Goal: Task Accomplishment & Management: Use online tool/utility

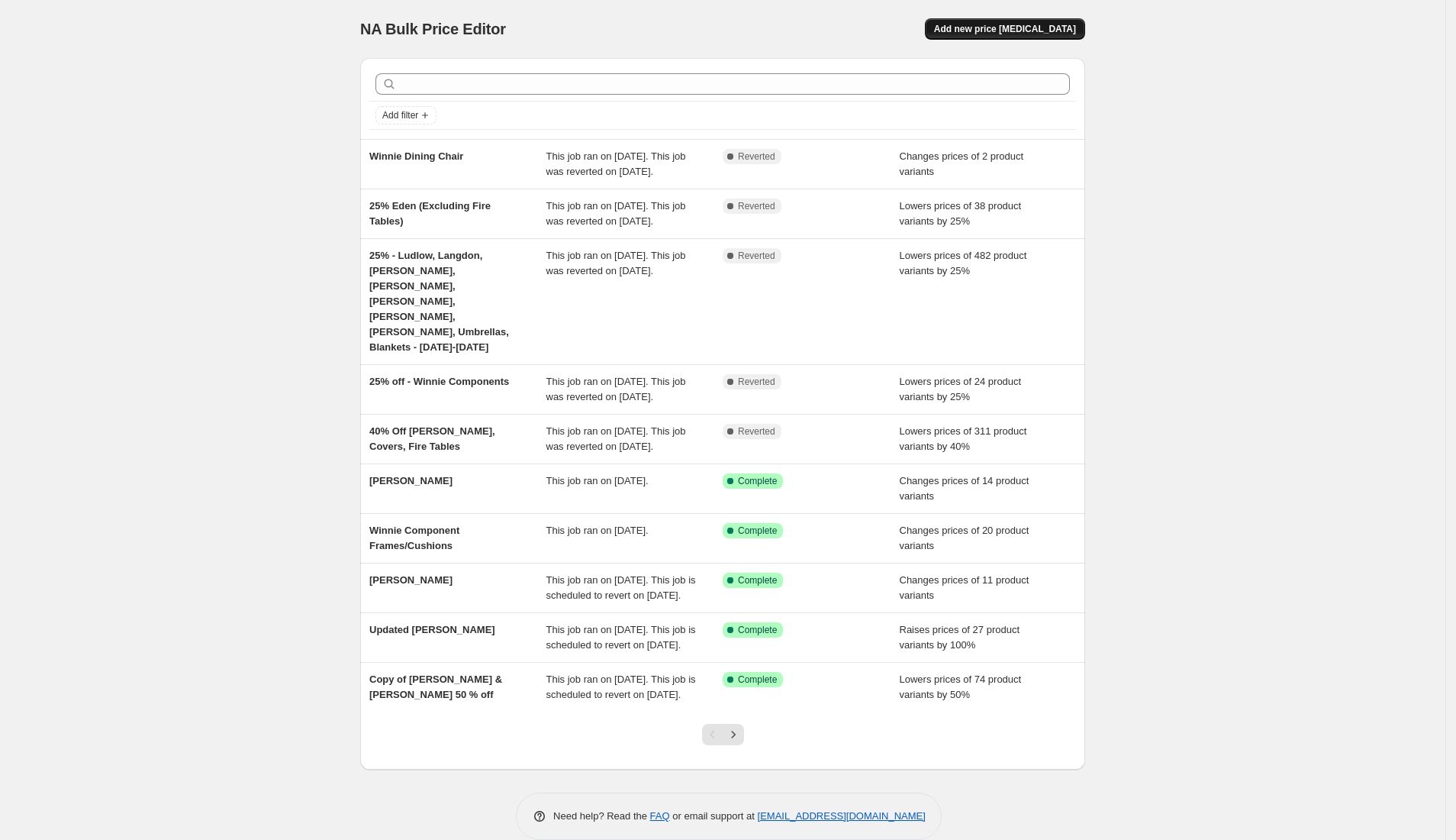
click at [1007, 23] on span "Add new price [MEDICAL_DATA]" at bounding box center [1004, 29] width 142 height 12
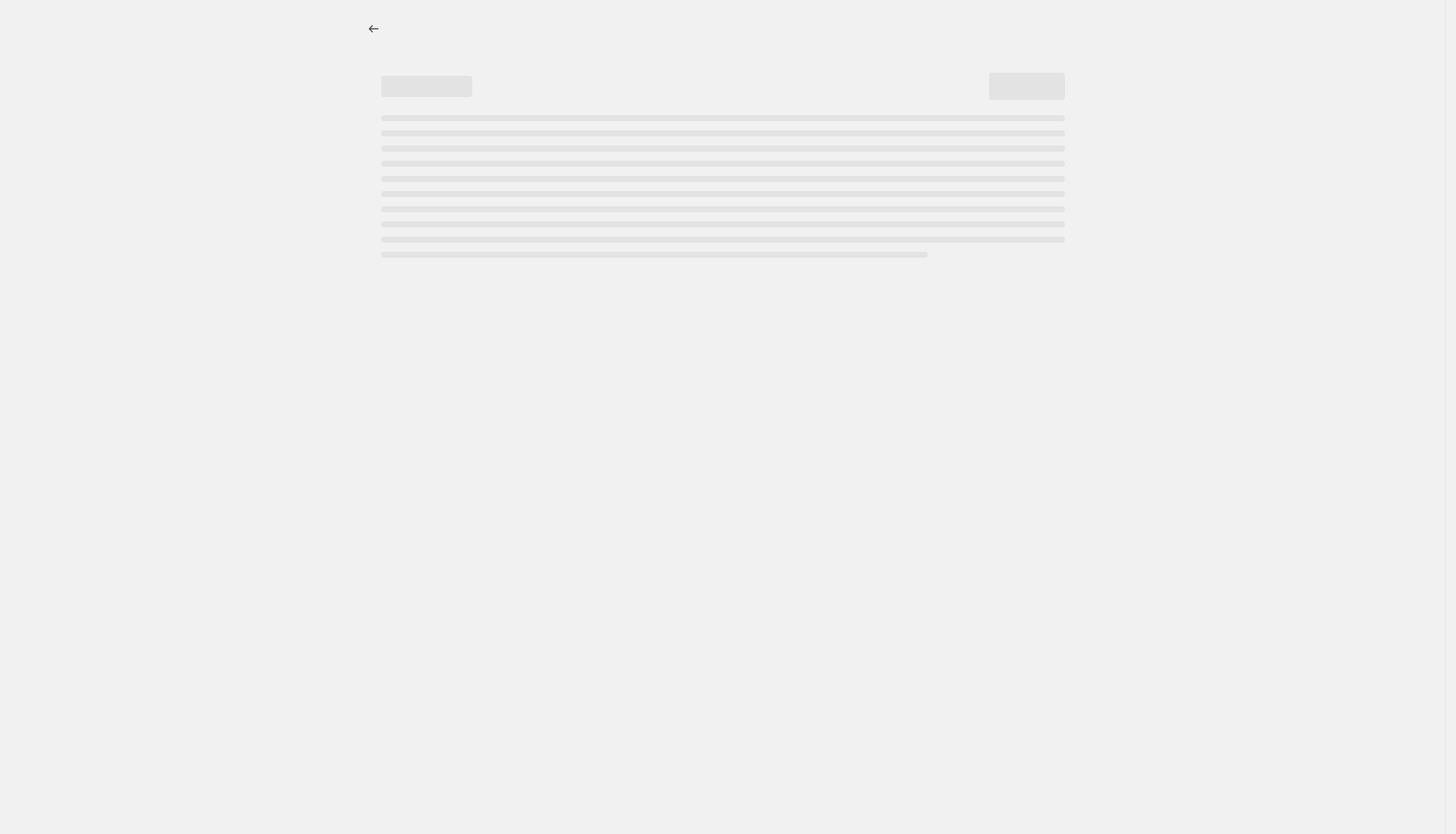
select select "percentage"
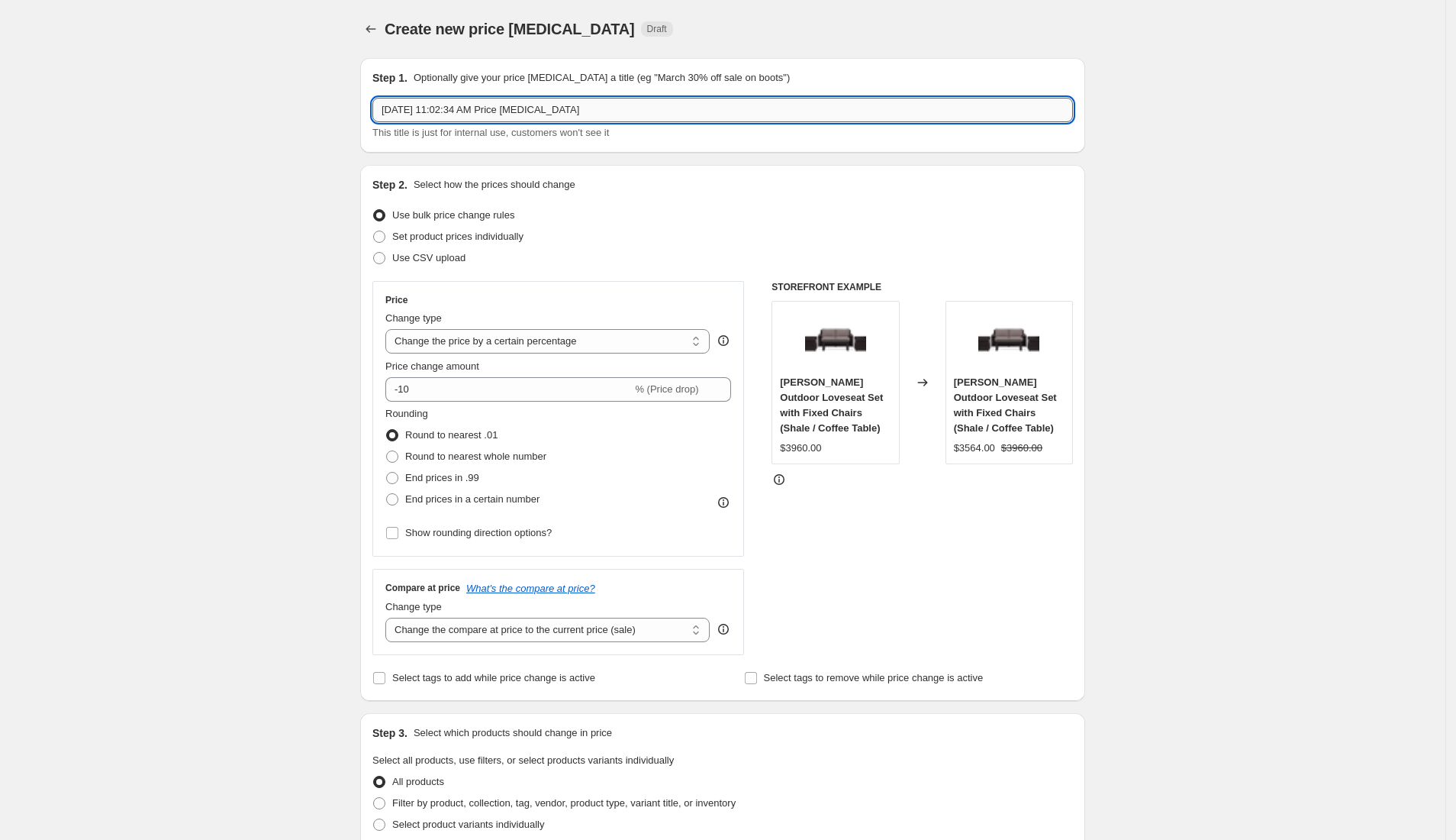
click at [547, 101] on input "[DATE] 11:02:34 AM Price [MEDICAL_DATA]" at bounding box center [721, 110] width 700 height 24
type input "3"
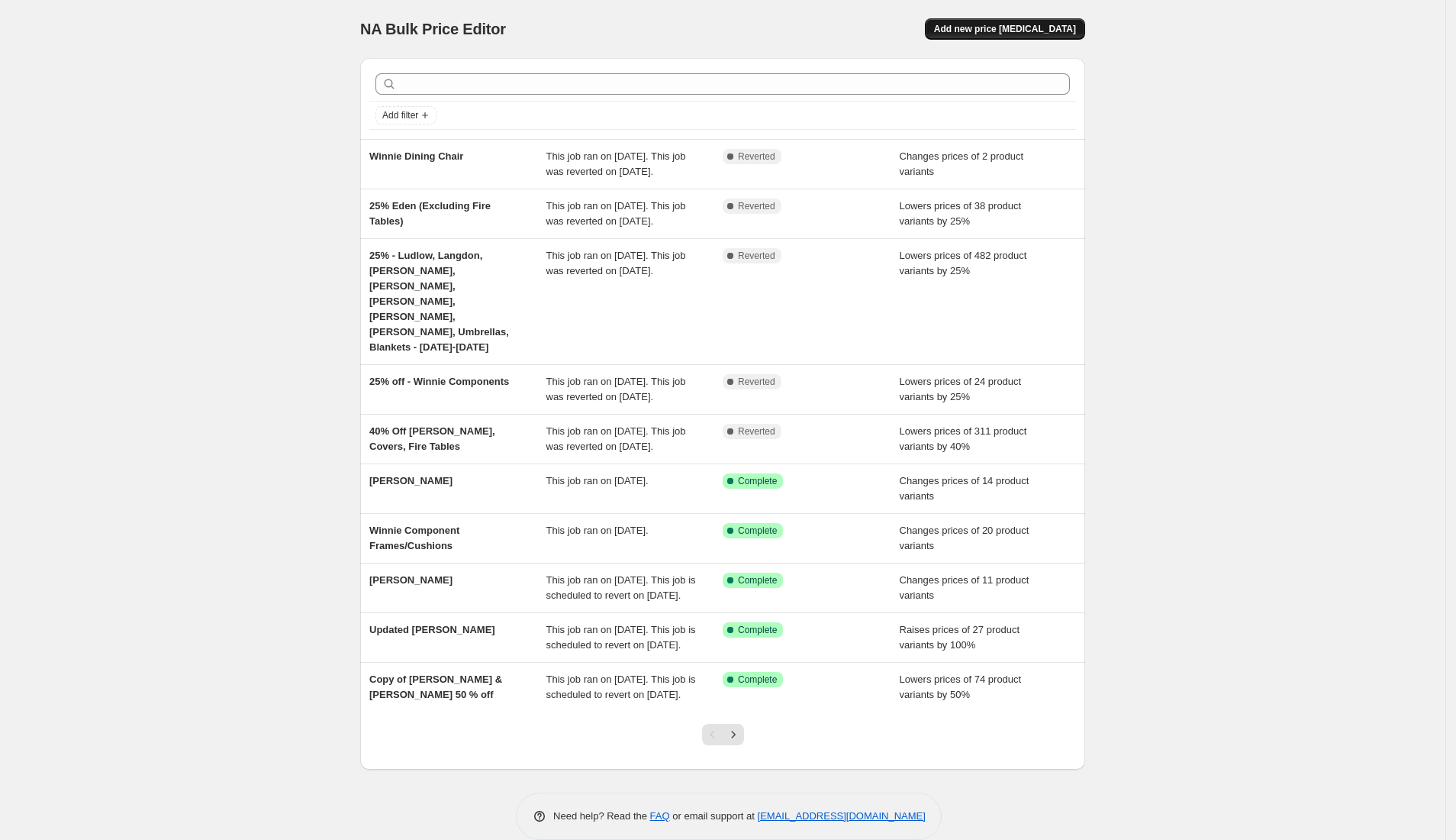
click at [993, 26] on span "Add new price [MEDICAL_DATA]" at bounding box center [1004, 29] width 142 height 12
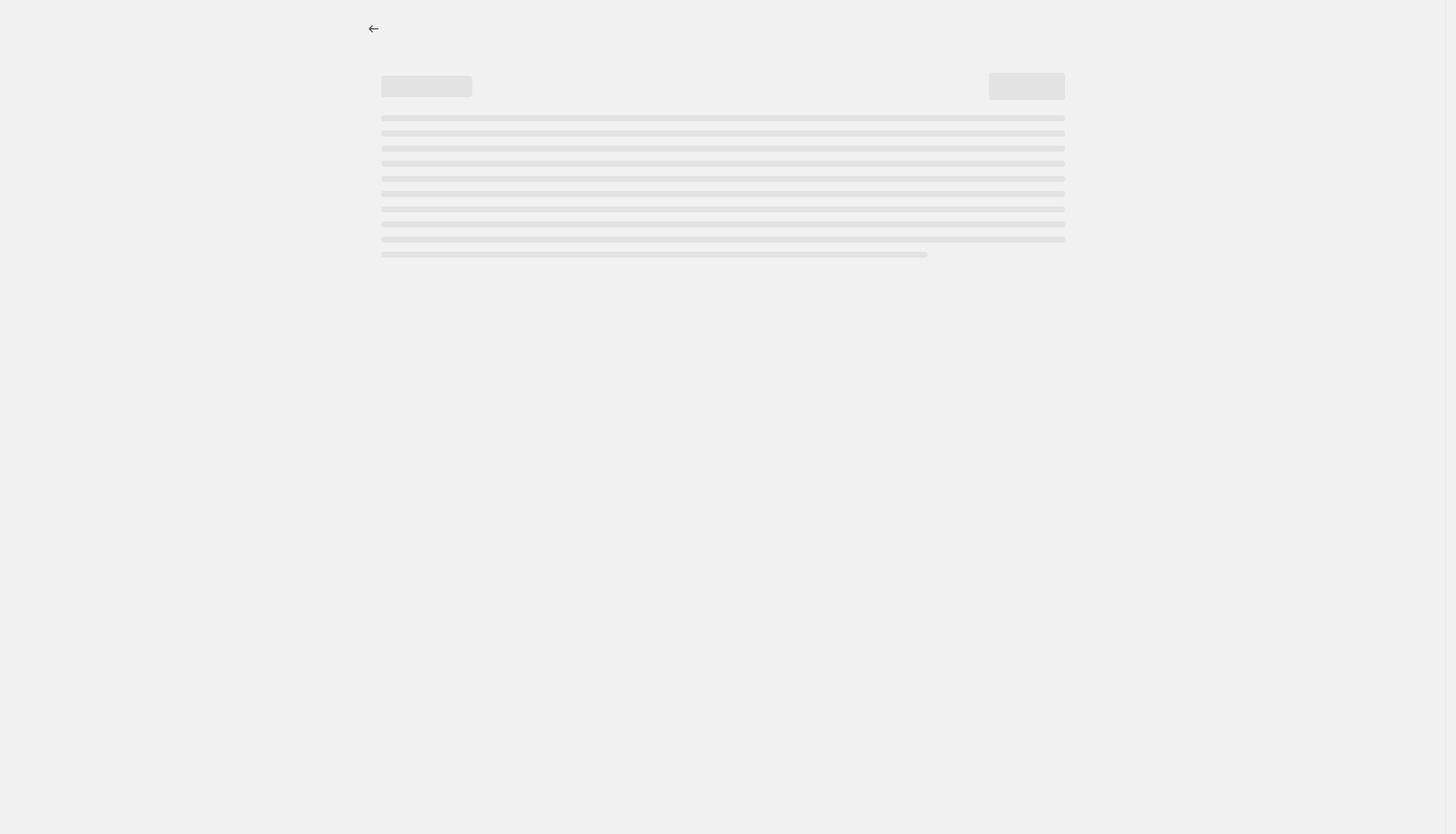
select select "percentage"
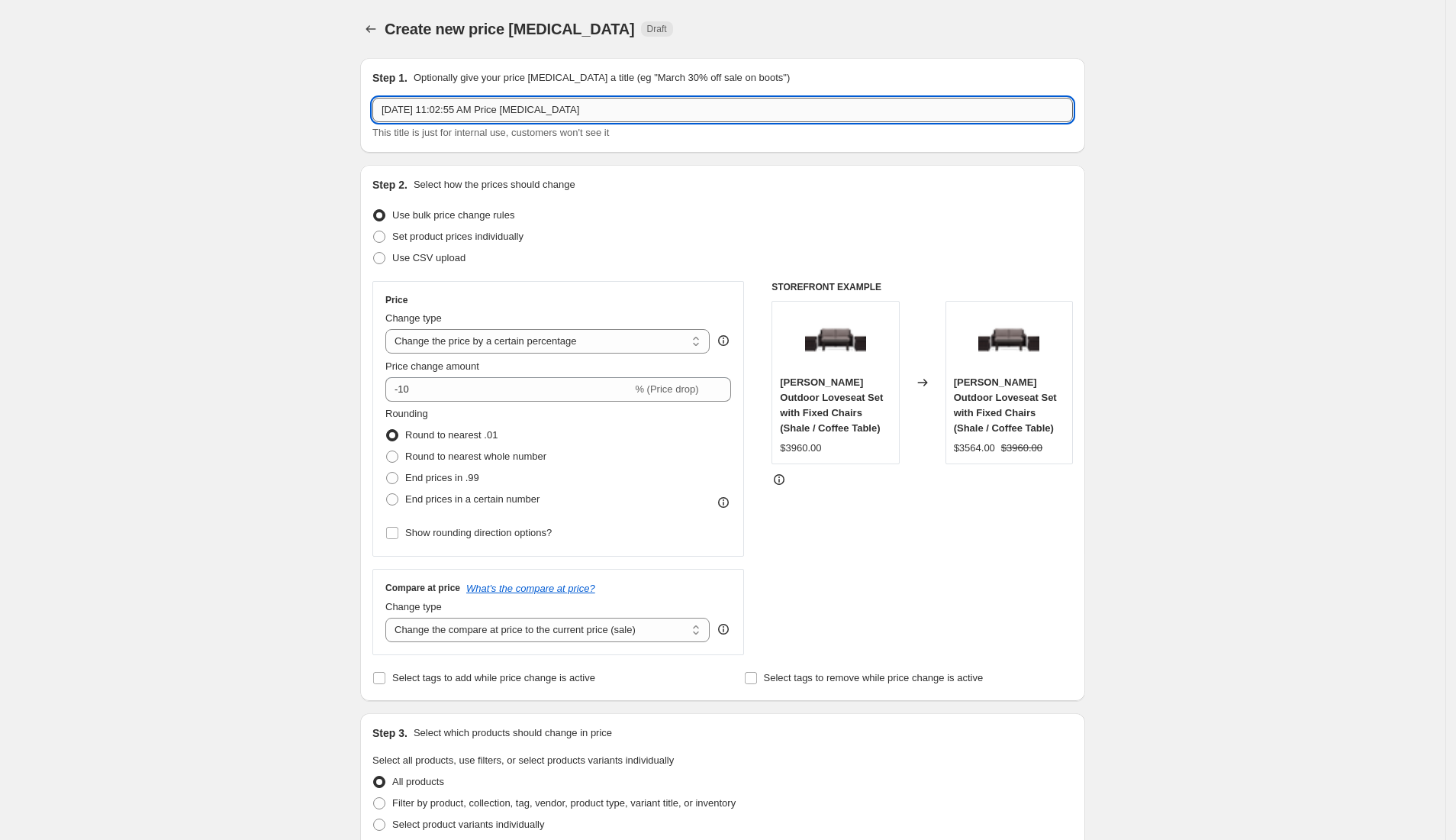
click at [544, 113] on input "Sep 2, 2025, 11:02:55 AM Price change job" at bounding box center [721, 110] width 700 height 24
type input "30% Waverly, Eden, Pepin, and Blankets"
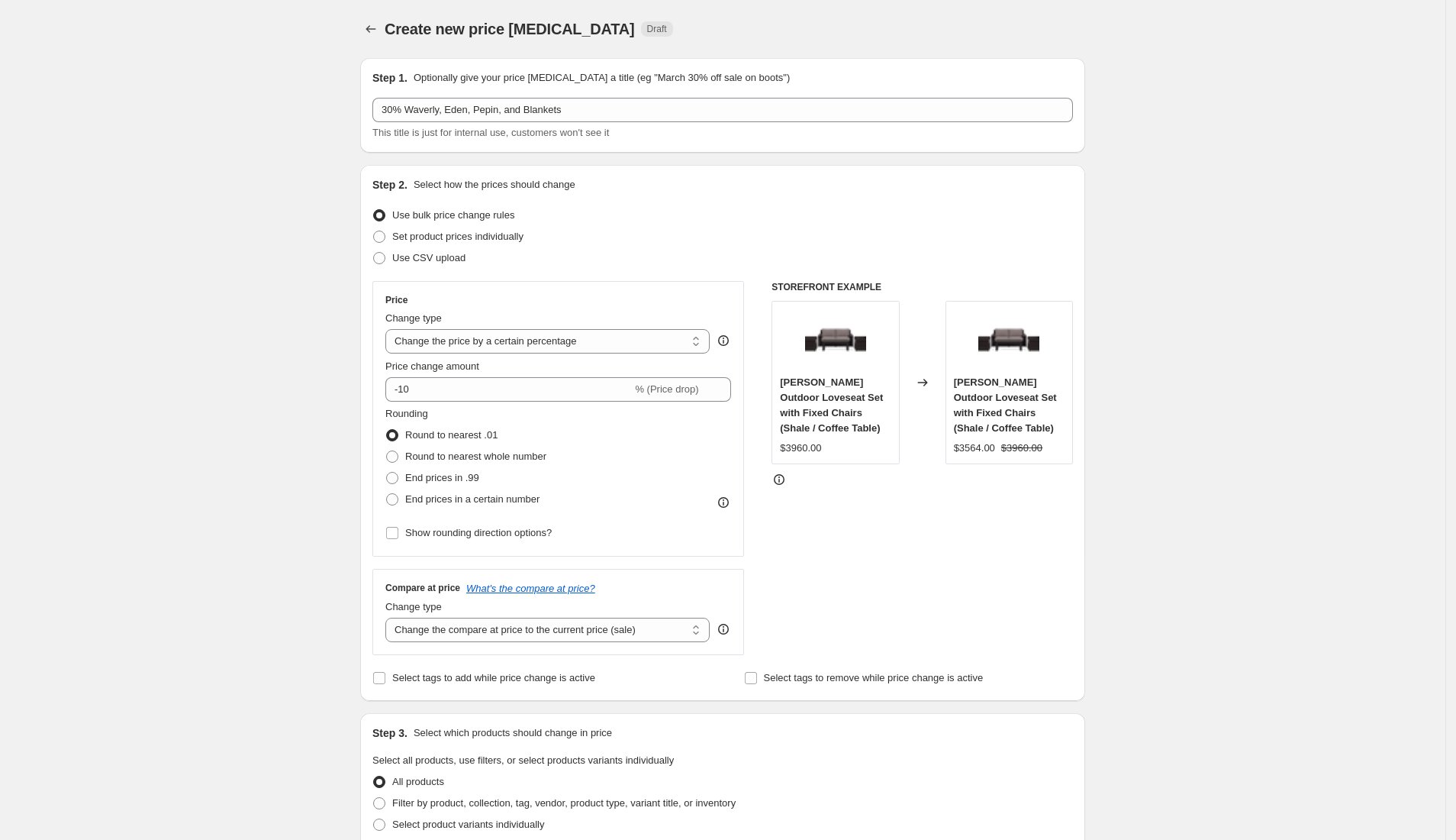
click at [215, 172] on div "Create new price change job. This page is ready Create new price change job Dra…" at bounding box center [722, 770] width 1445 height 1540
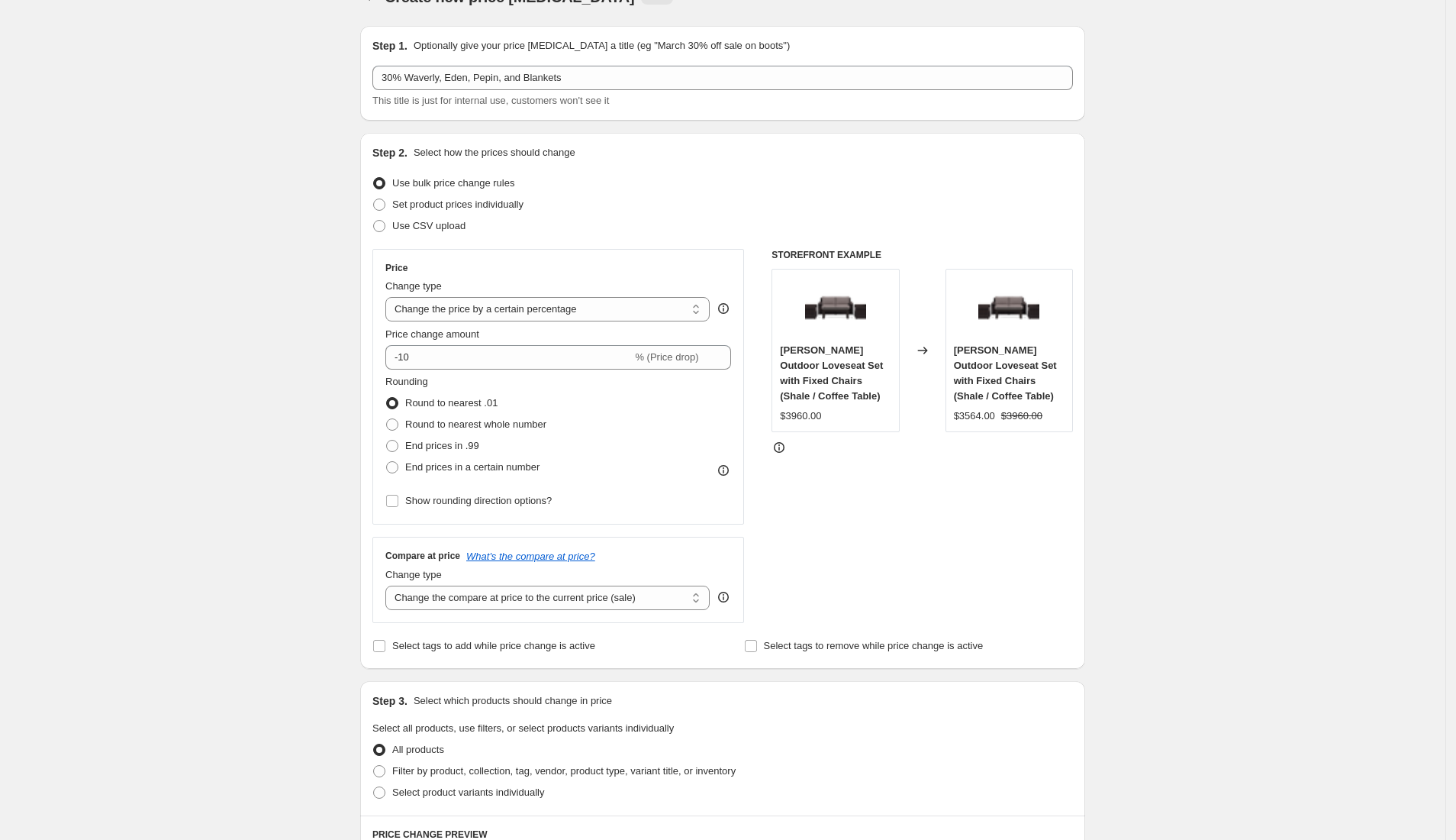
scroll to position [35, 0]
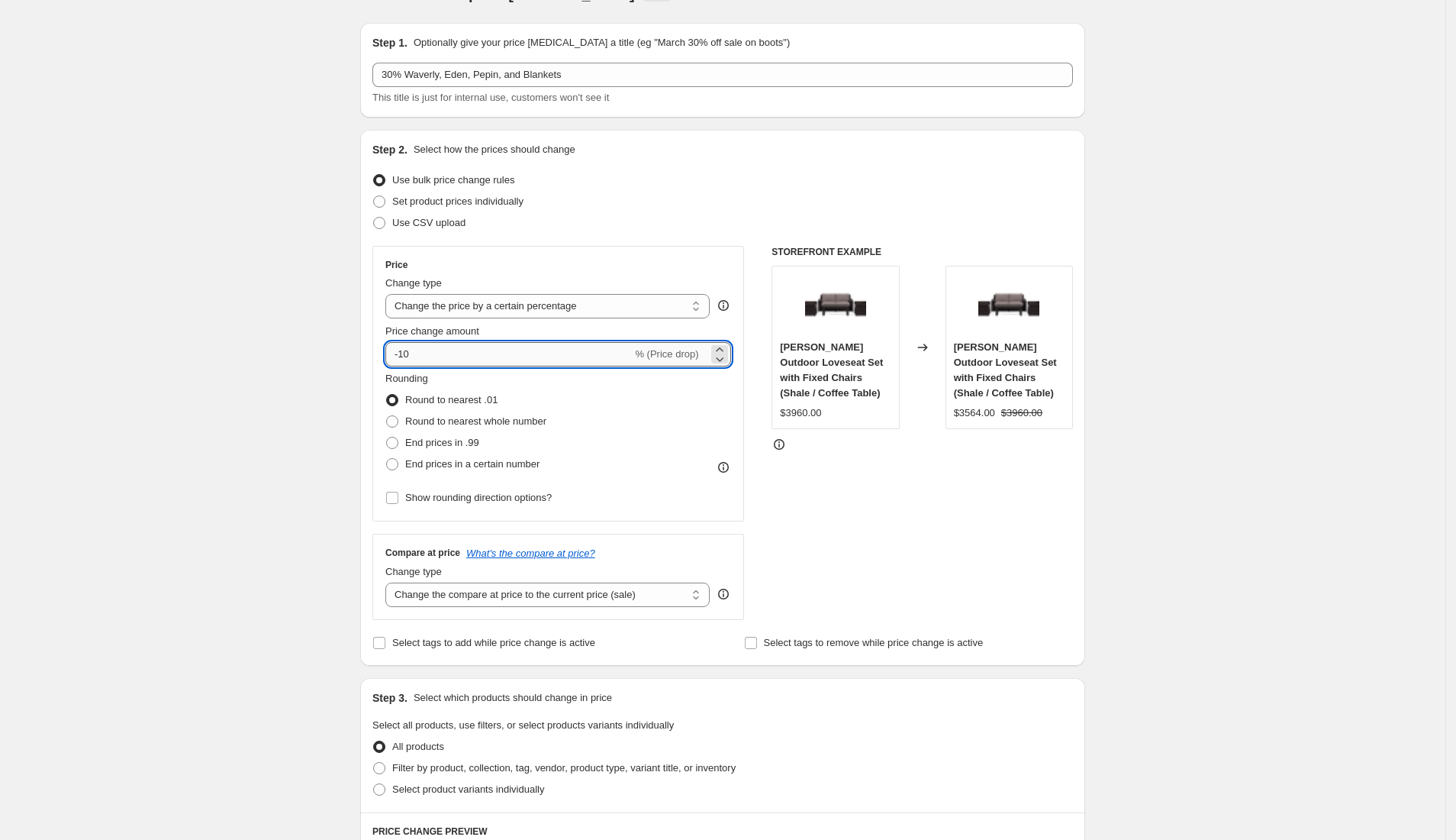
click at [431, 357] on input "-10" at bounding box center [508, 354] width 246 height 24
type input "-1"
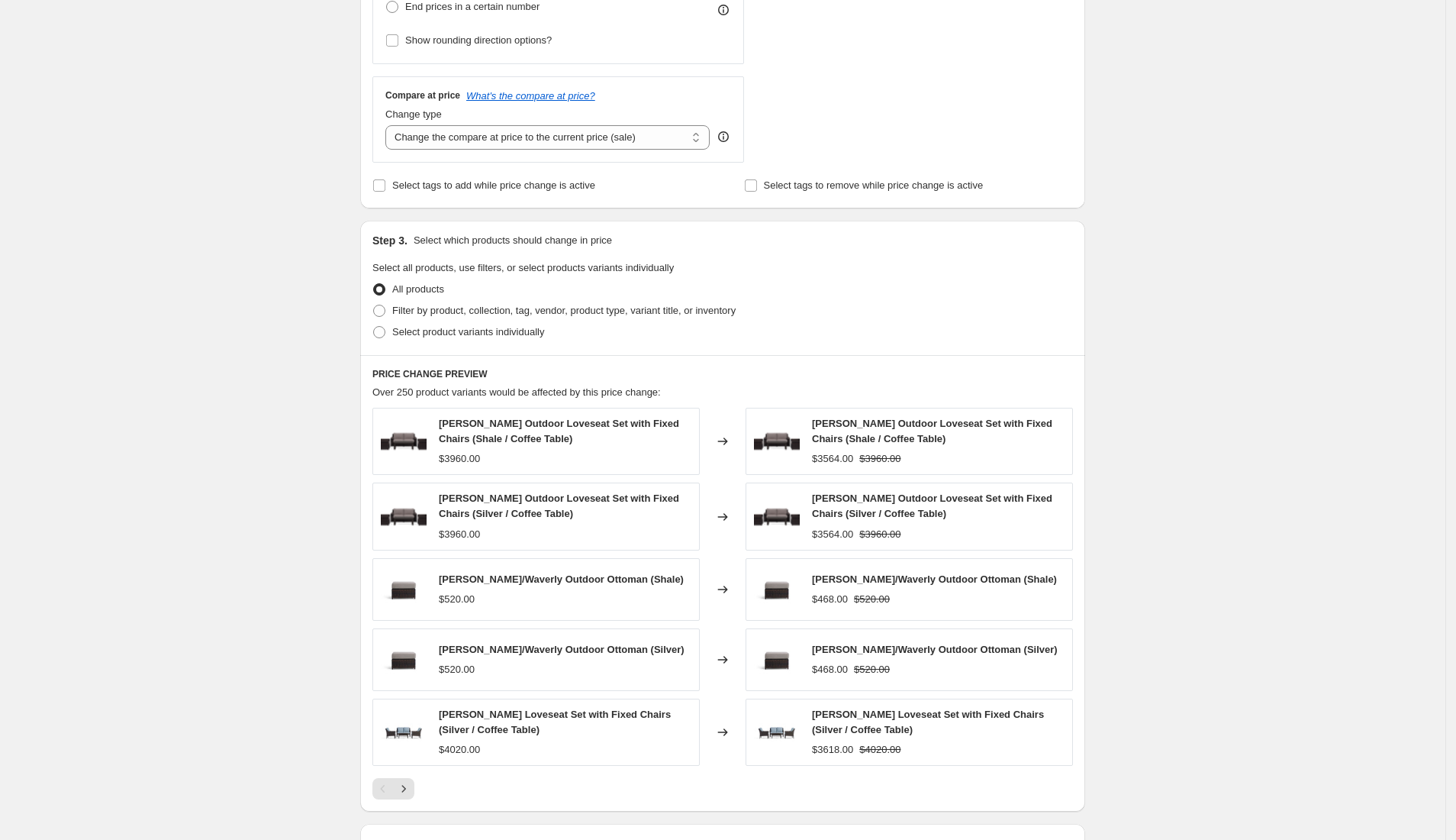
scroll to position [520, 0]
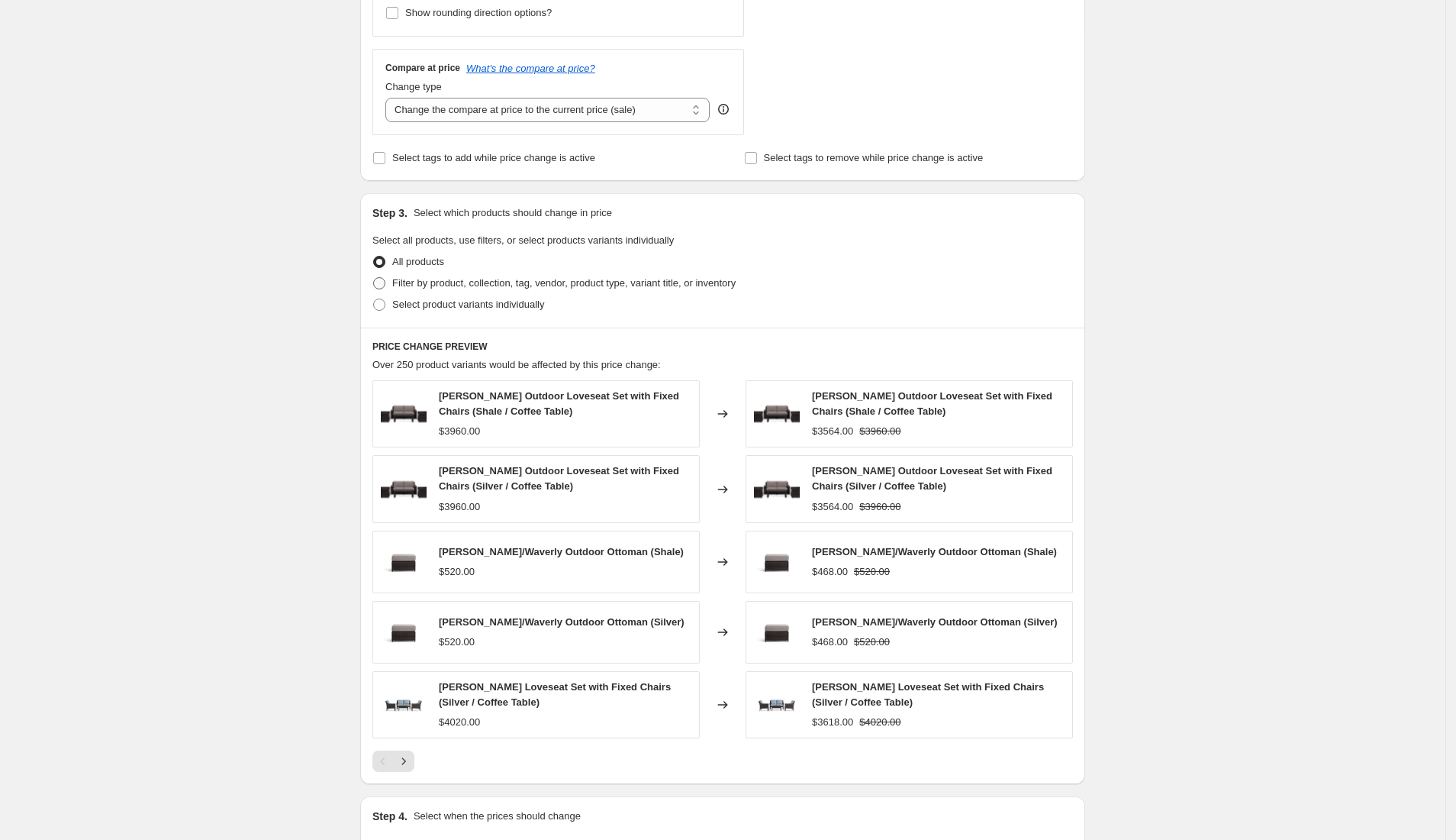
type input "-30"
click at [381, 281] on span at bounding box center [378, 283] width 12 height 12
click at [374, 278] on input "Filter by product, collection, tag, vendor, product type, variant title, or inv…" at bounding box center [373, 277] width 1 height 1
radio input "true"
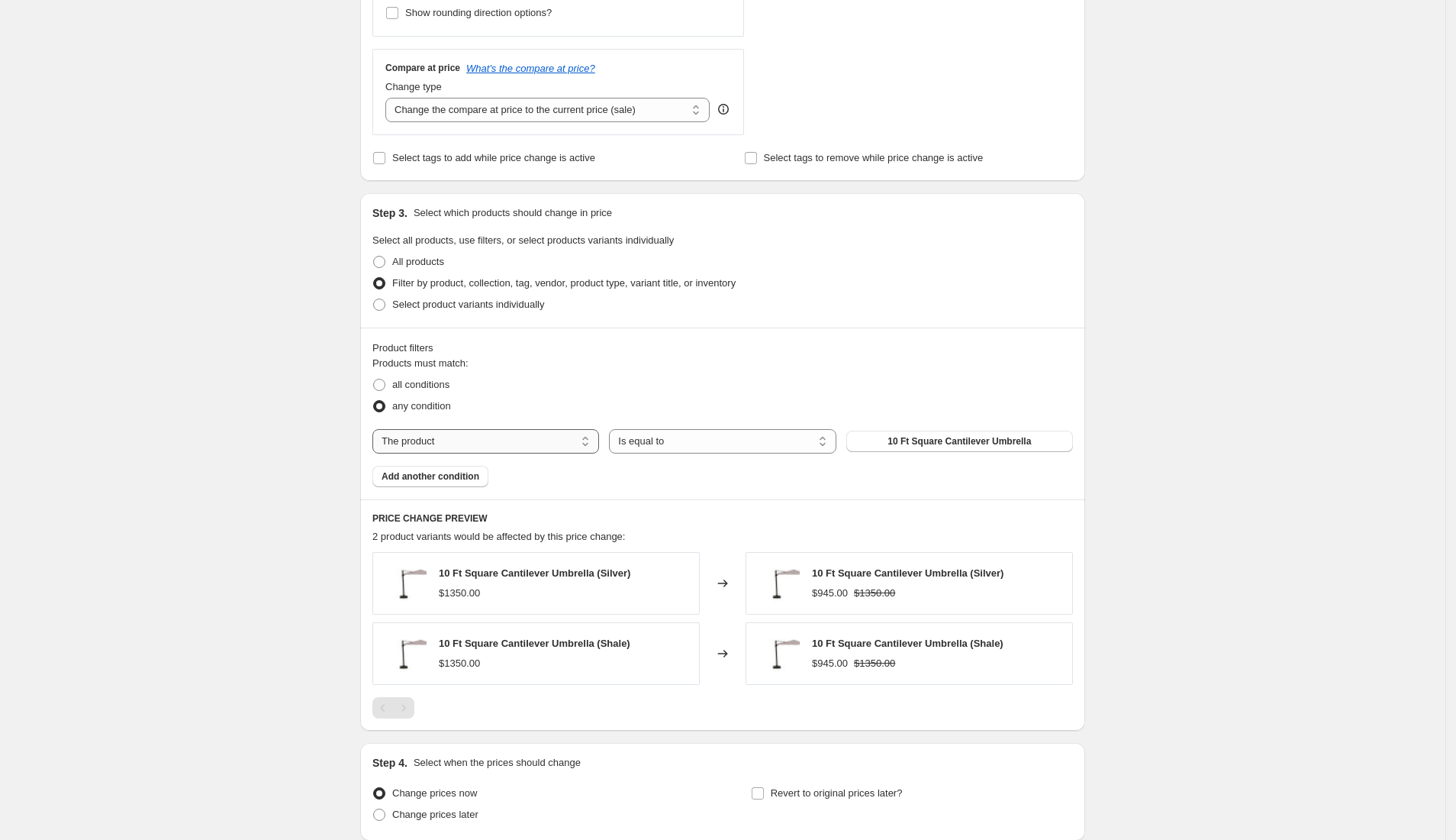
click at [504, 445] on select "The product The product's collection The product's tag The product's vendor The…" at bounding box center [485, 441] width 227 height 24
select select "collection"
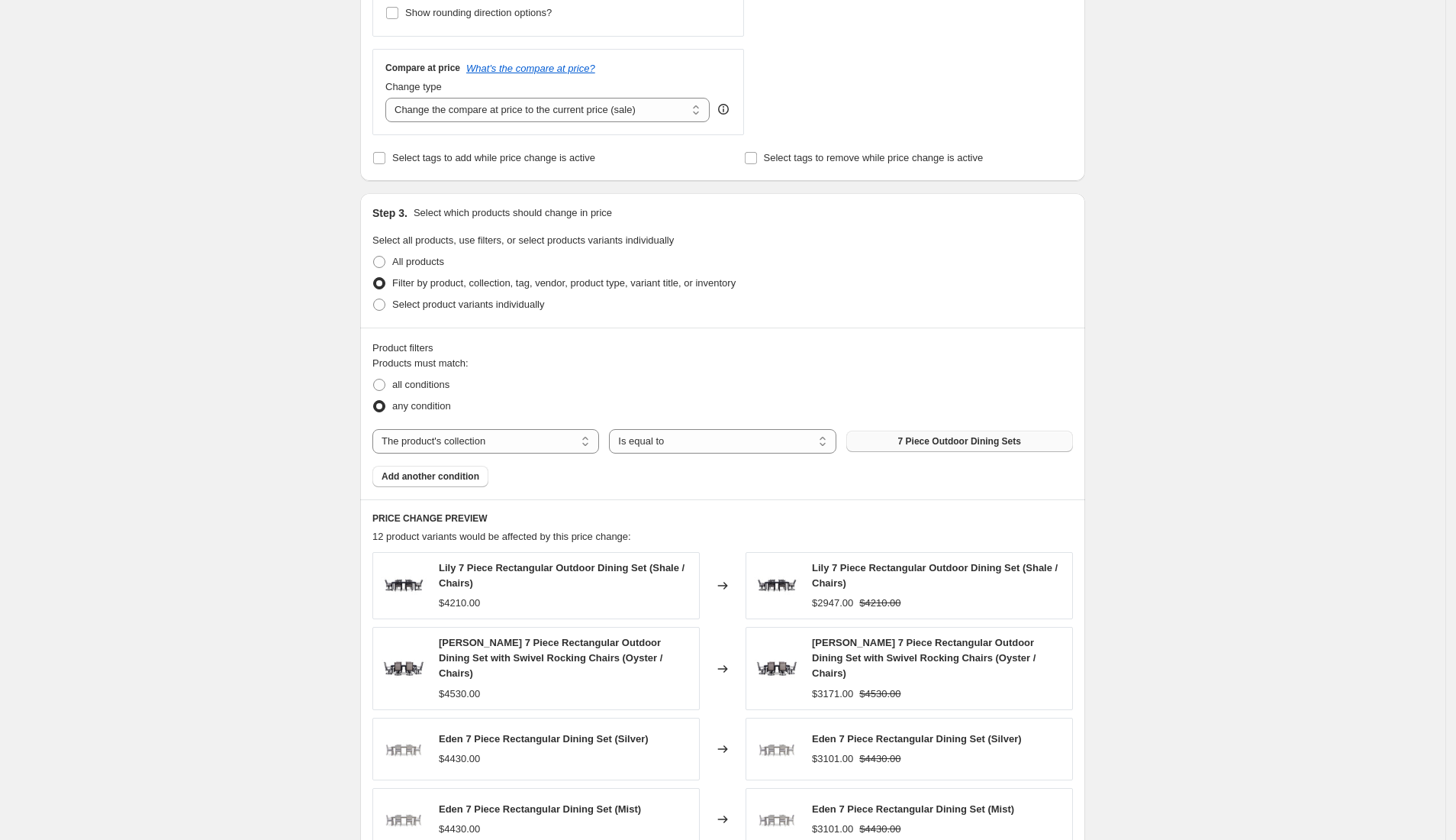
click at [941, 447] on span "7 Piece Outdoor Dining Sets" at bounding box center [960, 441] width 123 height 12
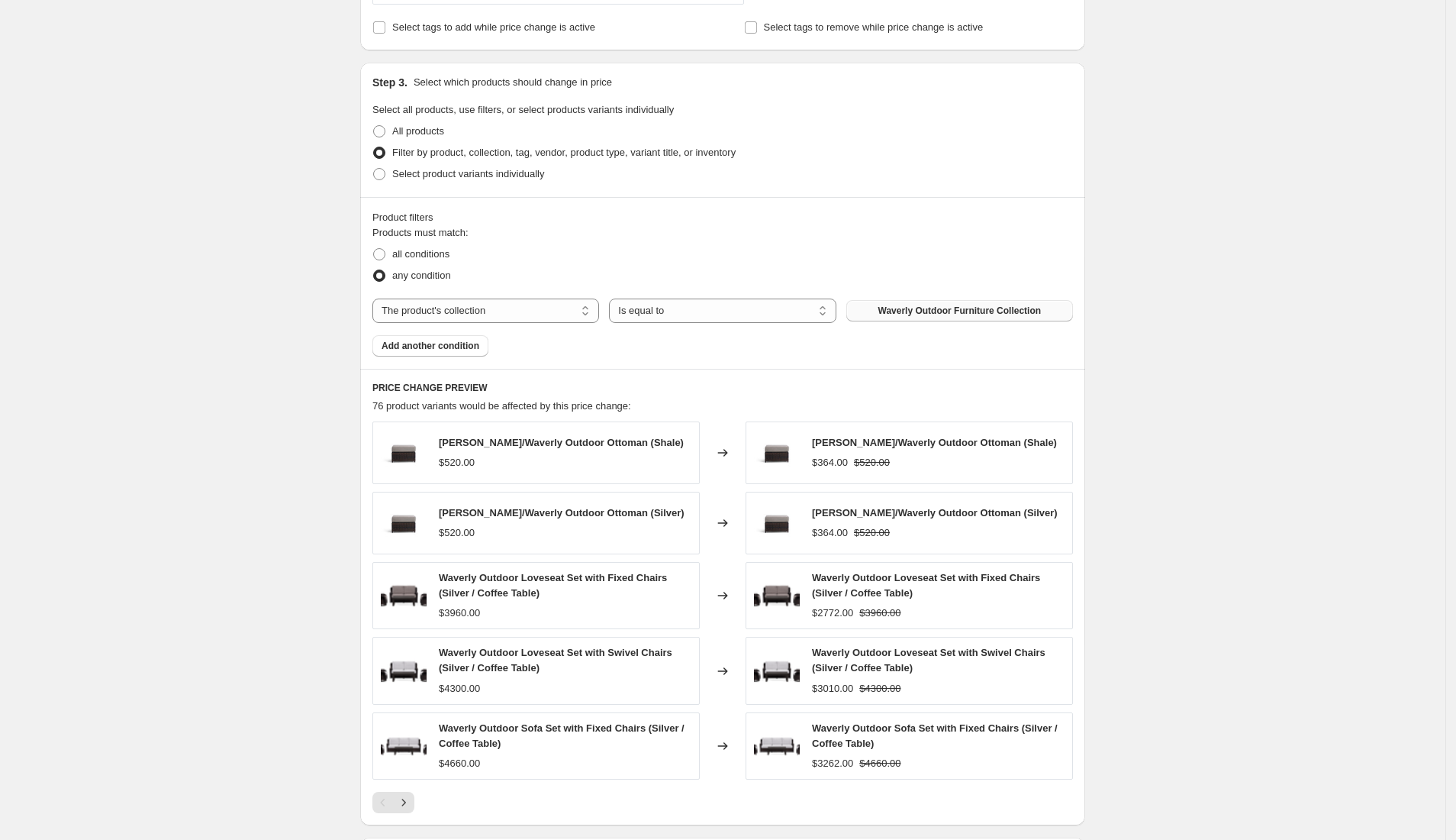
scroll to position [655, 0]
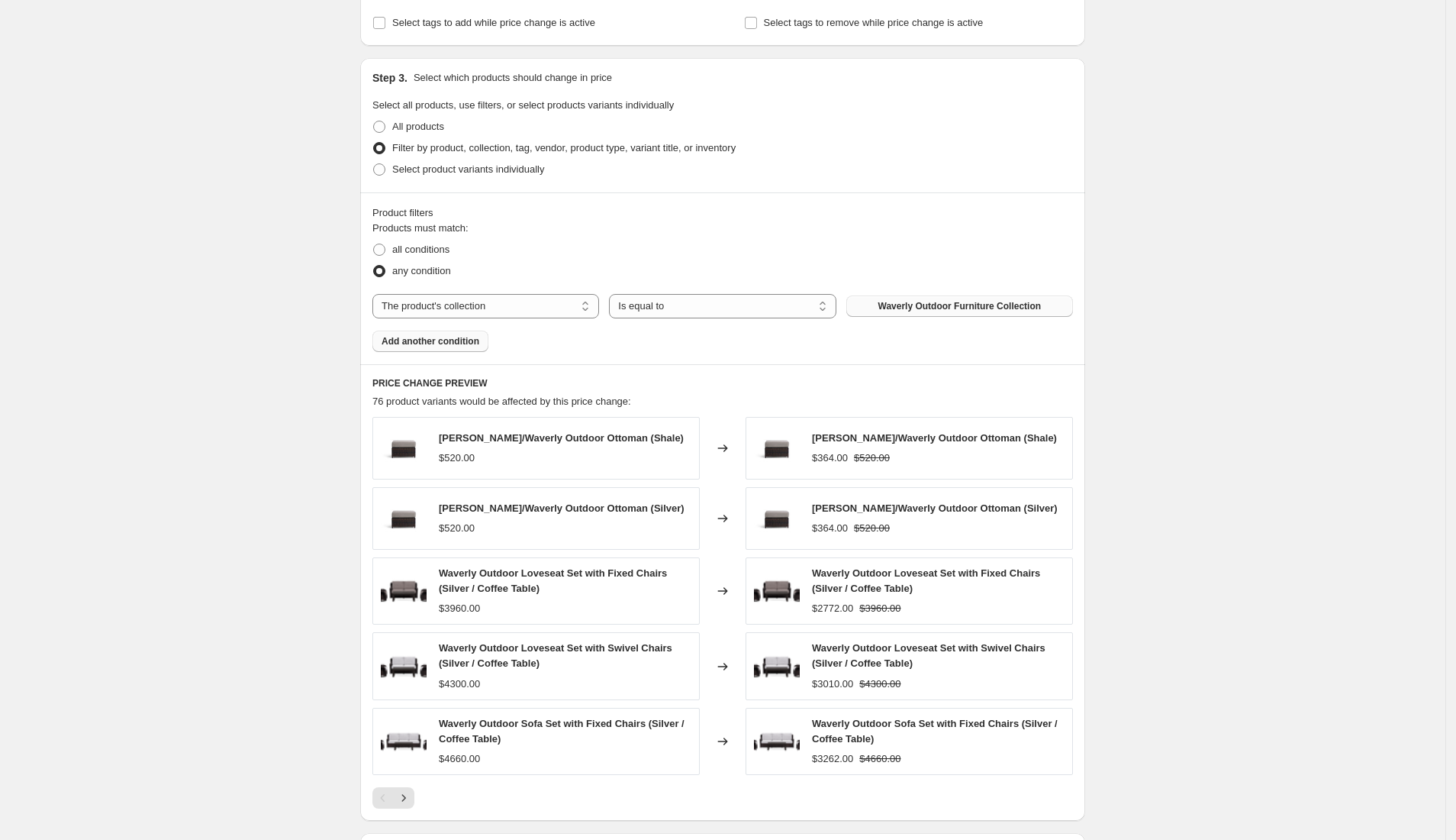
click at [426, 339] on span "Add another condition" at bounding box center [430, 340] width 98 height 12
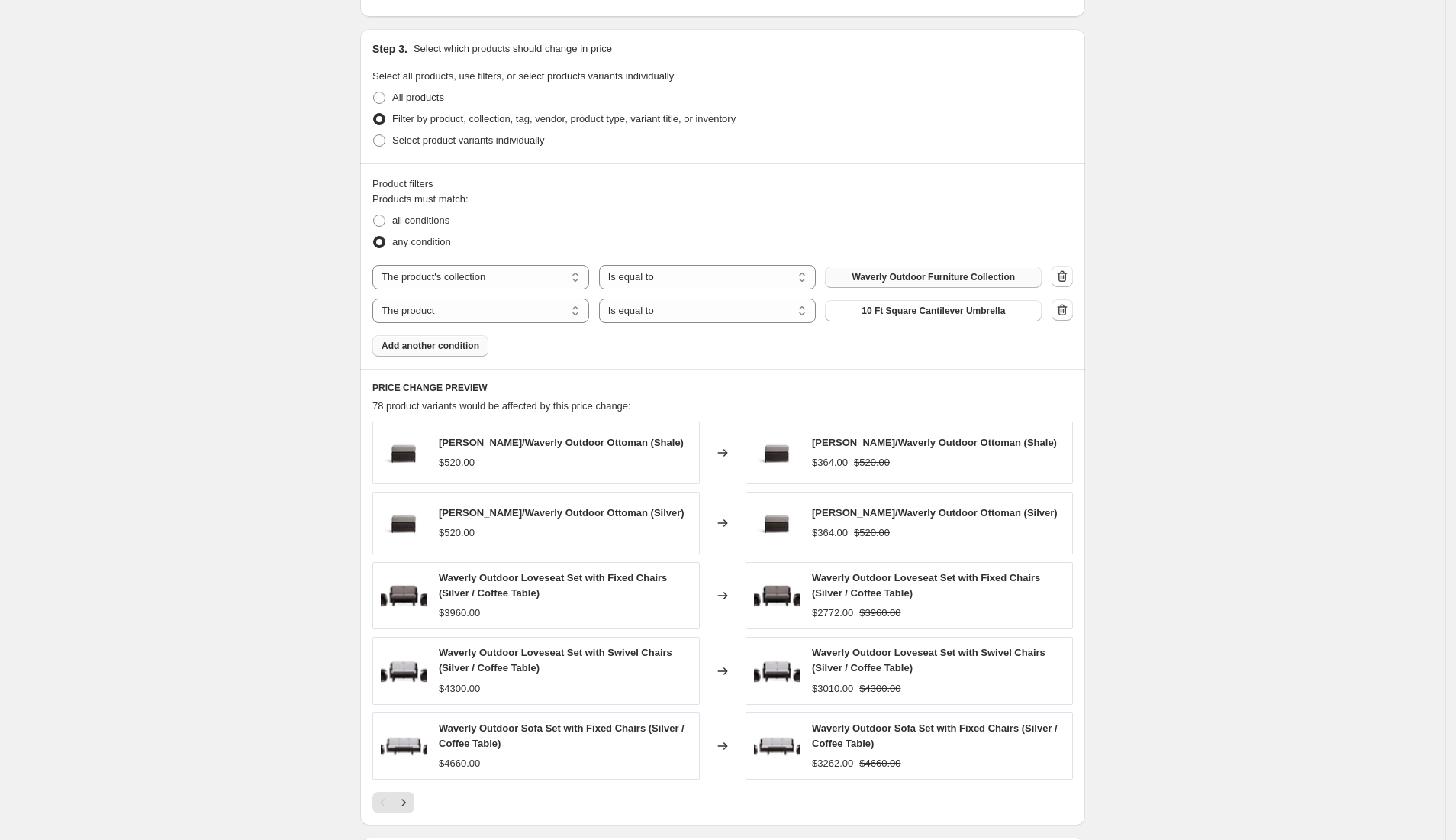
scroll to position [676, 0]
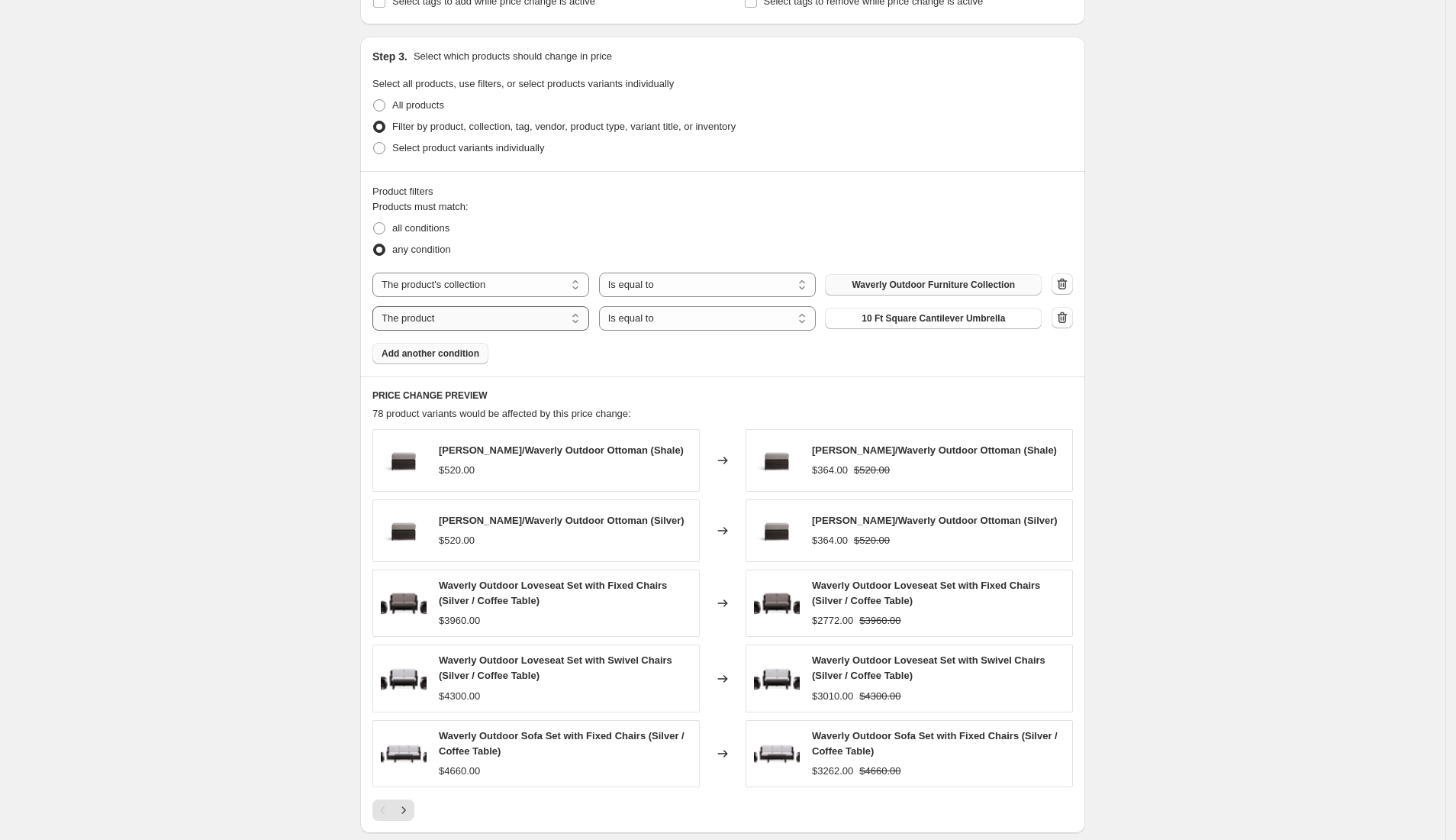
click at [576, 321] on select "The product The product's collection The product's tag The product's vendor The…" at bounding box center [480, 318] width 217 height 24
select select "collection"
click at [932, 322] on span "7 Piece Outdoor Dining Sets" at bounding box center [933, 318] width 123 height 12
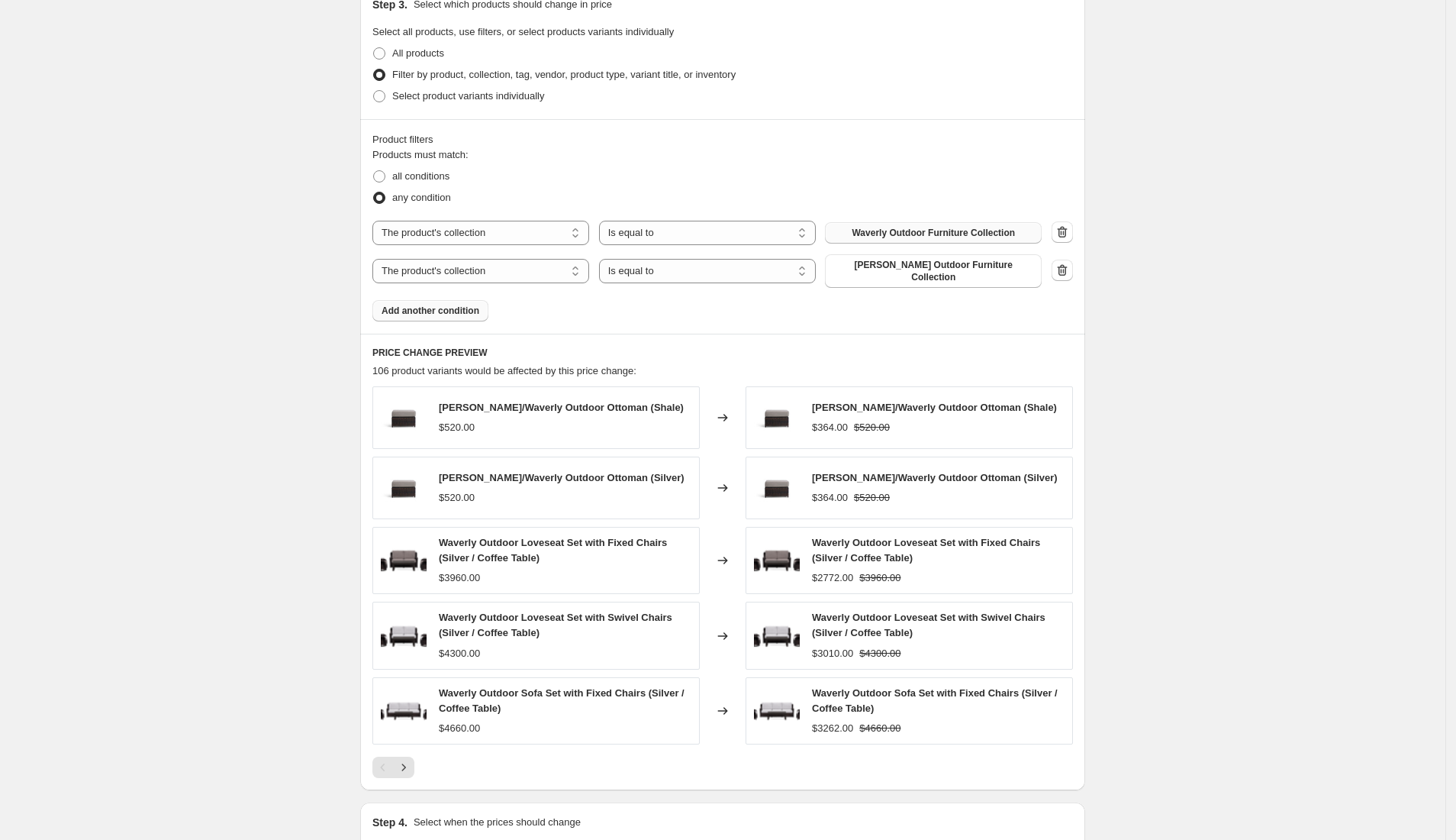
scroll to position [729, 0]
click at [412, 304] on span "Add another condition" at bounding box center [430, 309] width 98 height 12
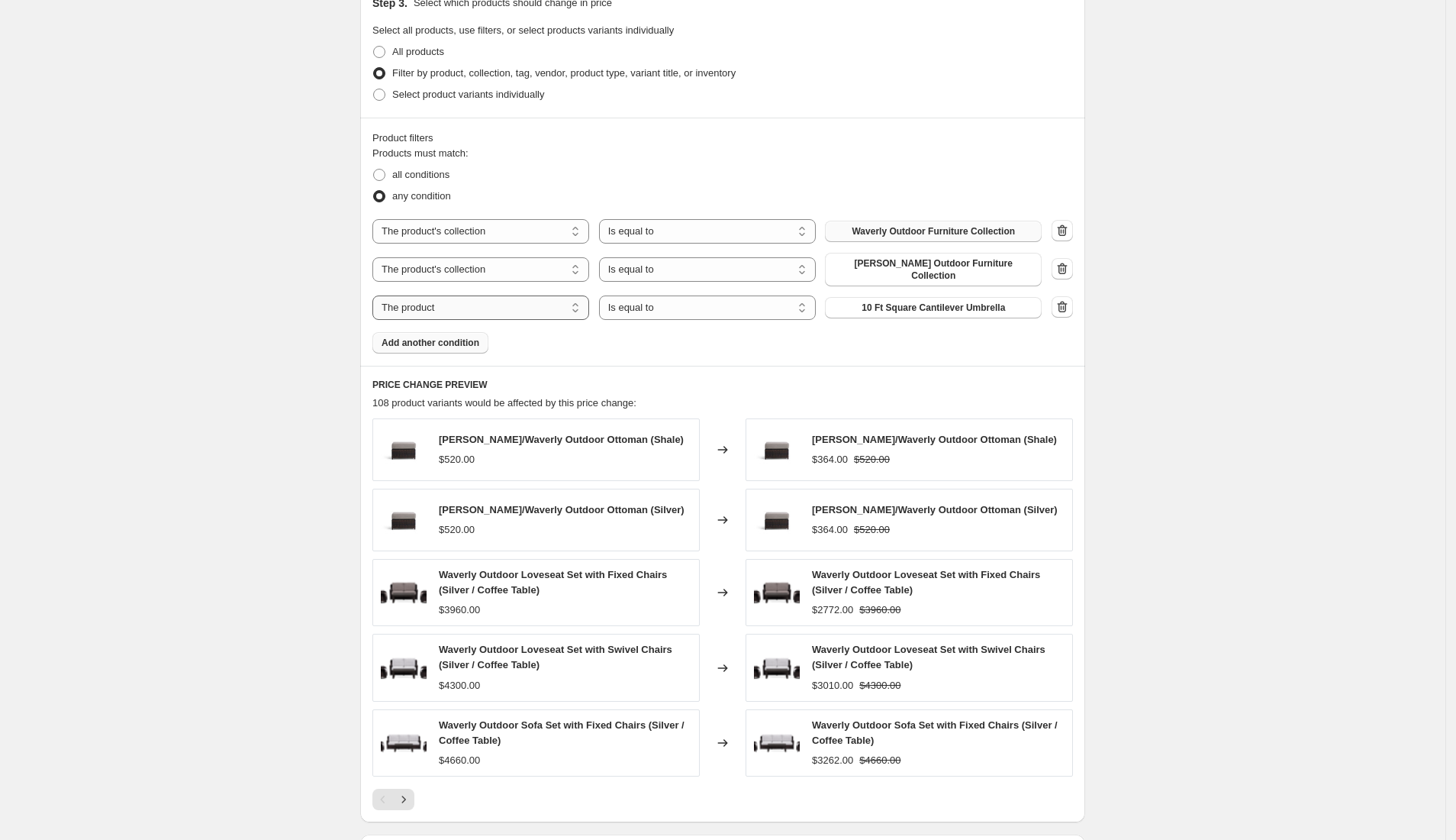
click at [563, 300] on select "The product The product's collection The product's tag The product's vendor The…" at bounding box center [480, 308] width 217 height 24
select select "collection"
click at [925, 301] on span "7 Piece Outdoor Dining Sets" at bounding box center [933, 307] width 123 height 12
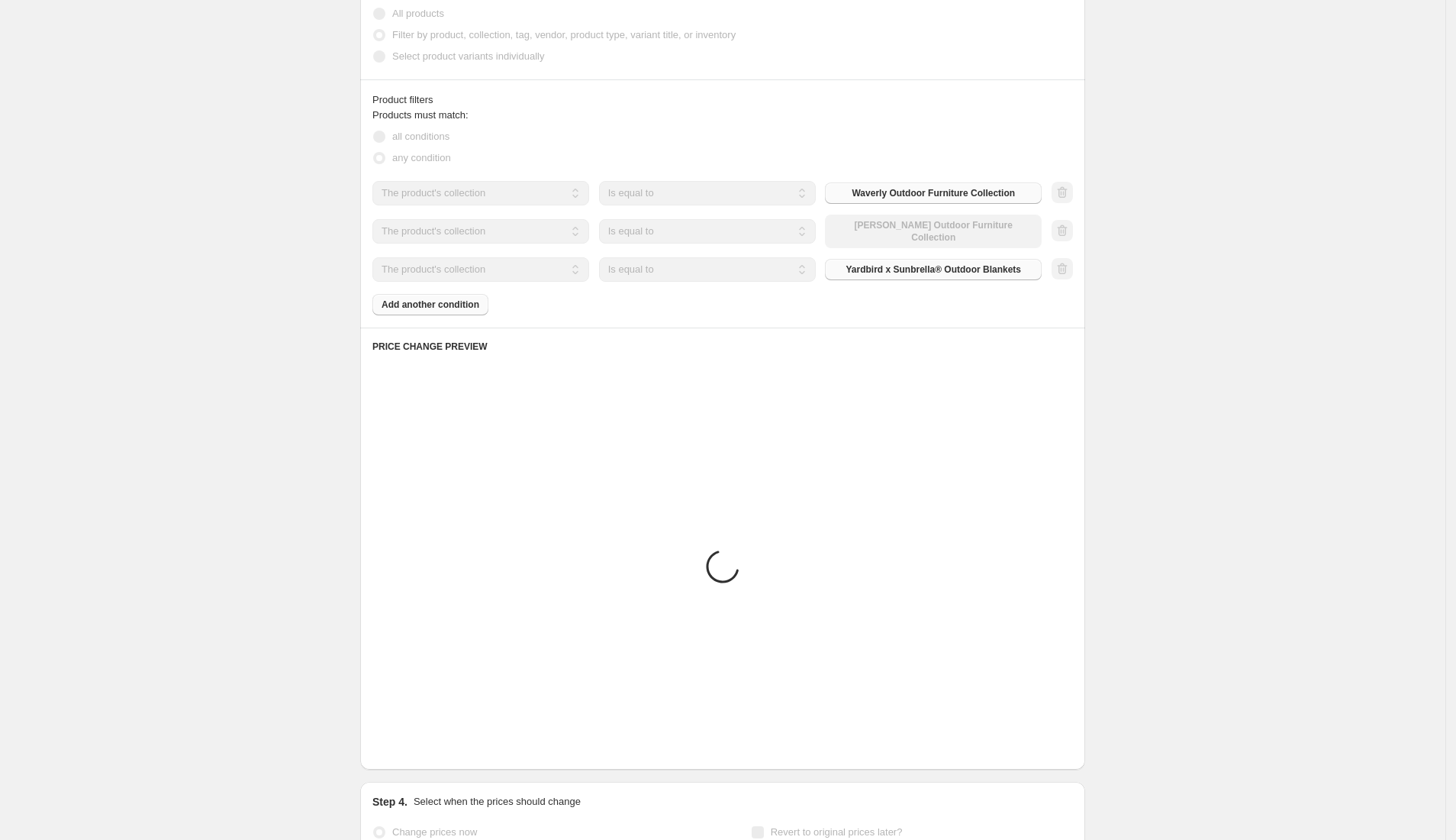
scroll to position [769, 0]
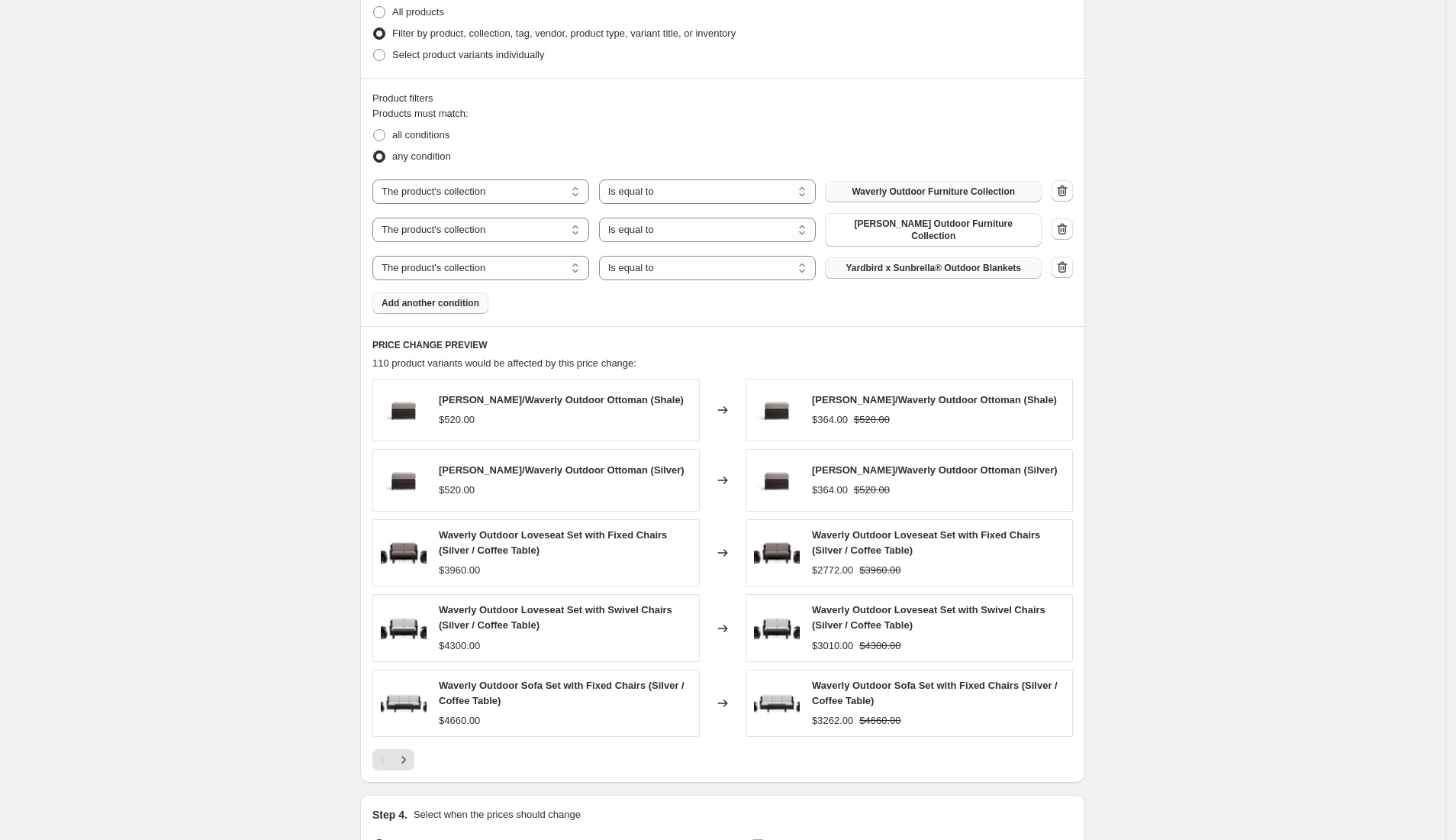
click at [449, 297] on span "Add another condition" at bounding box center [430, 302] width 98 height 12
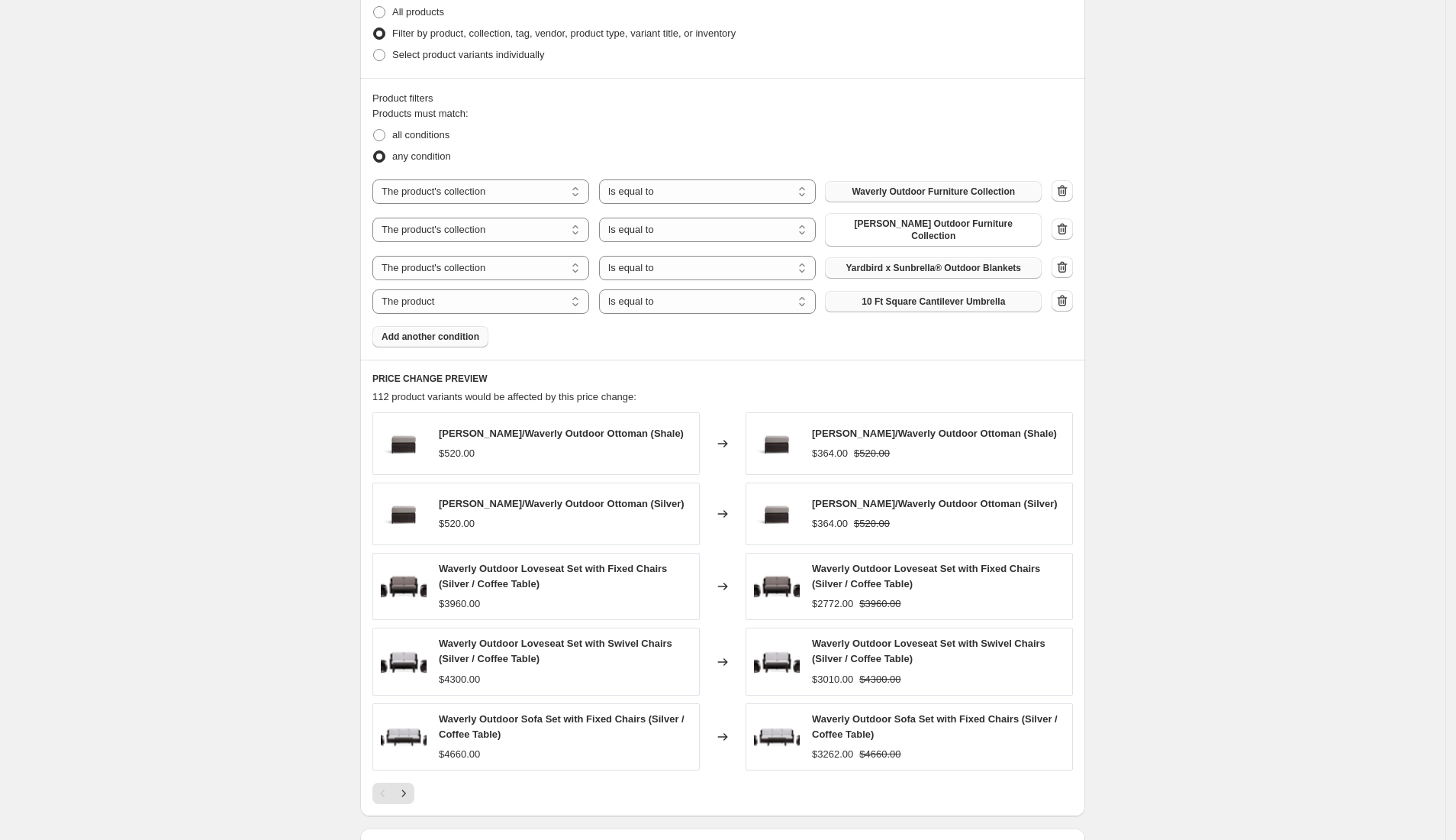
click at [893, 291] on button "10 Ft Square Cantilever Umbrella" at bounding box center [933, 301] width 217 height 21
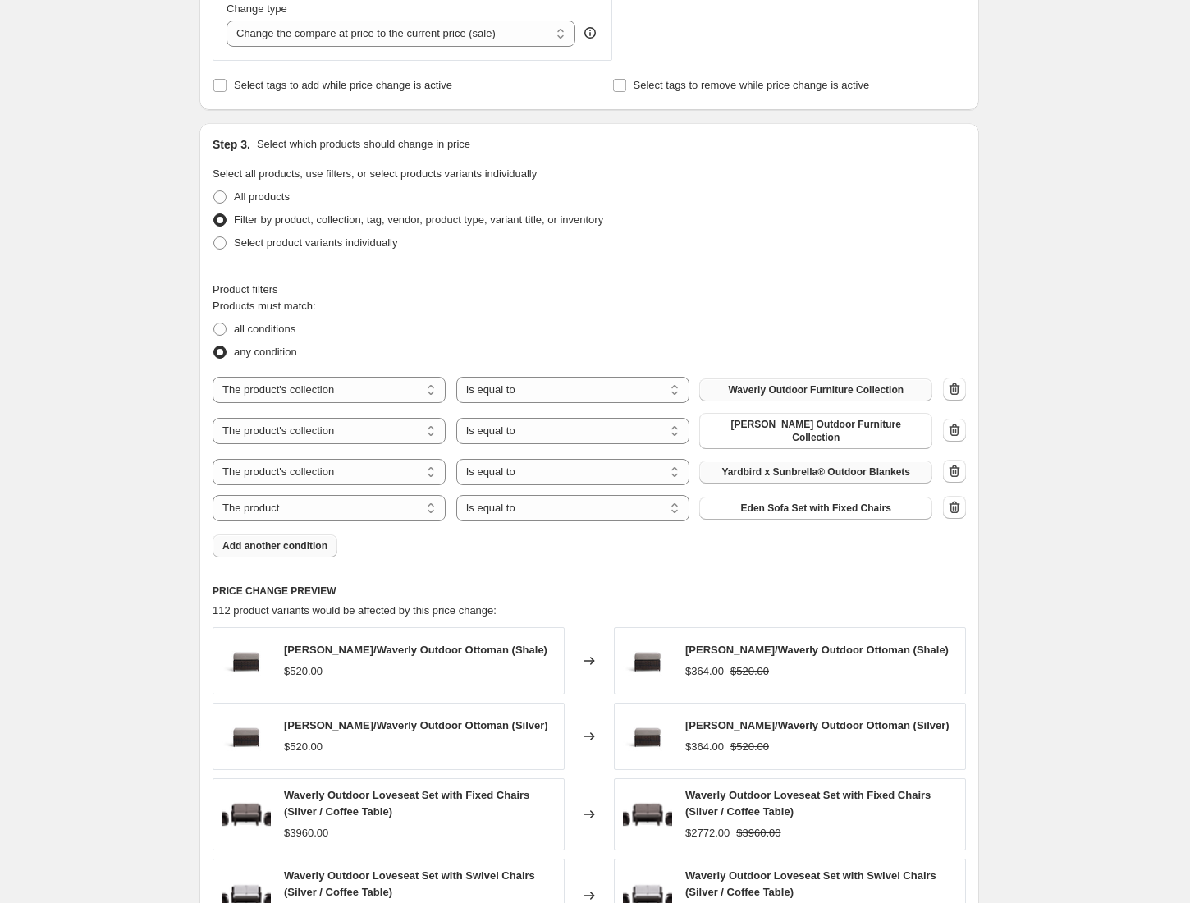
scroll to position [647, 0]
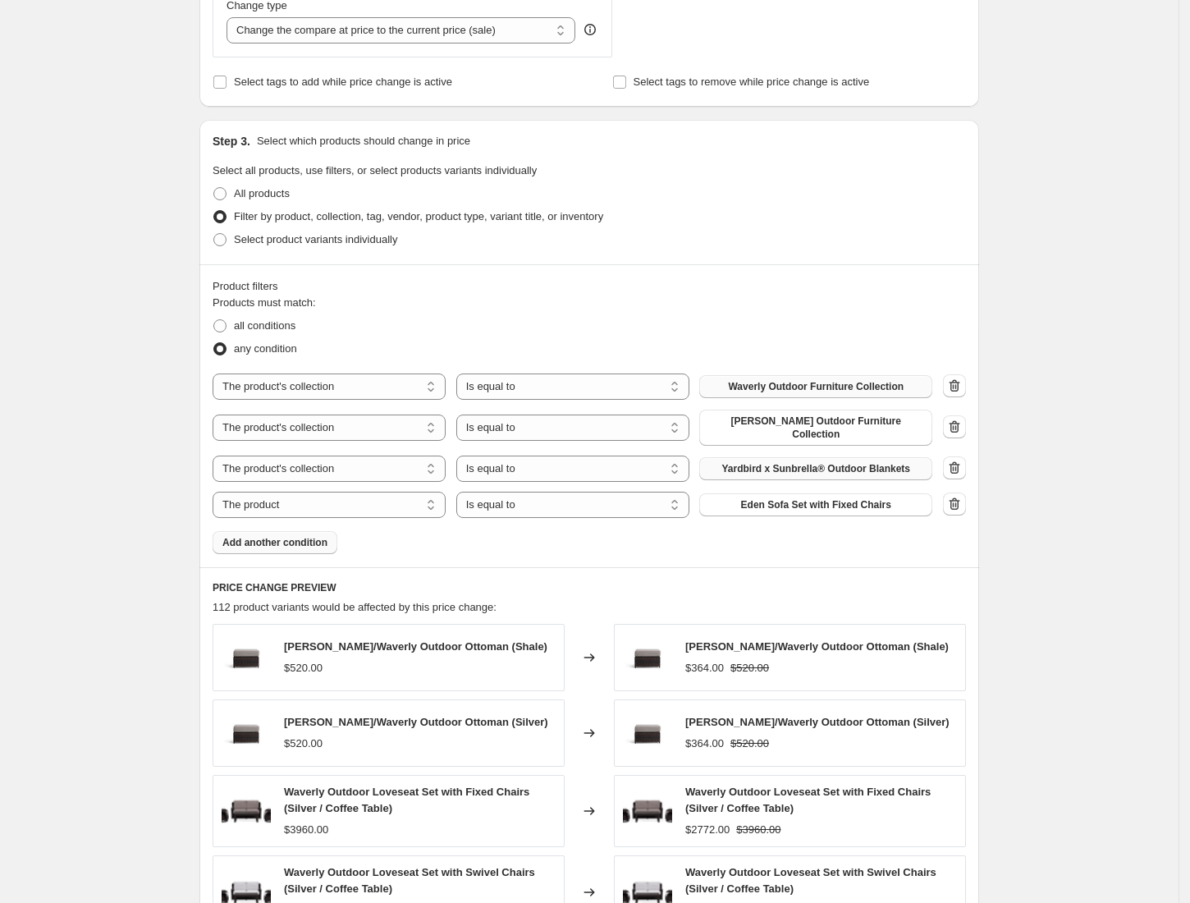
click at [235, 538] on span "Add another condition" at bounding box center [274, 542] width 105 height 13
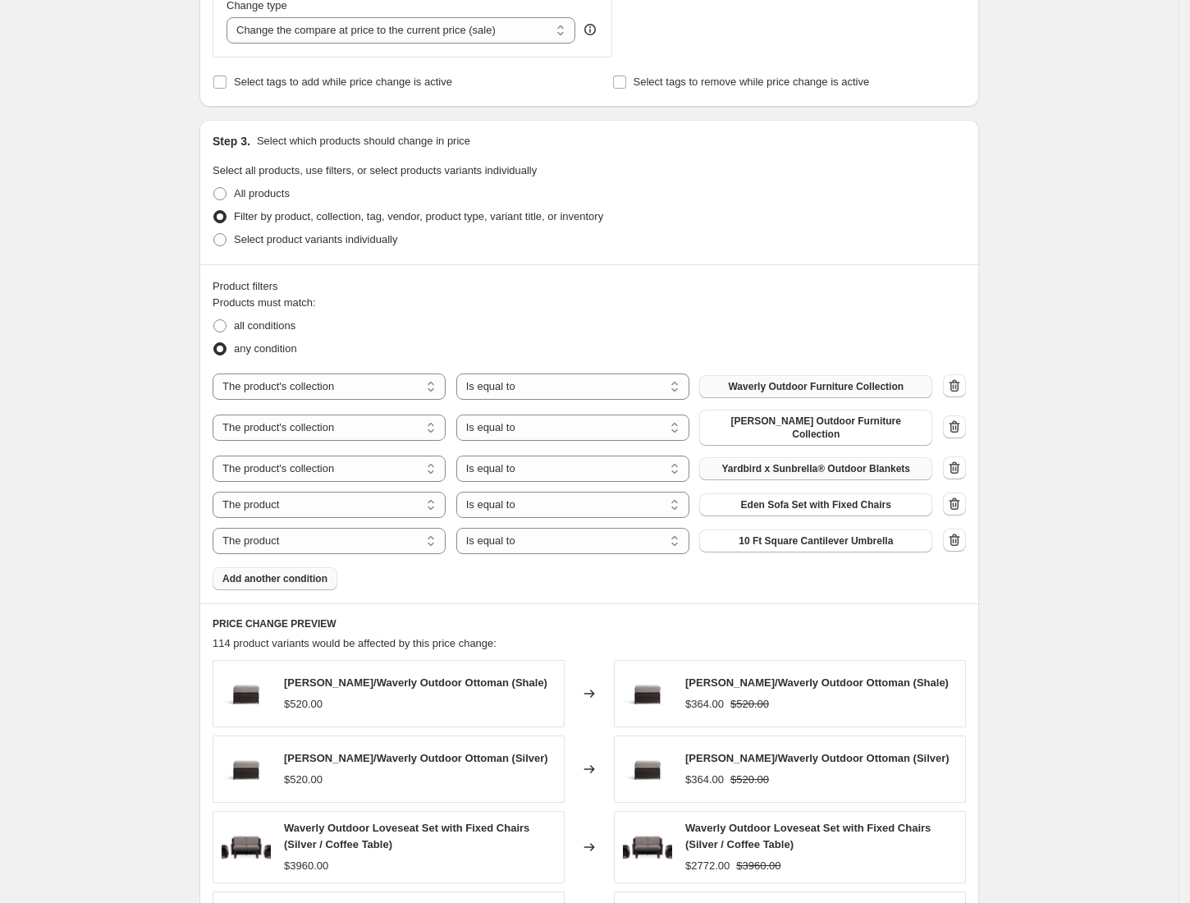
click at [788, 547] on div "Products must match: all conditions any condition The product The product's col…" at bounding box center [589, 442] width 753 height 295
click at [788, 537] on span "10 Ft Square Cantilever Umbrella" at bounding box center [816, 540] width 154 height 13
click at [752, 537] on span "10 Ft Square Cantilever Umbrella" at bounding box center [816, 540] width 154 height 13
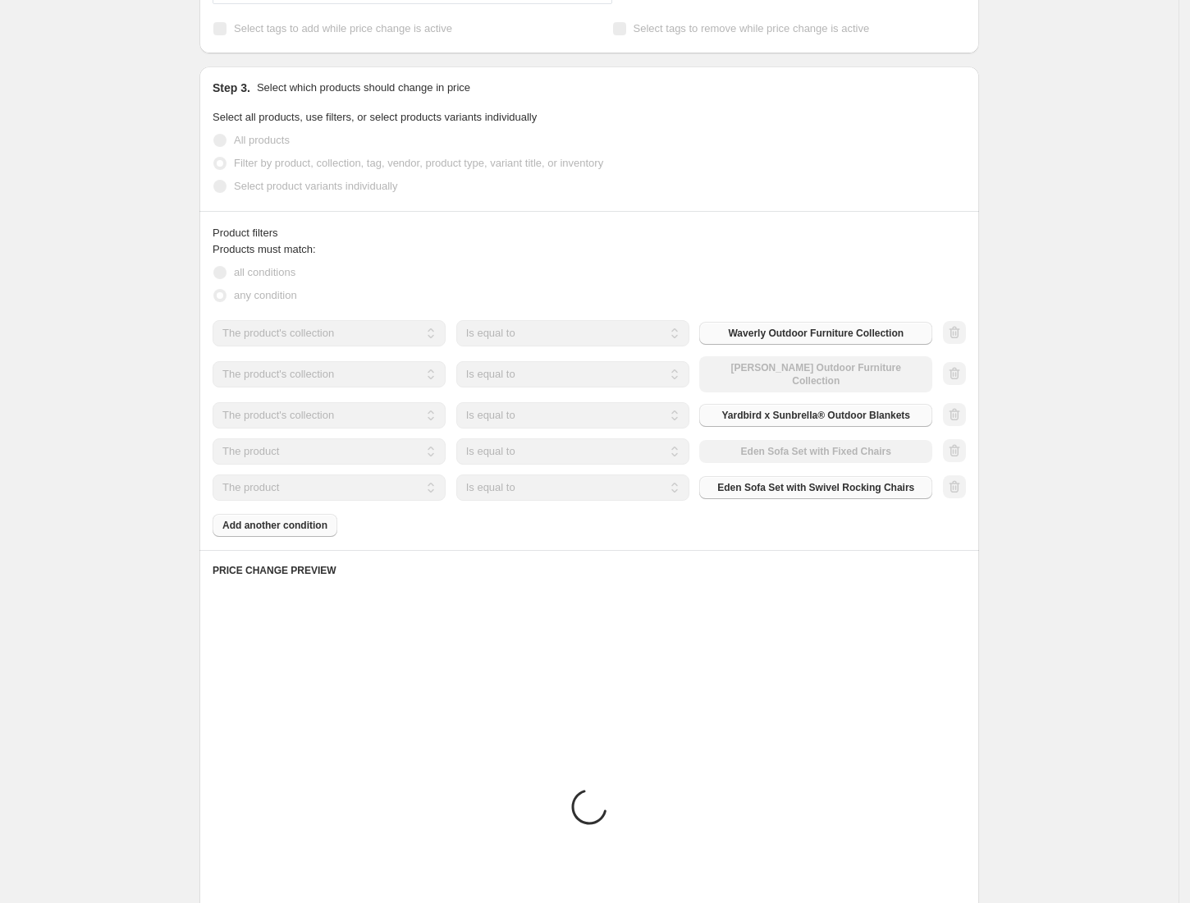
scroll to position [701, 0]
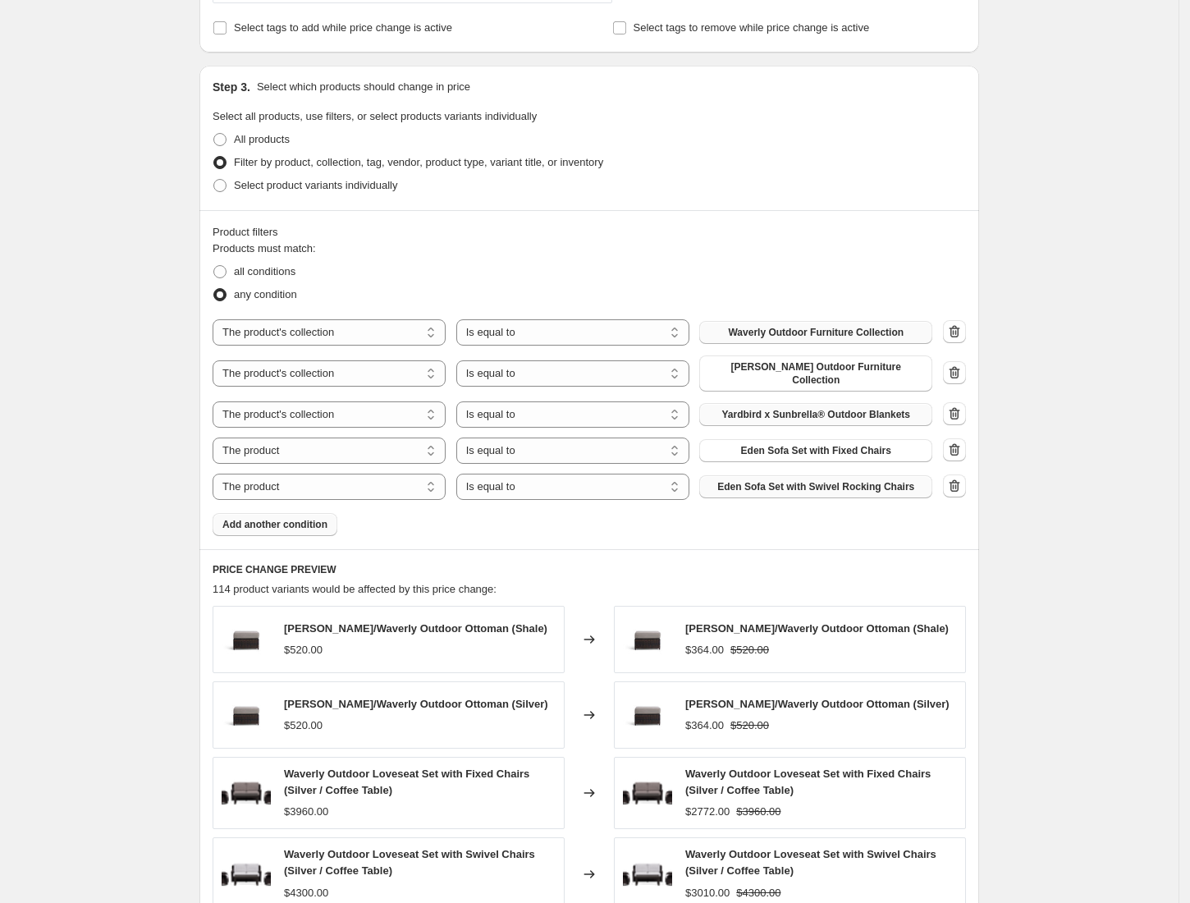
click at [271, 518] on span "Add another condition" at bounding box center [274, 524] width 105 height 13
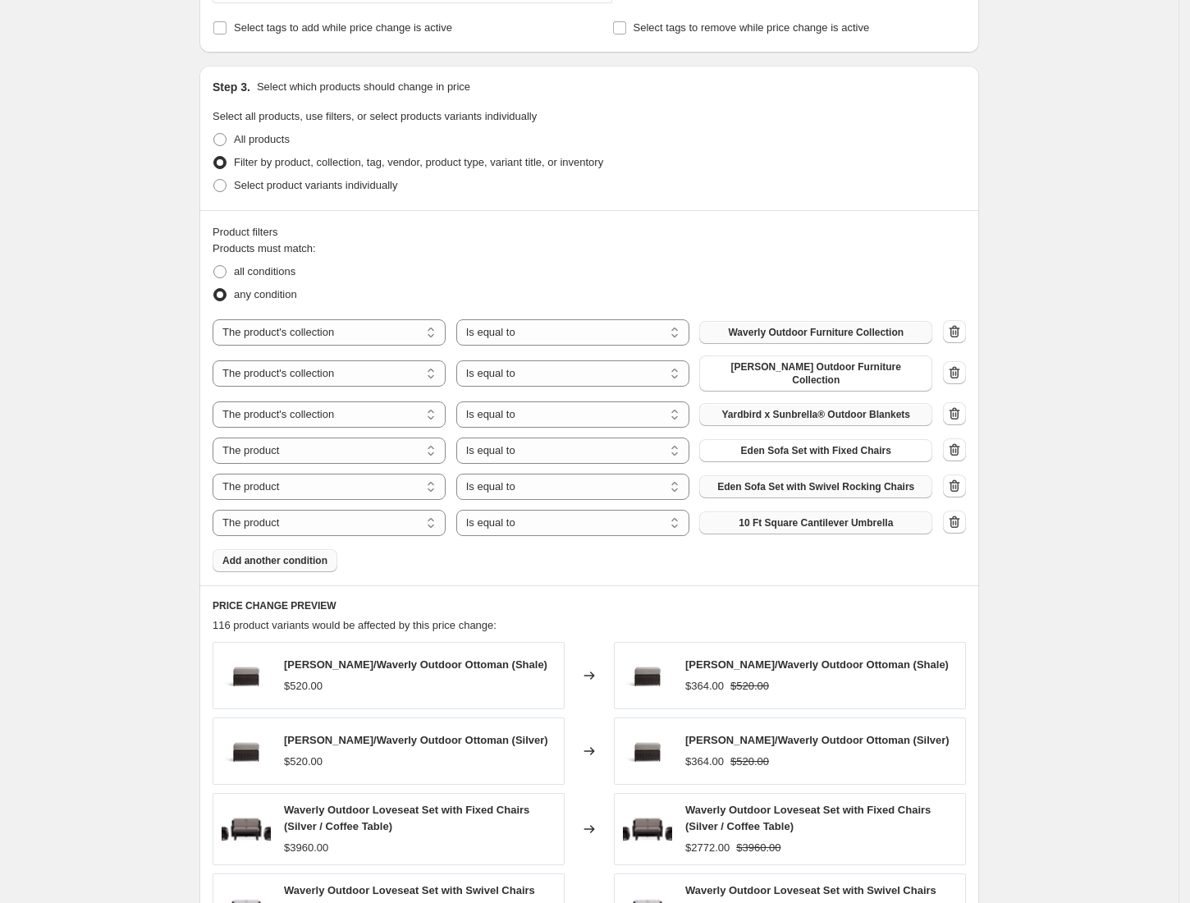
click at [768, 516] on span "10 Ft Square Cantilever Umbrella" at bounding box center [816, 522] width 154 height 13
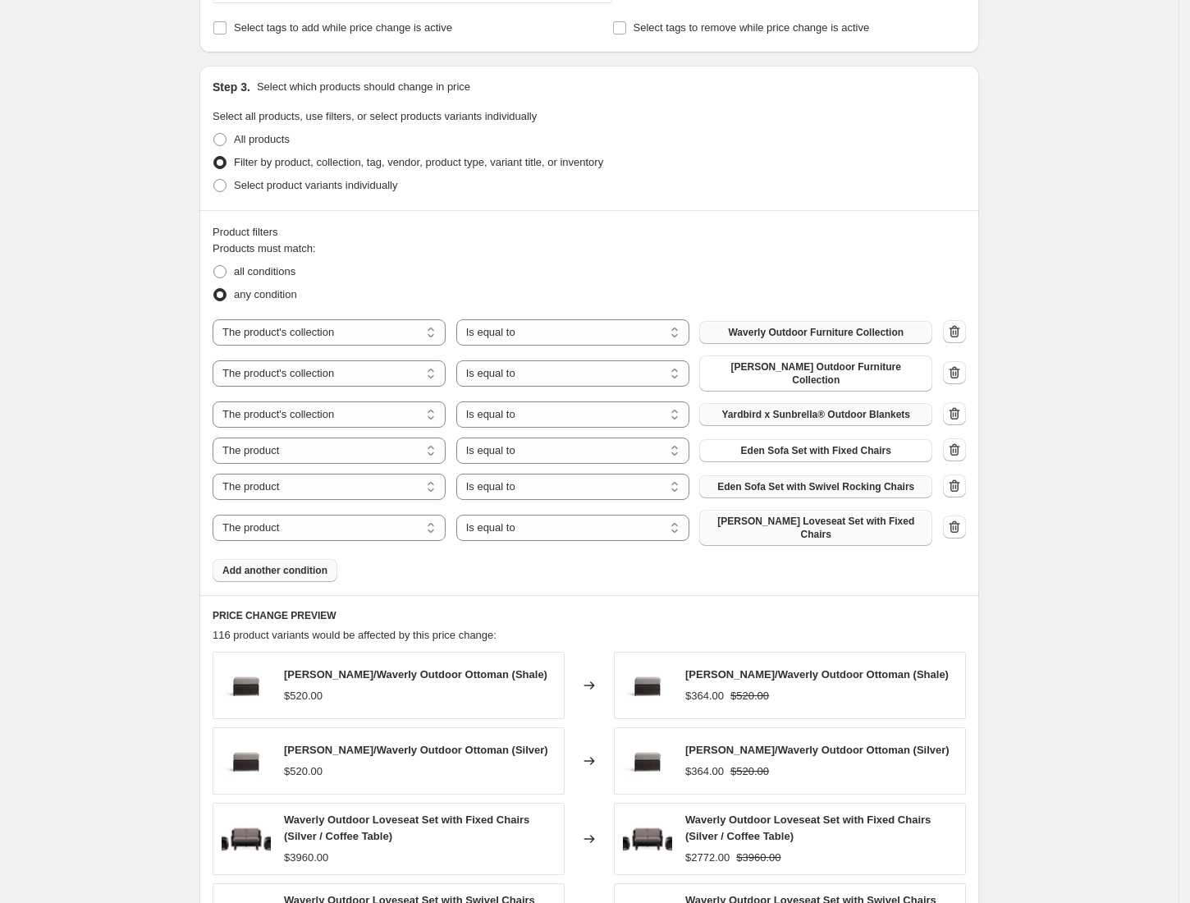
click at [295, 564] on span "Add another condition" at bounding box center [274, 570] width 105 height 13
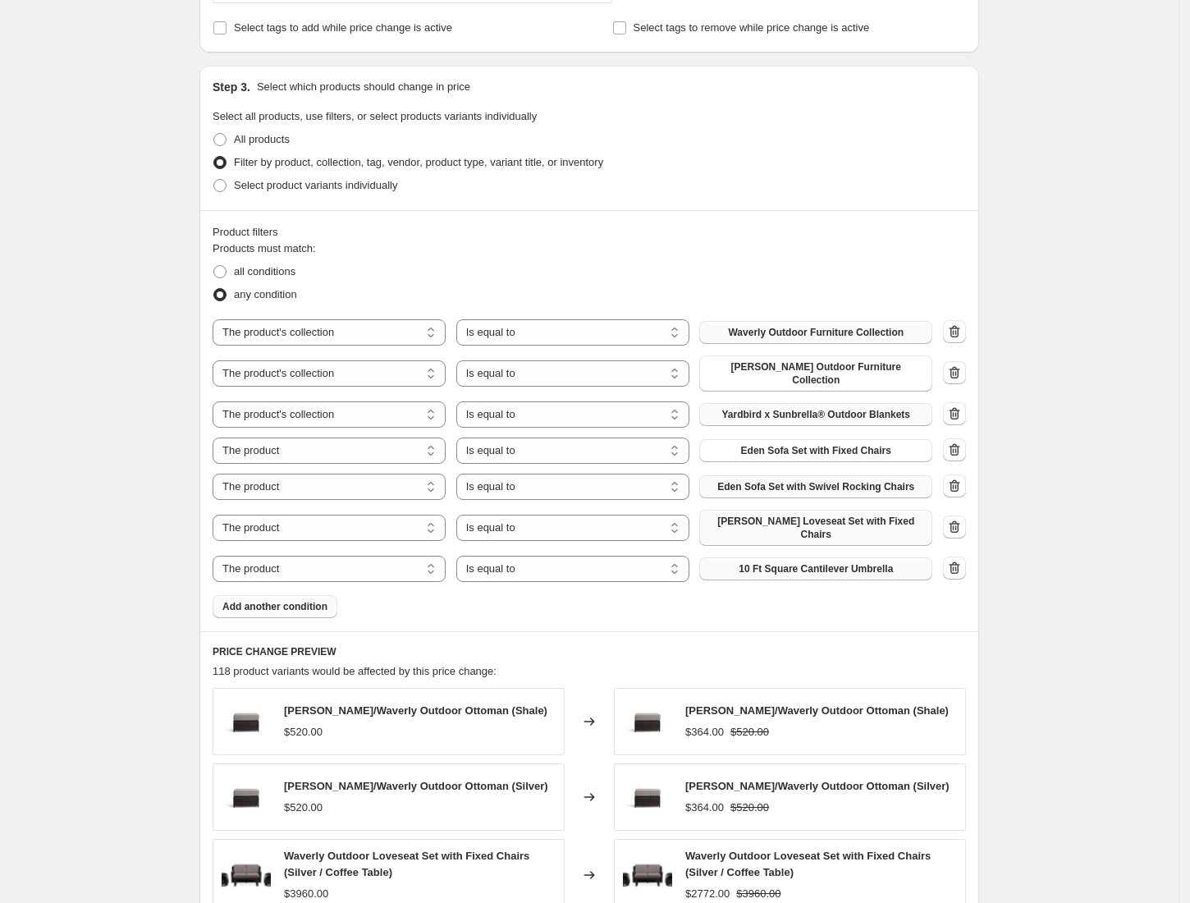
click at [788, 562] on span "10 Ft Square Cantilever Umbrella" at bounding box center [816, 568] width 154 height 13
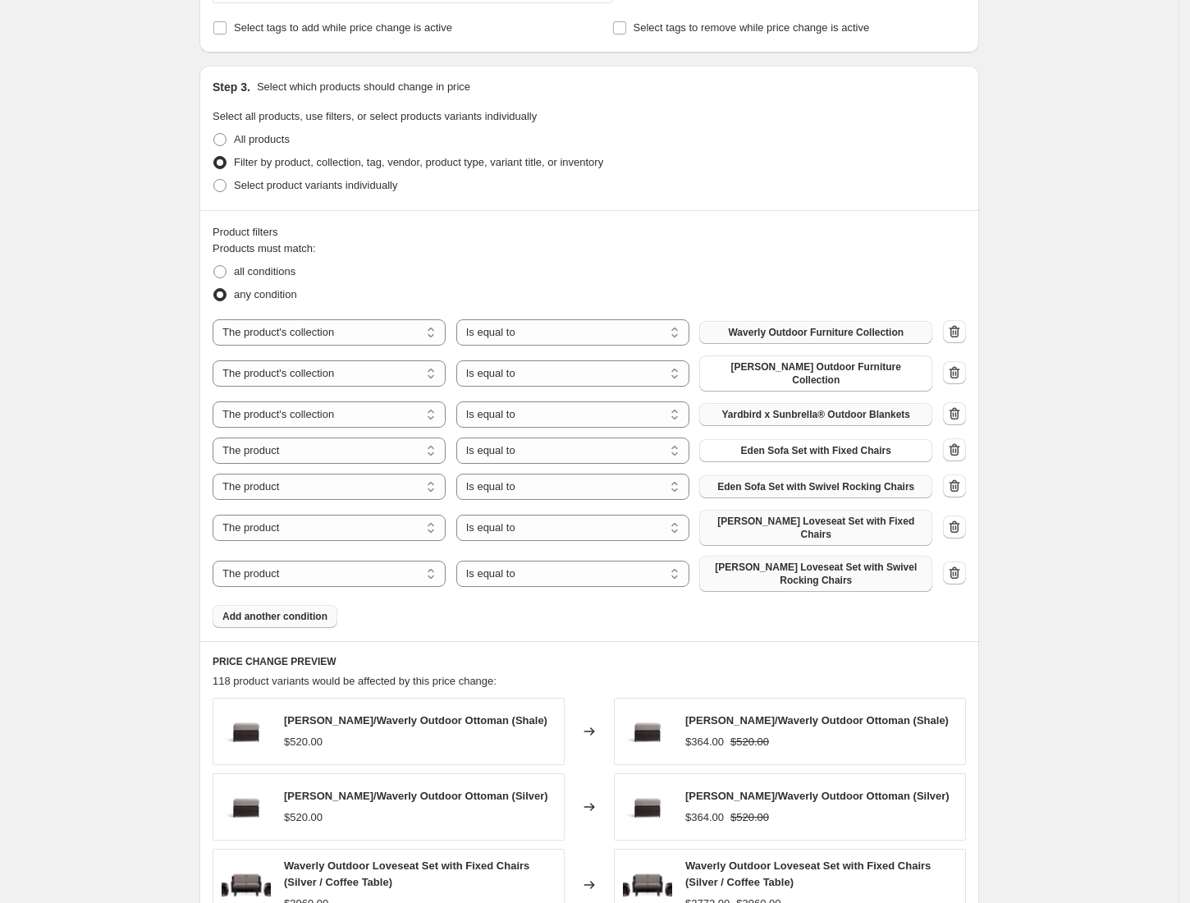
click at [286, 610] on span "Add another condition" at bounding box center [274, 616] width 105 height 13
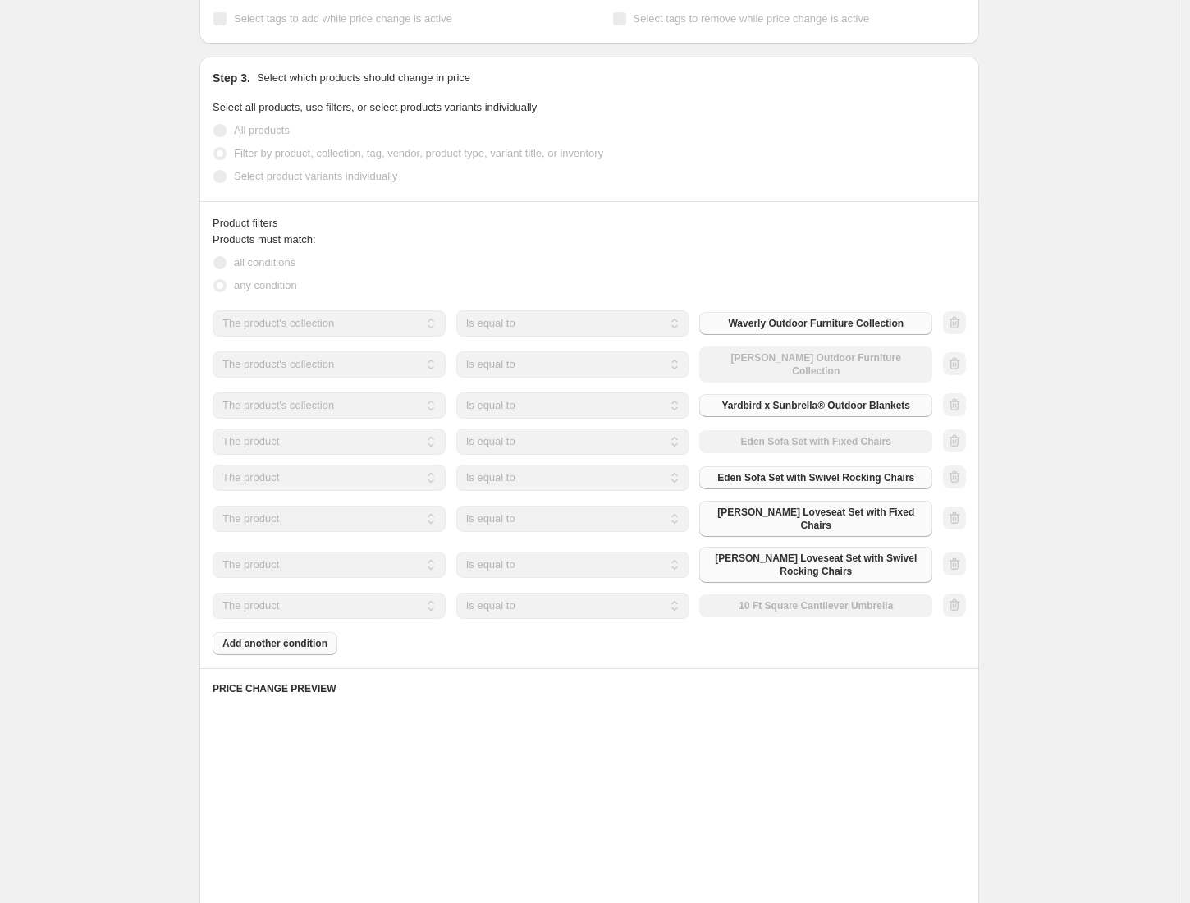
scroll to position [711, 0]
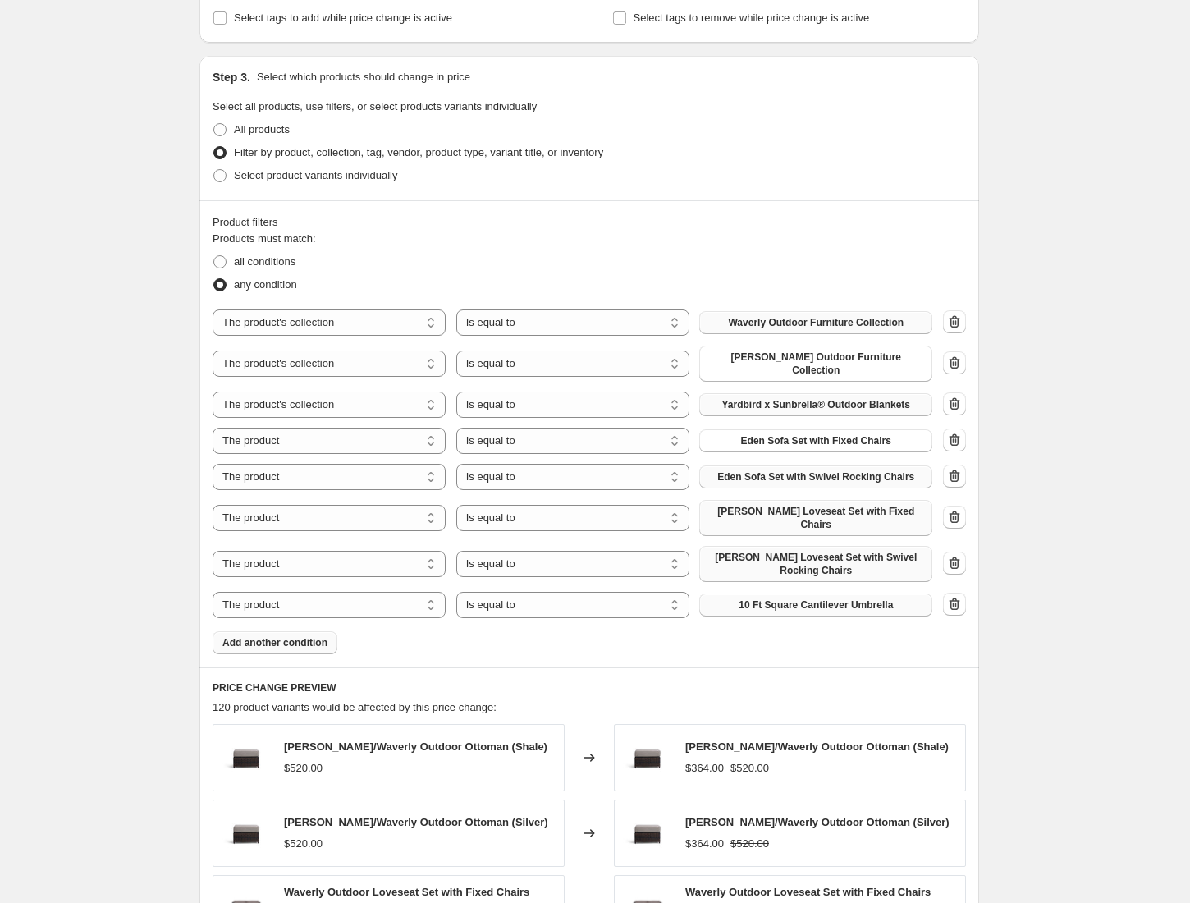
click at [782, 598] on span "10 Ft Square Cantilever Umbrella" at bounding box center [816, 604] width 154 height 13
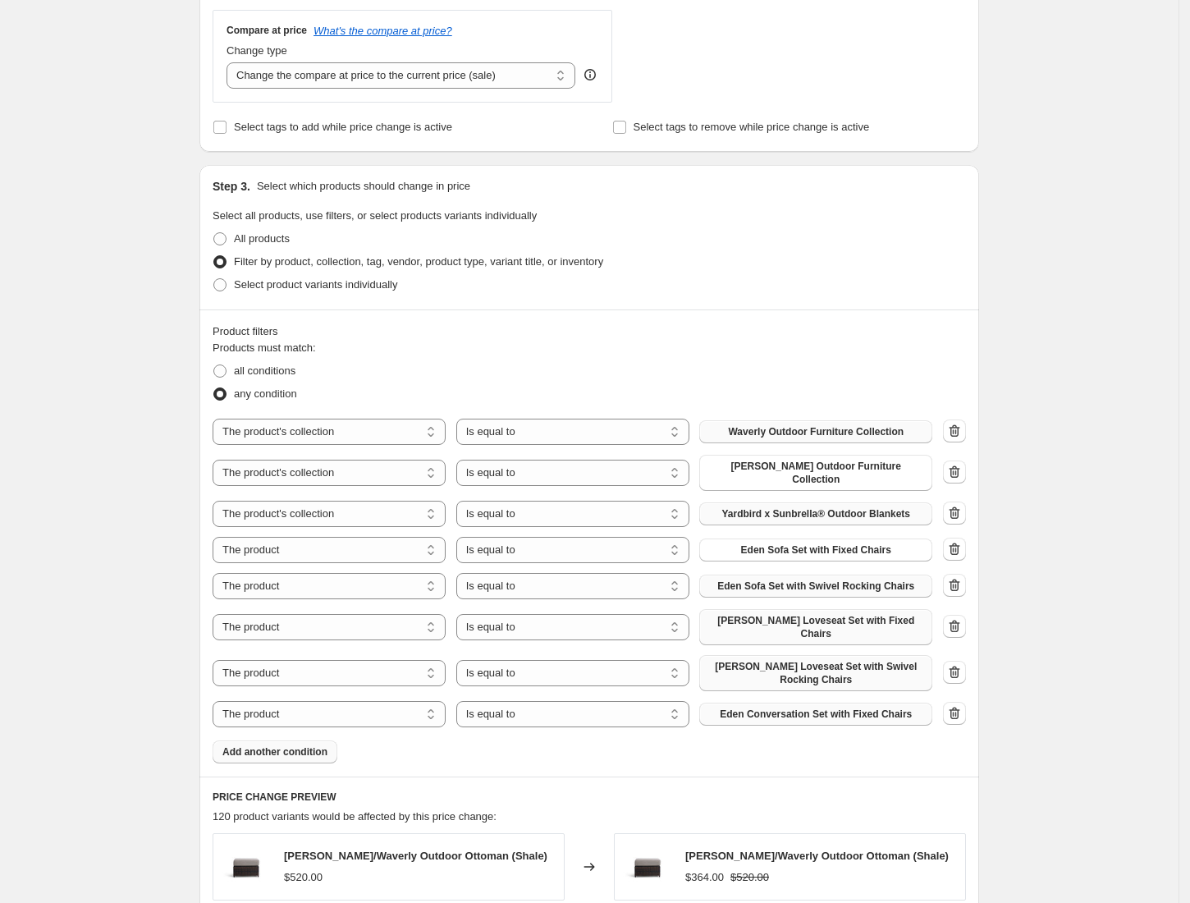
scroll to position [604, 0]
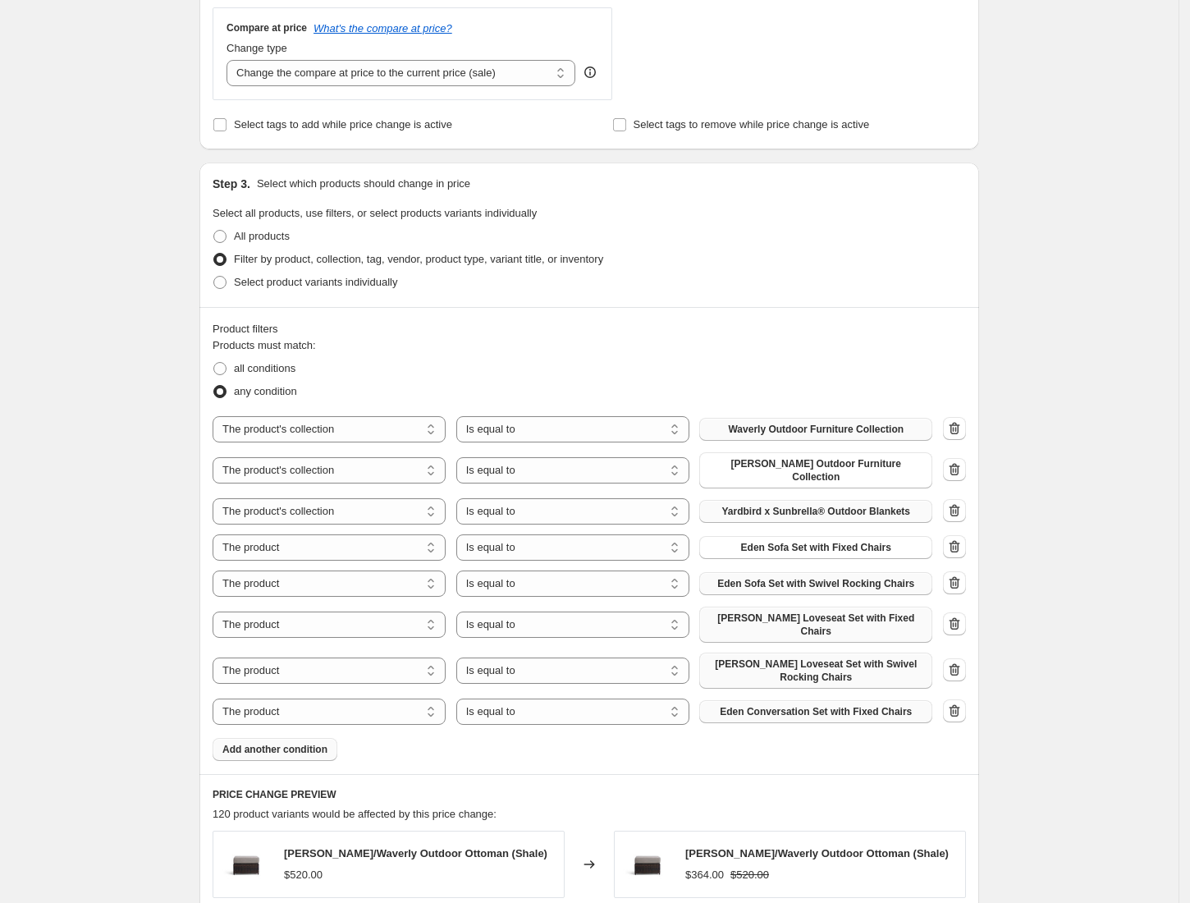
click at [305, 743] on span "Add another condition" at bounding box center [274, 749] width 105 height 13
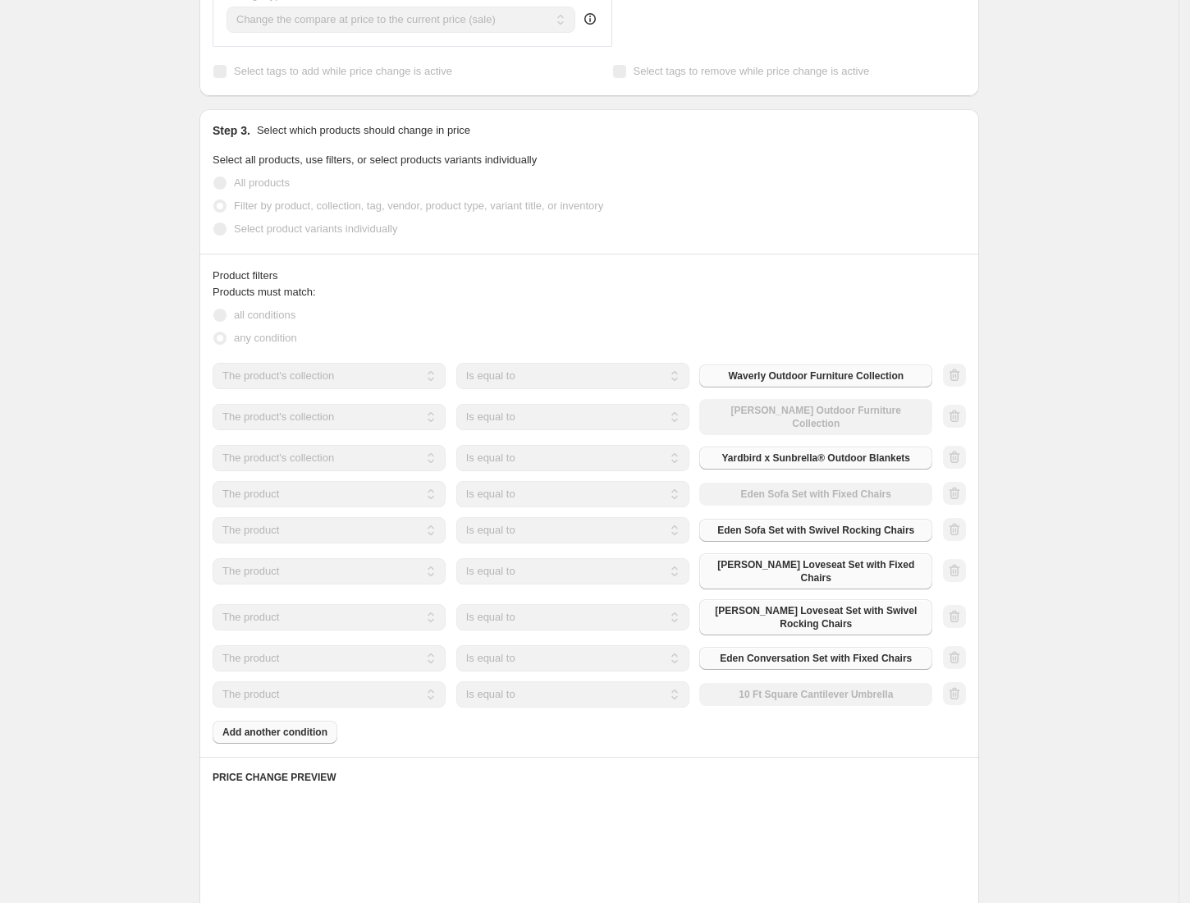
scroll to position [661, 0]
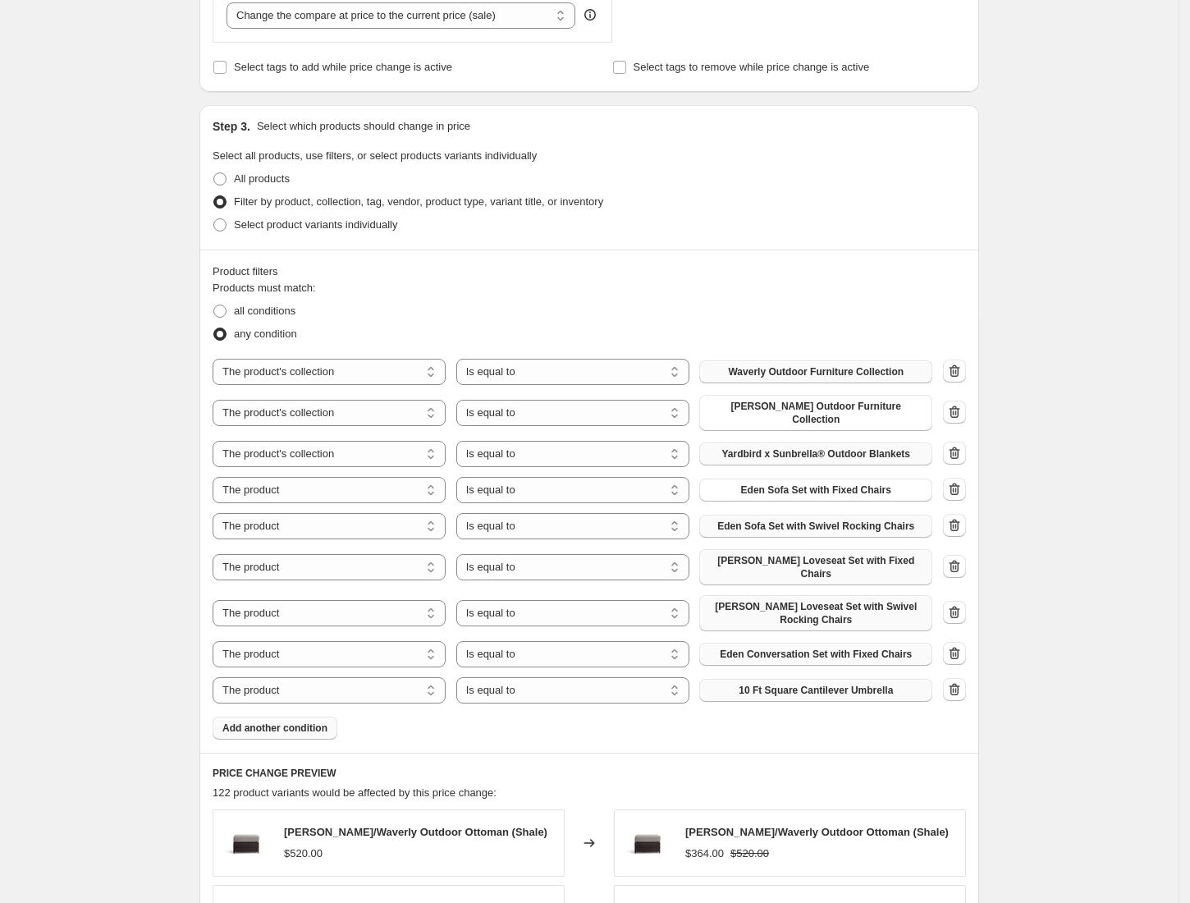
click at [782, 679] on button "10 Ft Square Cantilever Umbrella" at bounding box center [815, 690] width 233 height 23
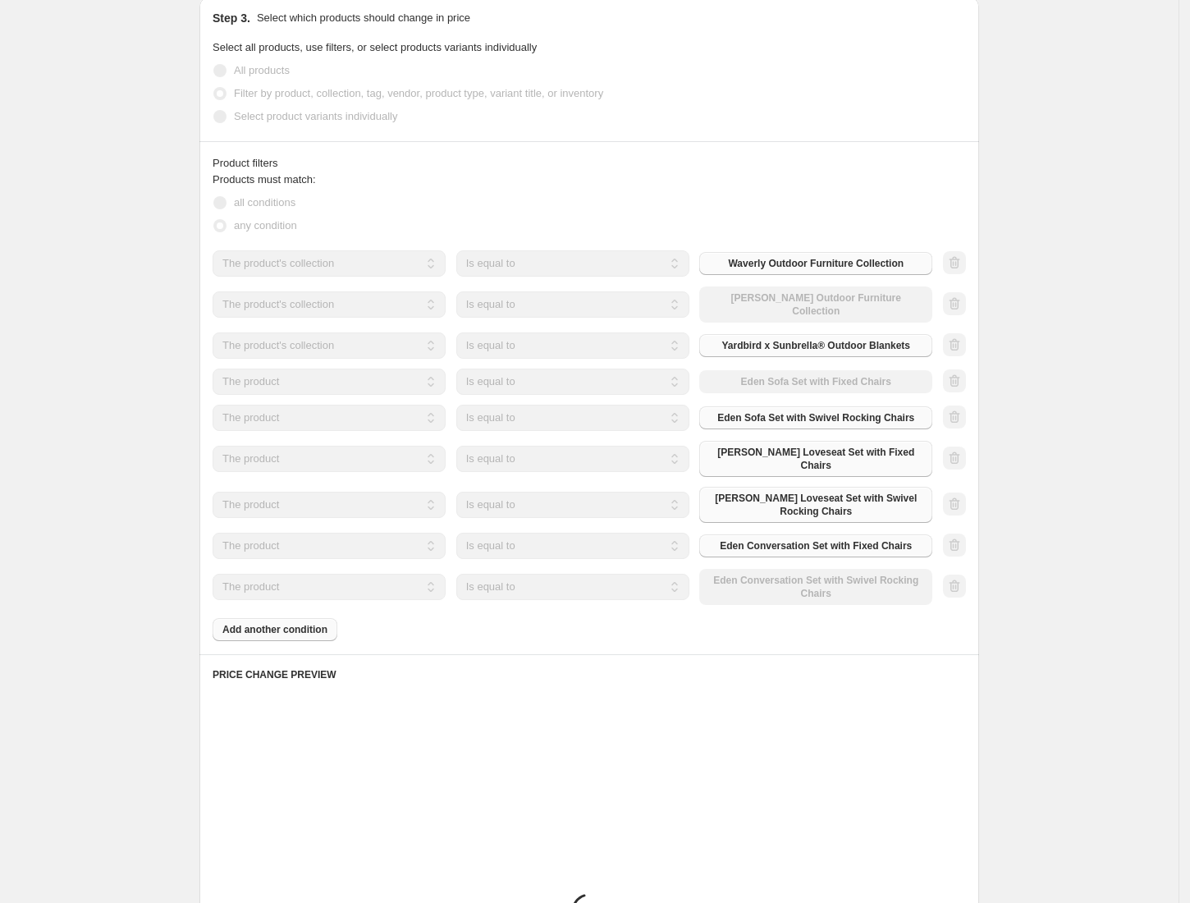
scroll to position [772, 0]
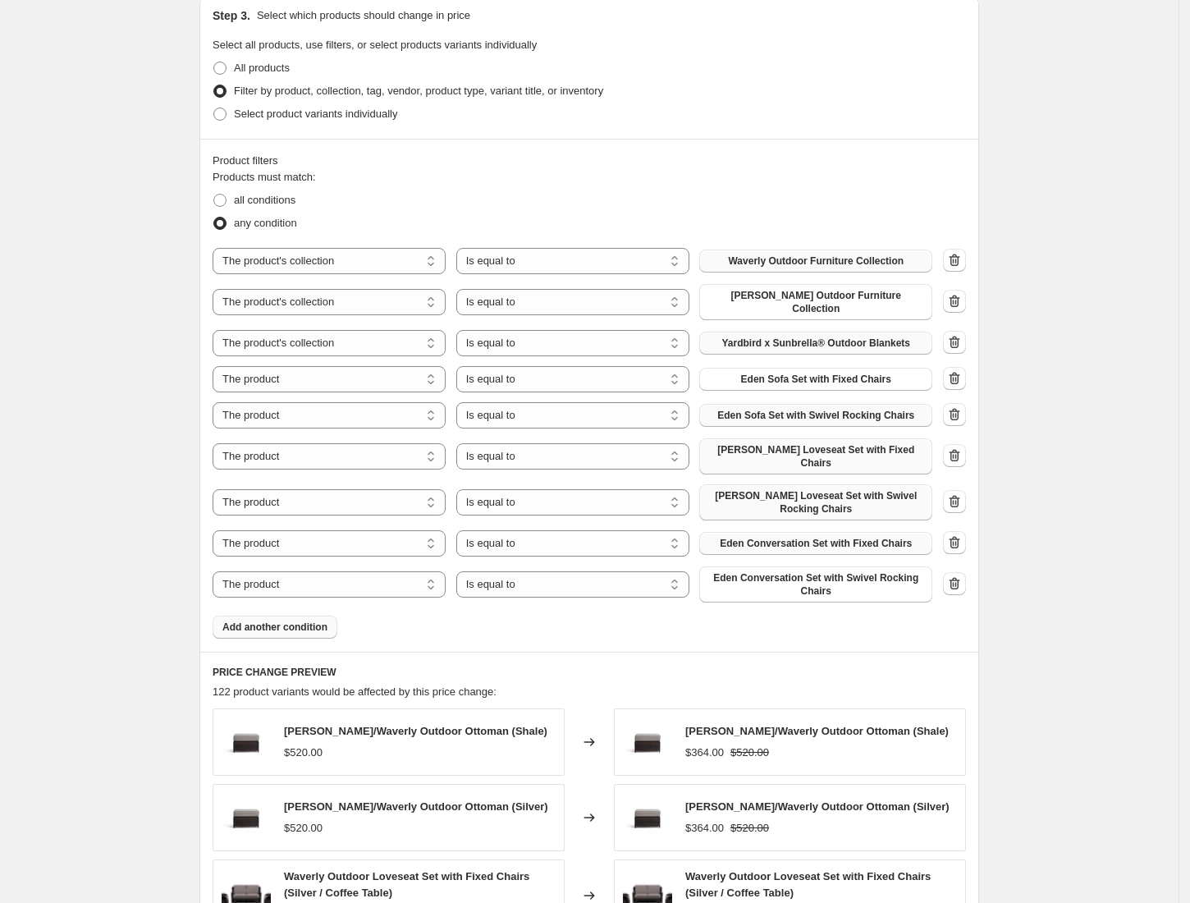
click at [310, 620] on span "Add another condition" at bounding box center [274, 626] width 105 height 13
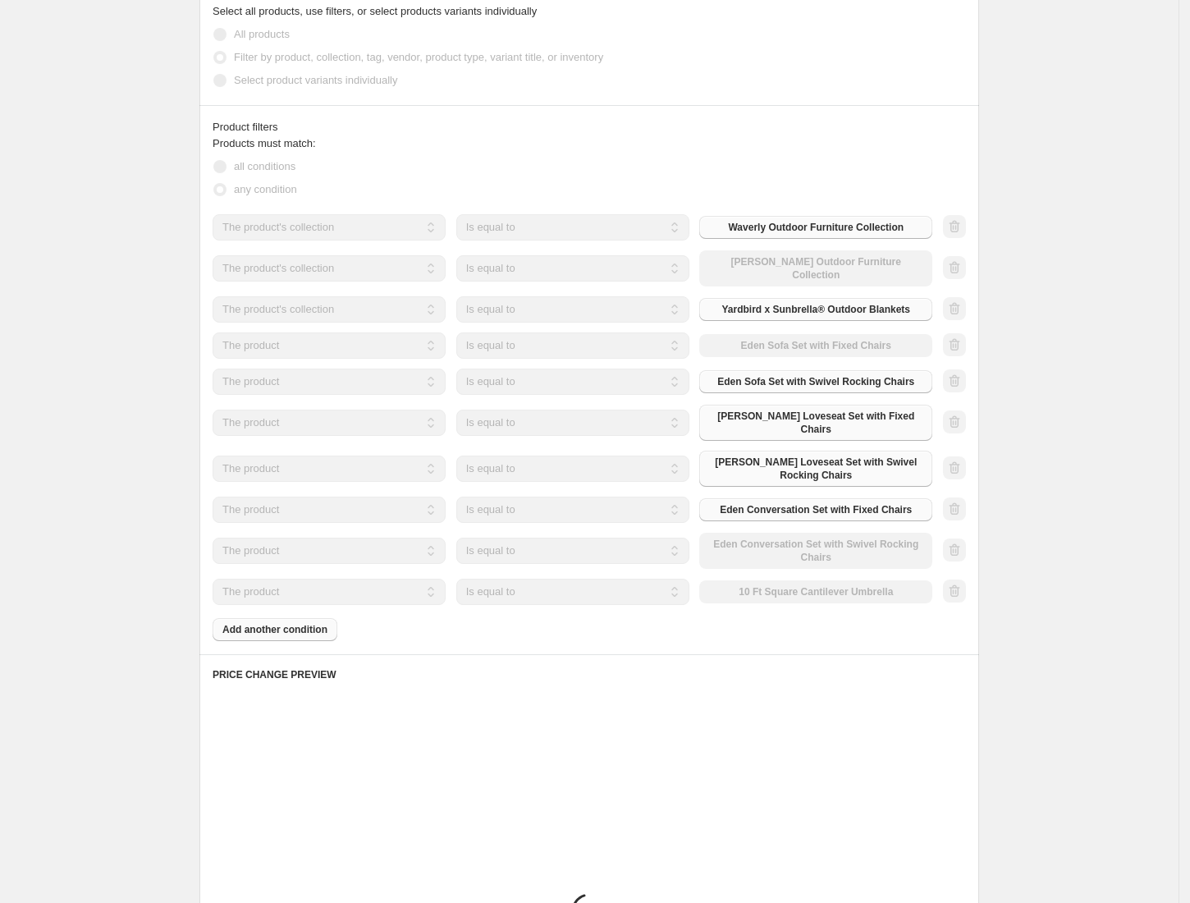
scroll to position [809, 0]
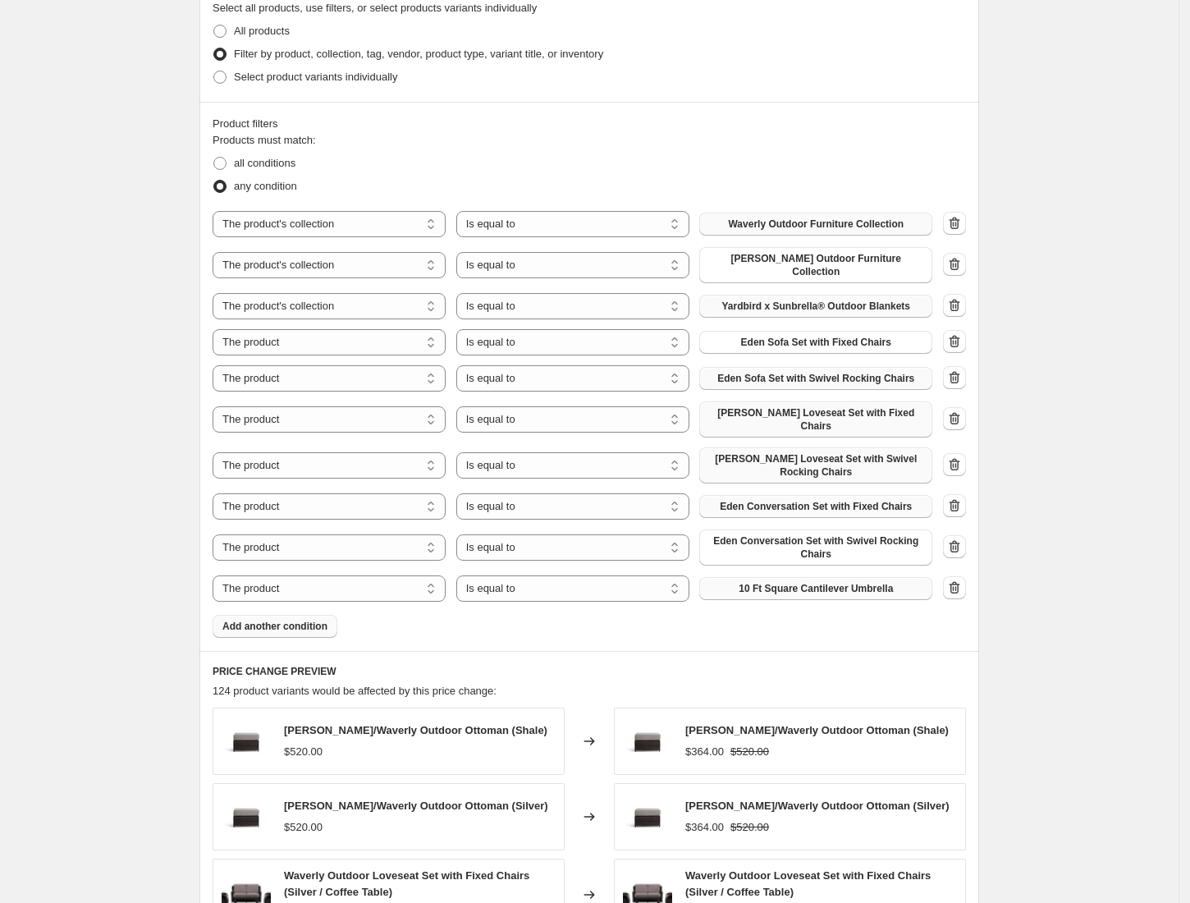
click at [781, 582] on span "10 Ft Square Cantilever Umbrella" at bounding box center [816, 588] width 154 height 13
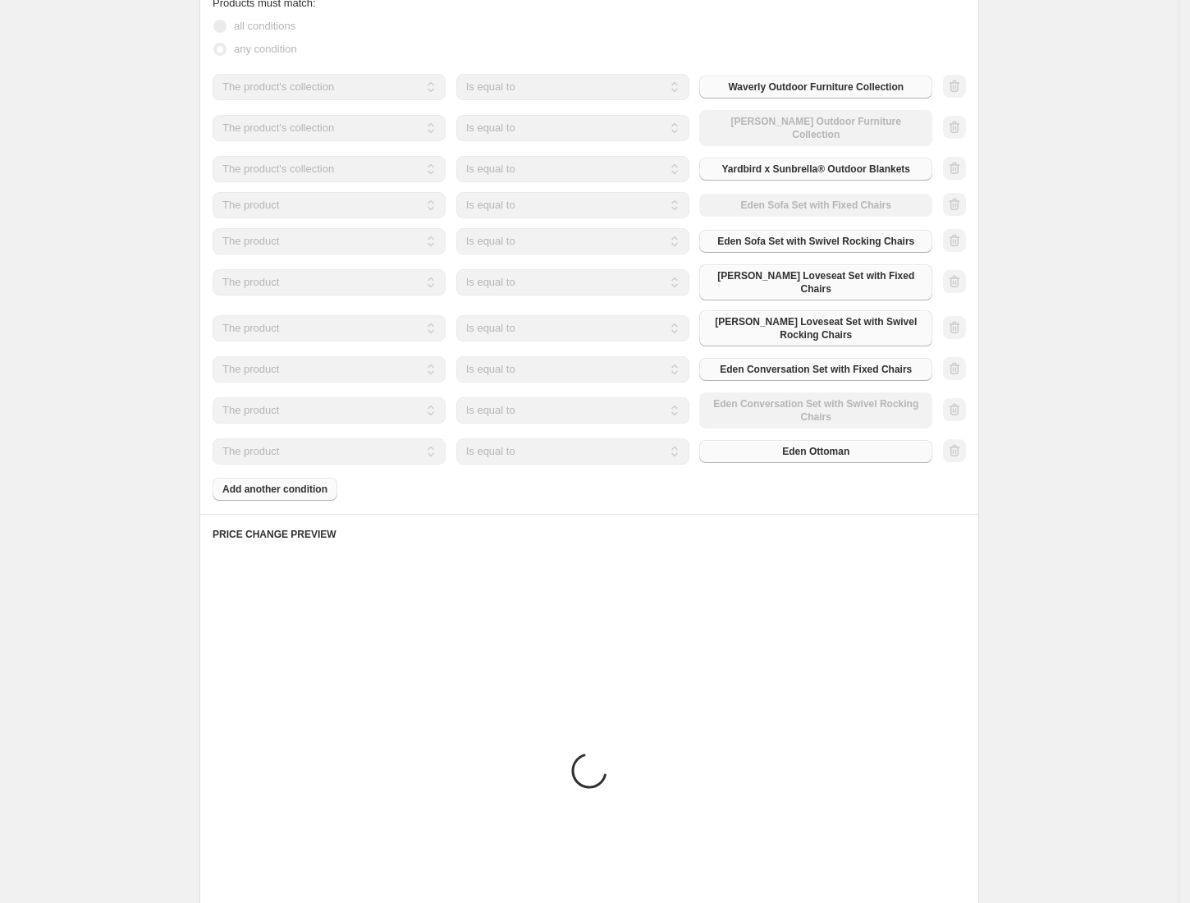
scroll to position [947, 0]
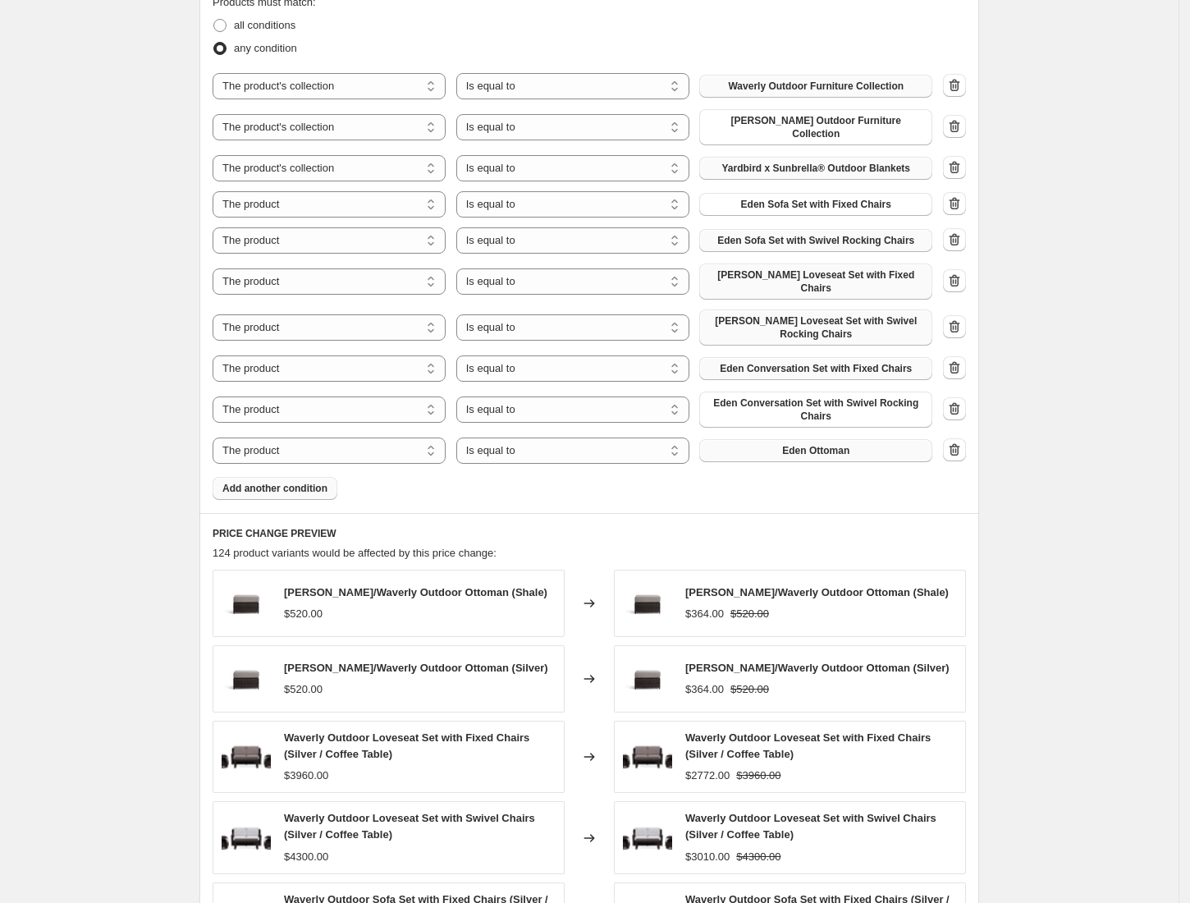
click at [309, 482] on span "Add another condition" at bounding box center [274, 488] width 105 height 13
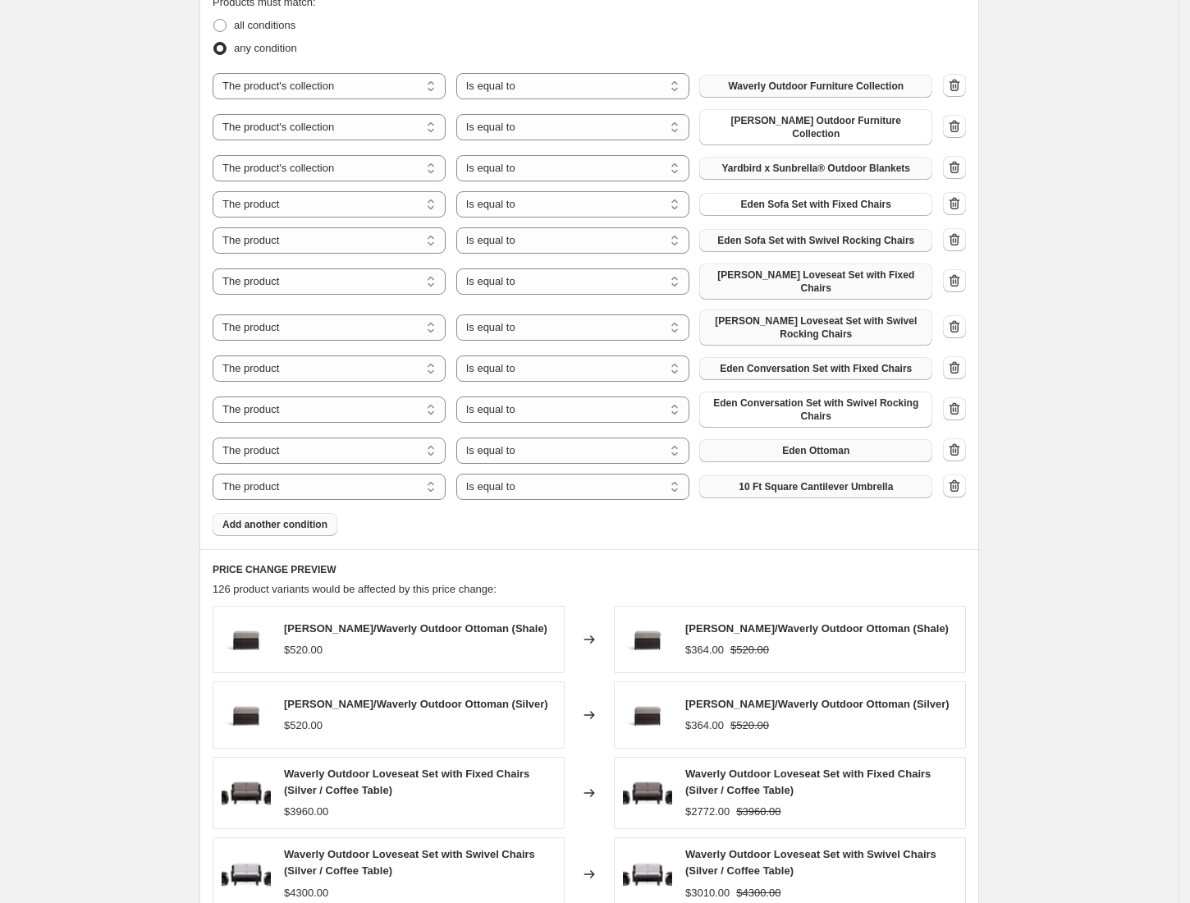
click at [807, 480] on span "10 Ft Square Cantilever Umbrella" at bounding box center [816, 486] width 154 height 13
click at [282, 518] on span "Add another condition" at bounding box center [274, 524] width 105 height 13
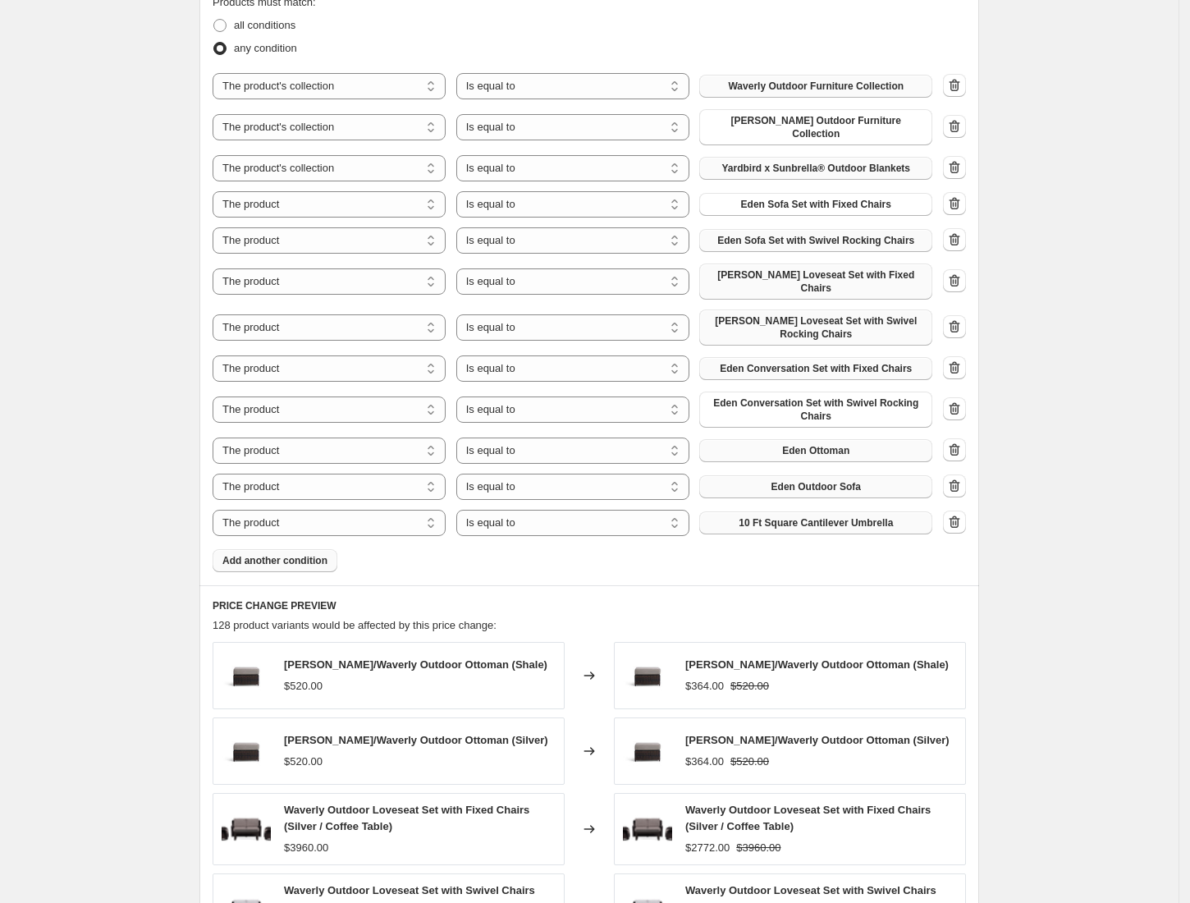
click at [798, 516] on span "10 Ft Square Cantilever Umbrella" at bounding box center [816, 522] width 154 height 13
click at [312, 554] on span "Add another condition" at bounding box center [274, 560] width 105 height 13
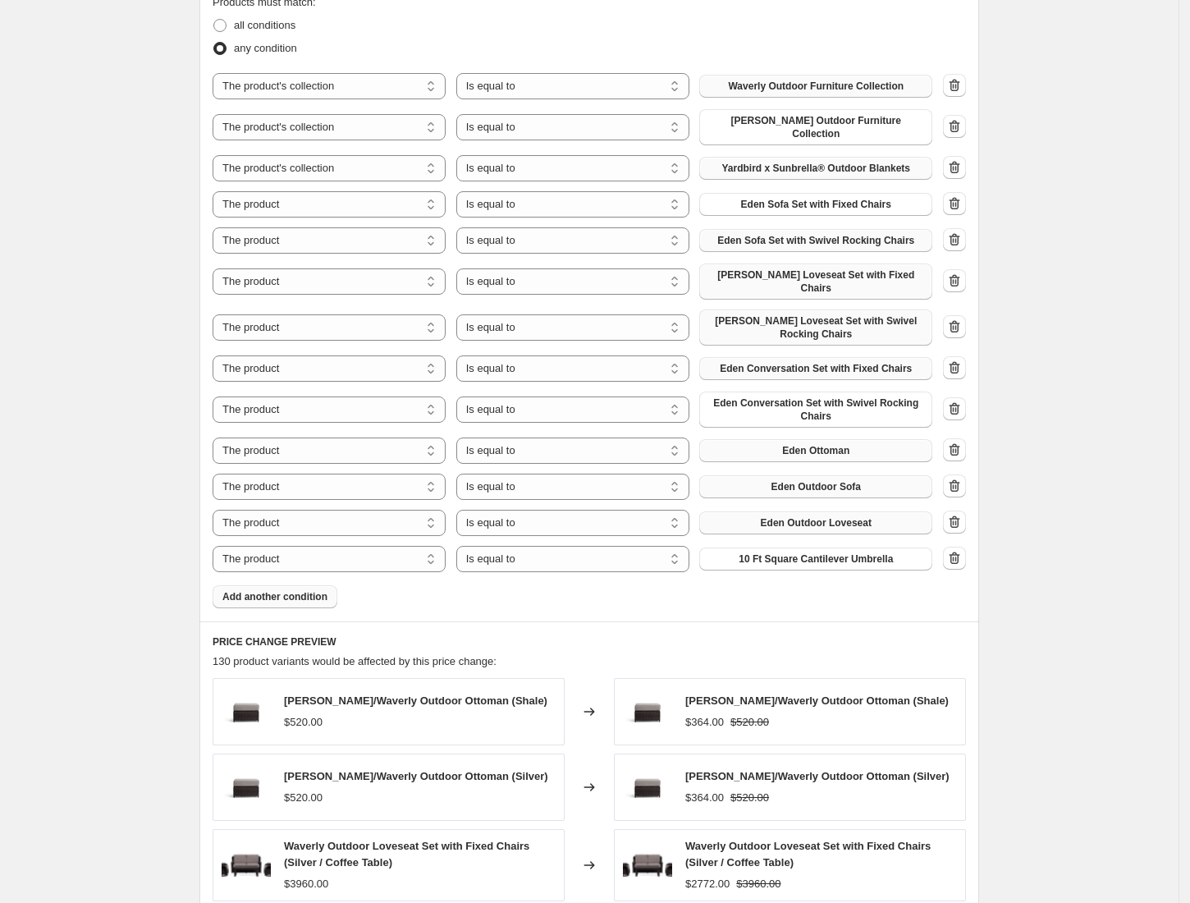
click at [786, 552] on span "10 Ft Square Cantilever Umbrella" at bounding box center [816, 558] width 154 height 13
click at [329, 585] on button "Add another condition" at bounding box center [275, 596] width 125 height 23
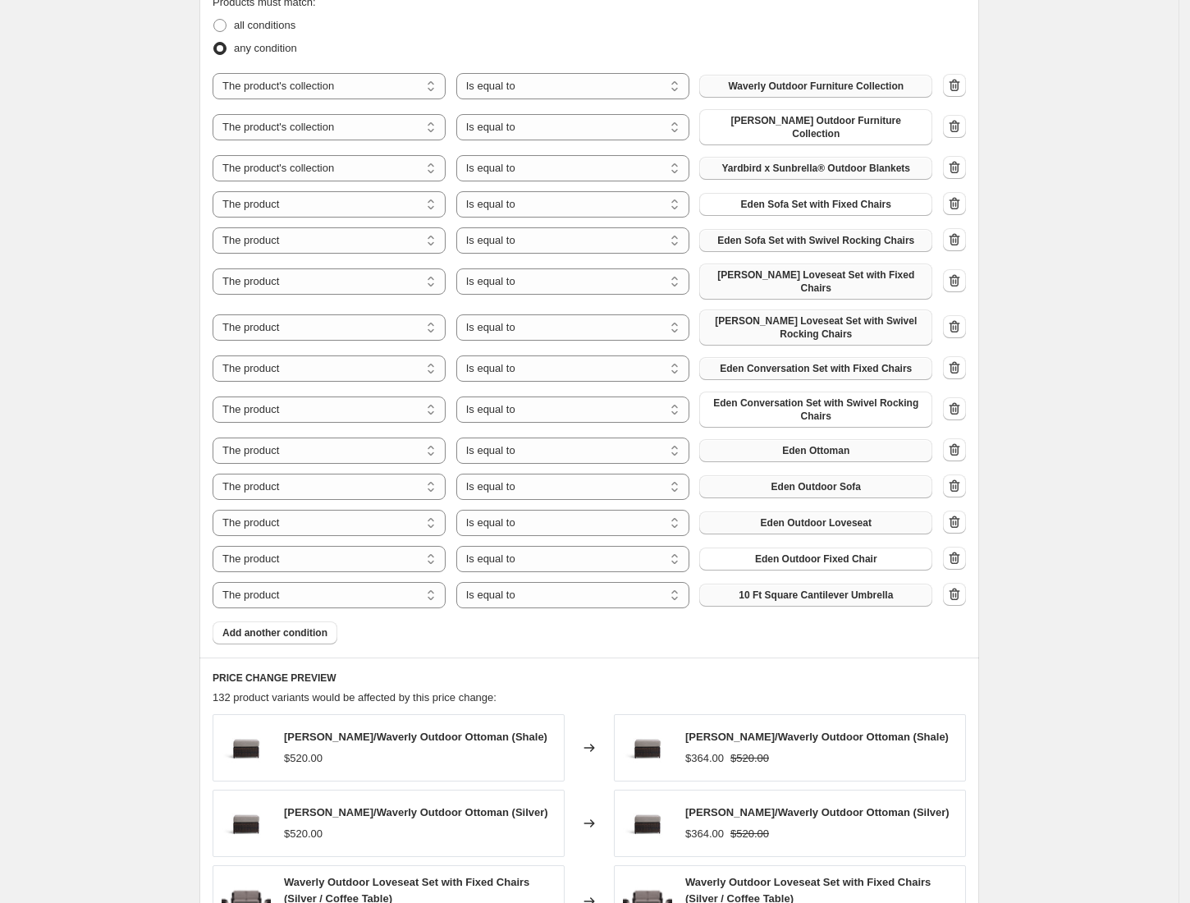
click at [805, 583] on button "10 Ft Square Cantilever Umbrella" at bounding box center [815, 594] width 233 height 23
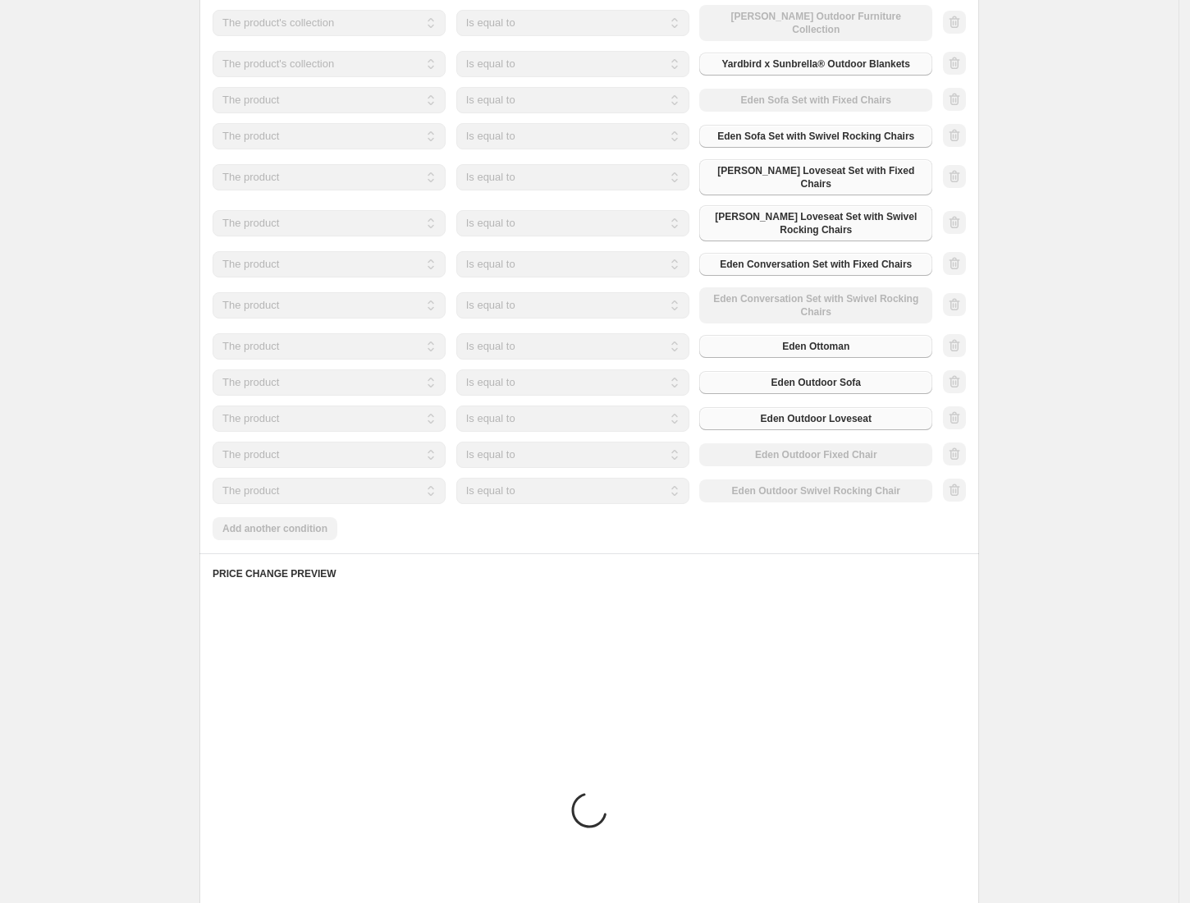
scroll to position [1058, 0]
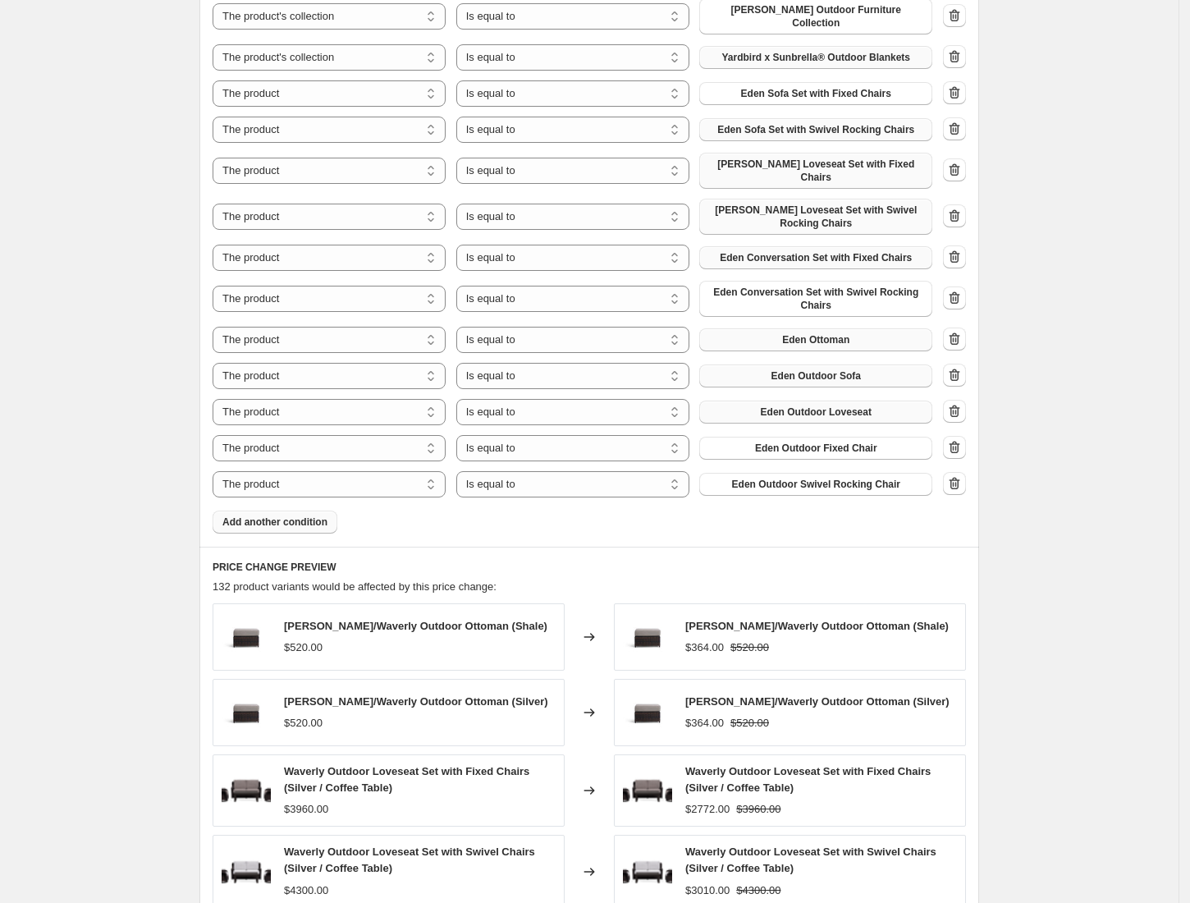
click at [307, 515] on span "Add another condition" at bounding box center [274, 521] width 105 height 13
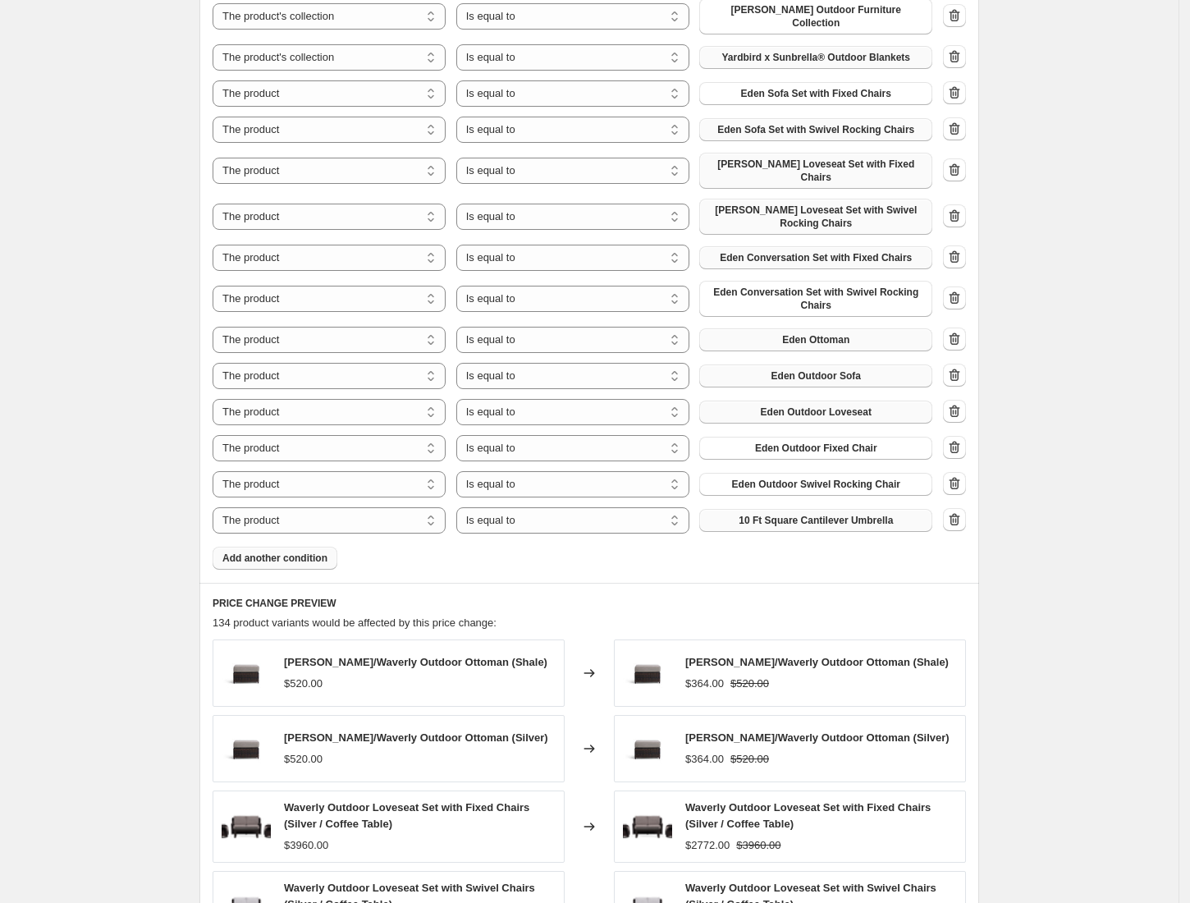
click at [821, 514] on span "10 Ft Square Cantilever Umbrella" at bounding box center [816, 520] width 154 height 13
click at [294, 551] on span "Add another condition" at bounding box center [274, 557] width 105 height 13
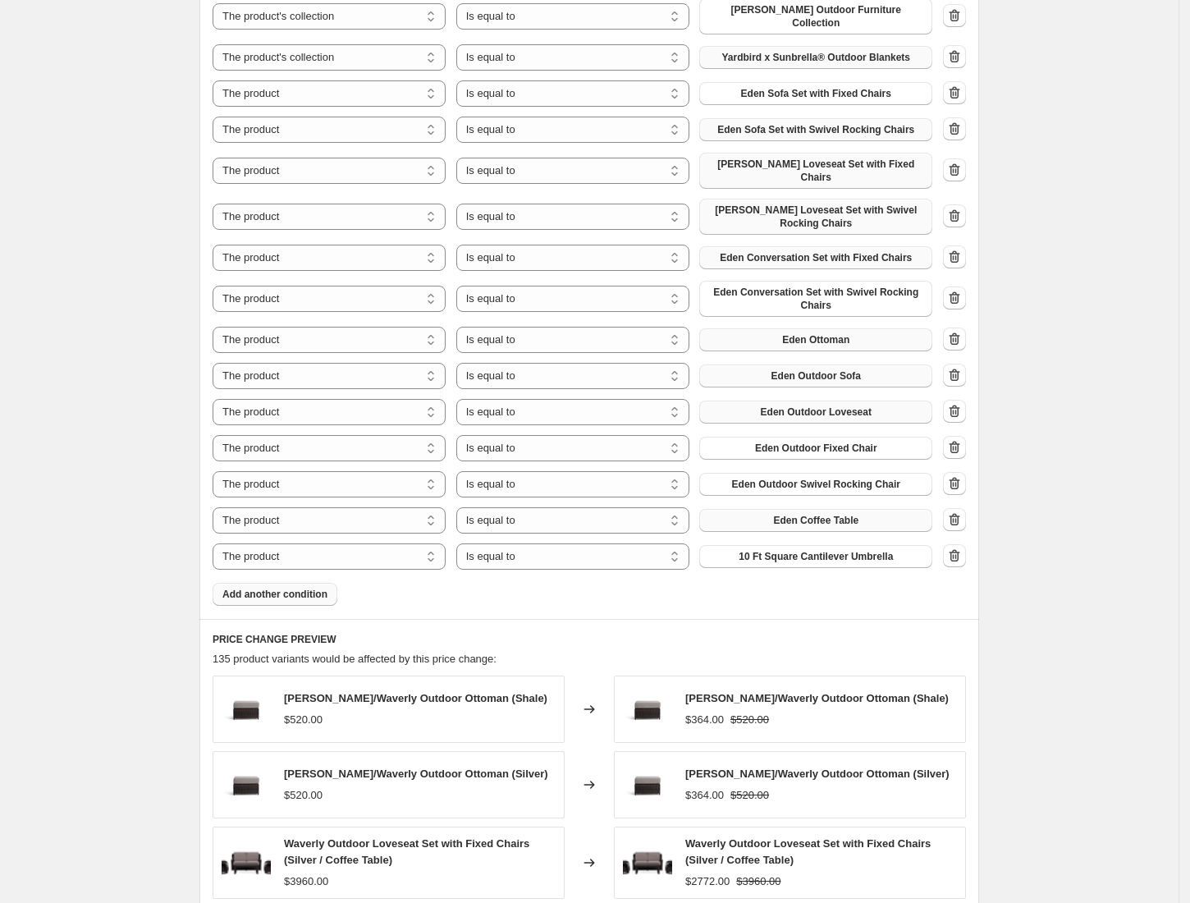
click at [838, 550] on span "10 Ft Square Cantilever Umbrella" at bounding box center [816, 556] width 154 height 13
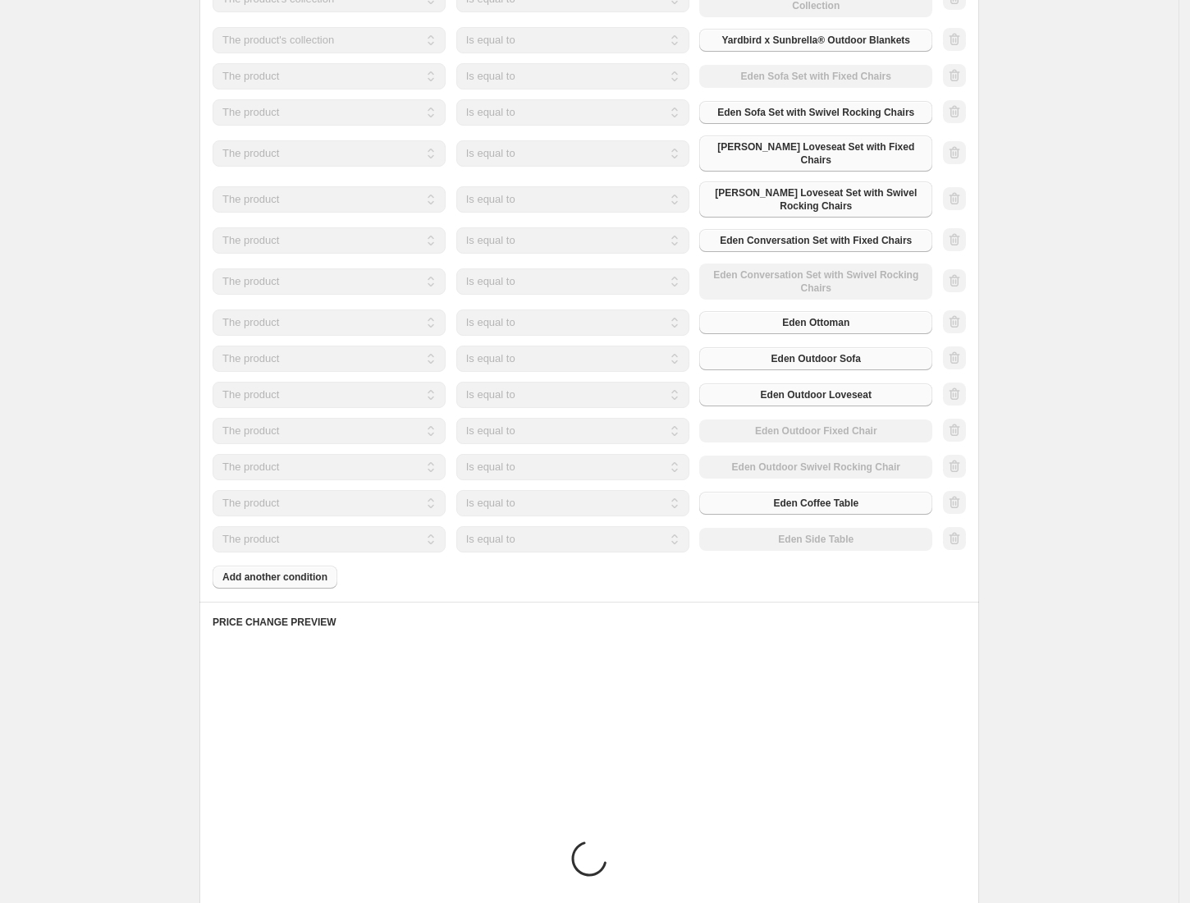
scroll to position [1014, 0]
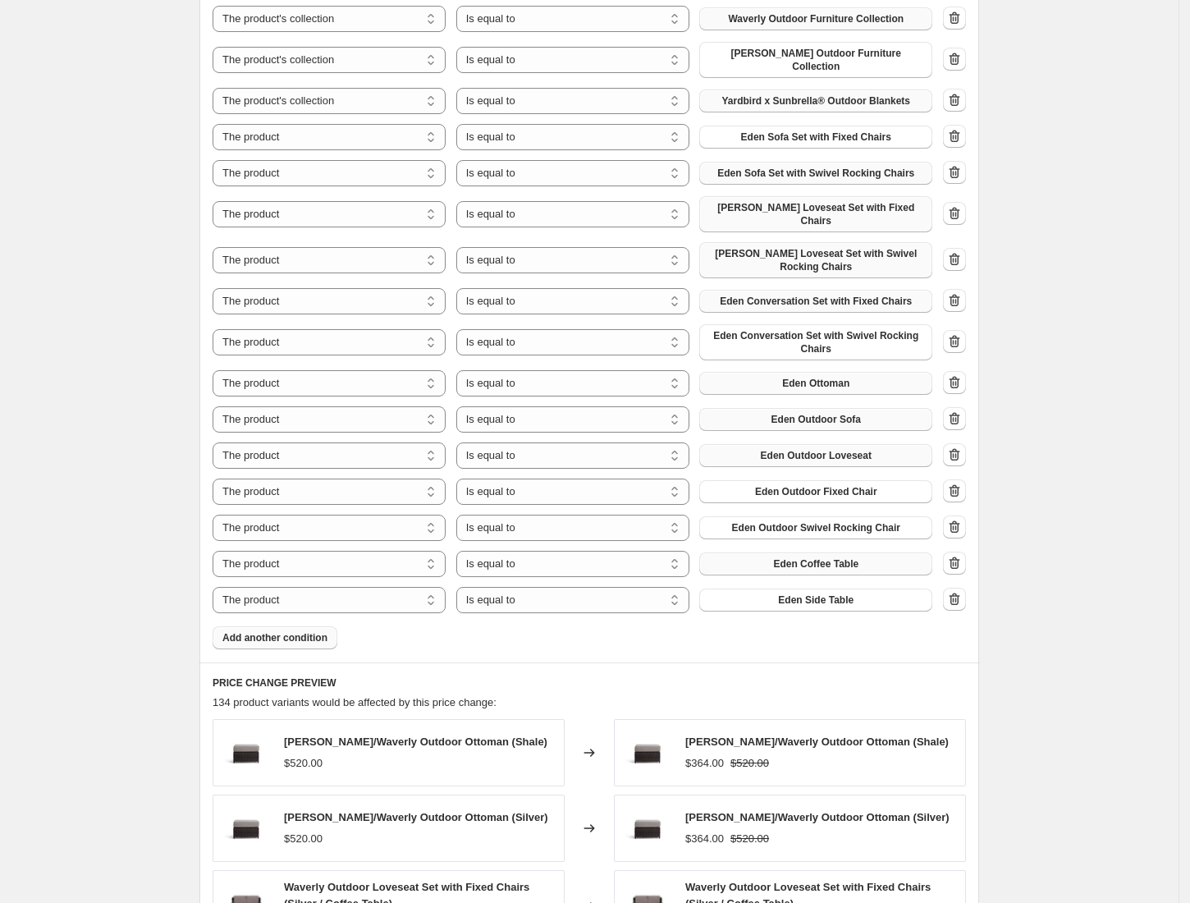
click at [310, 631] on span "Add another condition" at bounding box center [274, 637] width 105 height 13
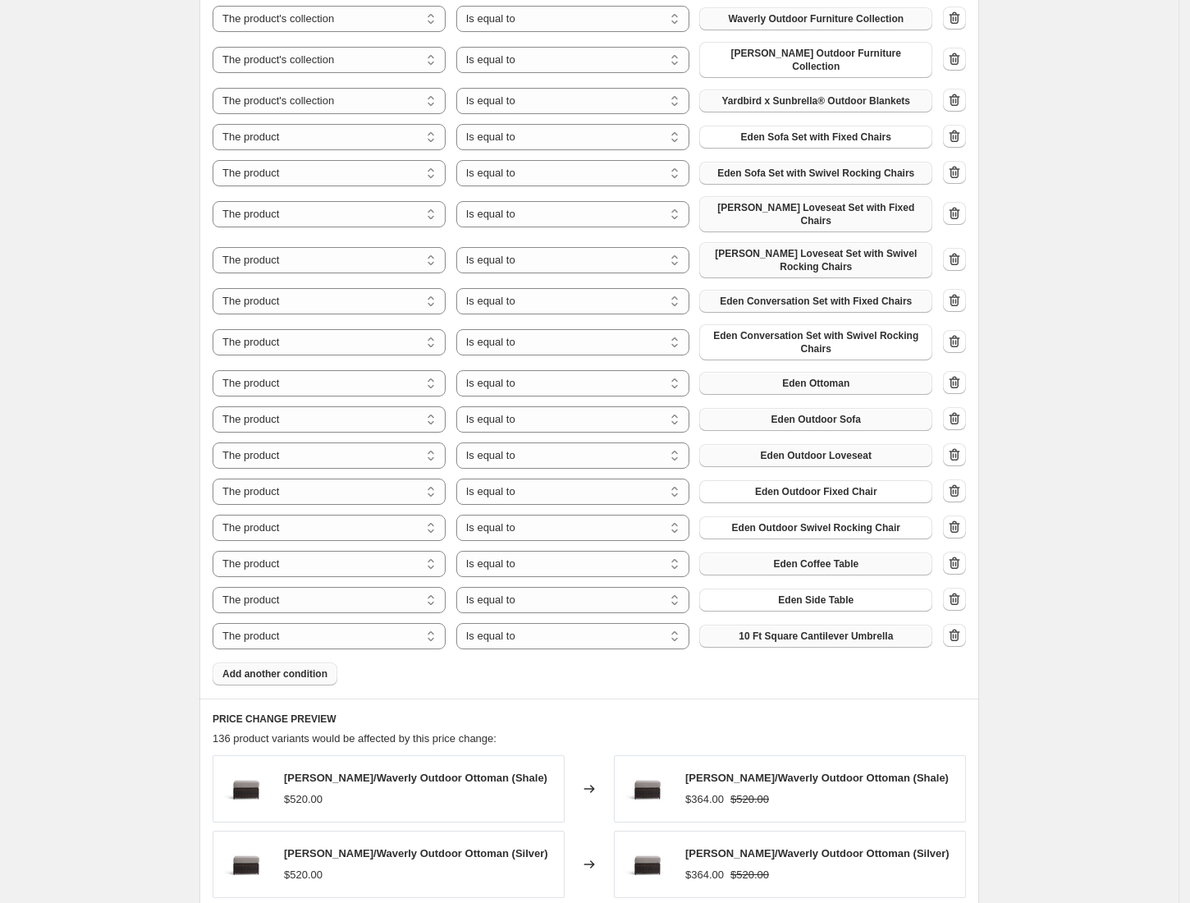
click at [798, 624] on button "10 Ft Square Cantilever Umbrella" at bounding box center [815, 635] width 233 height 23
click at [312, 667] on span "Add another condition" at bounding box center [274, 673] width 105 height 13
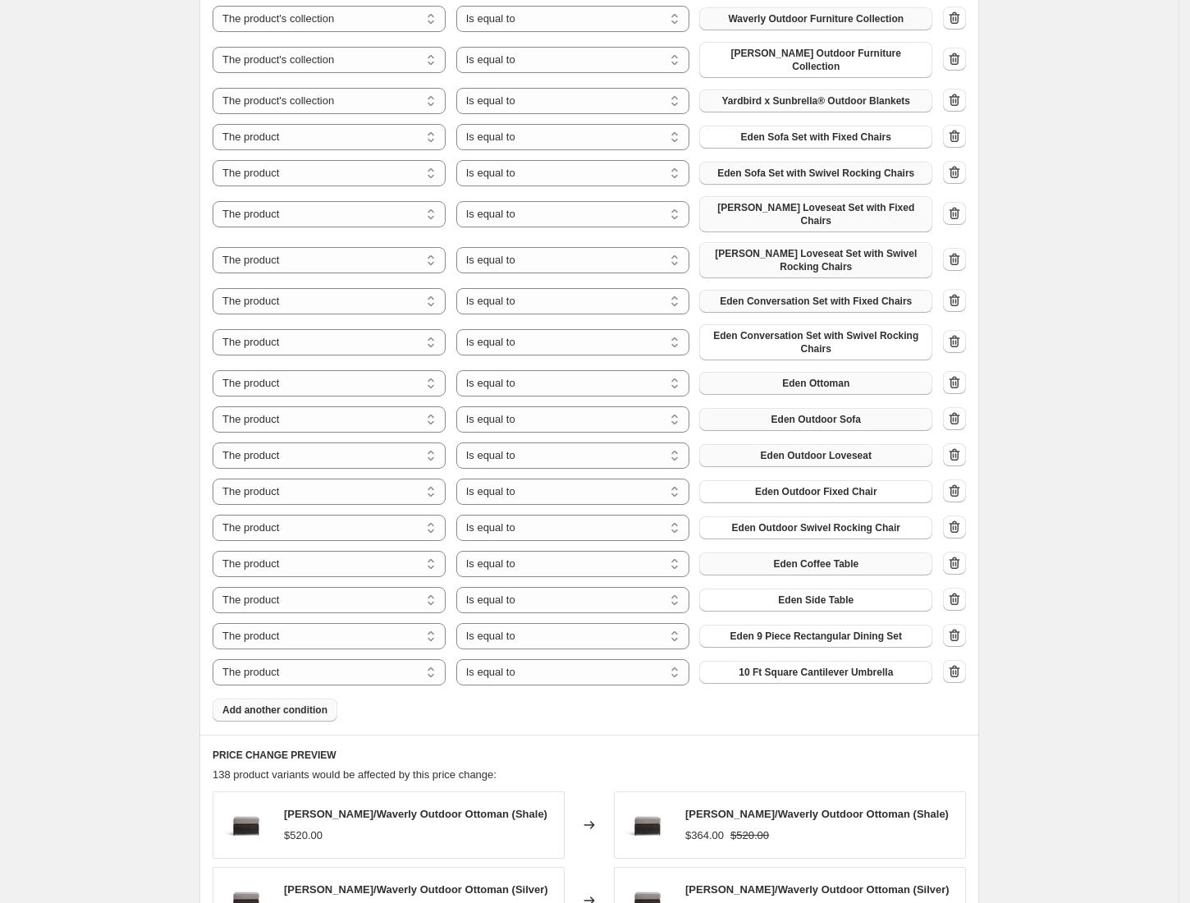
click at [784, 666] on span "10 Ft Square Cantilever Umbrella" at bounding box center [816, 672] width 154 height 13
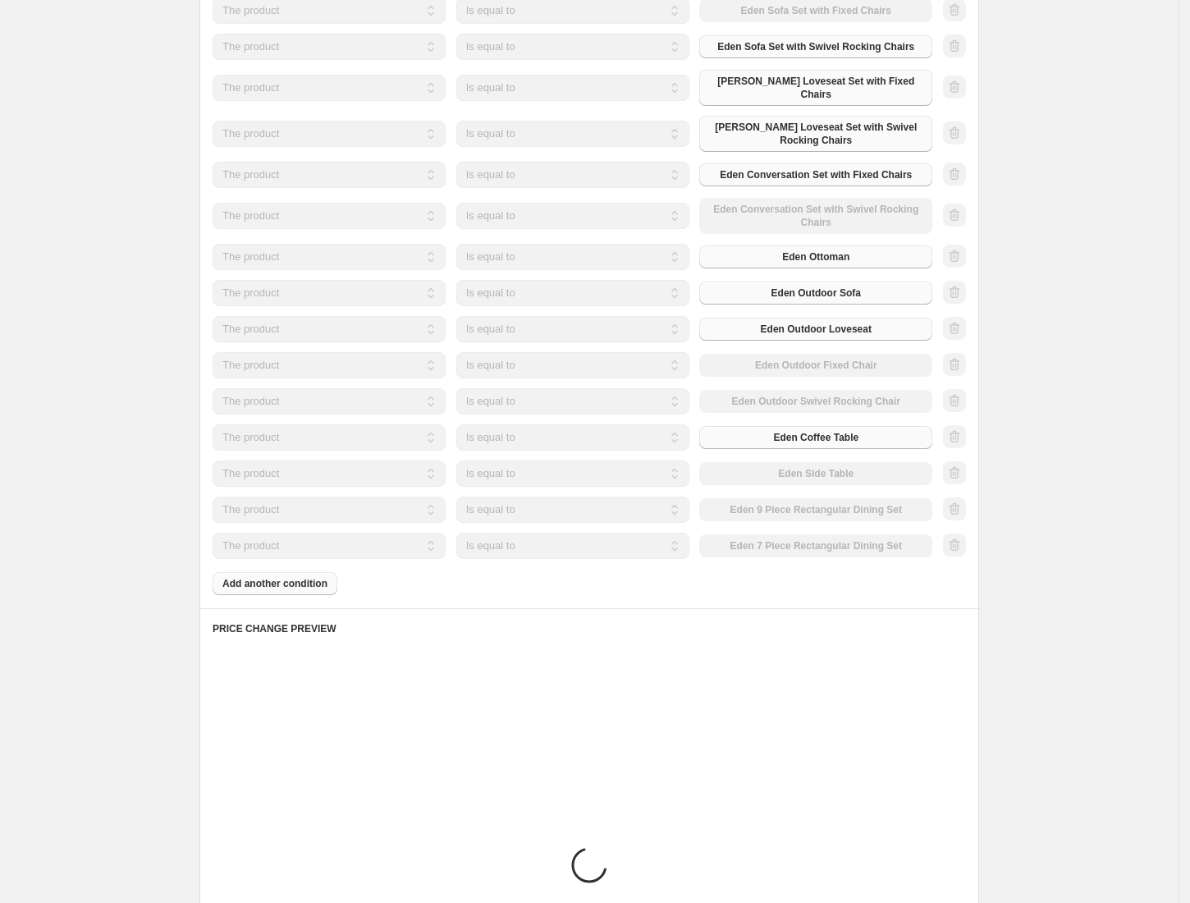
scroll to position [1142, 0]
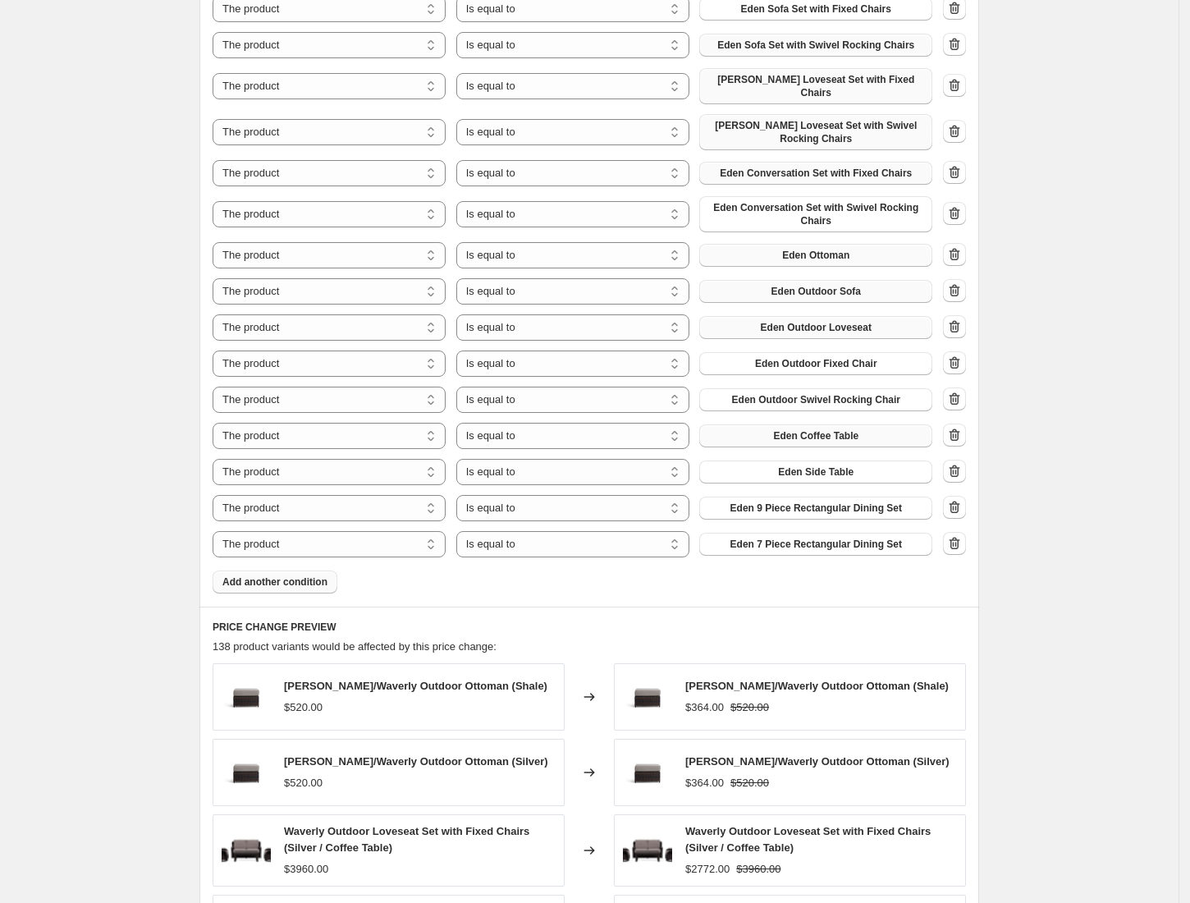
click at [280, 575] on span "Add another condition" at bounding box center [274, 581] width 105 height 13
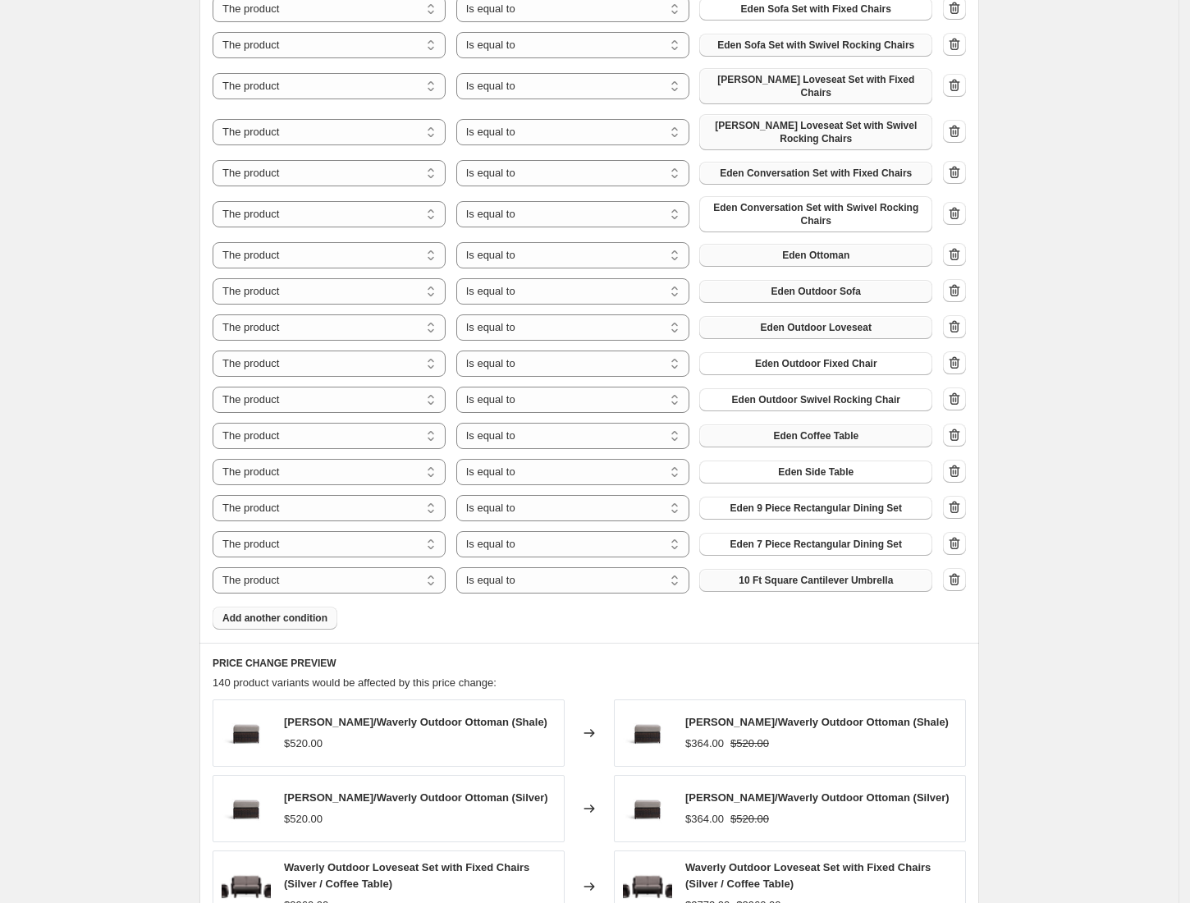
click at [779, 574] on span "10 Ft Square Cantilever Umbrella" at bounding box center [816, 580] width 154 height 13
click at [304, 606] on button "Add another condition" at bounding box center [275, 617] width 125 height 23
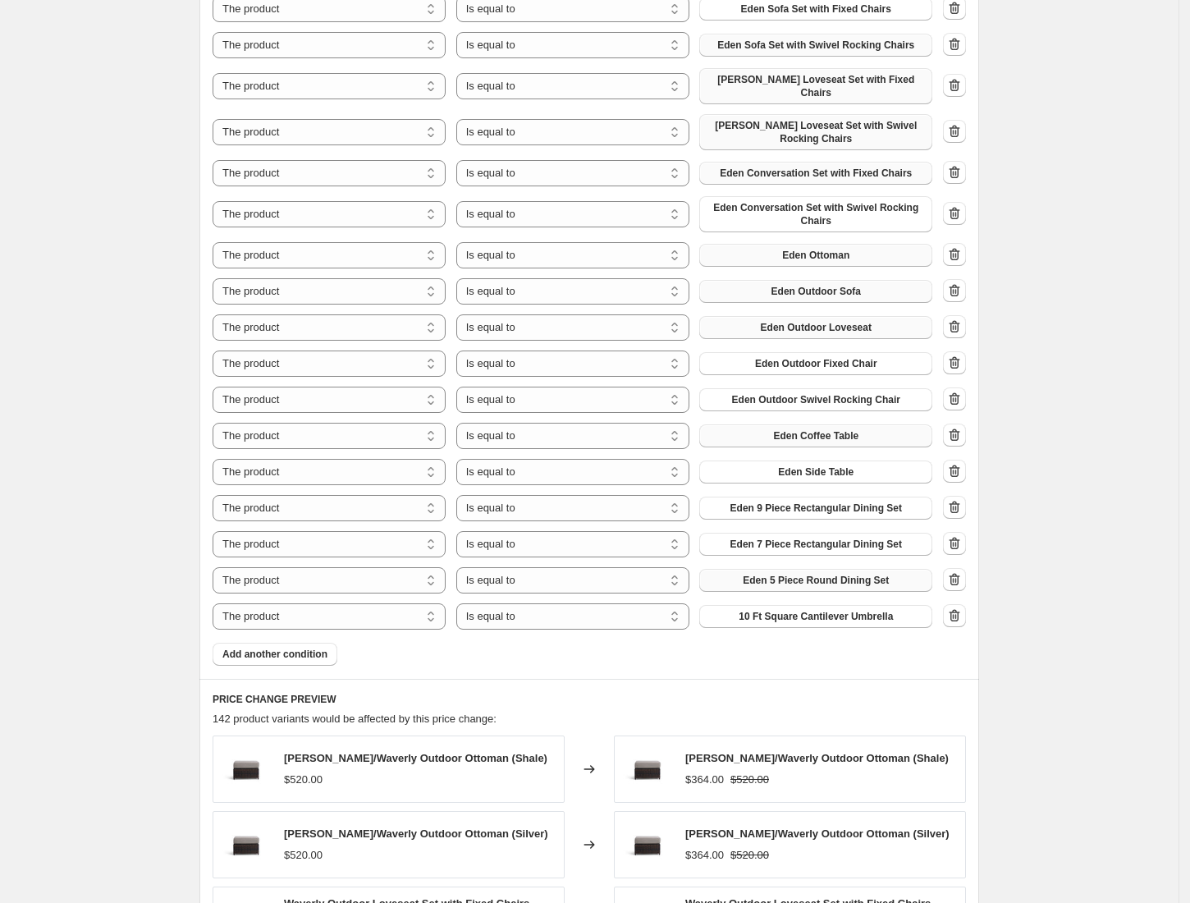
click at [824, 605] on button "10 Ft Square Cantilever Umbrella" at bounding box center [815, 616] width 233 height 23
click at [270, 647] on span "Add another condition" at bounding box center [274, 653] width 105 height 13
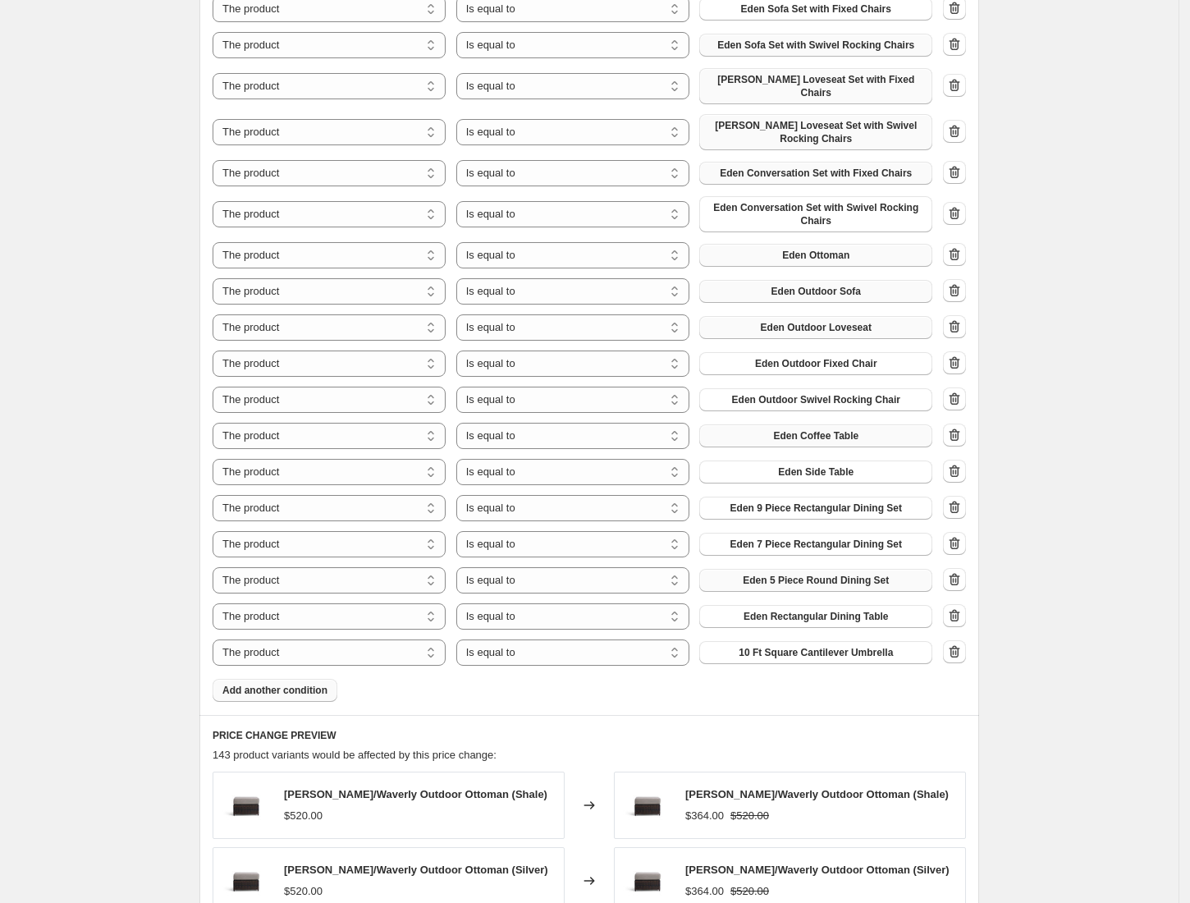
click at [780, 646] on span "10 Ft Square Cantilever Umbrella" at bounding box center [816, 652] width 154 height 13
click at [300, 684] on span "Add another condition" at bounding box center [274, 690] width 105 height 13
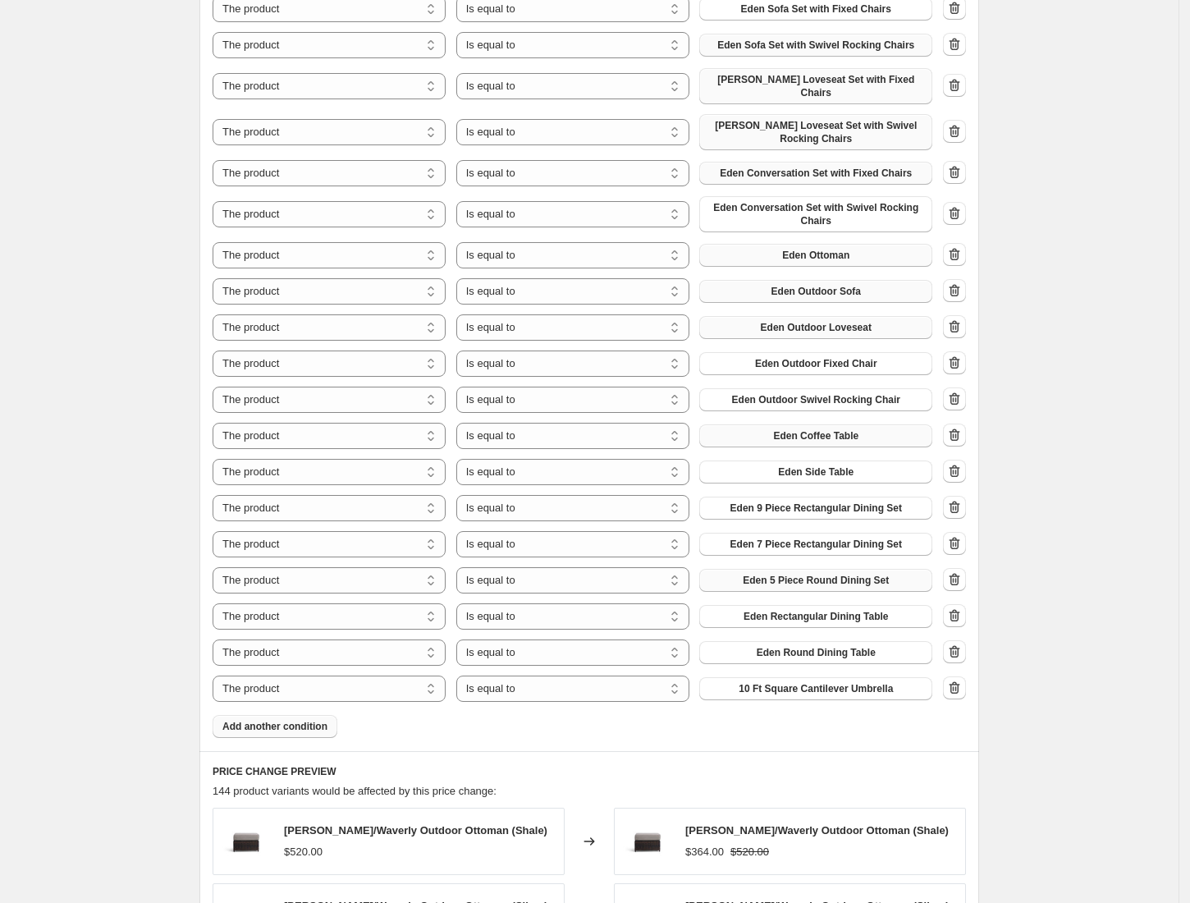
click at [822, 682] on span "10 Ft Square Cantilever Umbrella" at bounding box center [816, 688] width 154 height 13
click at [292, 715] on button "Add another condition" at bounding box center [275, 726] width 125 height 23
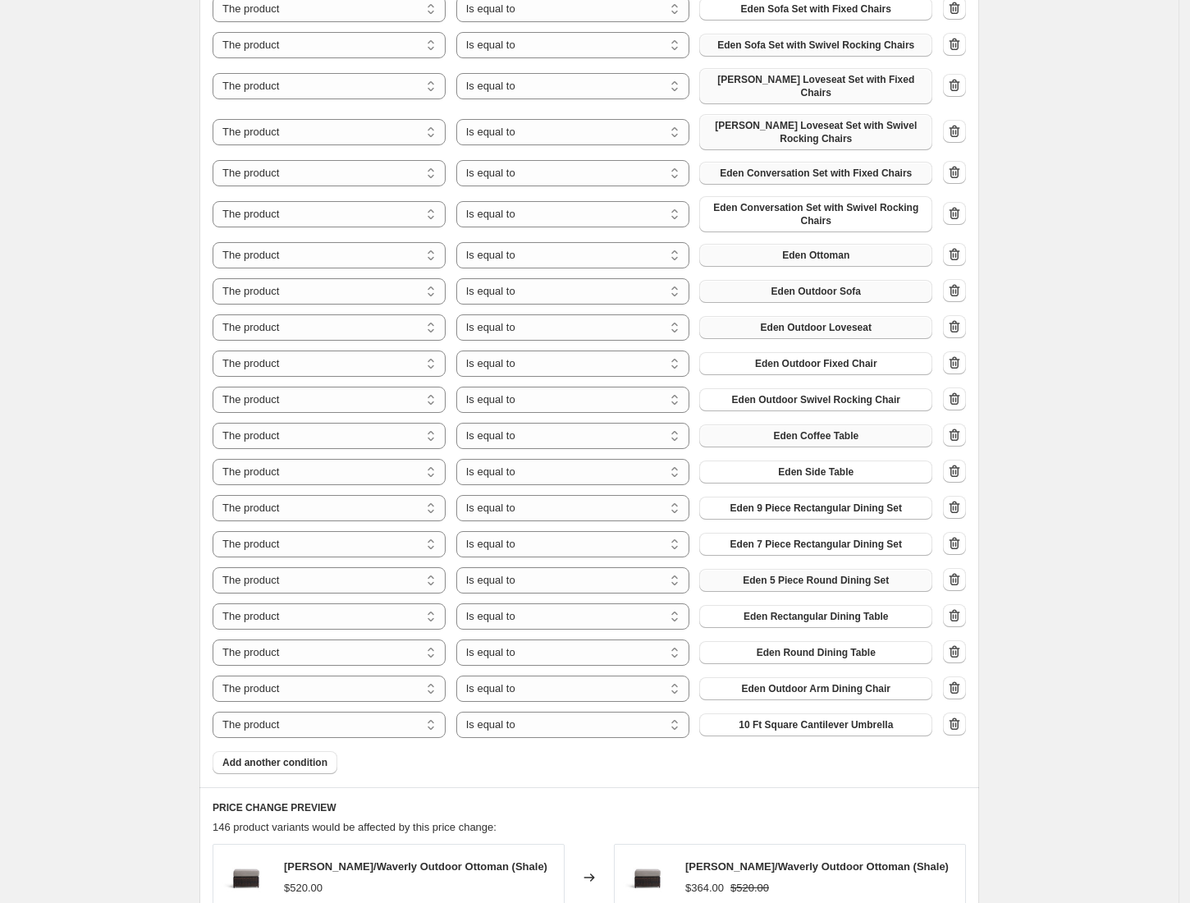
click at [837, 718] on span "10 Ft Square Cantilever Umbrella" at bounding box center [816, 724] width 154 height 13
click at [313, 751] on button "Add another condition" at bounding box center [275, 762] width 125 height 23
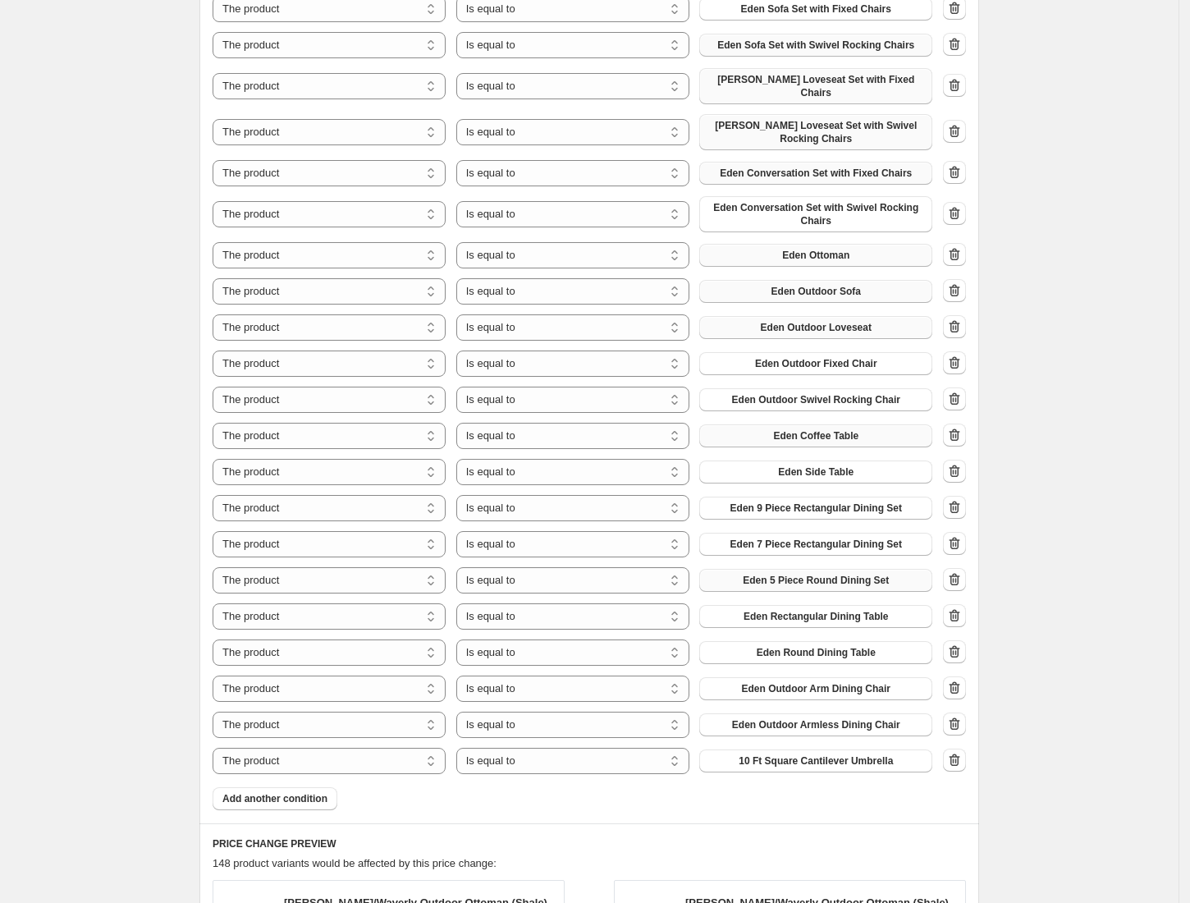
click at [798, 754] on span "10 Ft Square Cantilever Umbrella" at bounding box center [816, 760] width 154 height 13
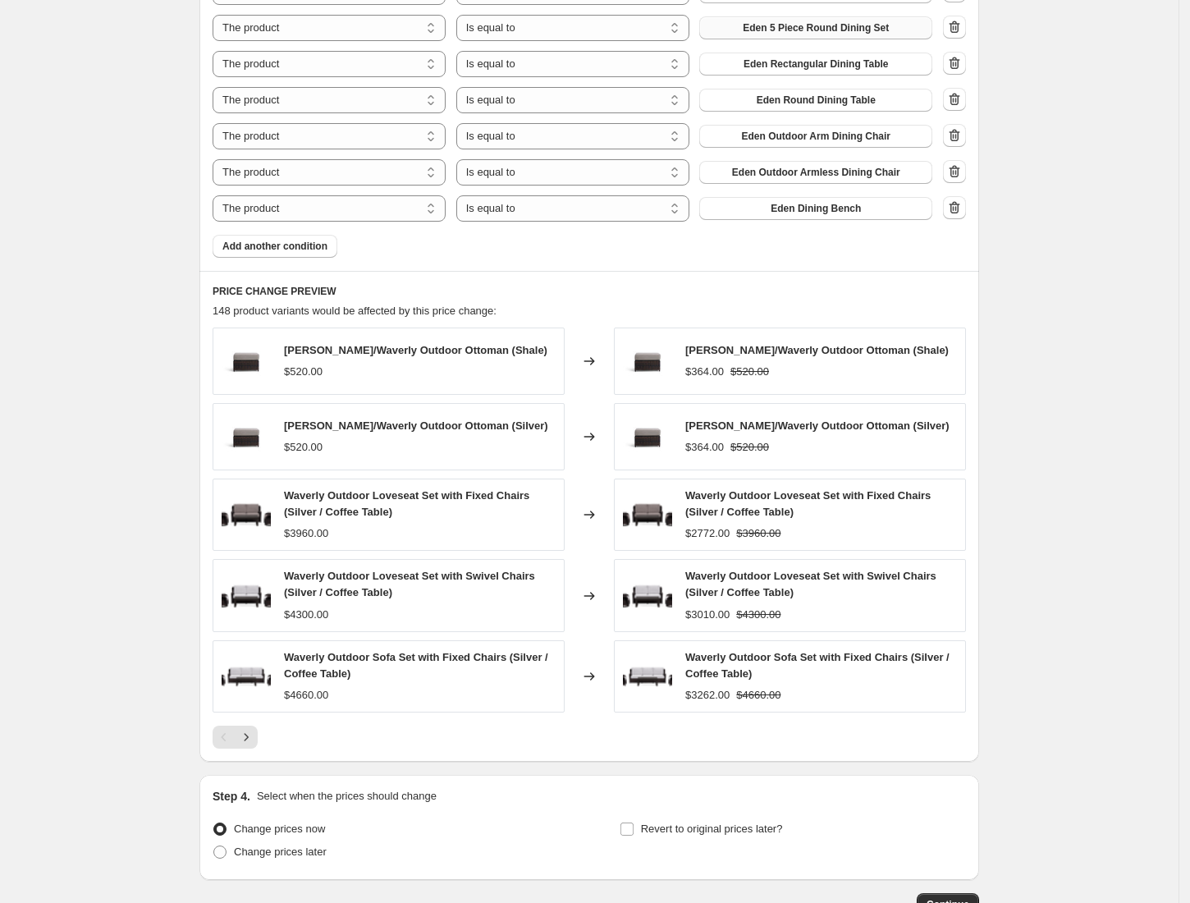
scroll to position [1784, 0]
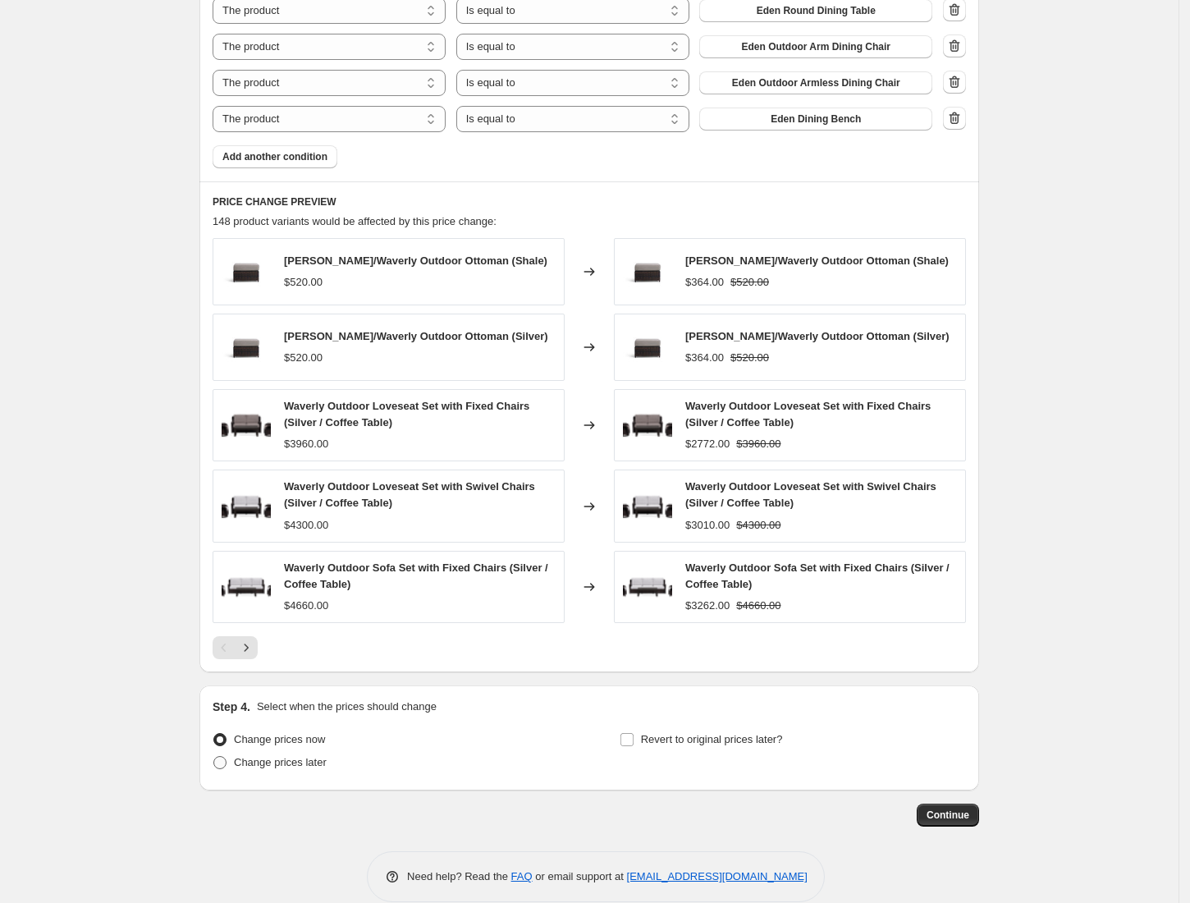
click at [243, 756] on span "Change prices later" at bounding box center [280, 762] width 93 height 12
click at [214, 756] on input "Change prices later" at bounding box center [213, 756] width 1 height 1
radio input "true"
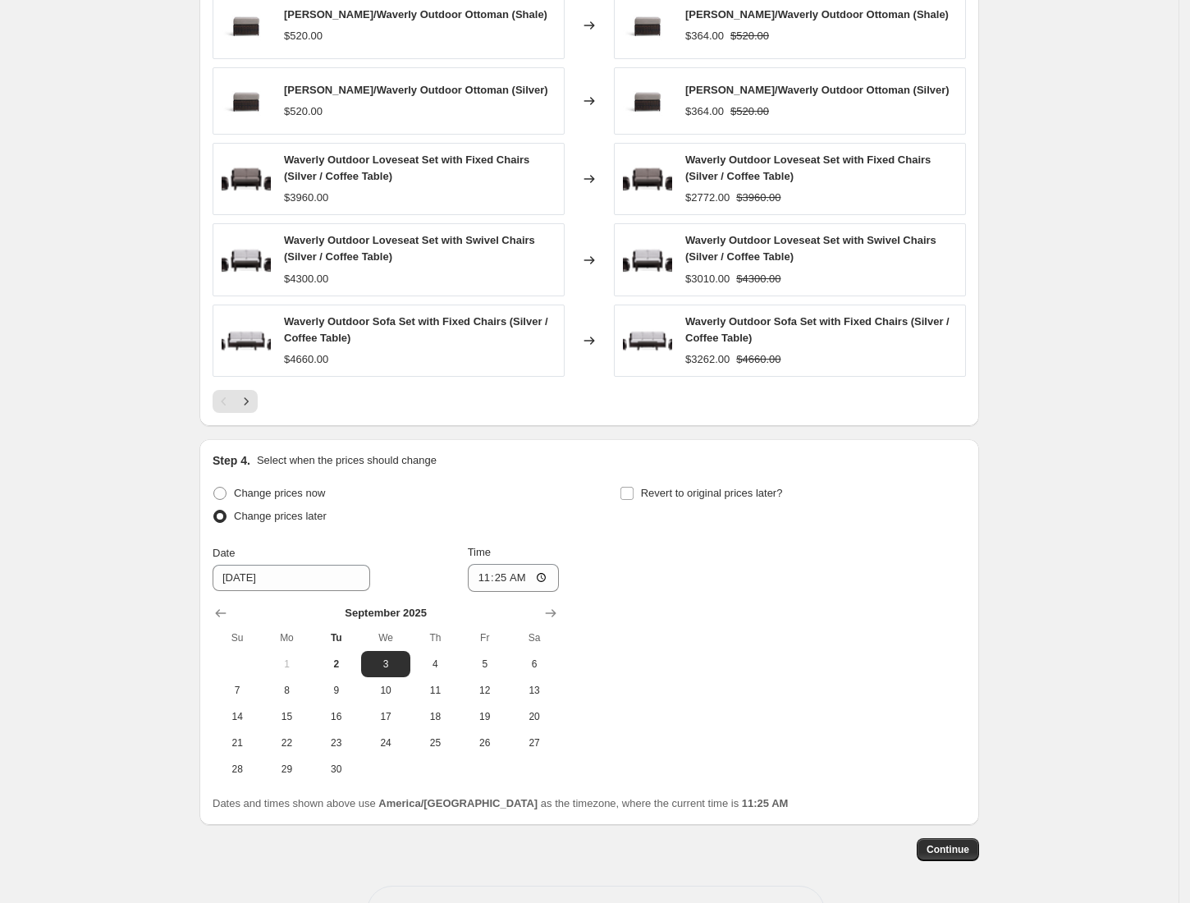
scroll to position [2032, 0]
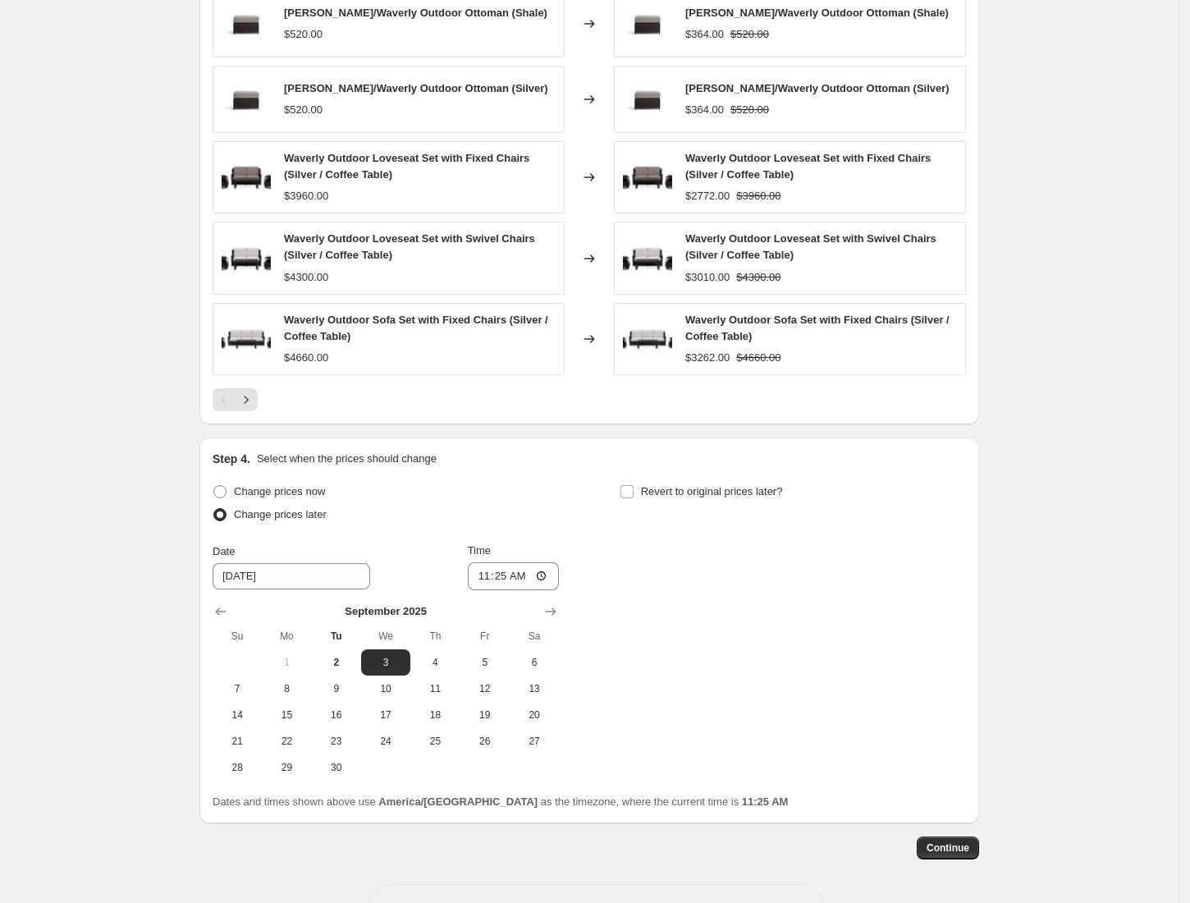
click at [437, 624] on th "Th" at bounding box center [434, 636] width 49 height 26
click at [438, 656] on span "4" at bounding box center [435, 662] width 36 height 13
type input "9/4/2025"
click at [552, 562] on input "11:25" at bounding box center [514, 576] width 92 height 28
type input "00:00"
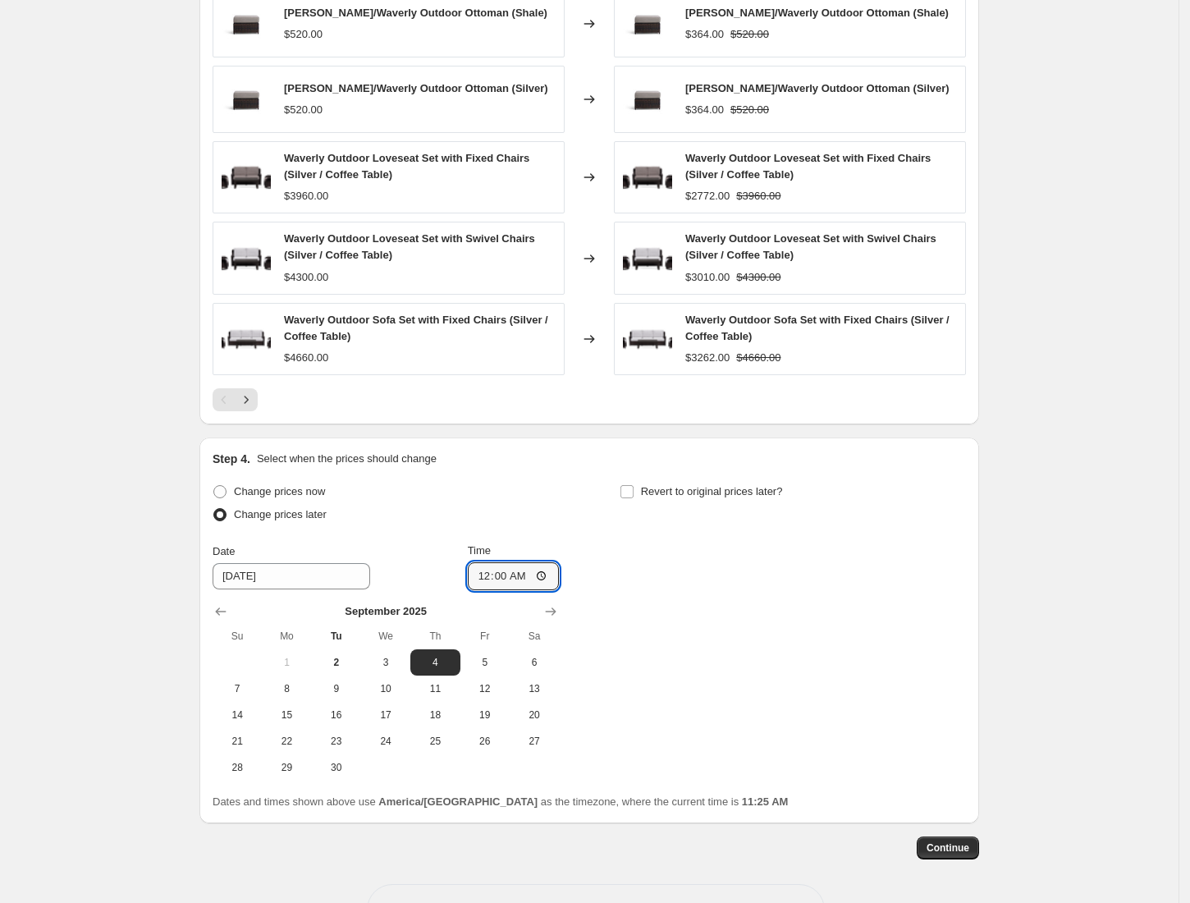
click at [652, 552] on div "Change prices now Change prices later Date 9/4/2025 Time 00:00 September 2025 S…" at bounding box center [589, 630] width 753 height 300
click at [634, 485] on input "Revert to original prices later?" at bounding box center [626, 491] width 13 height 13
checkbox input "true"
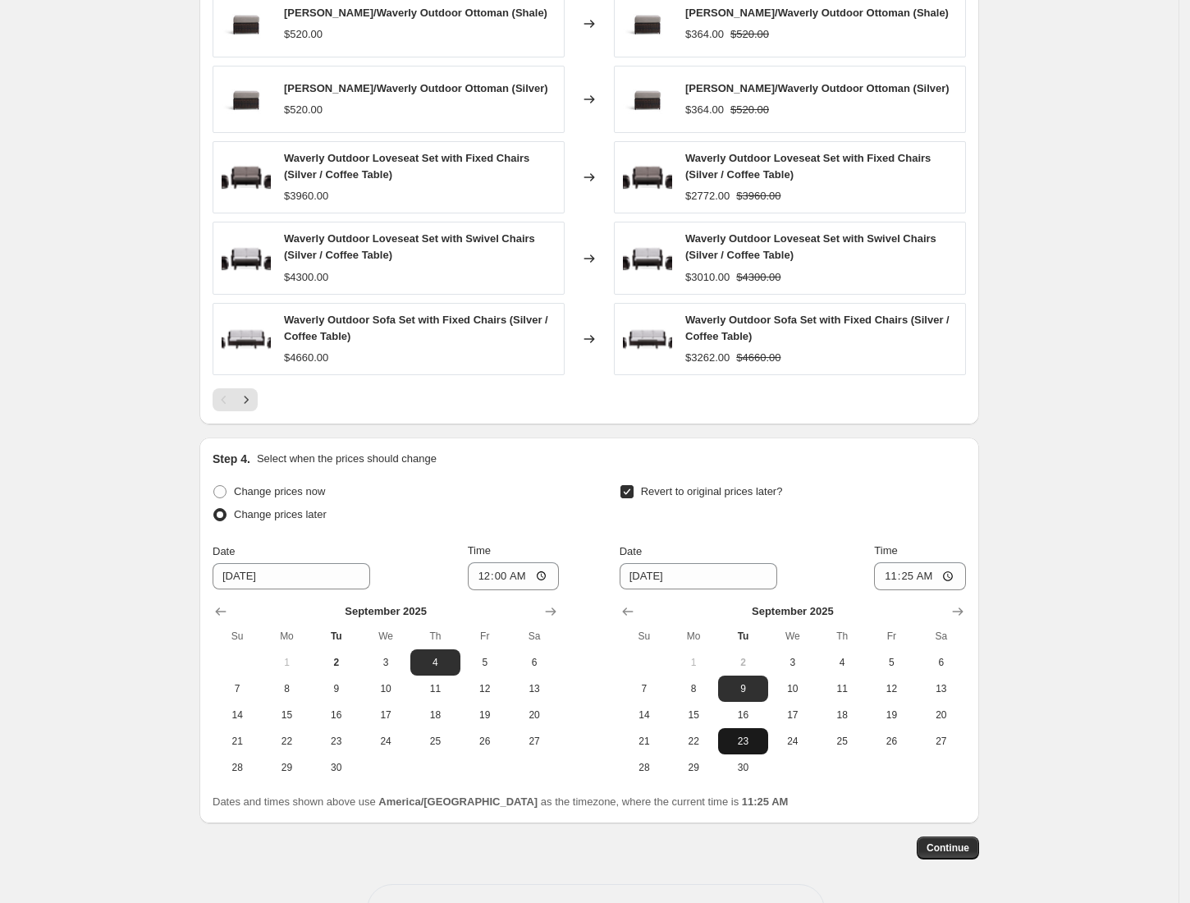
click at [746, 734] on span "23" at bounding box center [743, 740] width 36 height 13
type input "9/23/2025"
click at [944, 562] on input "11:25" at bounding box center [920, 576] width 92 height 28
click at [947, 562] on input "11:25" at bounding box center [920, 576] width 92 height 28
type input "02:00"
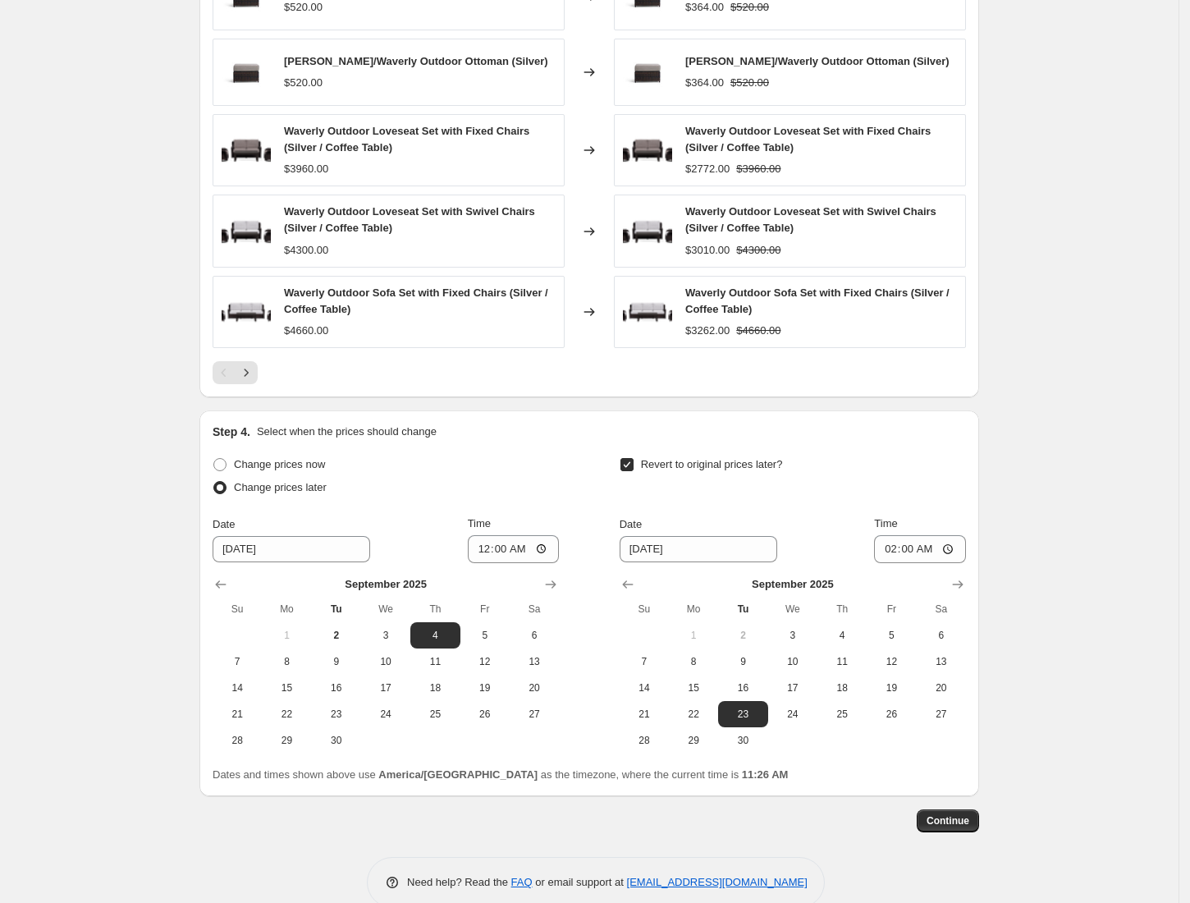
scroll to position [2065, 0]
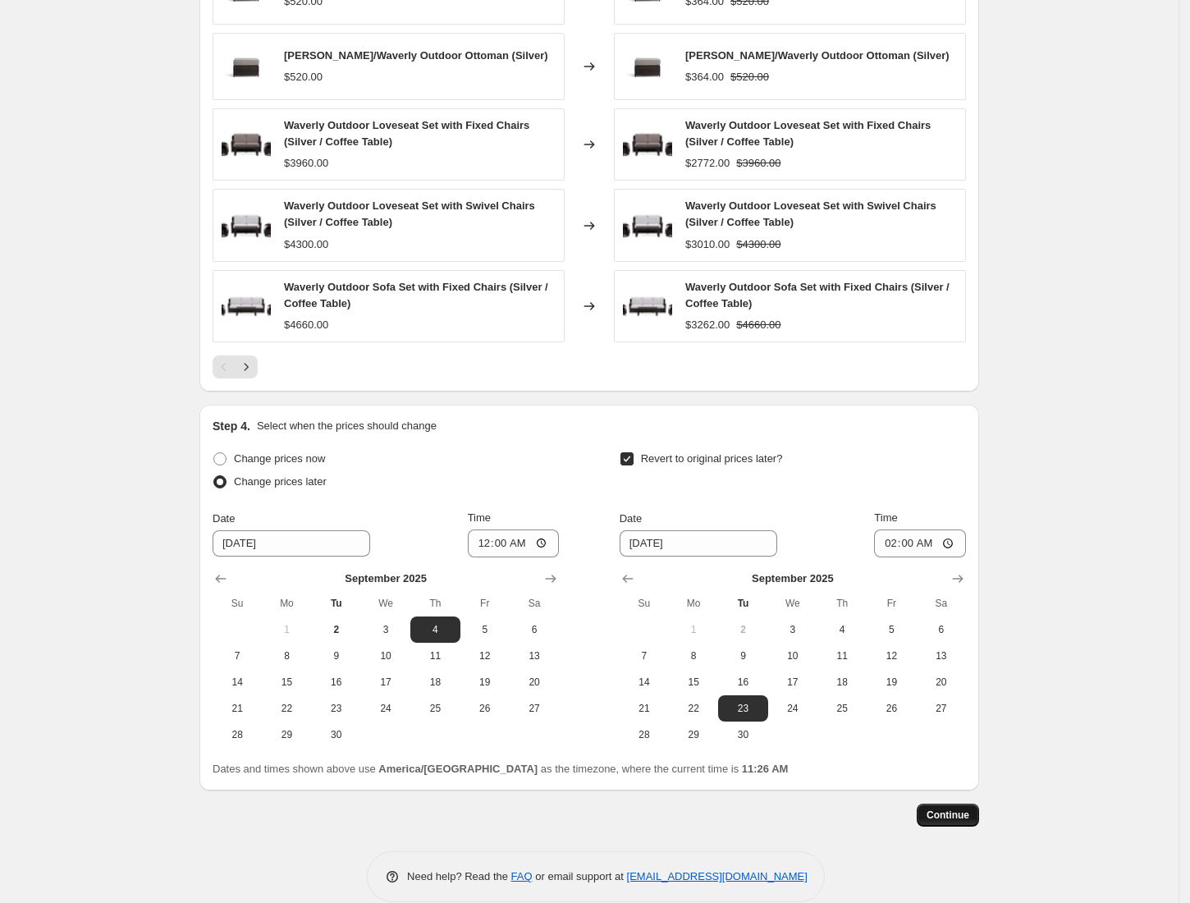
click at [968, 803] on button "Continue" at bounding box center [948, 814] width 62 height 23
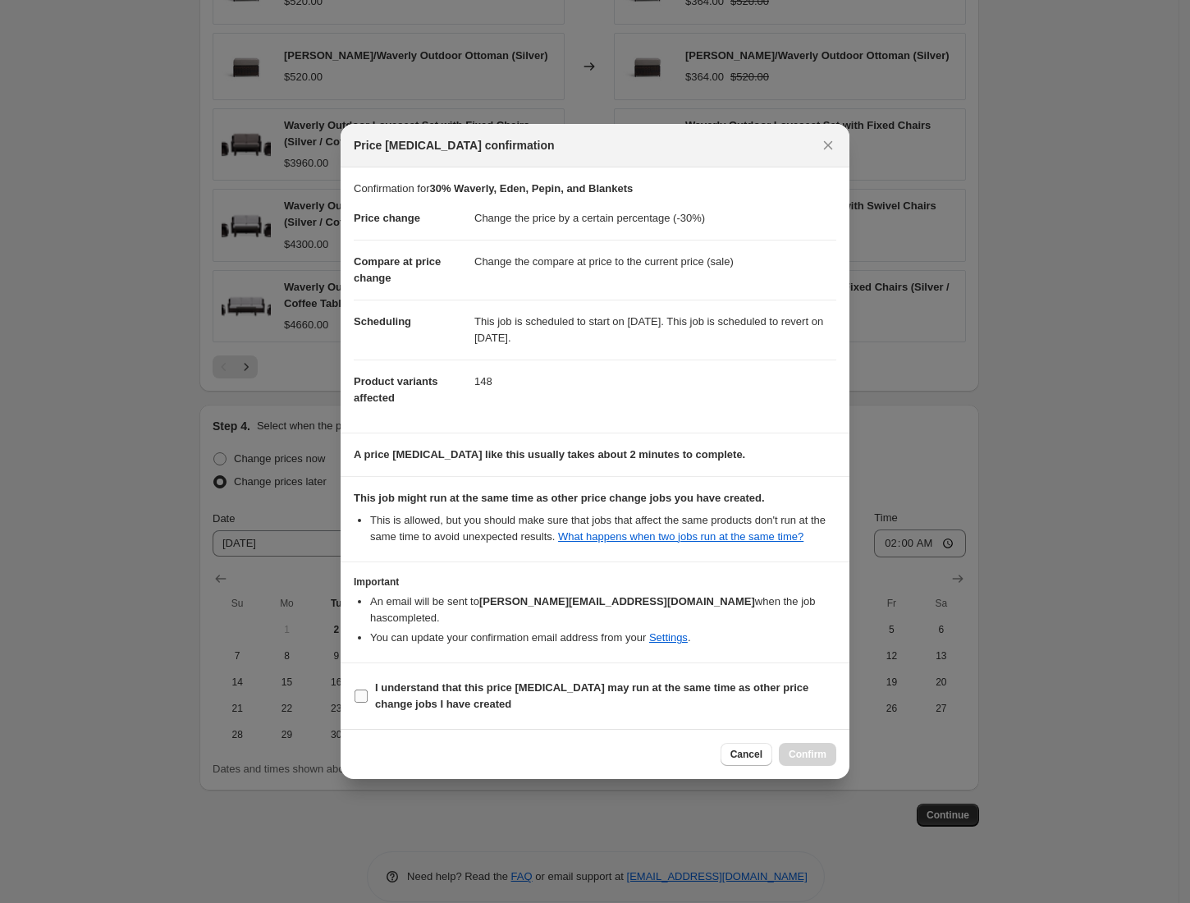
click at [359, 689] on input "I understand that this price change job may run at the same time as other price…" at bounding box center [360, 695] width 13 height 13
checkbox input "true"
click at [822, 748] on span "Confirm" at bounding box center [808, 754] width 38 height 13
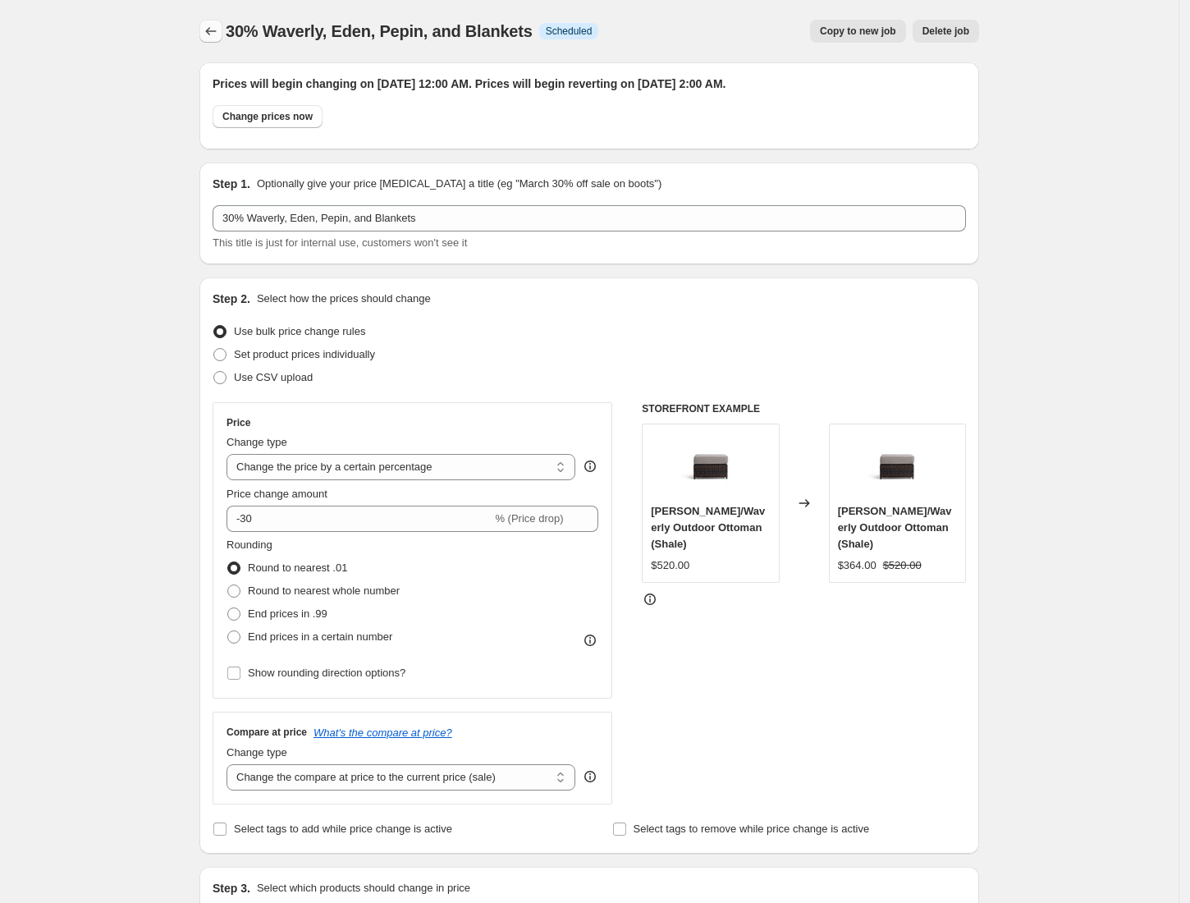
click at [207, 21] on button "Price change jobs" at bounding box center [210, 31] width 23 height 23
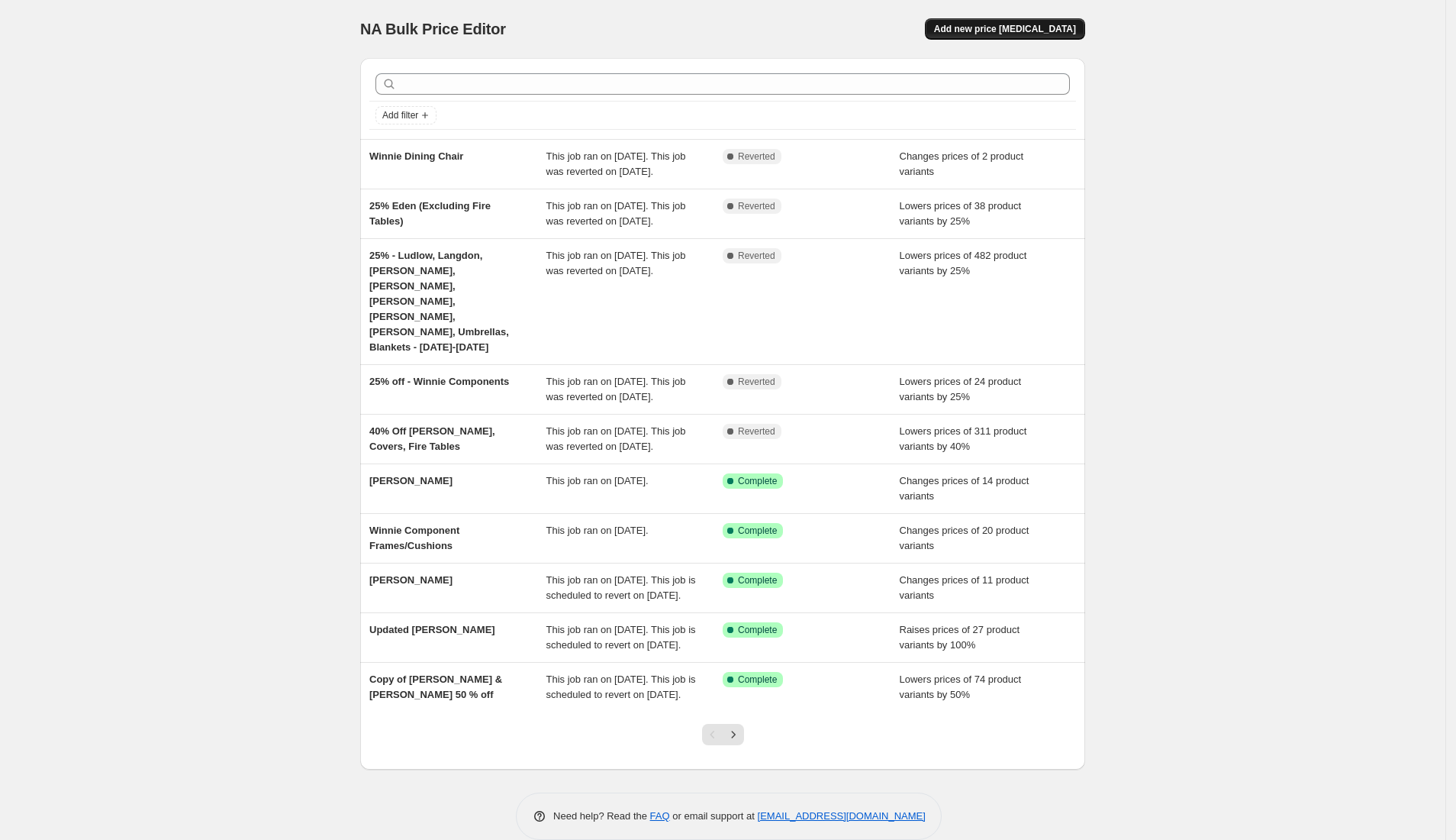
click at [1014, 24] on span "Add new price [MEDICAL_DATA]" at bounding box center [1004, 29] width 142 height 12
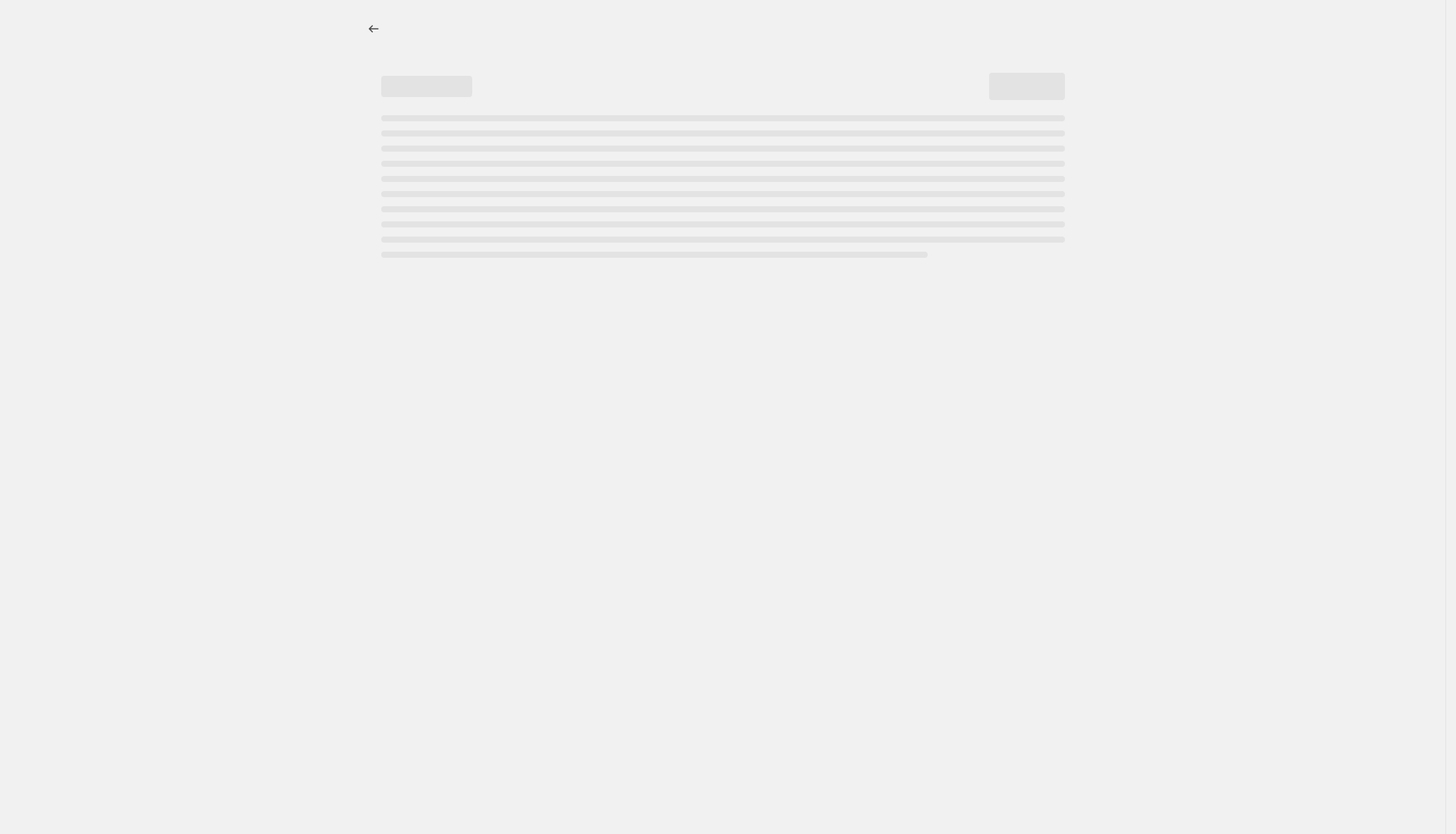
select select "percentage"
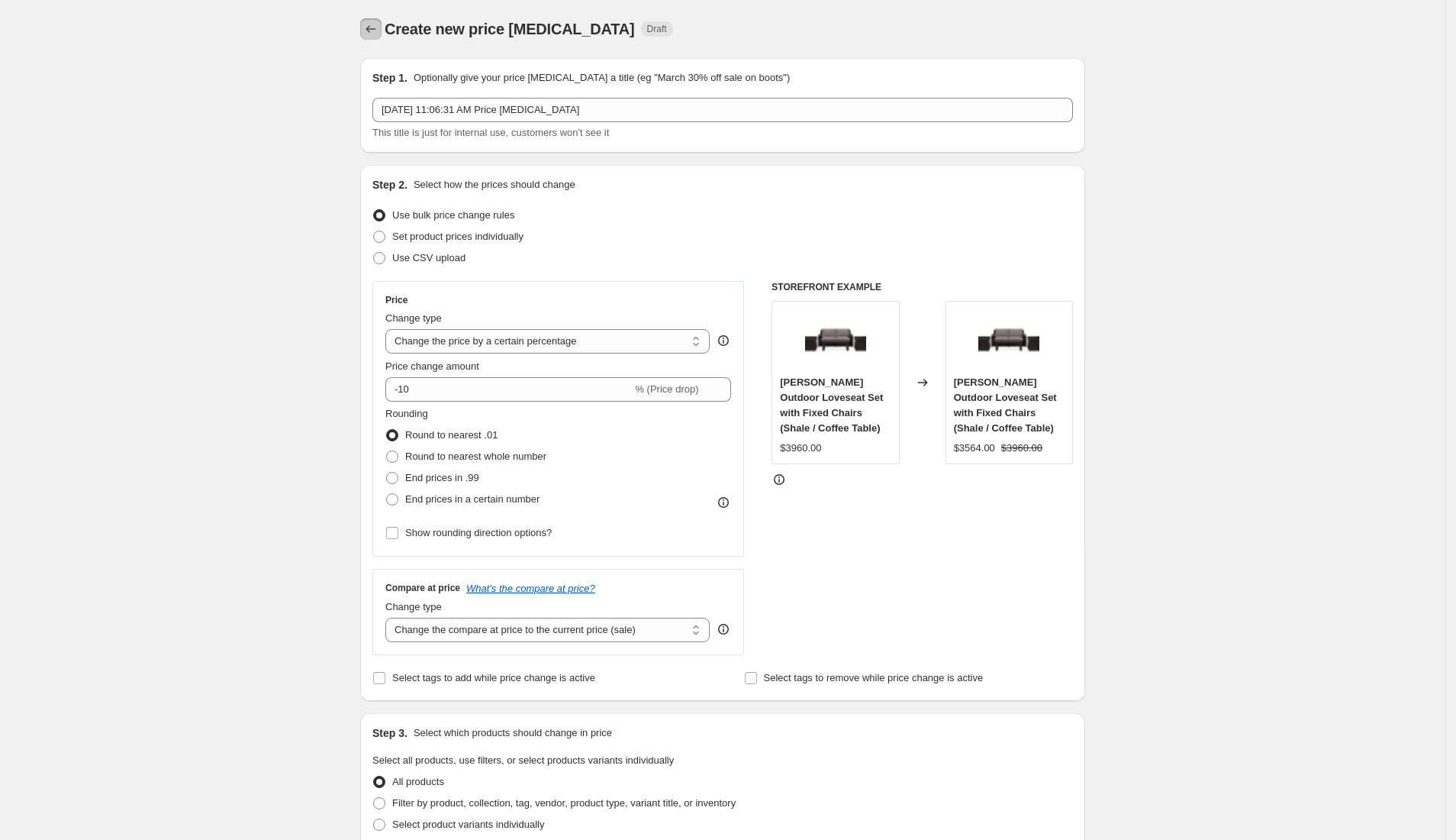
click at [377, 29] on icon "Price change jobs" at bounding box center [371, 29] width 10 height 7
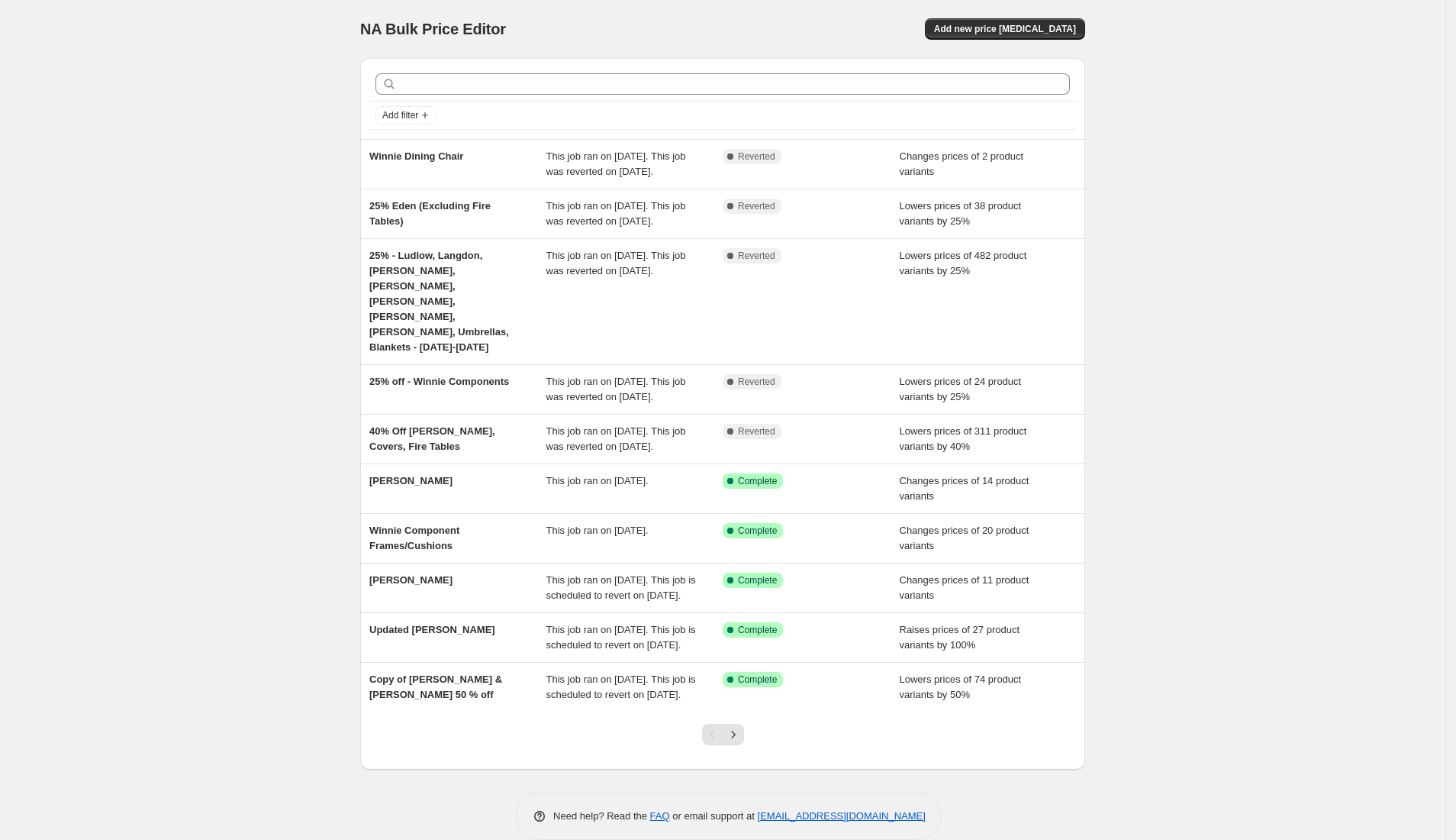
scroll to position [87, 0]
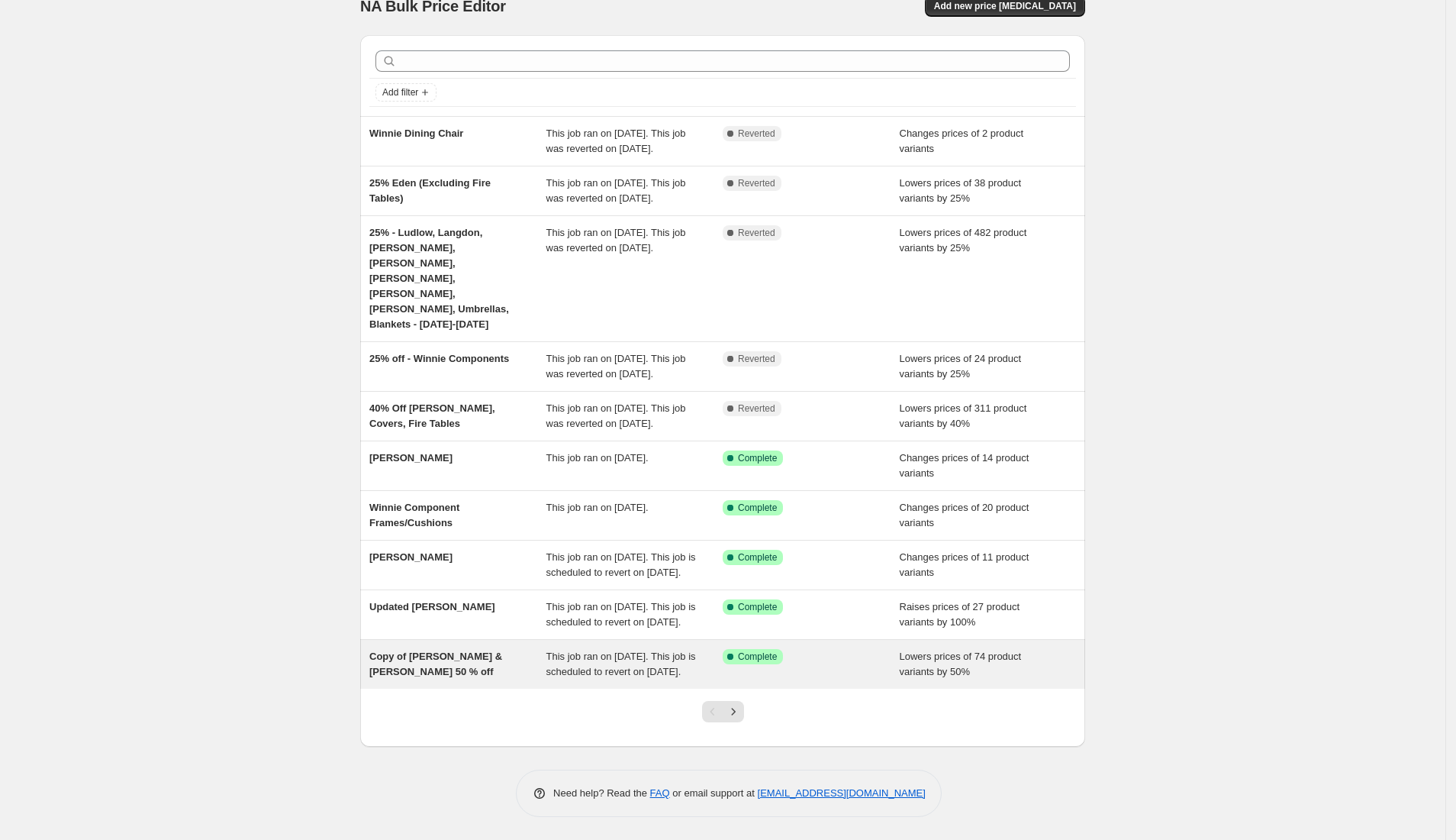
click at [428, 650] on span "Copy of [PERSON_NAME] & [PERSON_NAME] 50 % off" at bounding box center [435, 663] width 133 height 27
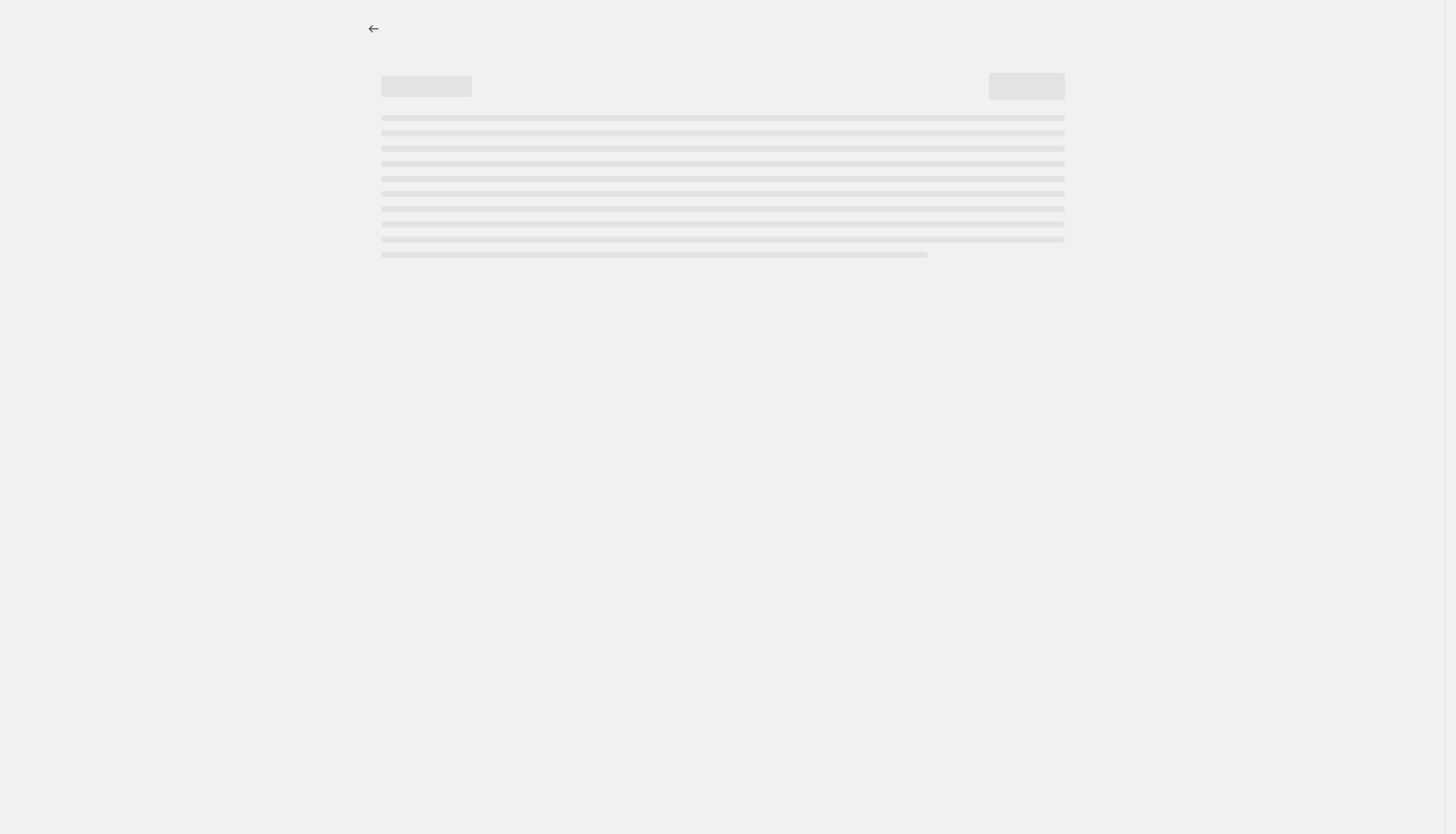
select select "percentage"
select select "collection"
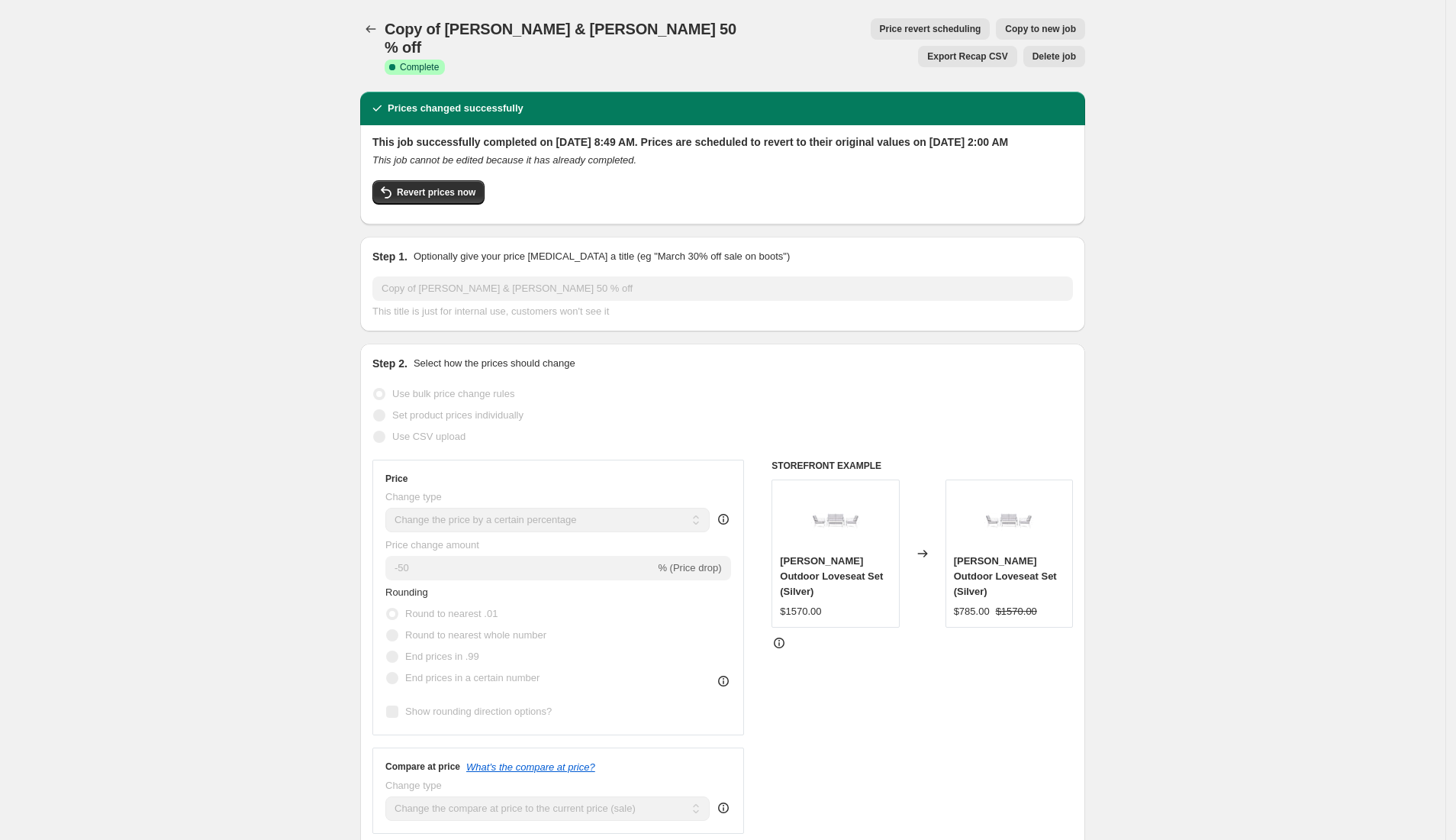
click at [870, 20] on button "Price revert scheduling" at bounding box center [930, 29] width 120 height 21
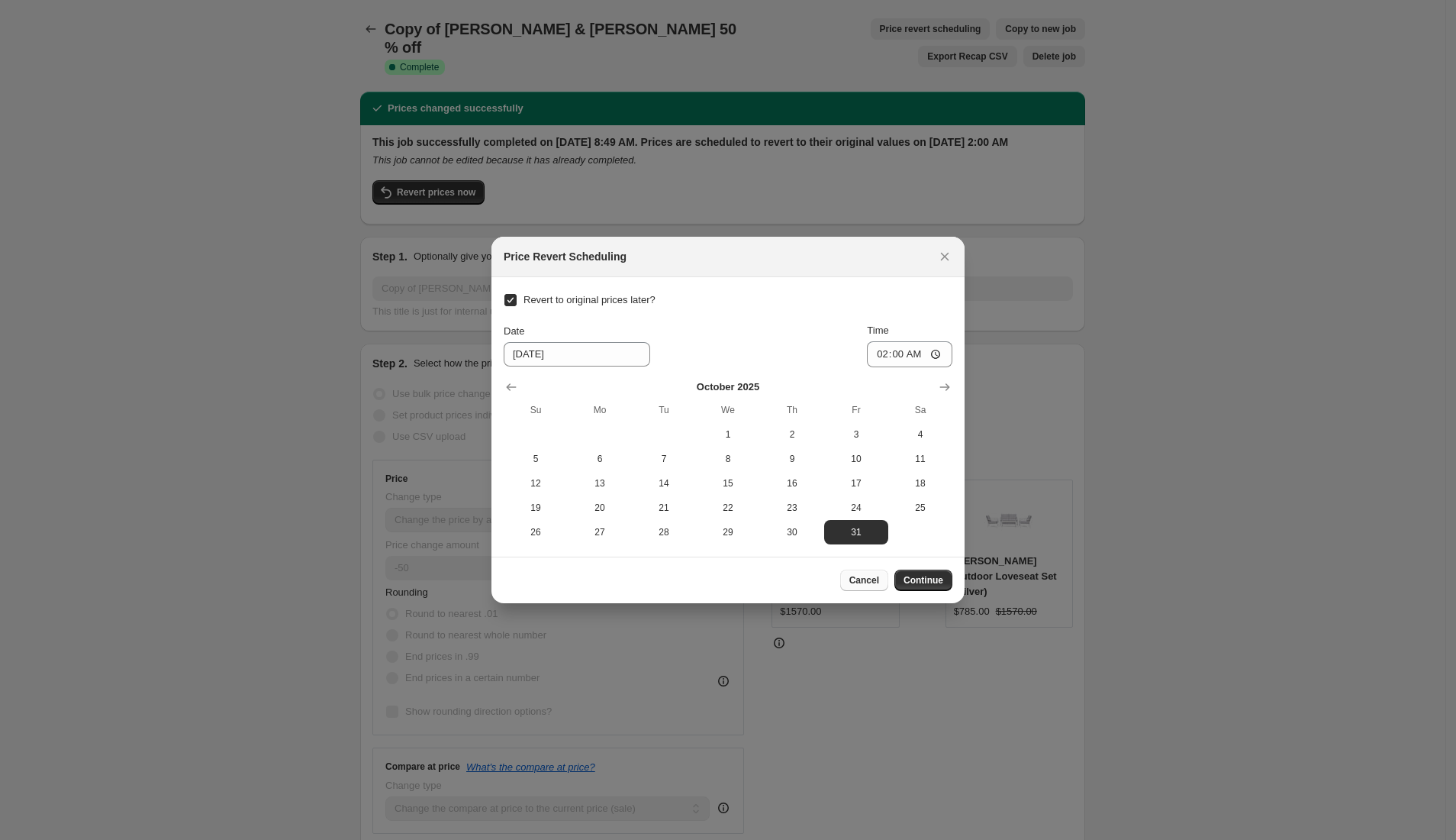
drag, startPoint x: 907, startPoint y: 541, endPoint x: 859, endPoint y: 576, distance: 59.4
click at [859, 576] on div "Price Revert Scheduling Revert to original prices later? Date 10/31/2025 Time 0…" at bounding box center [727, 420] width 473 height 367
click at [859, 576] on span "Cancel" at bounding box center [864, 580] width 30 height 12
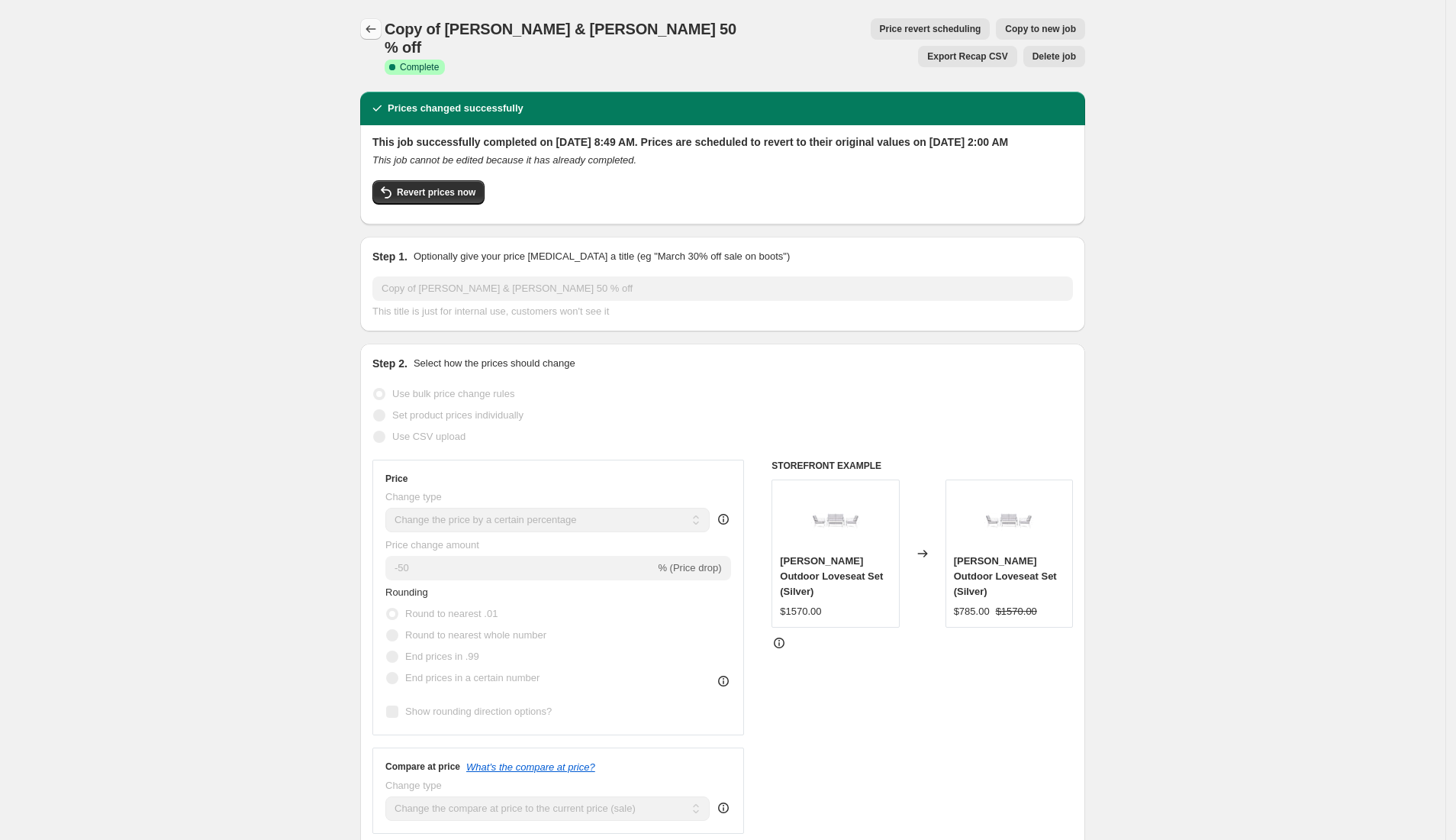
click at [372, 33] on icon "Price change jobs" at bounding box center [371, 29] width 15 height 15
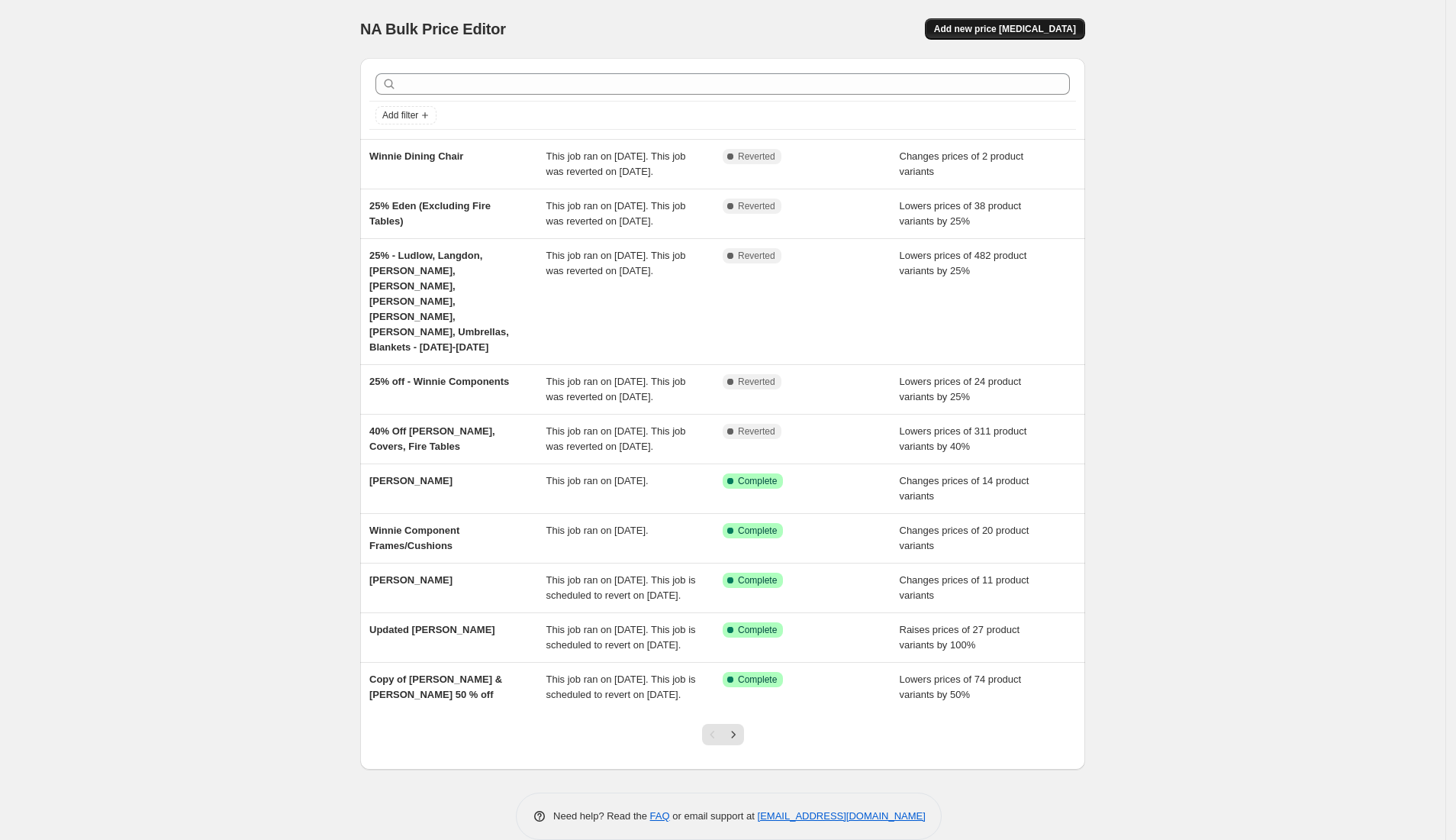
click at [993, 32] on span "Add new price [MEDICAL_DATA]" at bounding box center [1004, 29] width 142 height 12
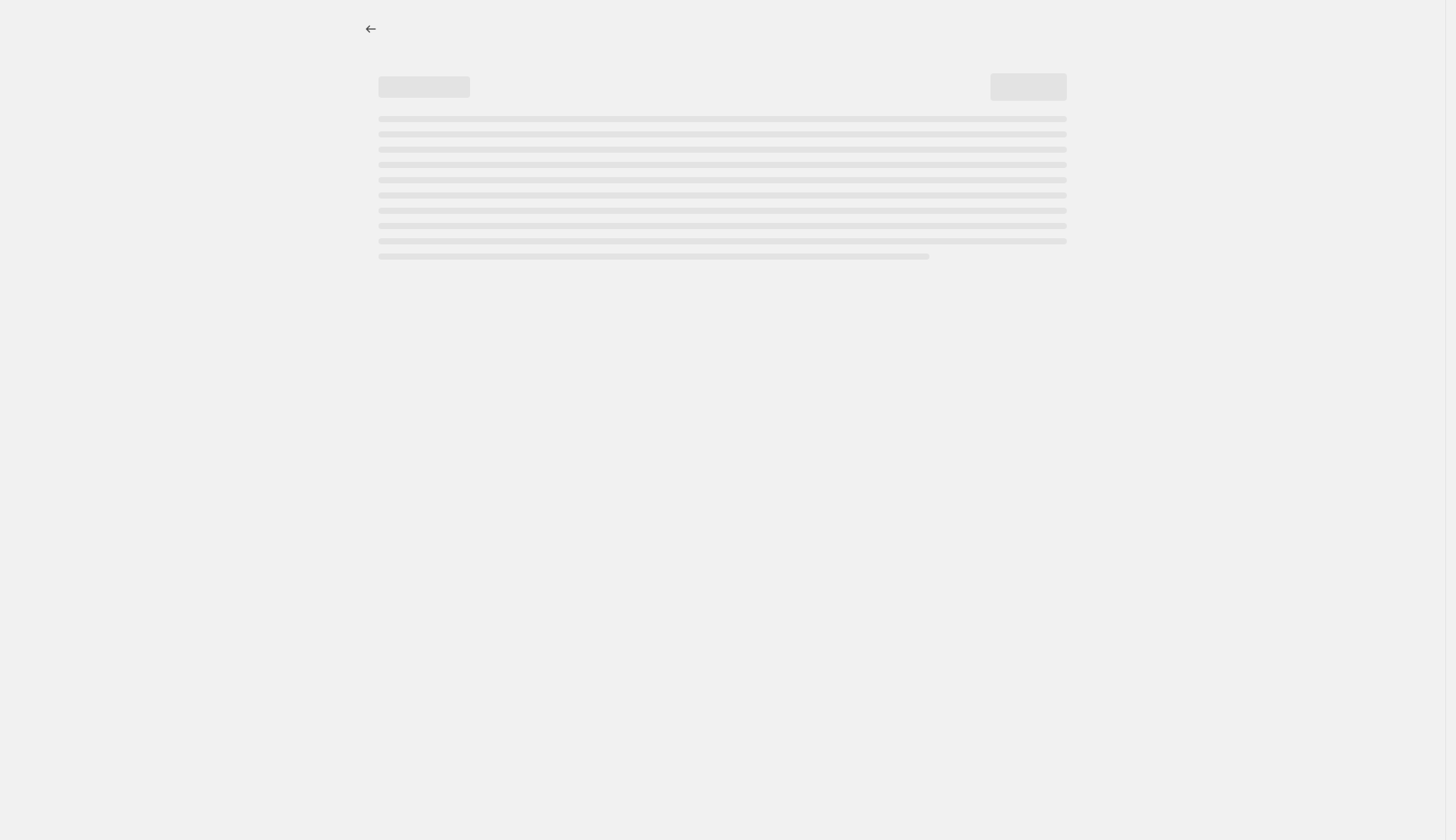
select select "percentage"
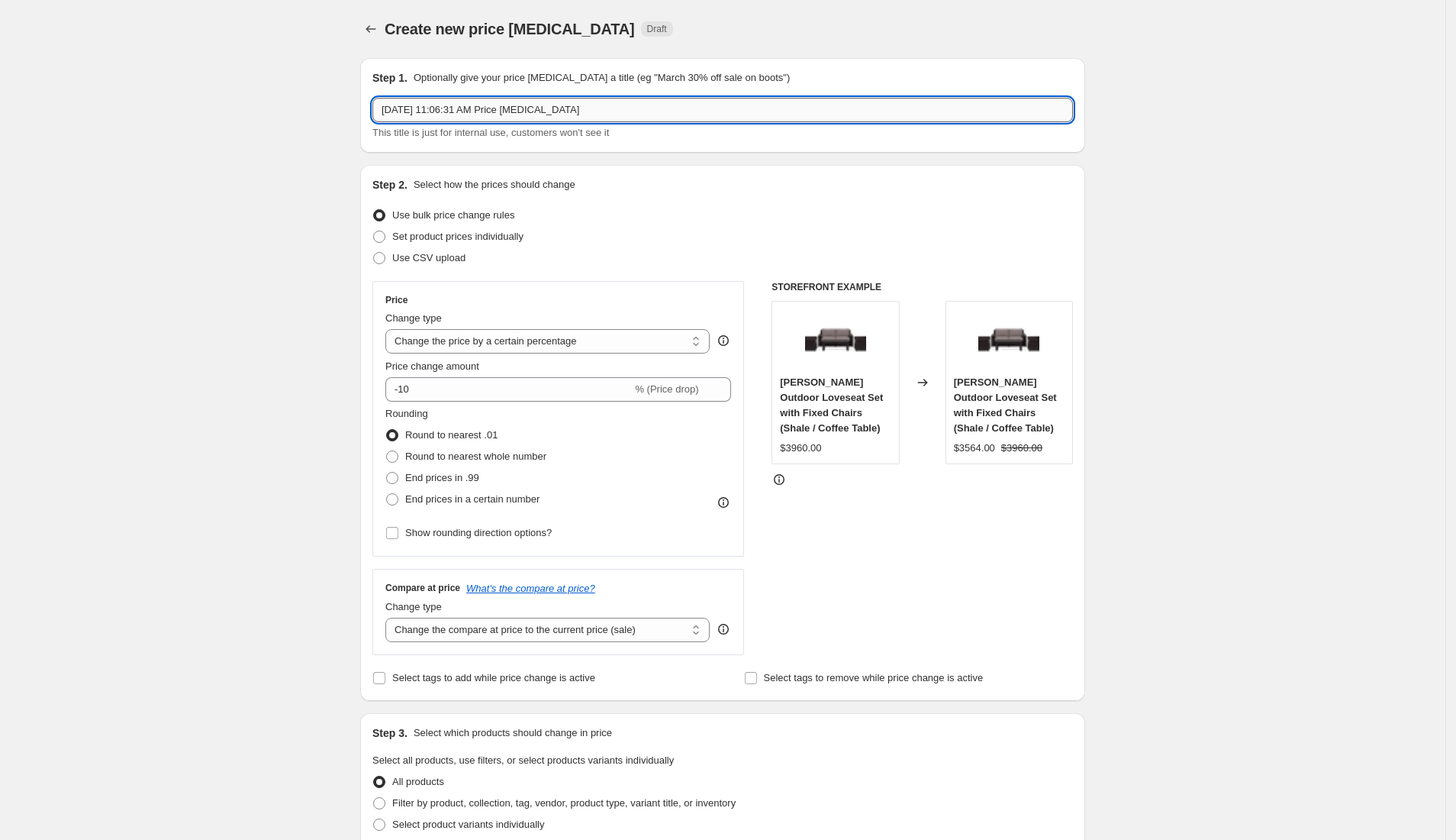
click at [650, 111] on input "Sep 2, 2025, 11:06:31 AM Price change job" at bounding box center [721, 110] width 700 height 24
click at [461, 113] on input "40% Off - Elliot, FIre tables, Covers, and Pillows" at bounding box center [721, 110] width 700 height 24
type input "40% Off - Elliot, Fire tables, Covers, and Pillows"
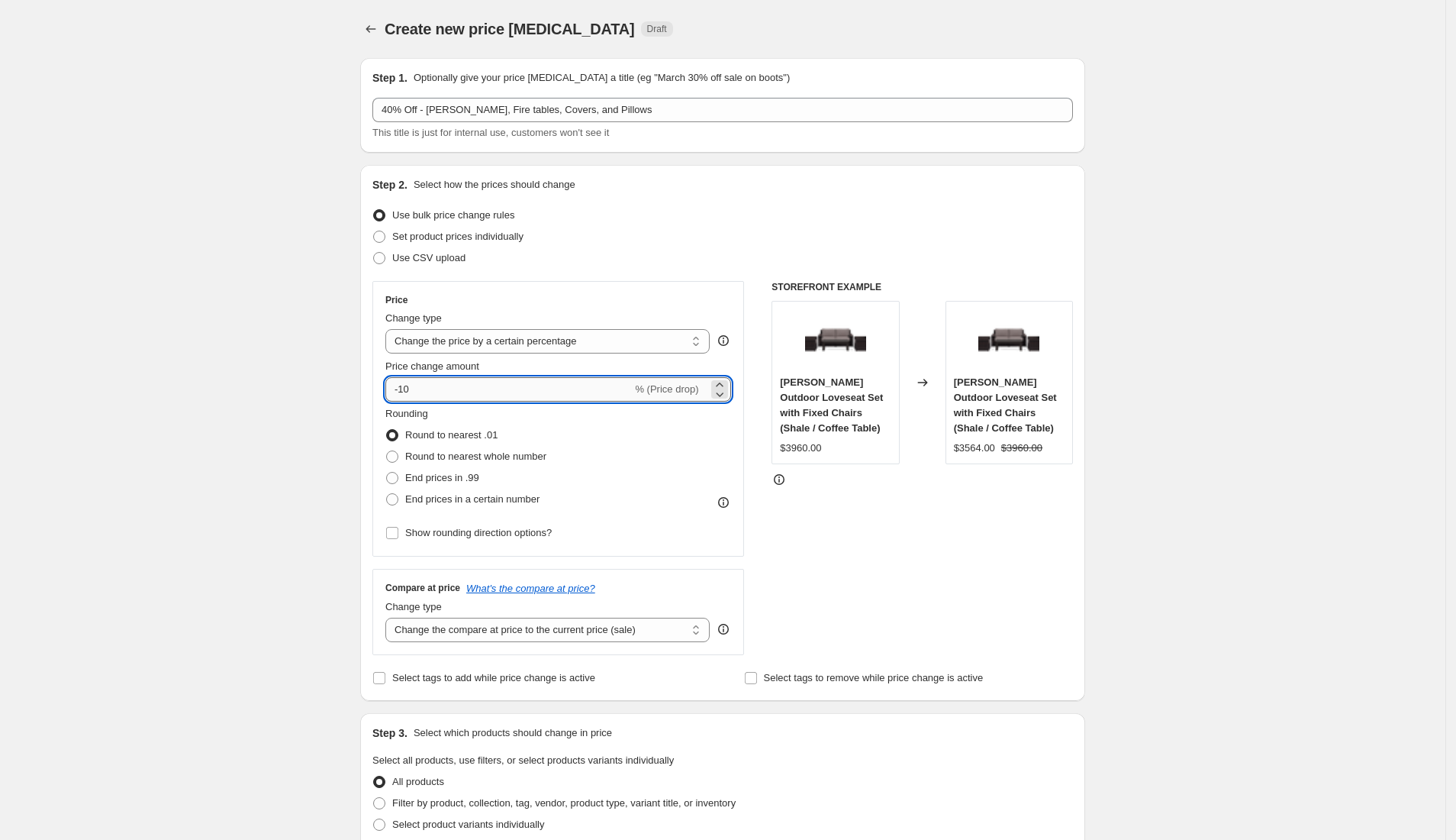
click at [443, 386] on input "-10" at bounding box center [508, 389] width 246 height 24
type input "-1"
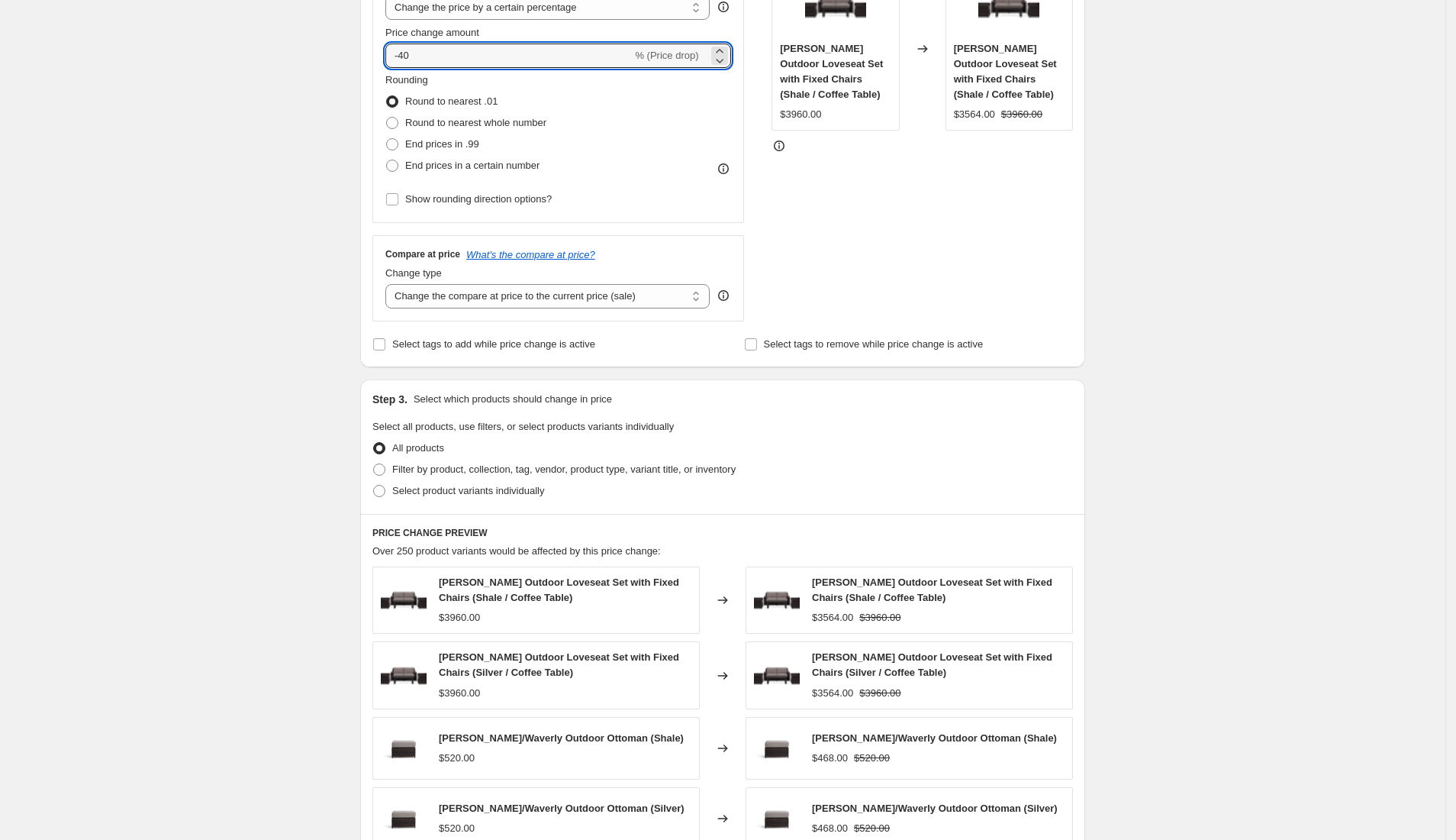
scroll to position [417, 0]
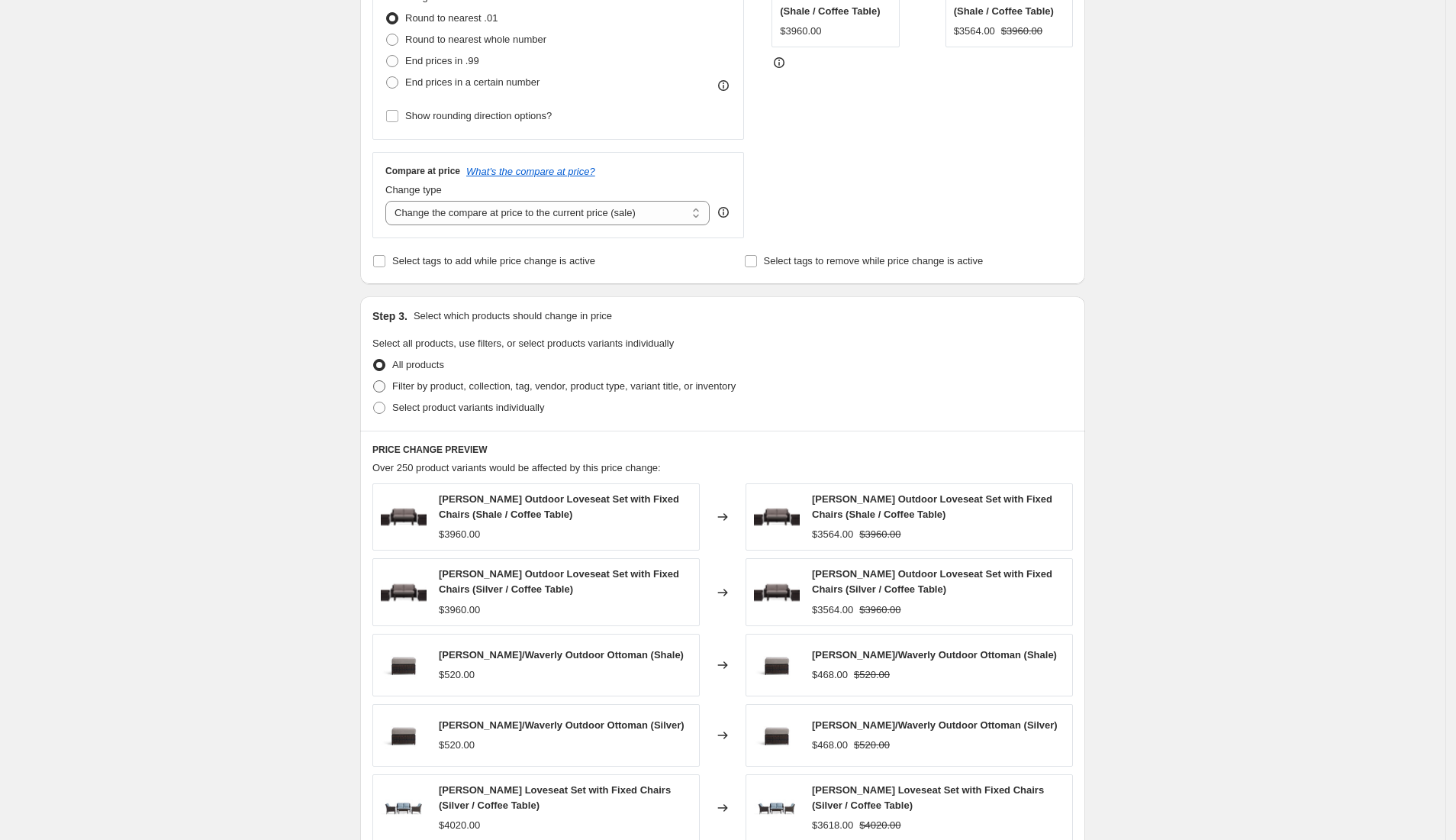
type input "-40"
click at [383, 386] on span at bounding box center [378, 386] width 12 height 12
click at [374, 380] on input "Filter by product, collection, tag, vendor, product type, variant title, or inv…" at bounding box center [373, 380] width 1 height 1
radio input "true"
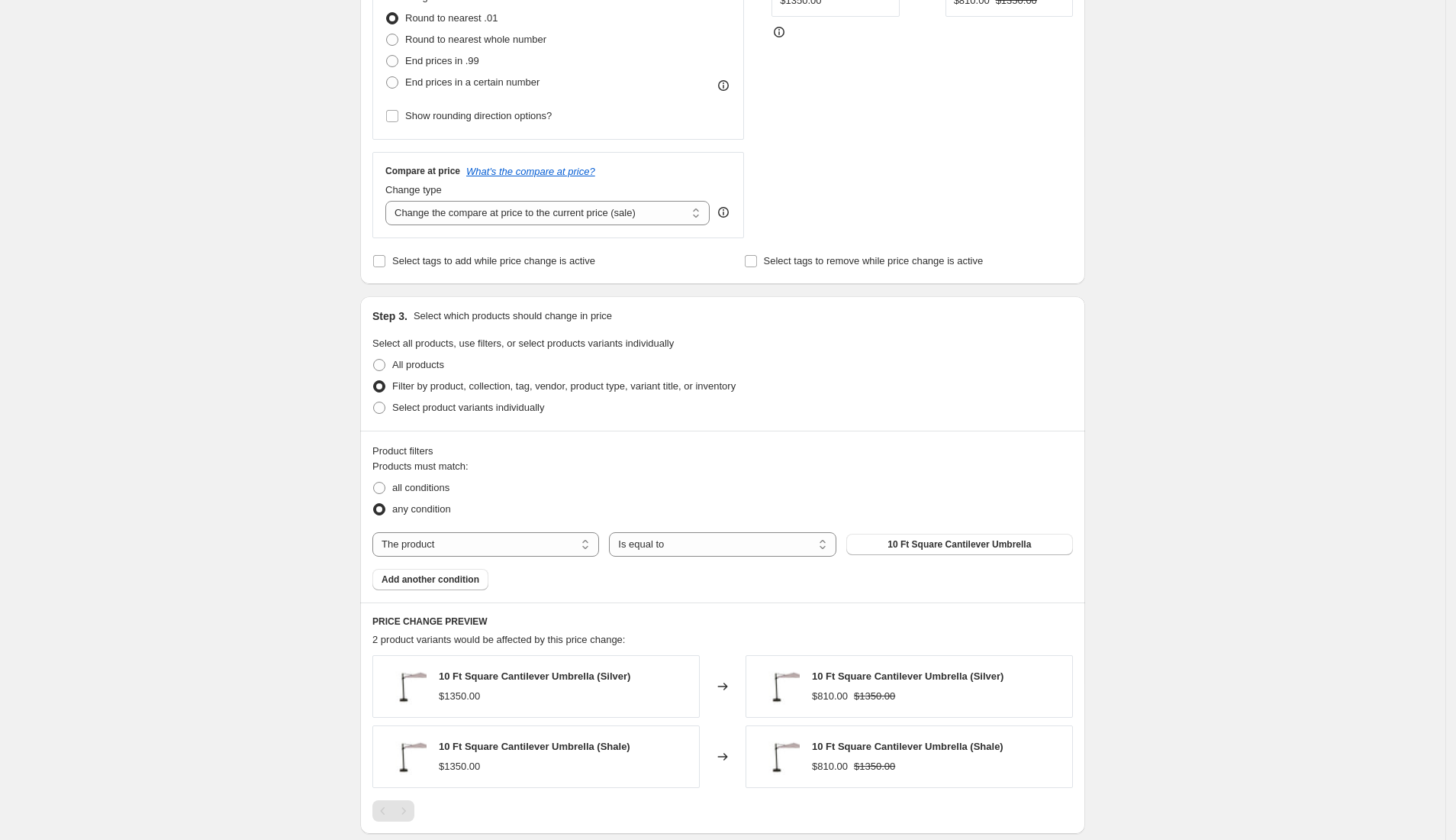
scroll to position [528, 0]
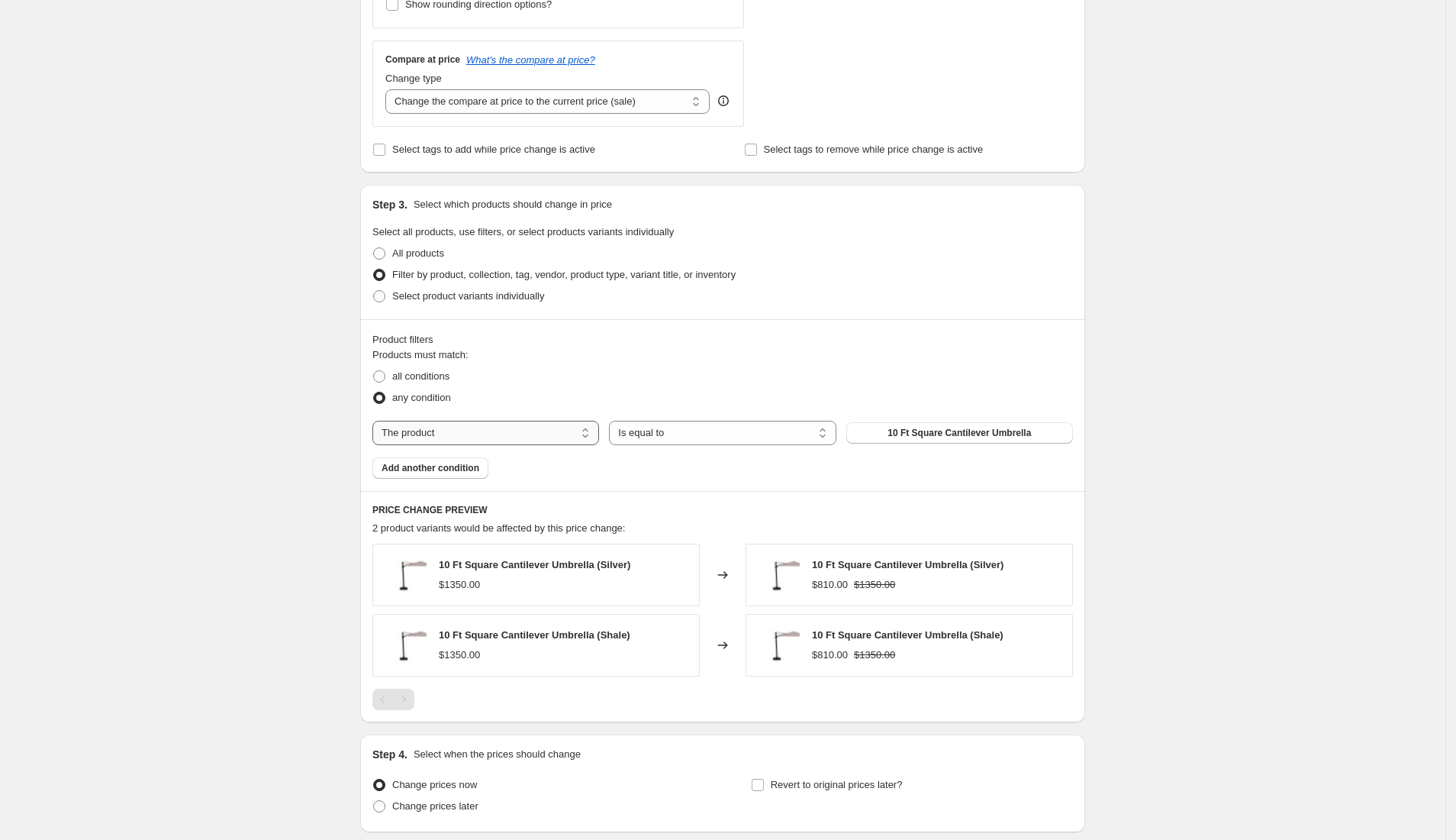
click at [547, 428] on select "The product The product's collection The product's tag The product's vendor The…" at bounding box center [485, 433] width 227 height 24
select select "collection"
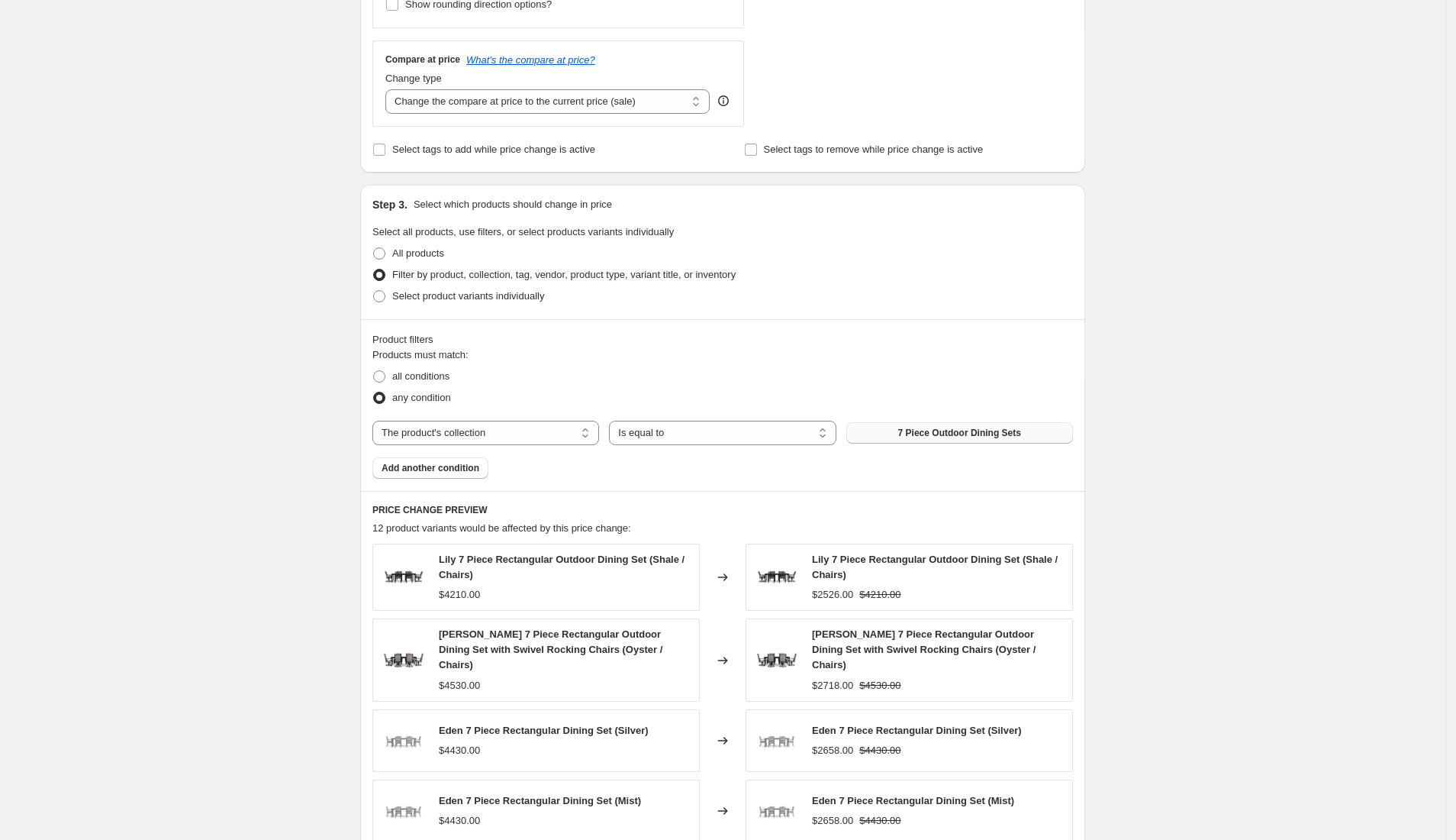
click at [945, 431] on span "7 Piece Outdoor Dining Sets" at bounding box center [960, 433] width 123 height 12
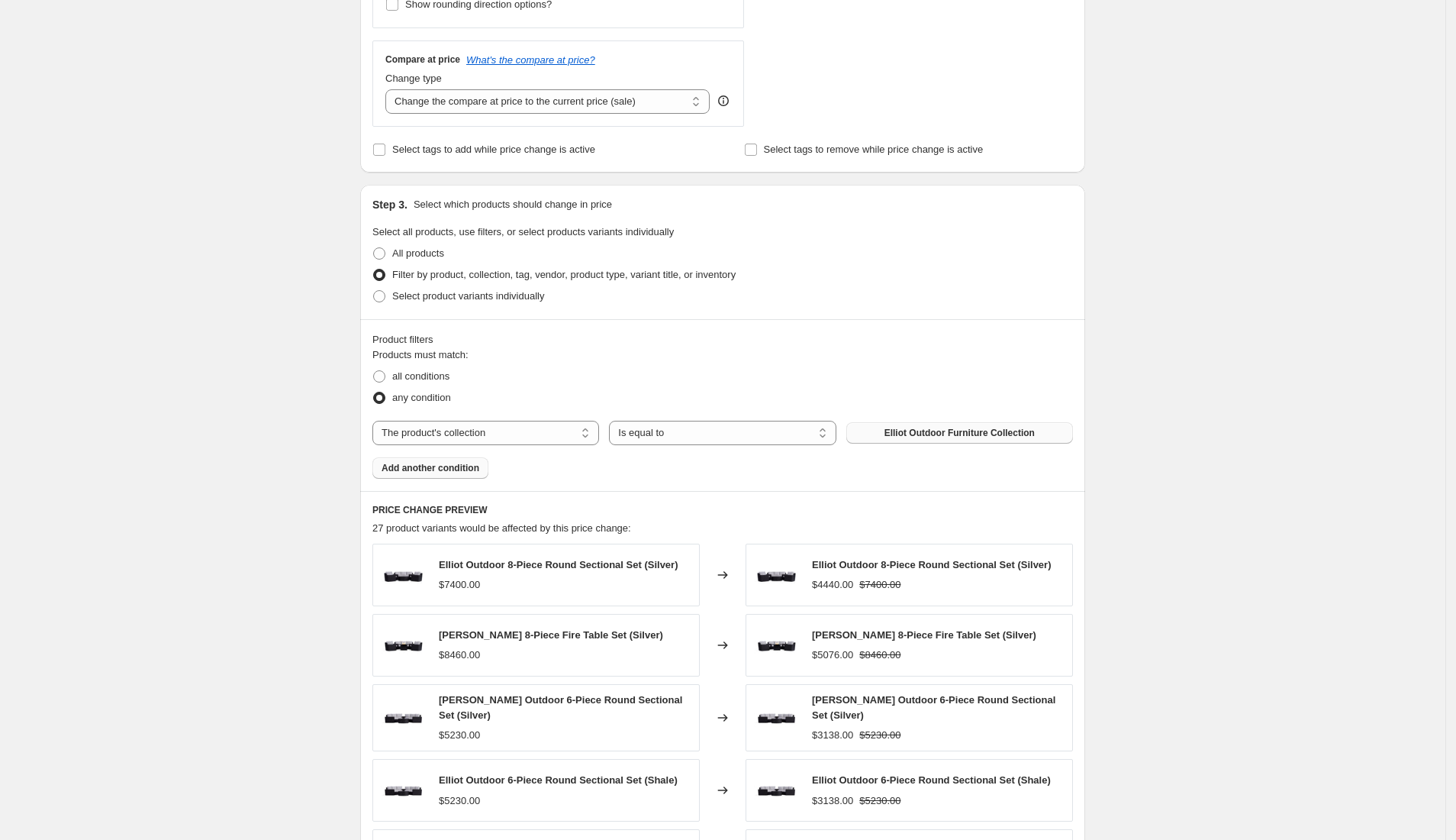
click at [412, 470] on span "Add another condition" at bounding box center [430, 467] width 98 height 12
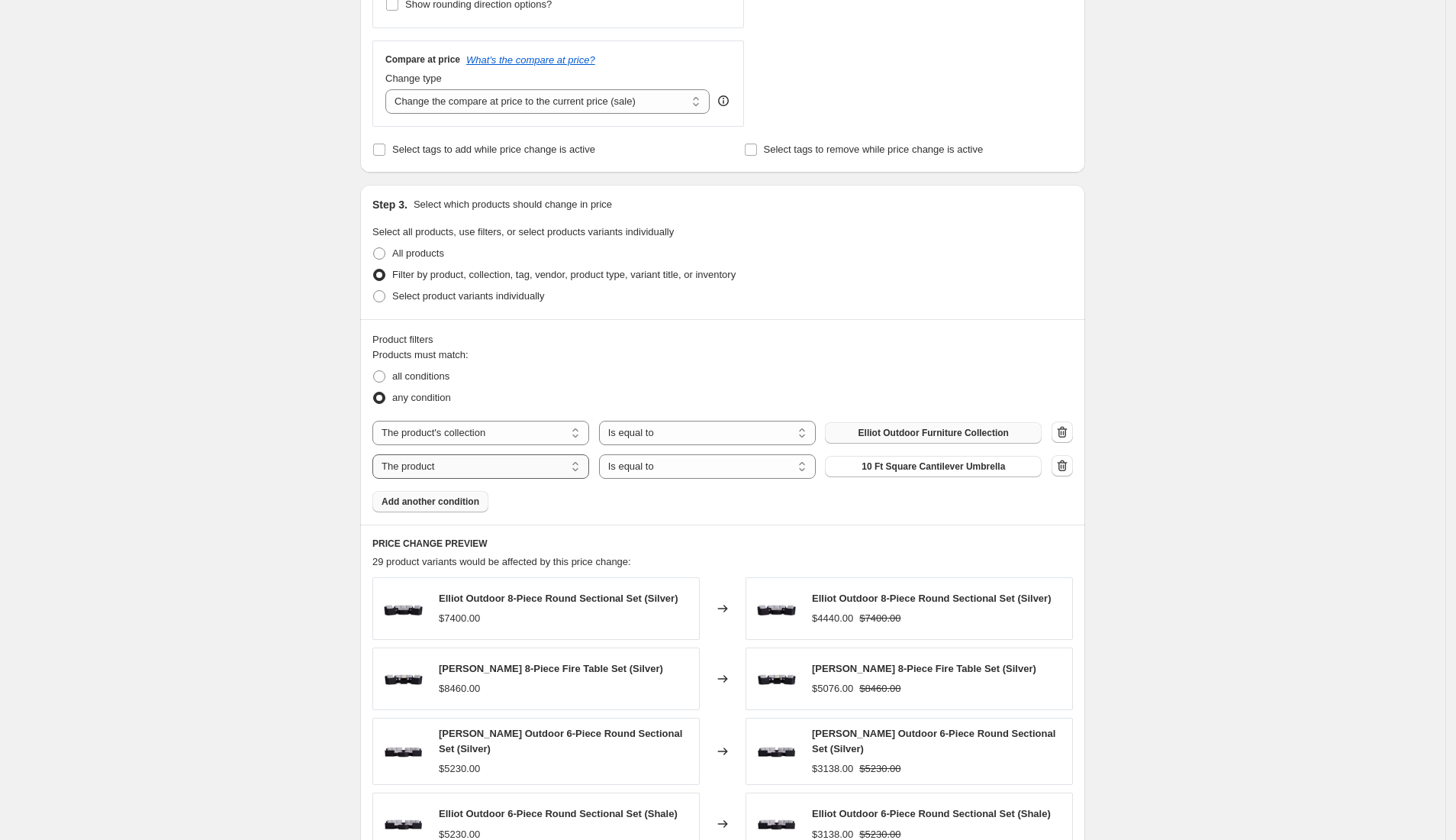
click at [537, 474] on select "The product The product's collection The product's tag The product's vendor The…" at bounding box center [480, 466] width 217 height 24
click at [377, 456] on select "The product The product's collection The product's tag The product's vendor The…" at bounding box center [480, 466] width 217 height 24
click at [861, 465] on button "10 Ft Square Cantilever Umbrella" at bounding box center [933, 466] width 217 height 21
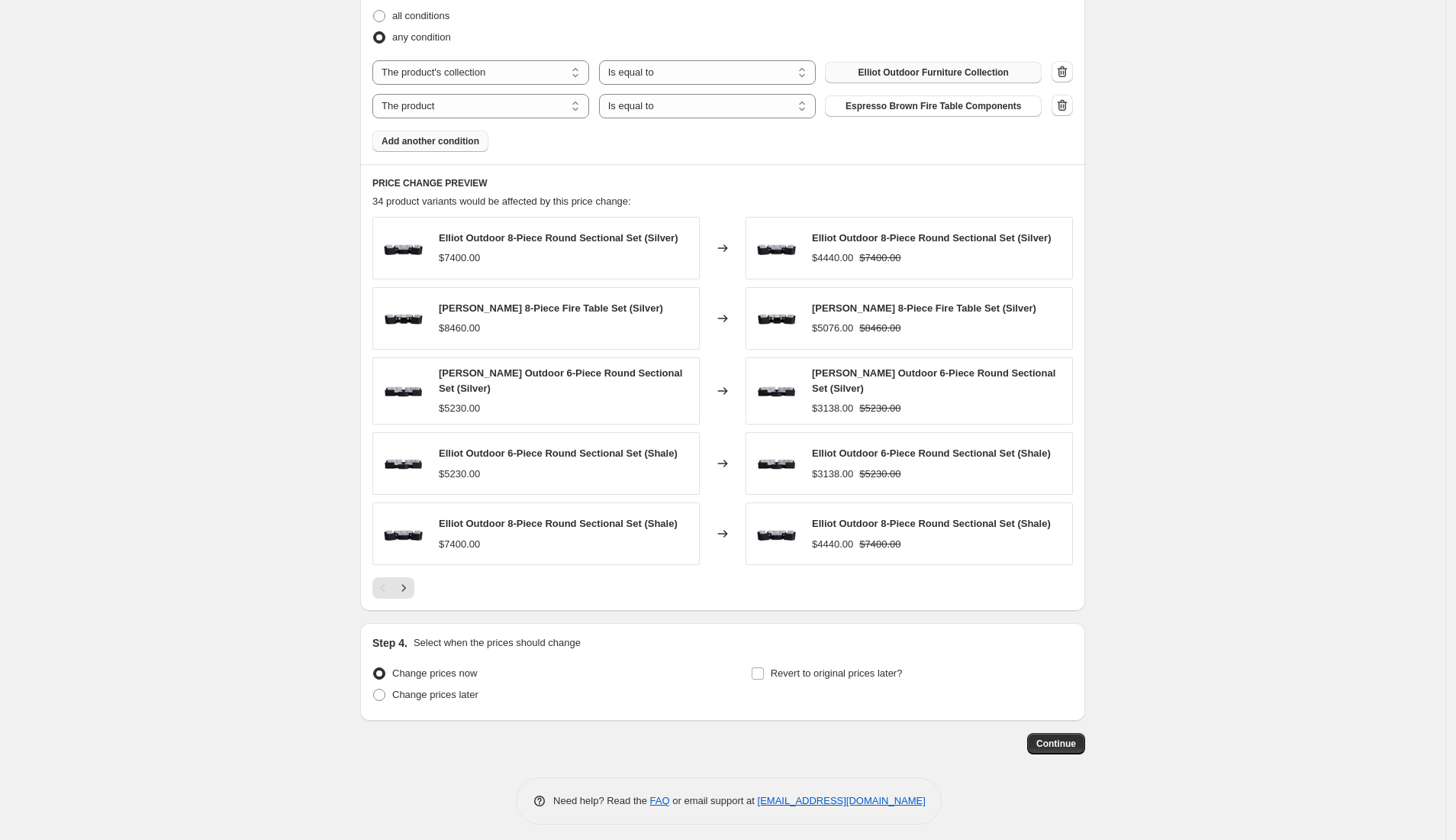
scroll to position [889, 0]
click at [411, 583] on icon "Next" at bounding box center [404, 587] width 15 height 15
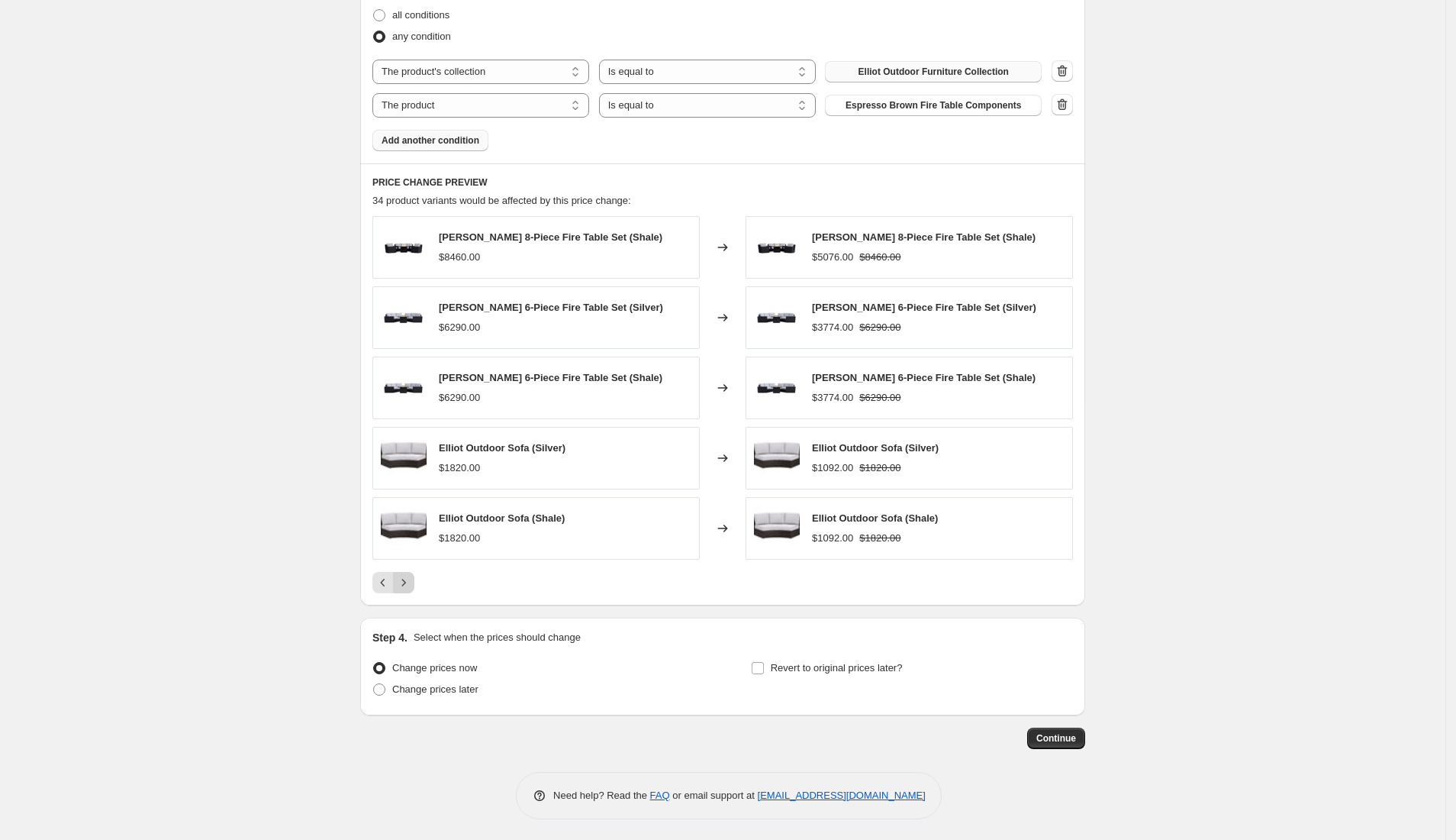
click at [406, 590] on icon "Next" at bounding box center [404, 582] width 15 height 15
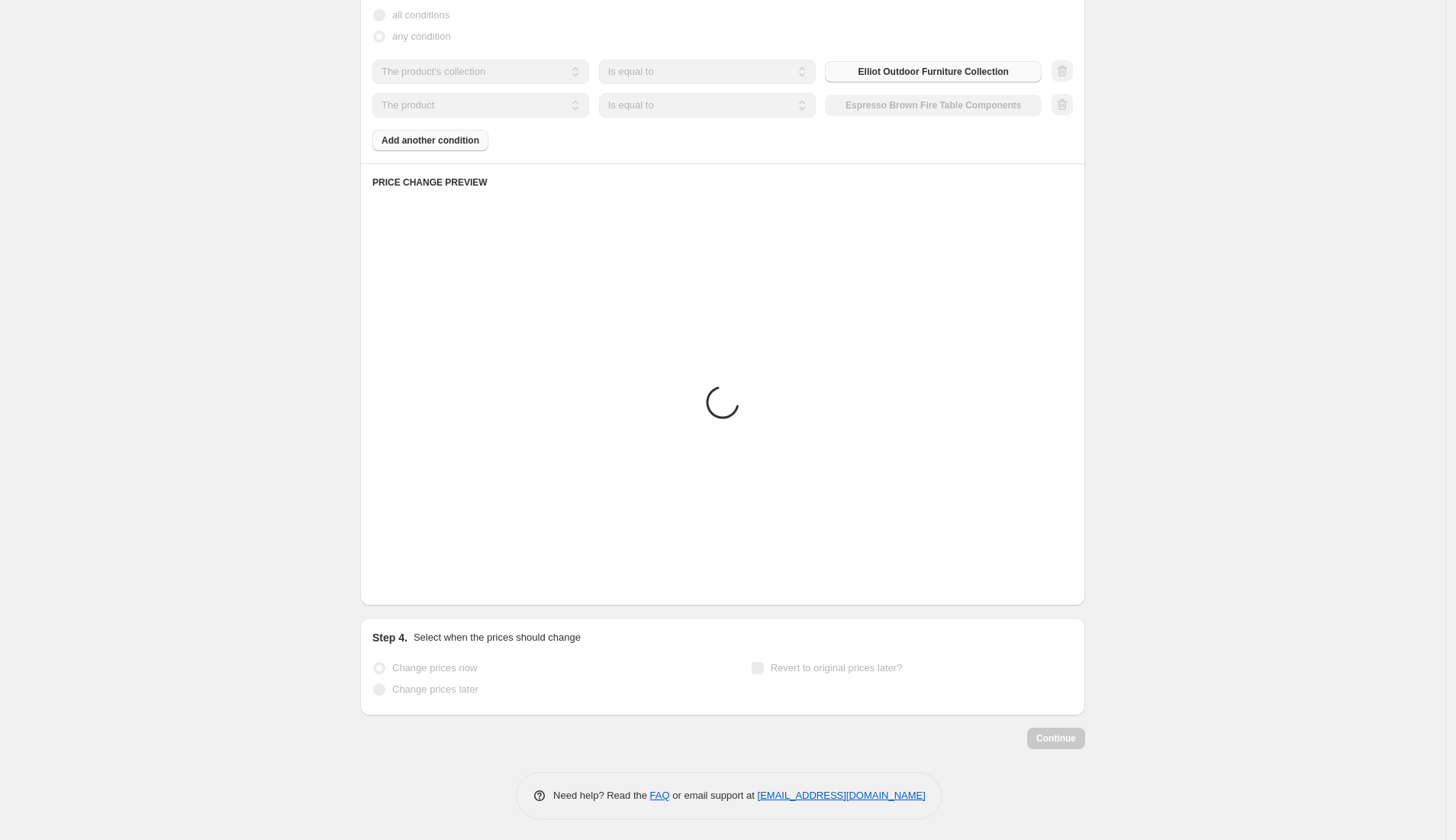
scroll to position [887, 0]
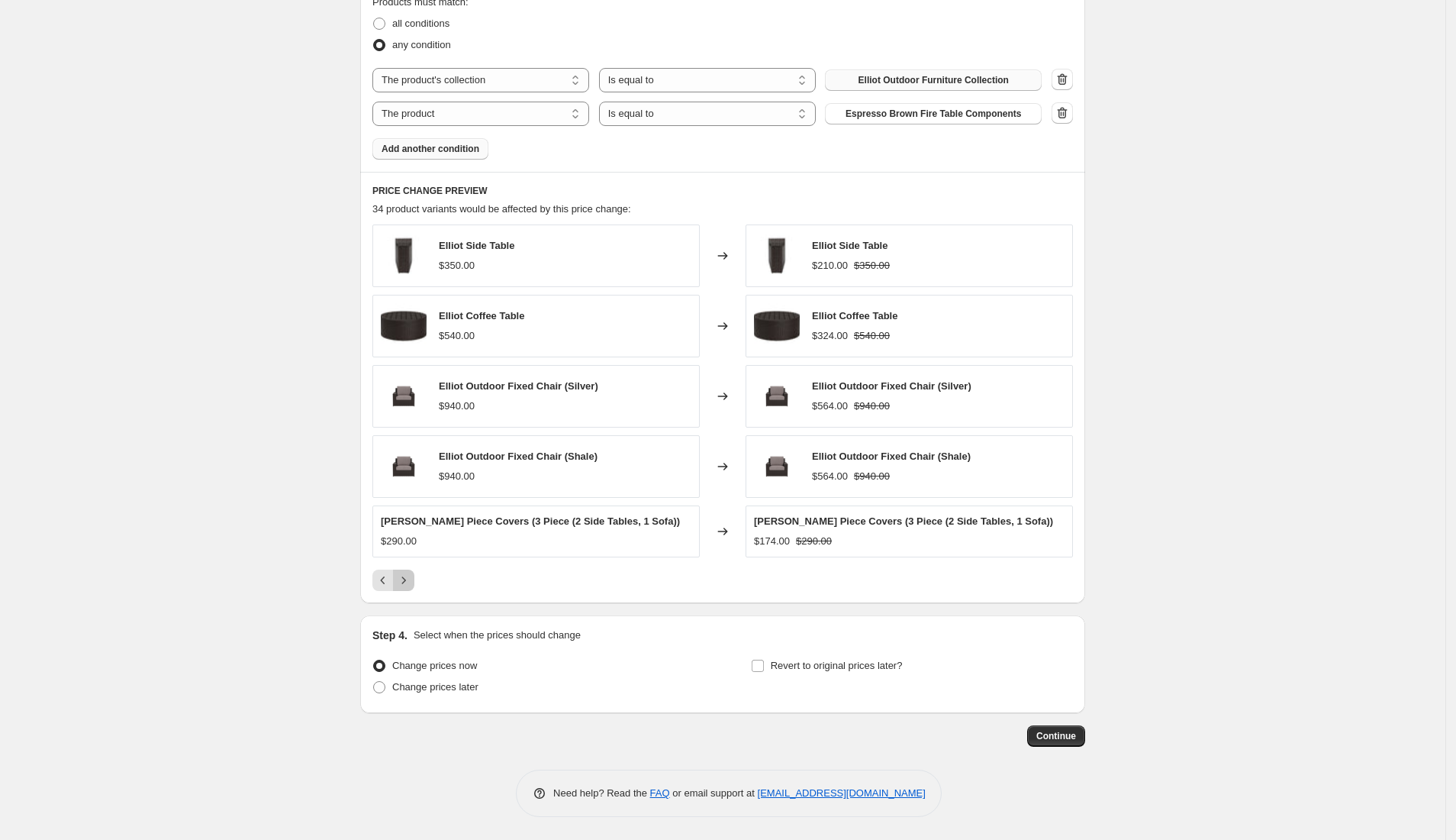
click at [406, 590] on button "Next" at bounding box center [404, 580] width 21 height 21
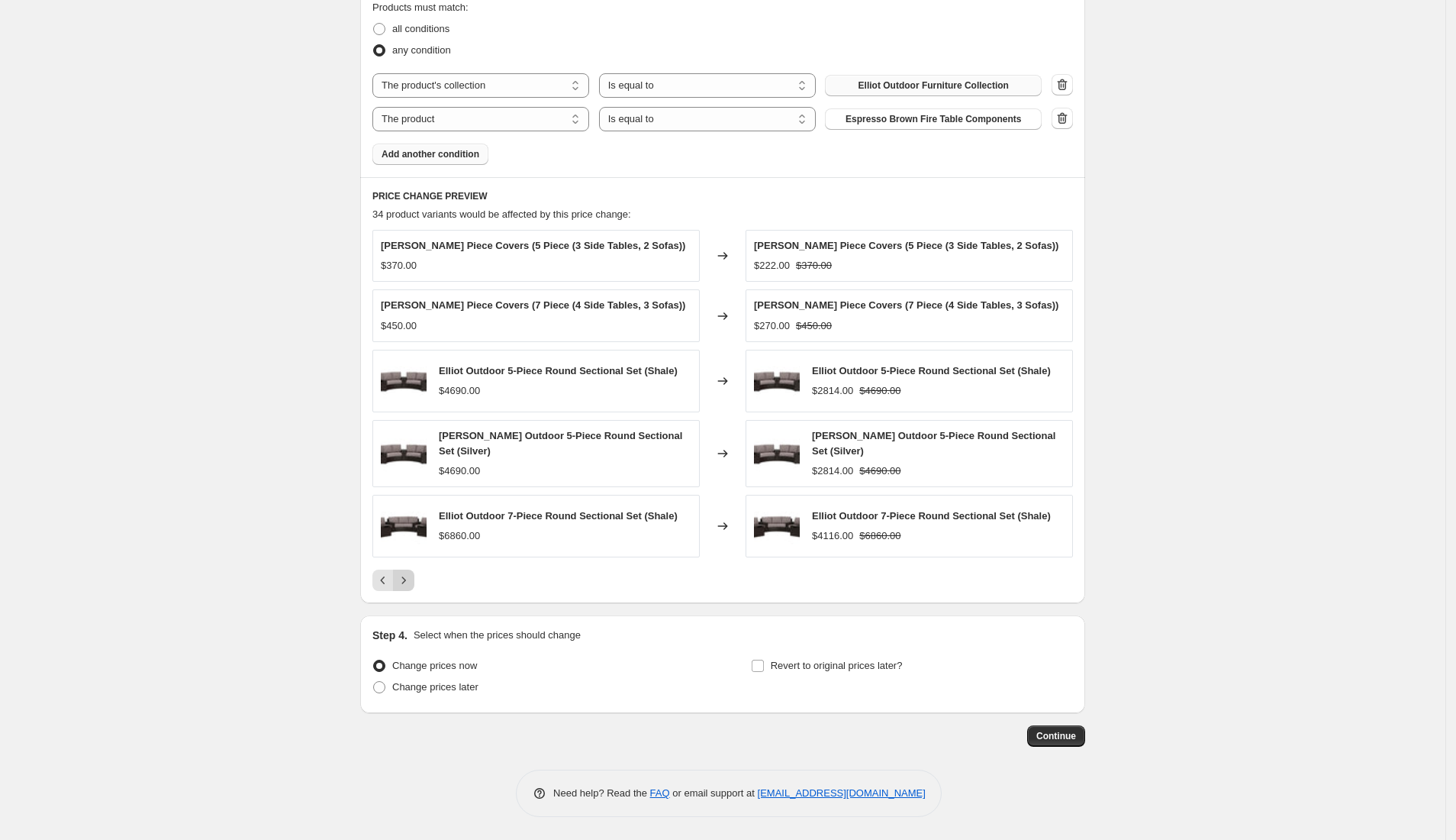
scroll to position [876, 0]
click at [406, 590] on button "Next" at bounding box center [404, 580] width 21 height 21
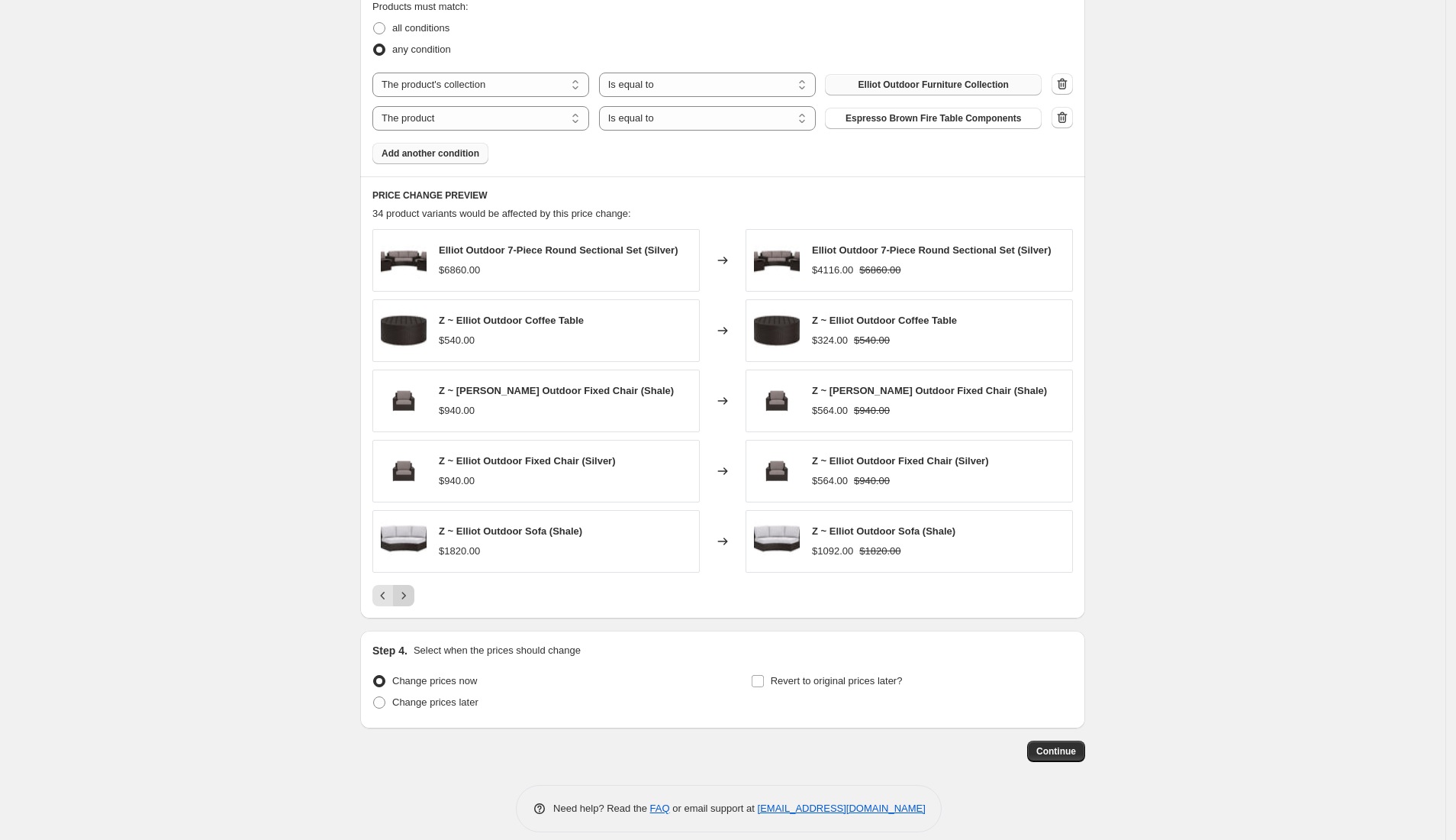
click at [406, 590] on button "Next" at bounding box center [404, 595] width 21 height 21
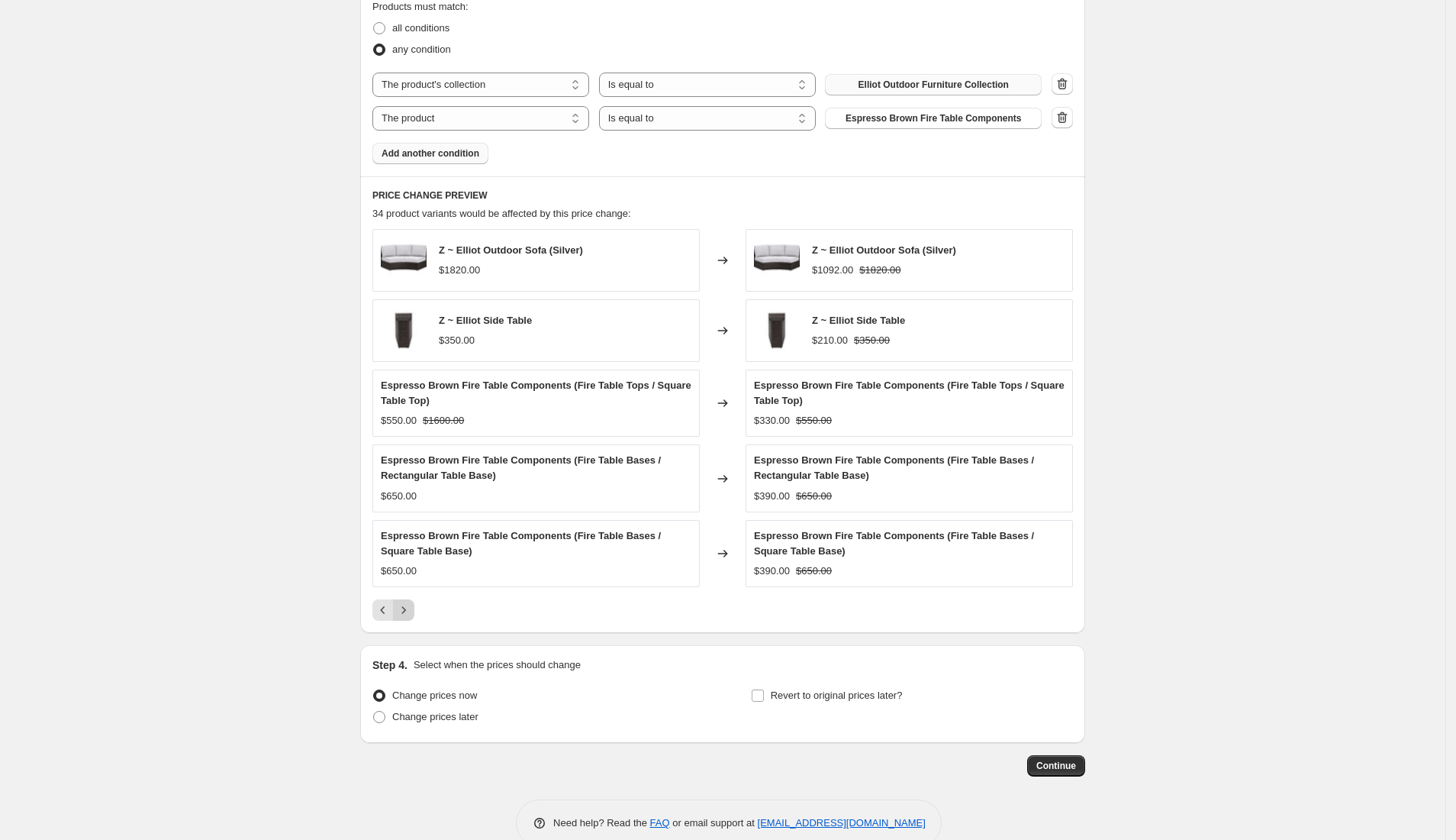
click at [406, 587] on div "Espresso Brown Fire Table Components (Fire Table Bases / Square Table Base) $65…" at bounding box center [536, 553] width 327 height 67
click at [406, 613] on icon "Next" at bounding box center [404, 609] width 4 height 7
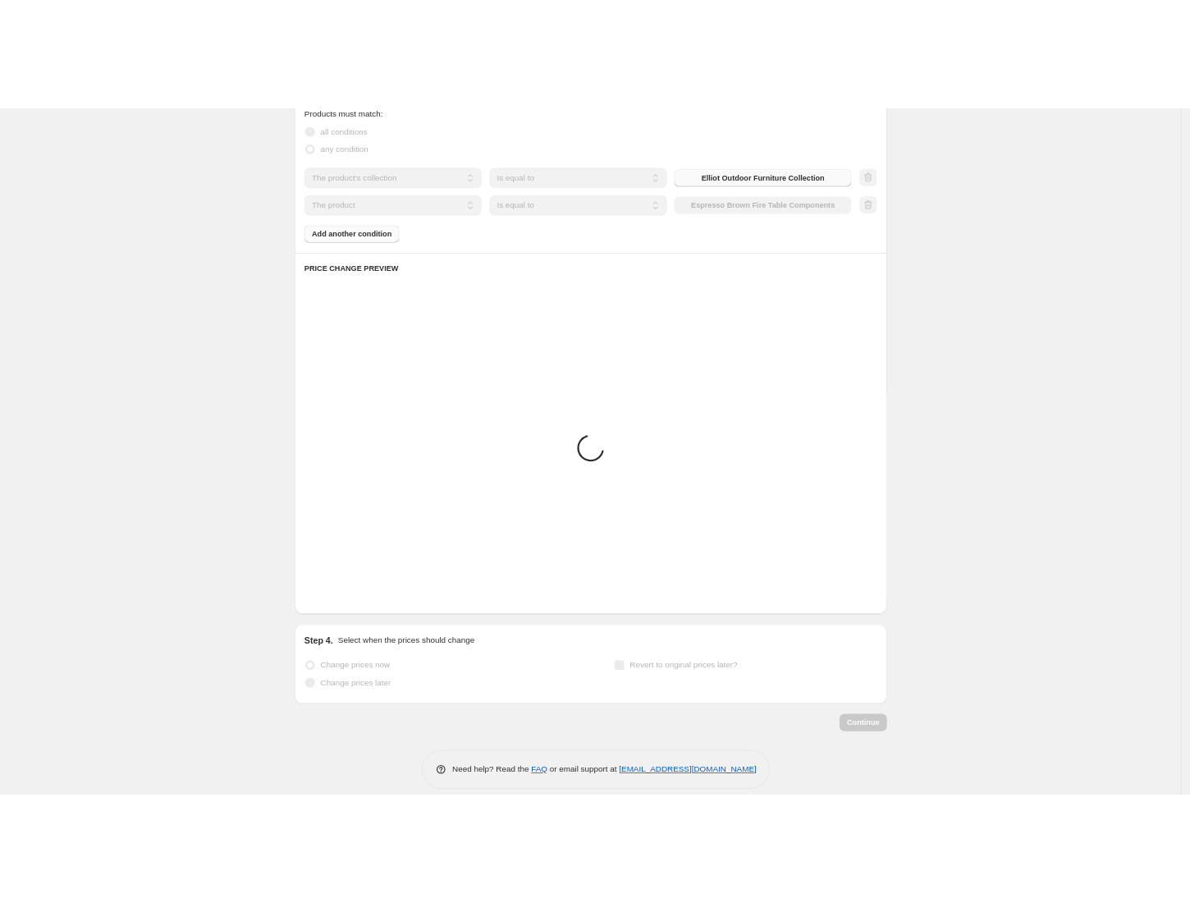
scroll to position [909, 0]
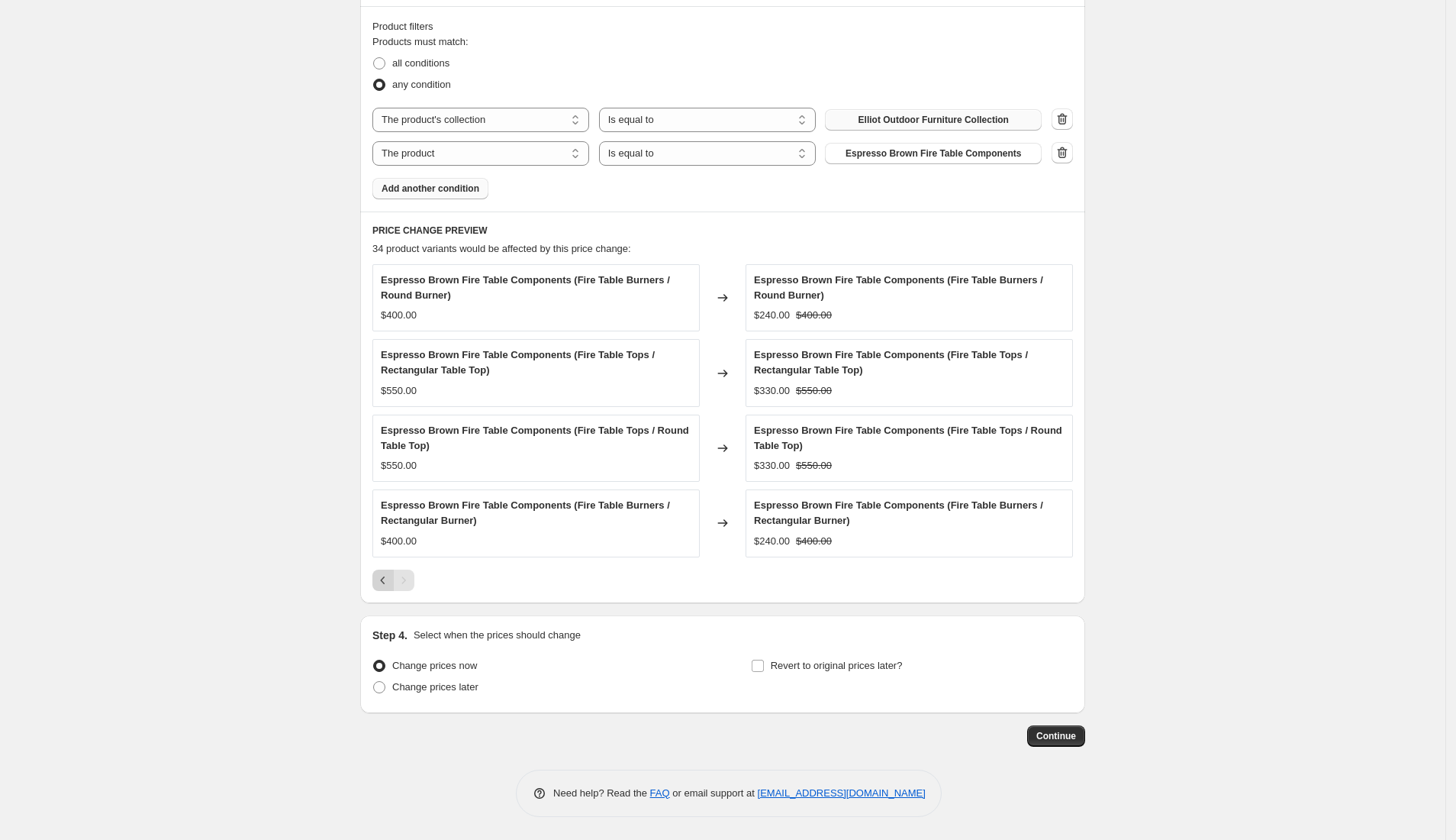
click at [385, 575] on icon "Previous" at bounding box center [383, 580] width 15 height 15
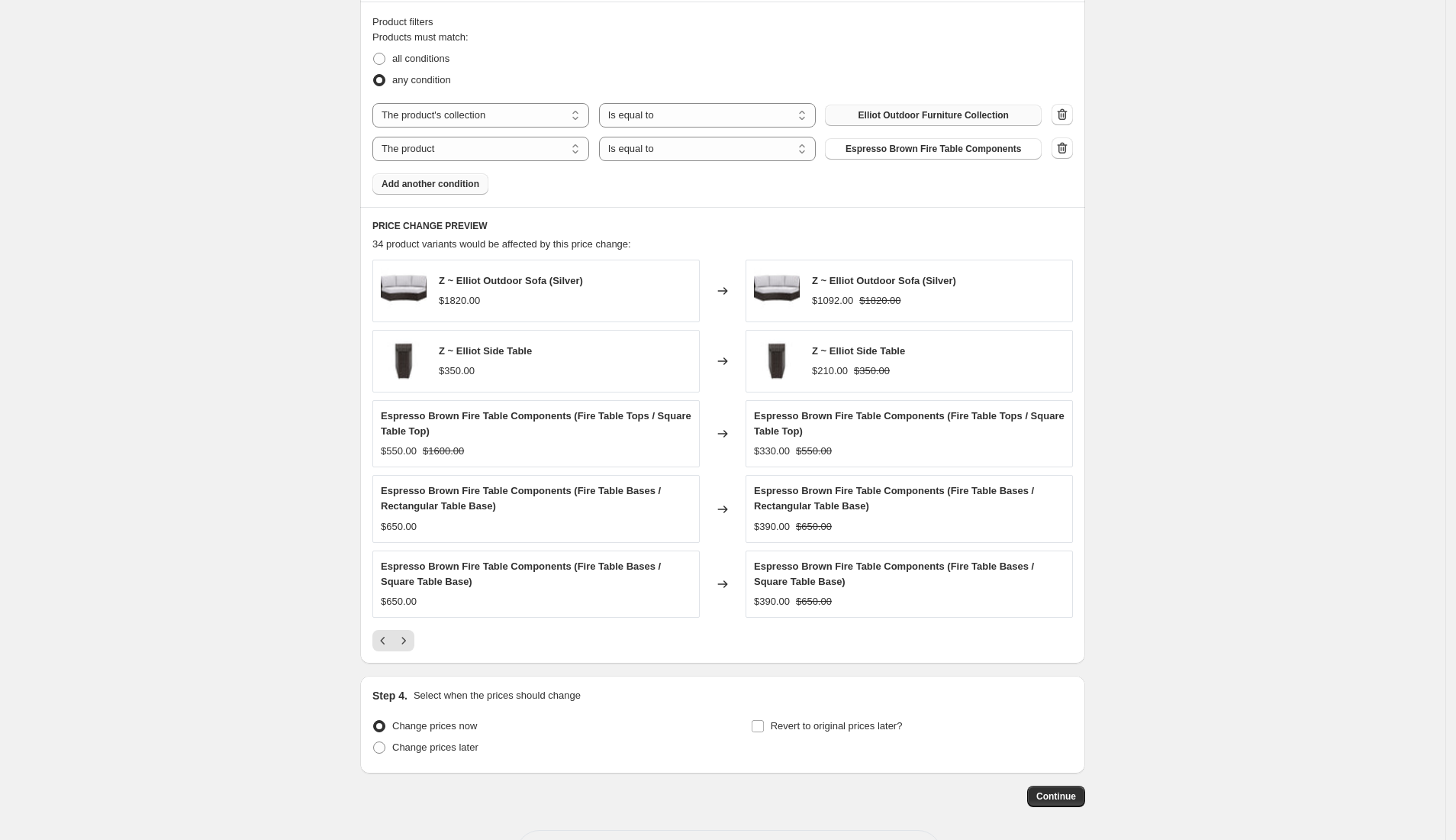
click at [419, 190] on span "Add another condition" at bounding box center [430, 183] width 98 height 12
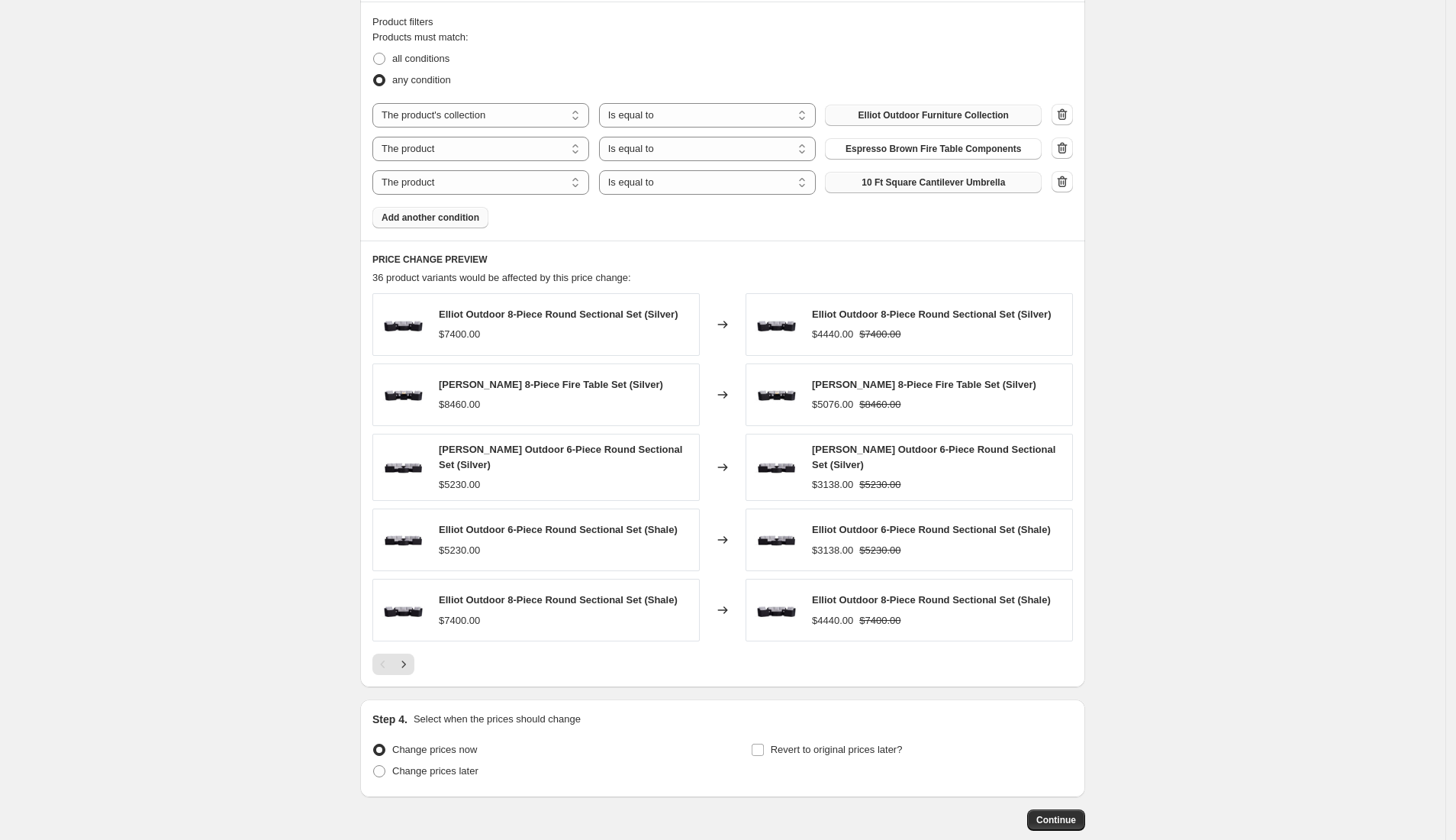
click at [867, 191] on button "10 Ft Square Cantilever Umbrella" at bounding box center [933, 182] width 217 height 21
click at [410, 663] on icon "Next" at bounding box center [404, 664] width 15 height 15
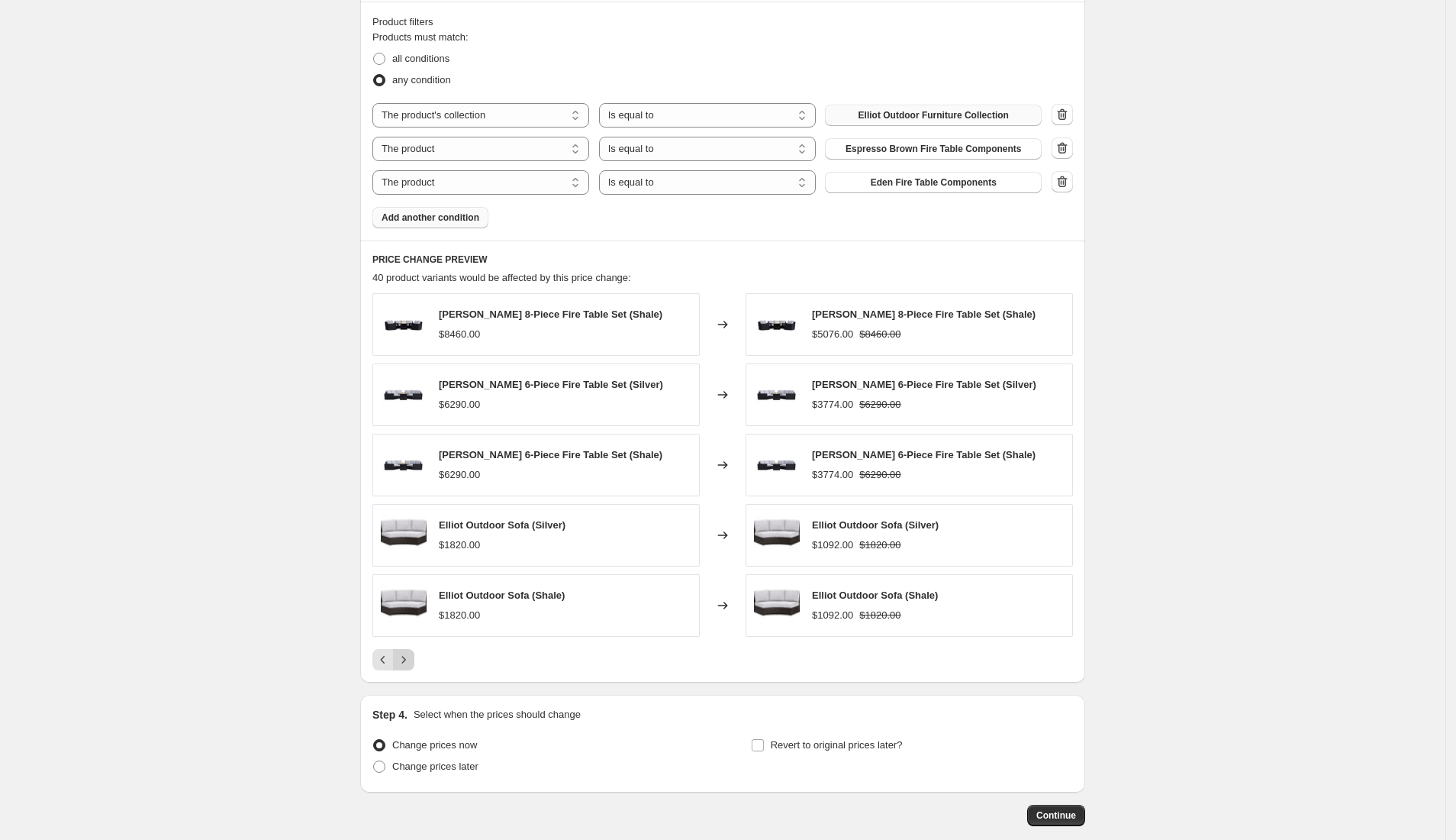
click at [410, 663] on icon "Next" at bounding box center [404, 660] width 15 height 15
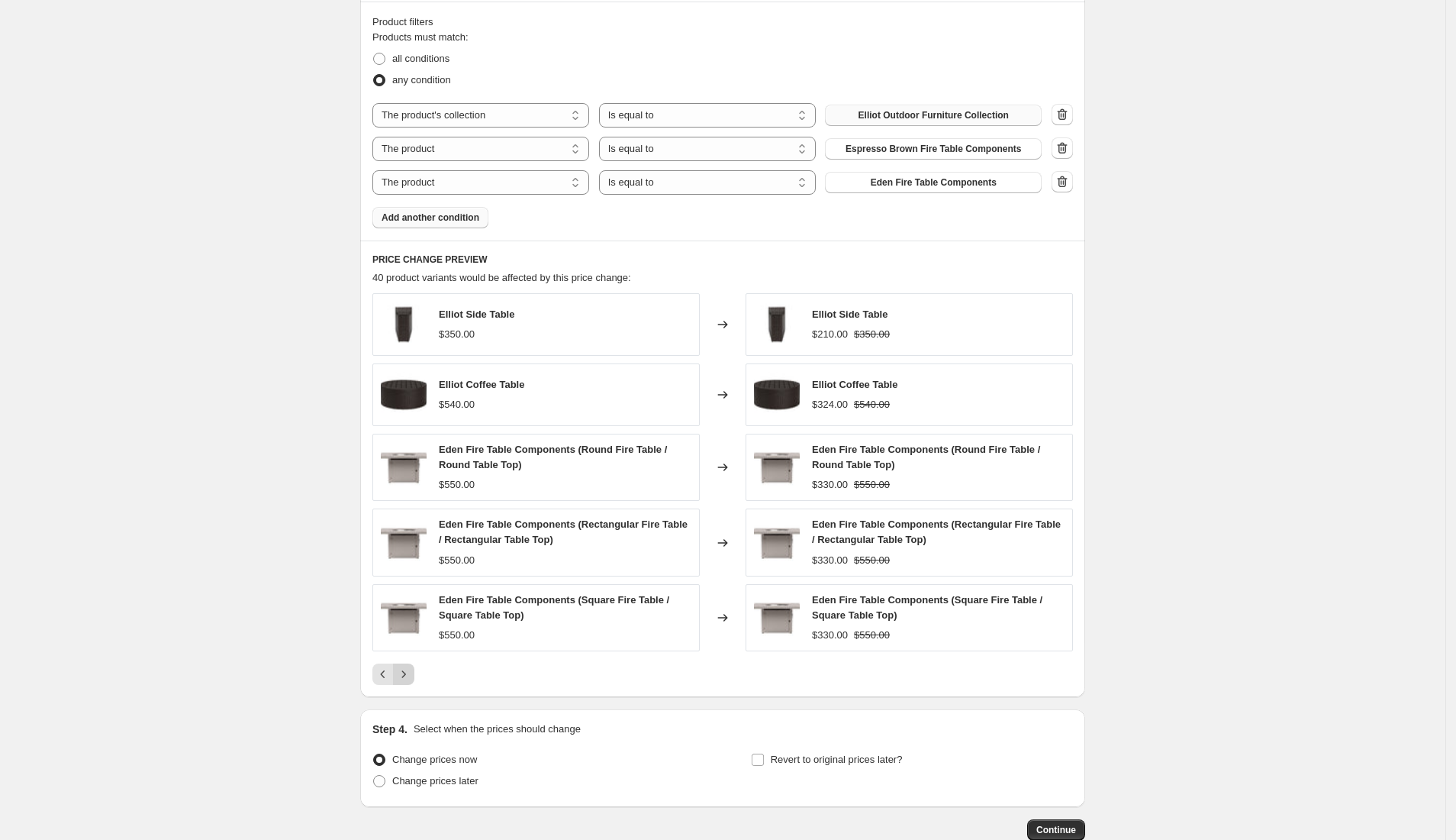
click at [406, 678] on icon "Next" at bounding box center [404, 673] width 15 height 15
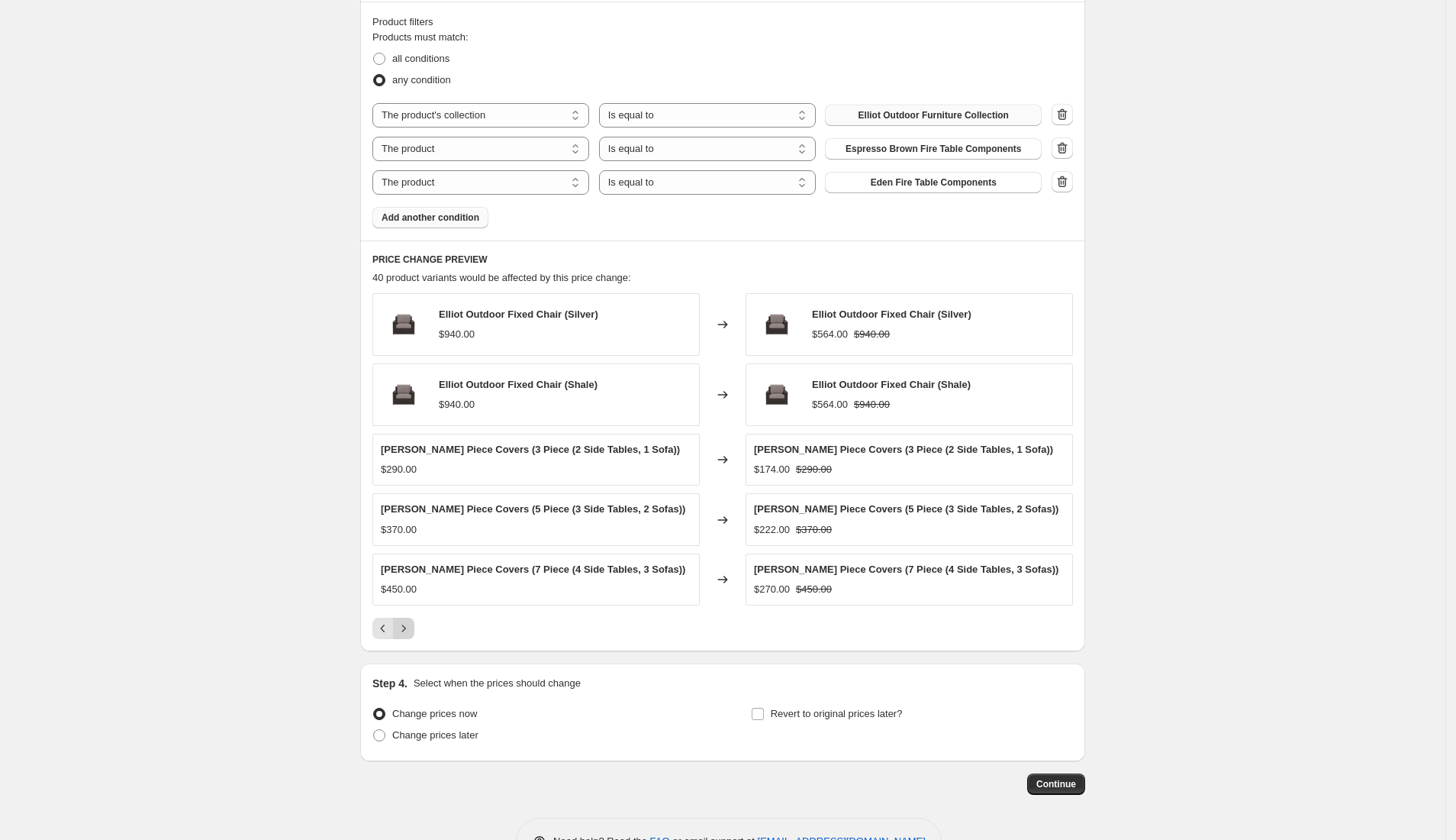
click at [410, 629] on icon "Next" at bounding box center [404, 628] width 15 height 15
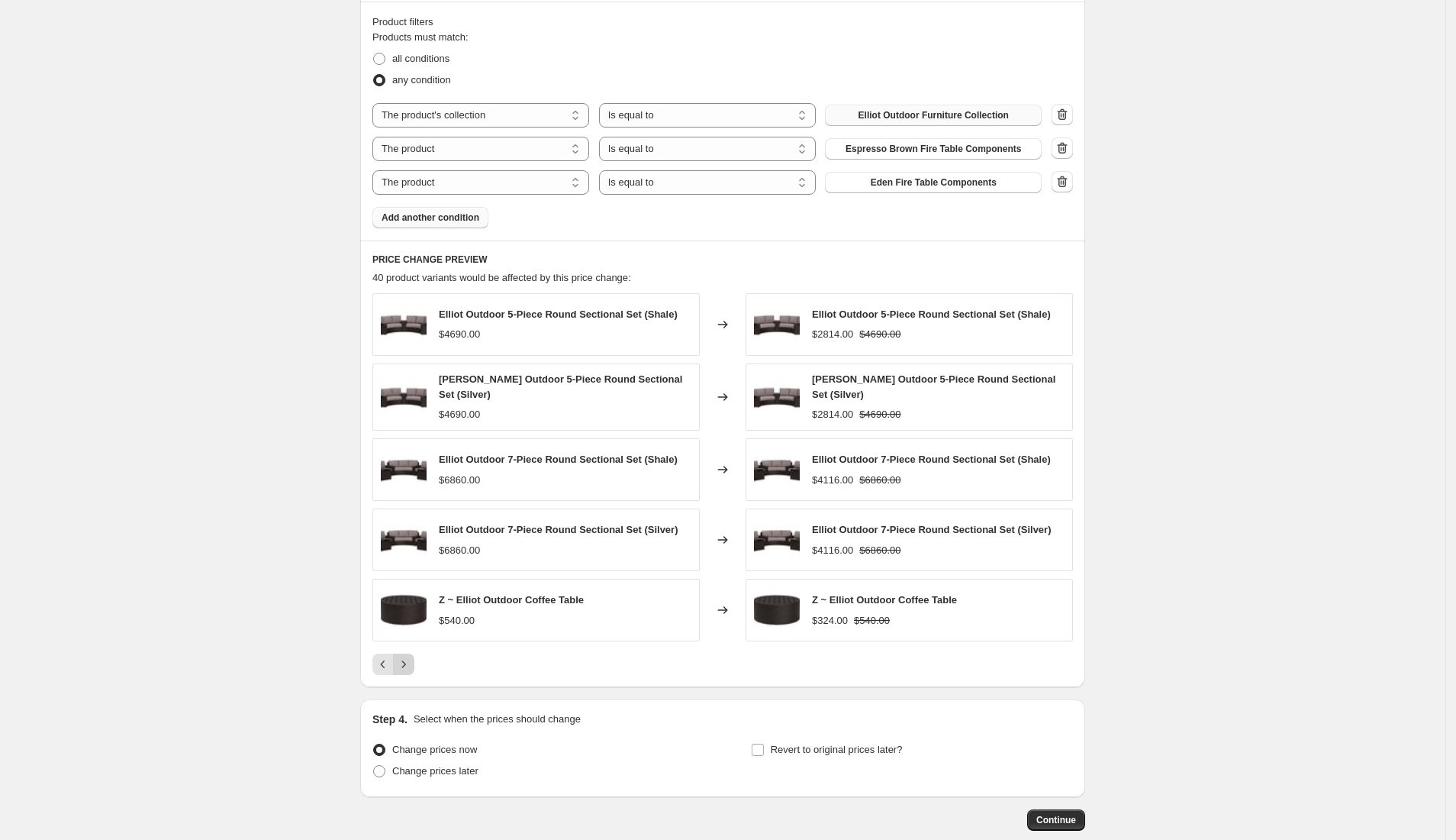
click at [410, 663] on icon "Next" at bounding box center [404, 664] width 15 height 15
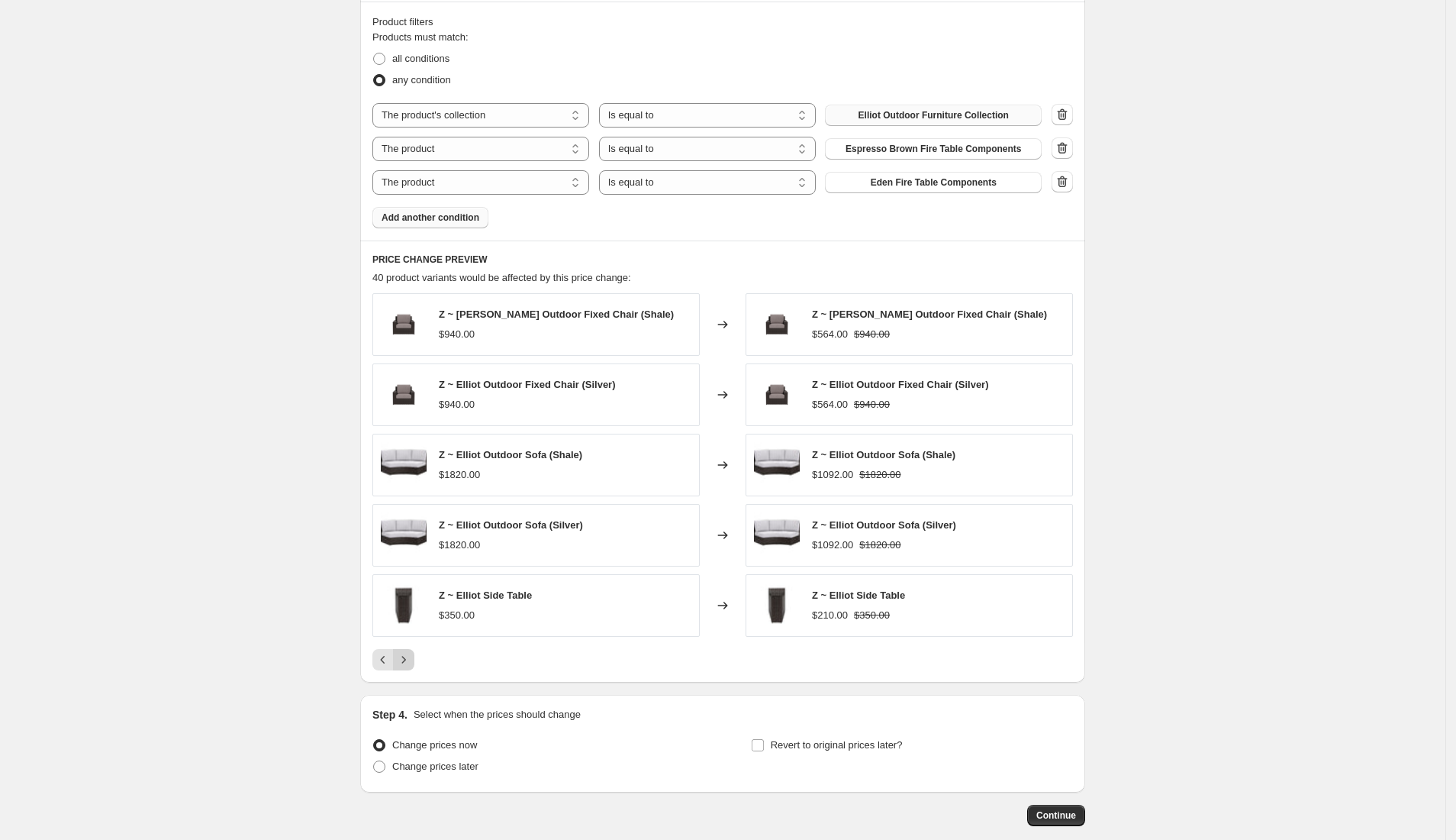
click at [410, 663] on icon "Next" at bounding box center [404, 660] width 15 height 15
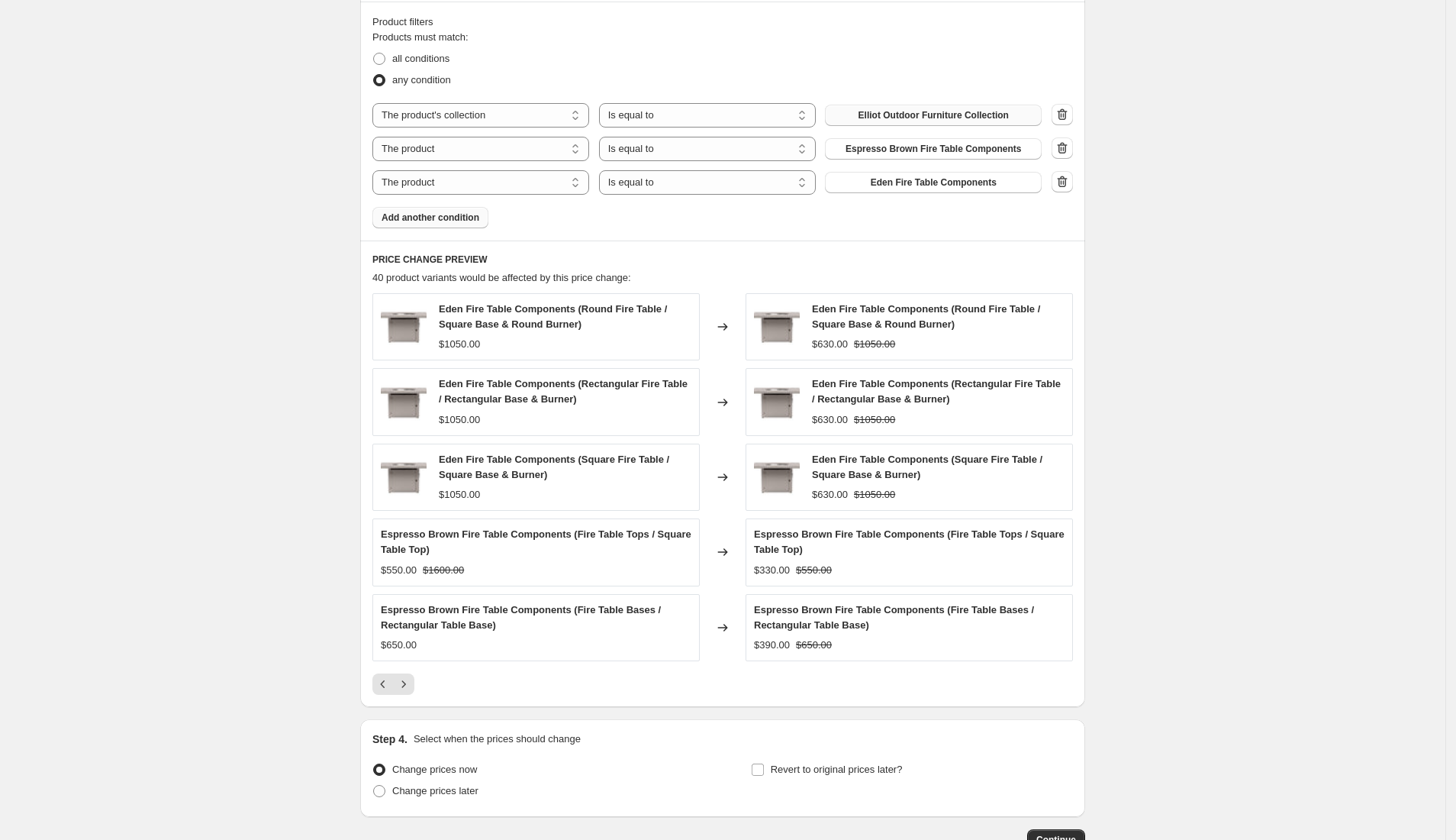
click at [416, 220] on span "Add another condition" at bounding box center [430, 217] width 98 height 12
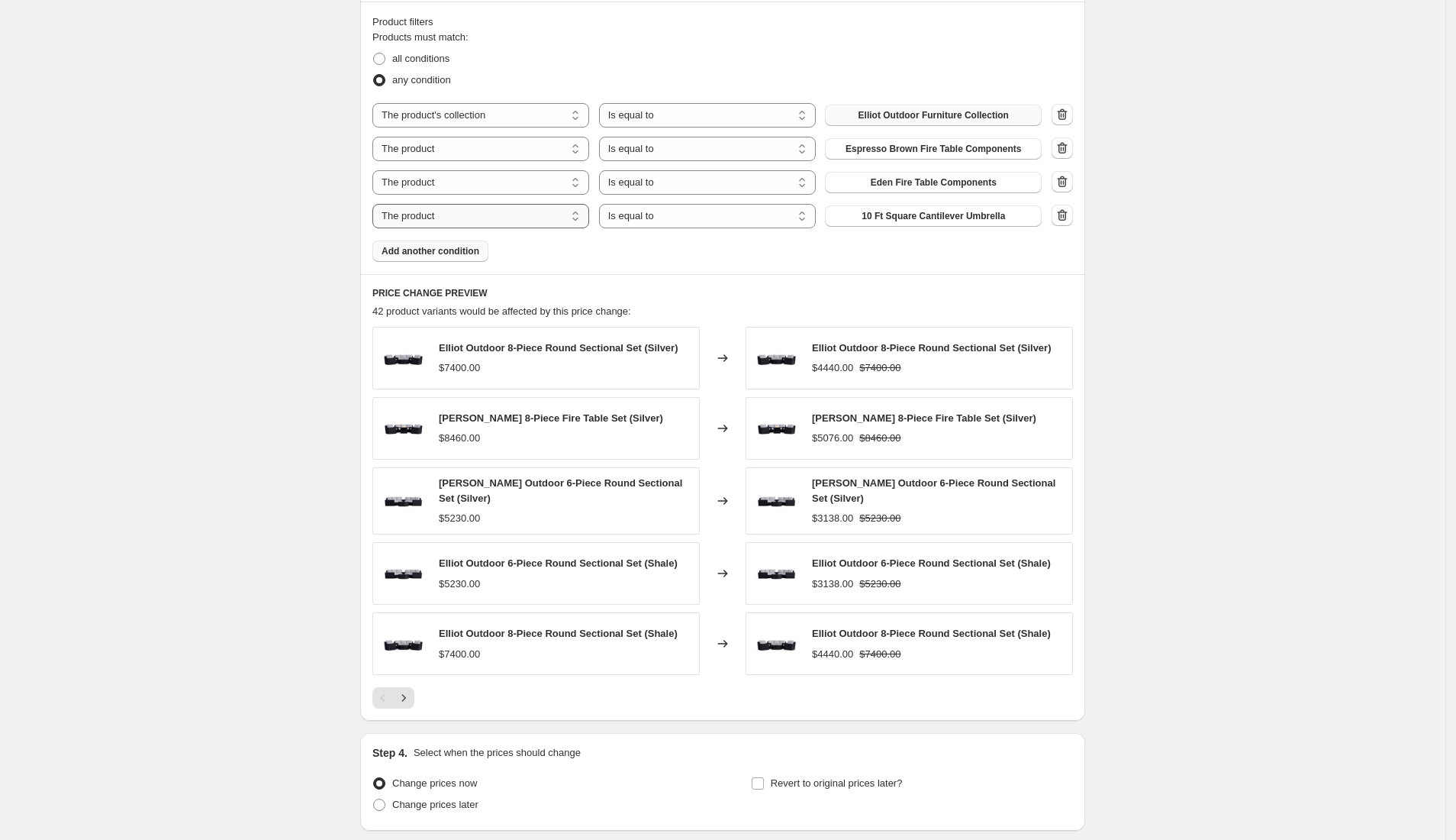
click at [462, 215] on select "The product The product's collection The product's tag The product's vendor The…" at bounding box center [480, 216] width 217 height 24
select select "collection"
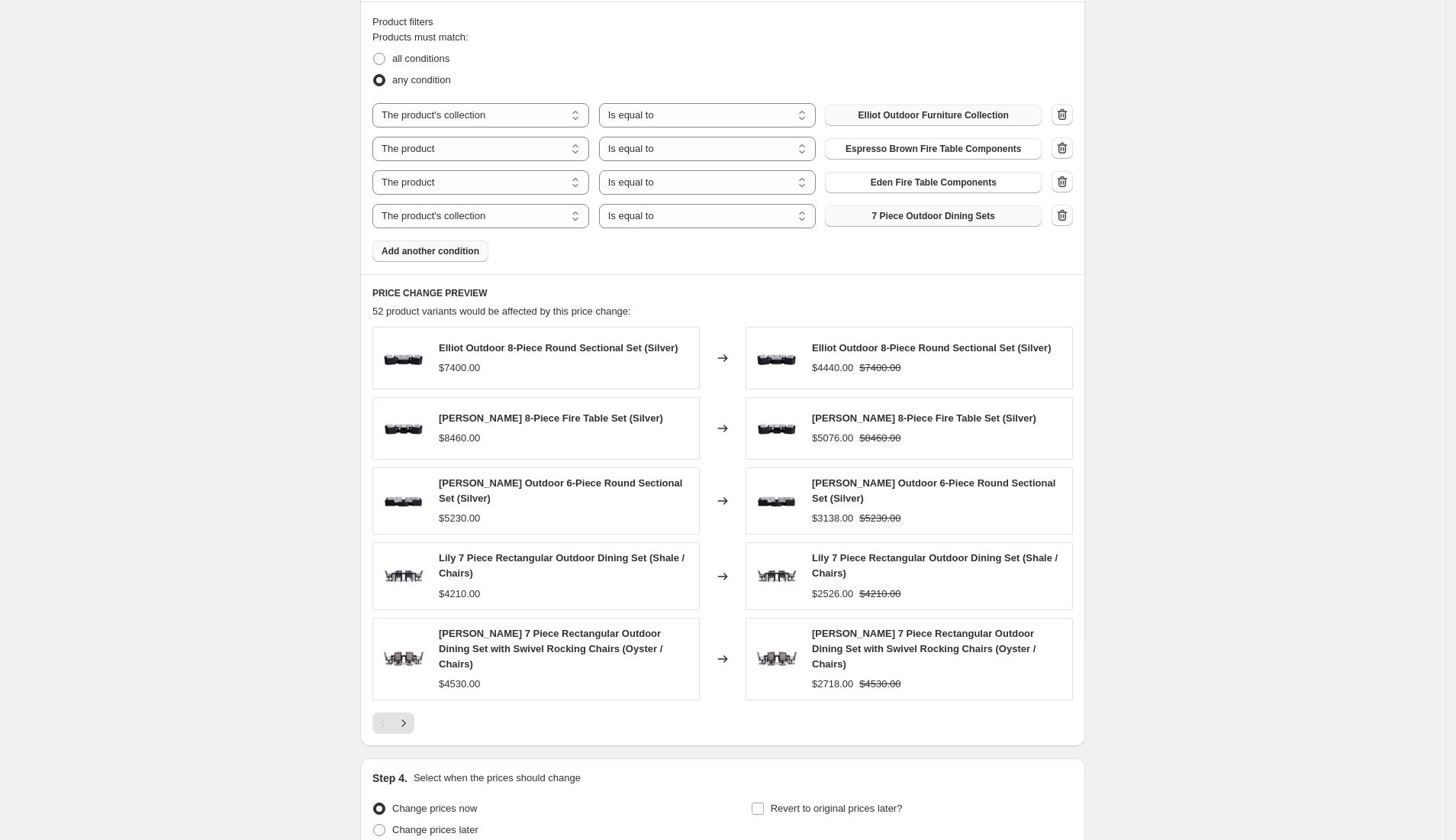
click at [907, 209] on button "7 Piece Outdoor Dining Sets" at bounding box center [933, 216] width 217 height 21
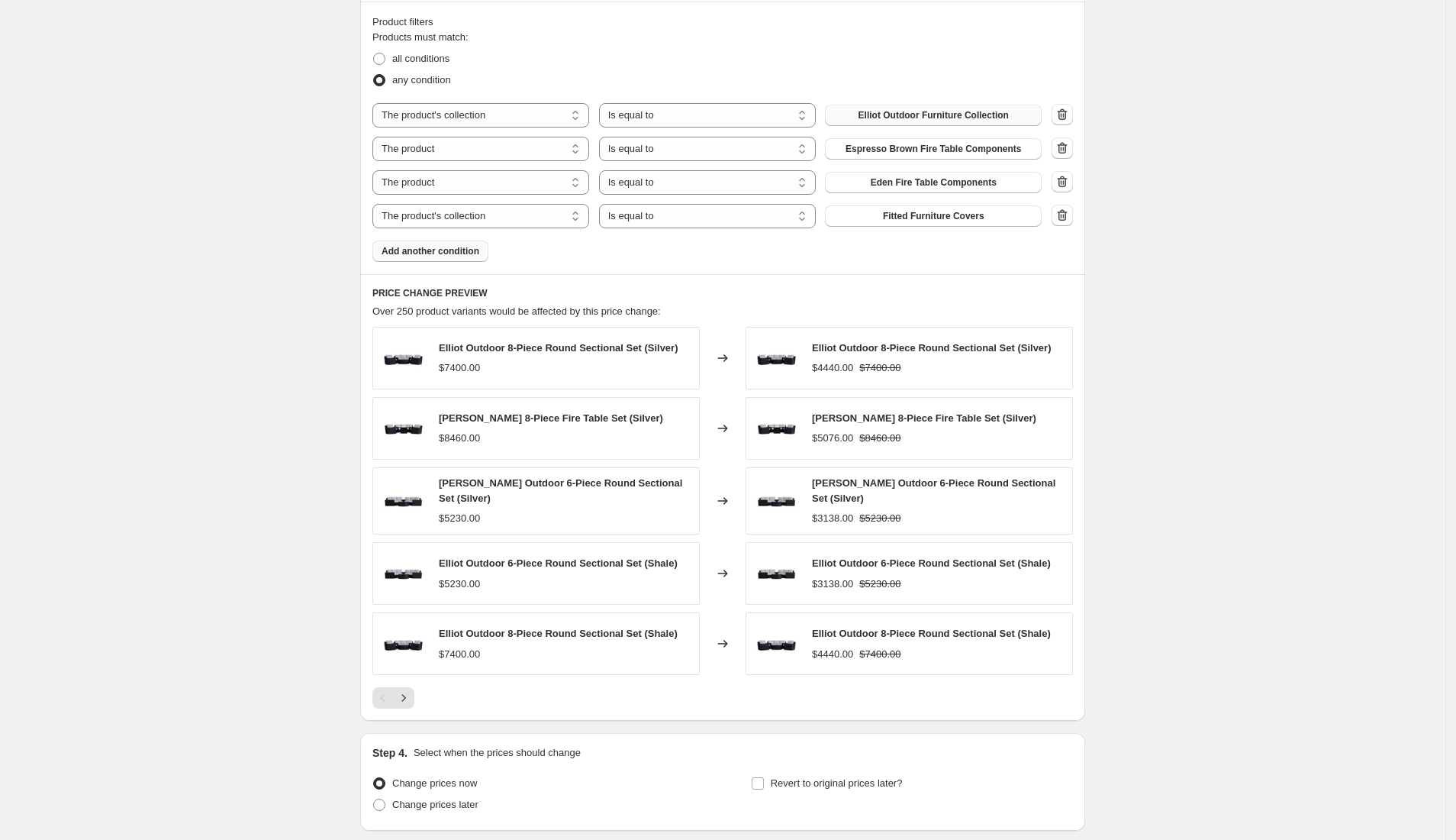
click at [455, 252] on span "Add another condition" at bounding box center [430, 250] width 98 height 12
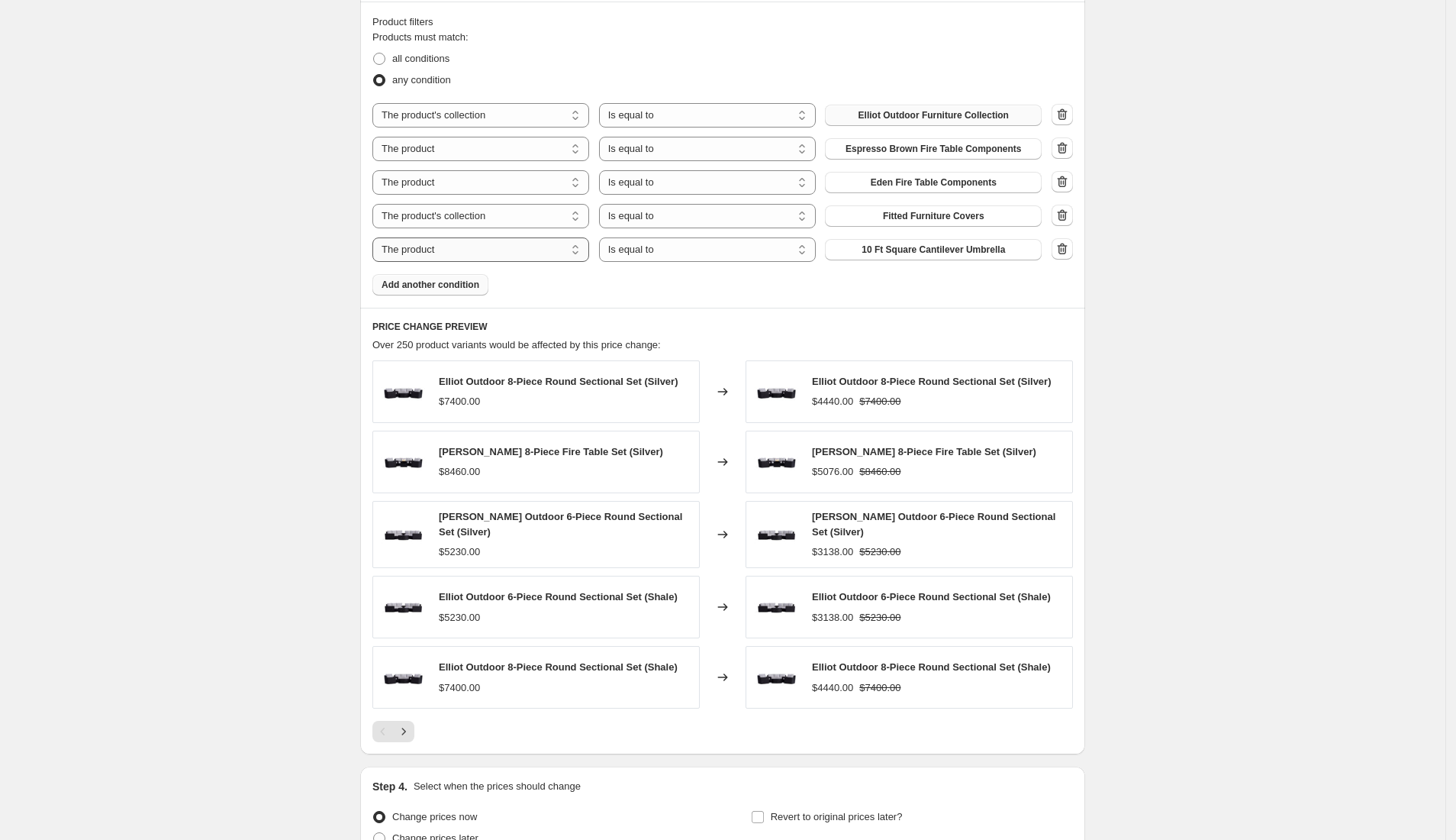
click at [555, 254] on select "The product The product's collection The product's tag The product's vendor The…" at bounding box center [480, 249] width 217 height 24
select select "collection"
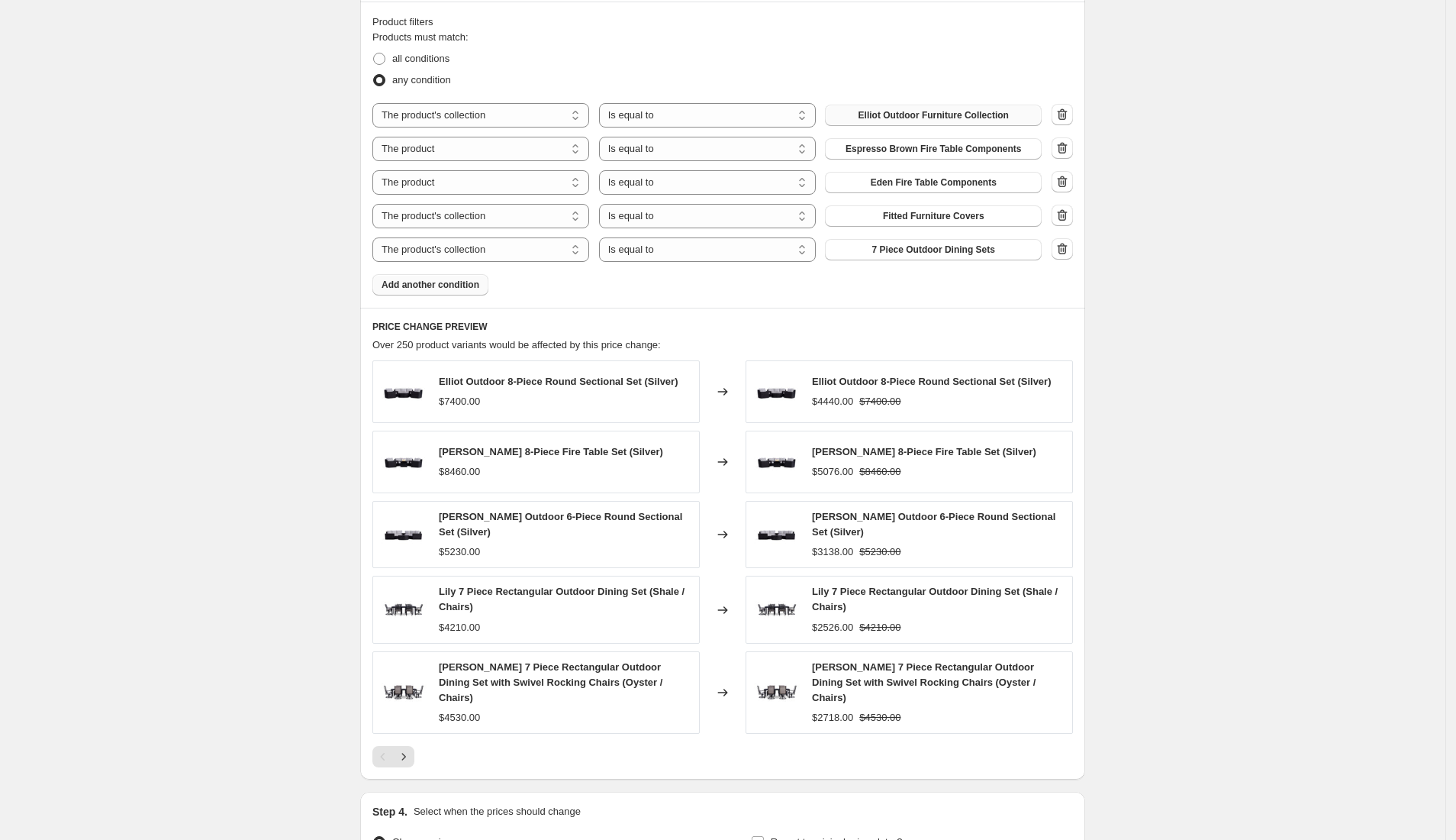
click at [933, 252] on span "7 Piece Outdoor Dining Sets" at bounding box center [933, 249] width 123 height 12
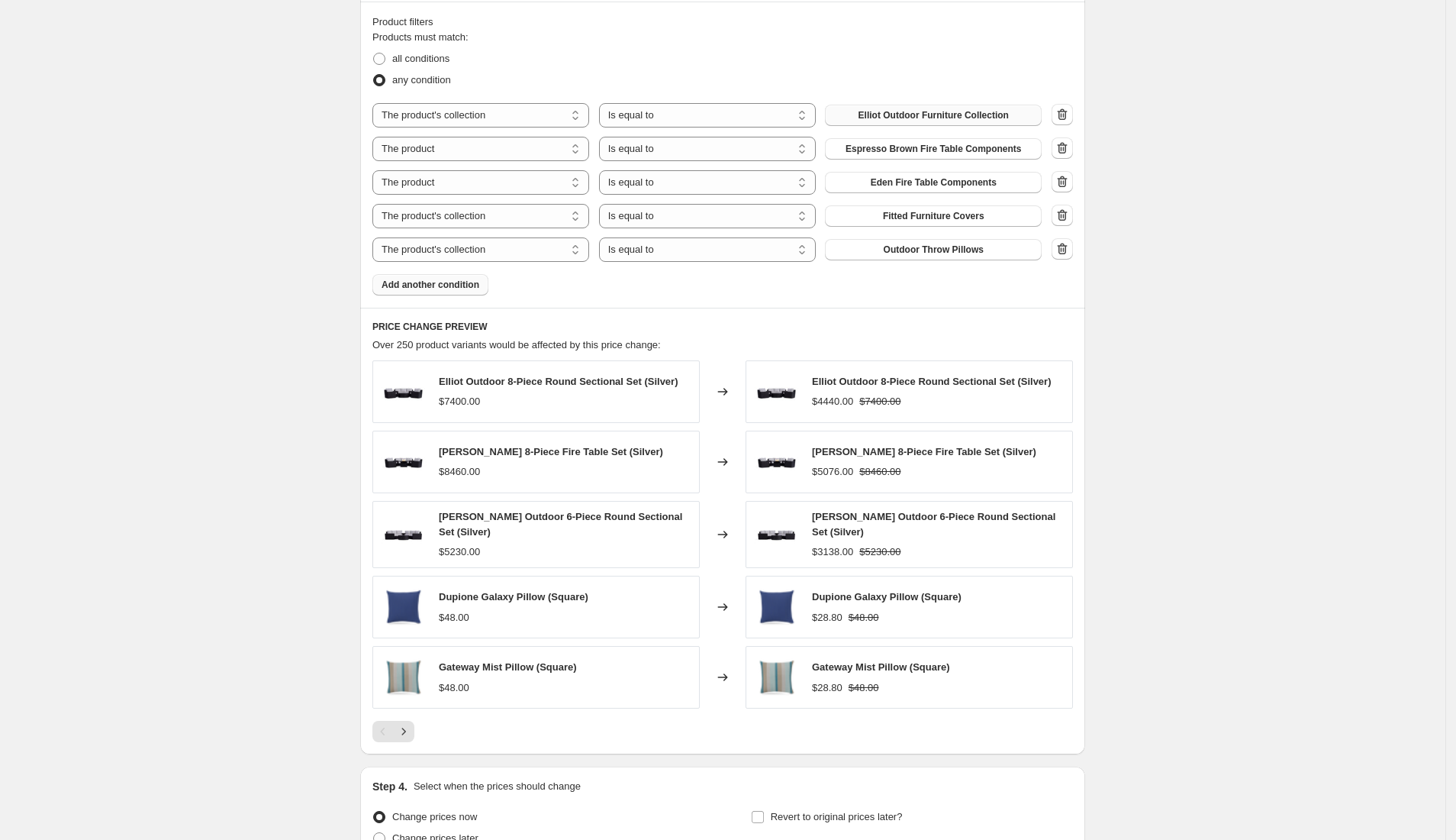
click at [444, 288] on span "Add another condition" at bounding box center [430, 285] width 98 height 12
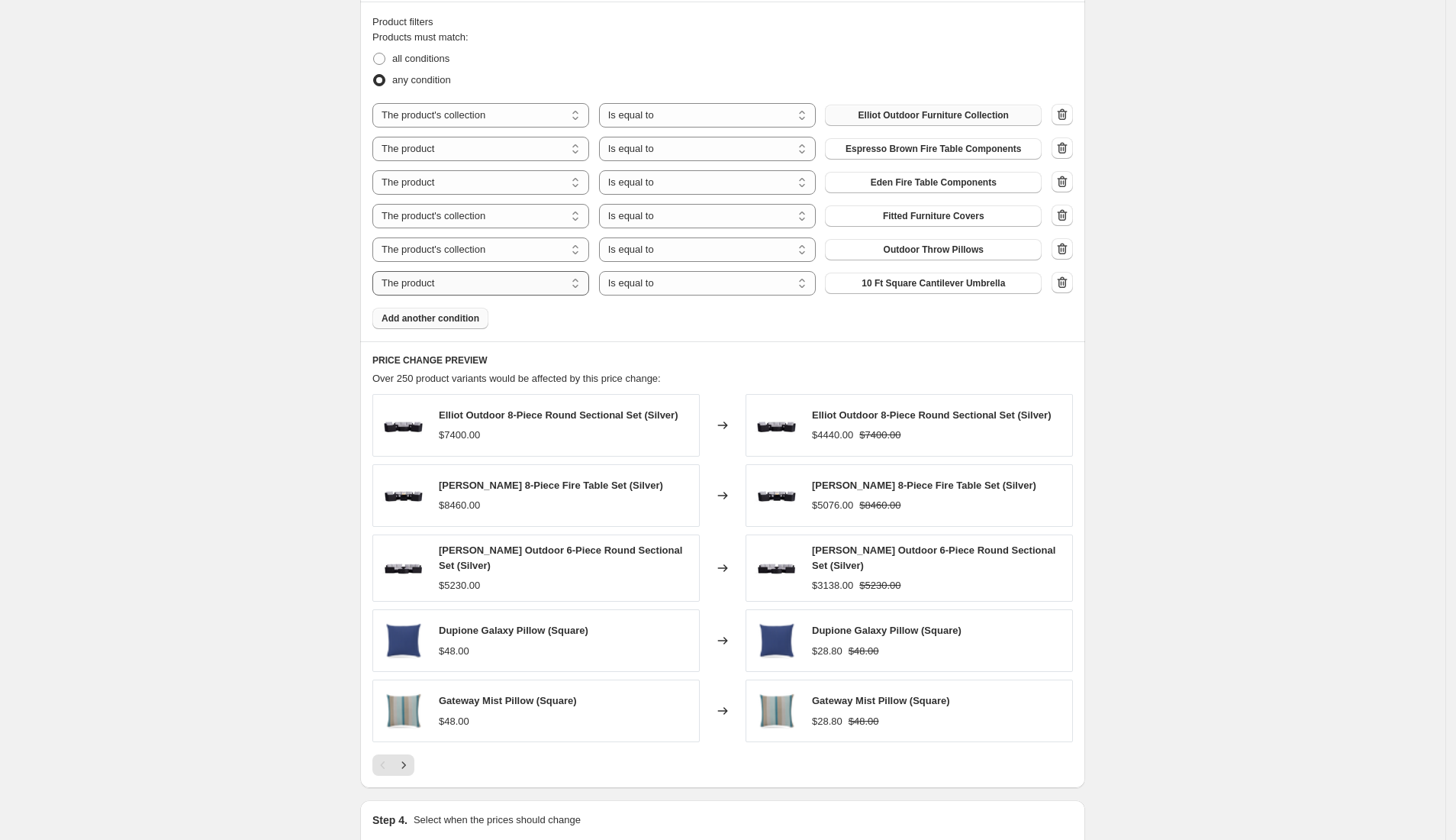
click at [461, 284] on select "The product The product's collection The product's tag The product's vendor The…" at bounding box center [480, 283] width 217 height 24
select select "collection"
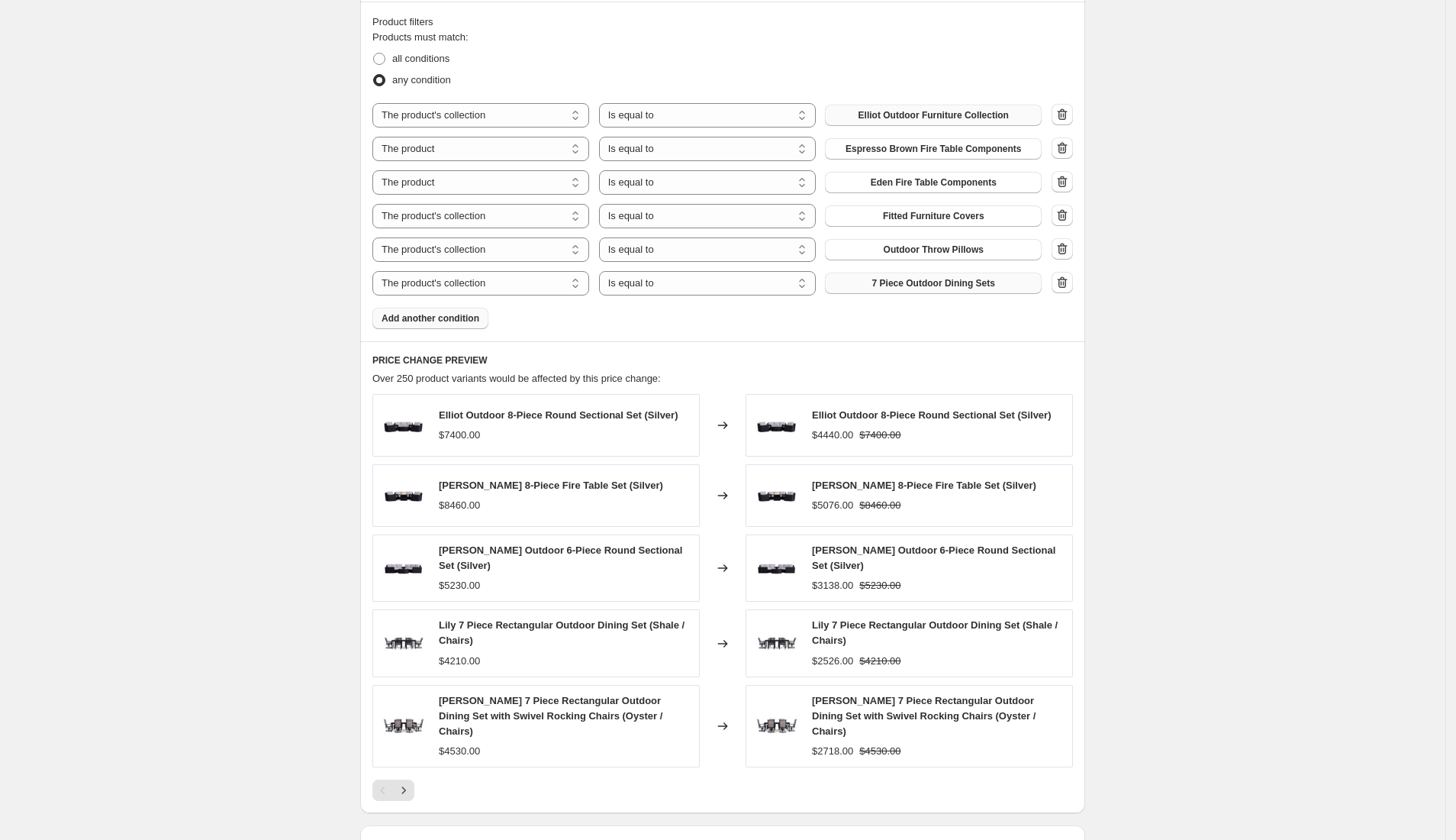
click at [926, 281] on span "7 Piece Outdoor Dining Sets" at bounding box center [933, 283] width 123 height 12
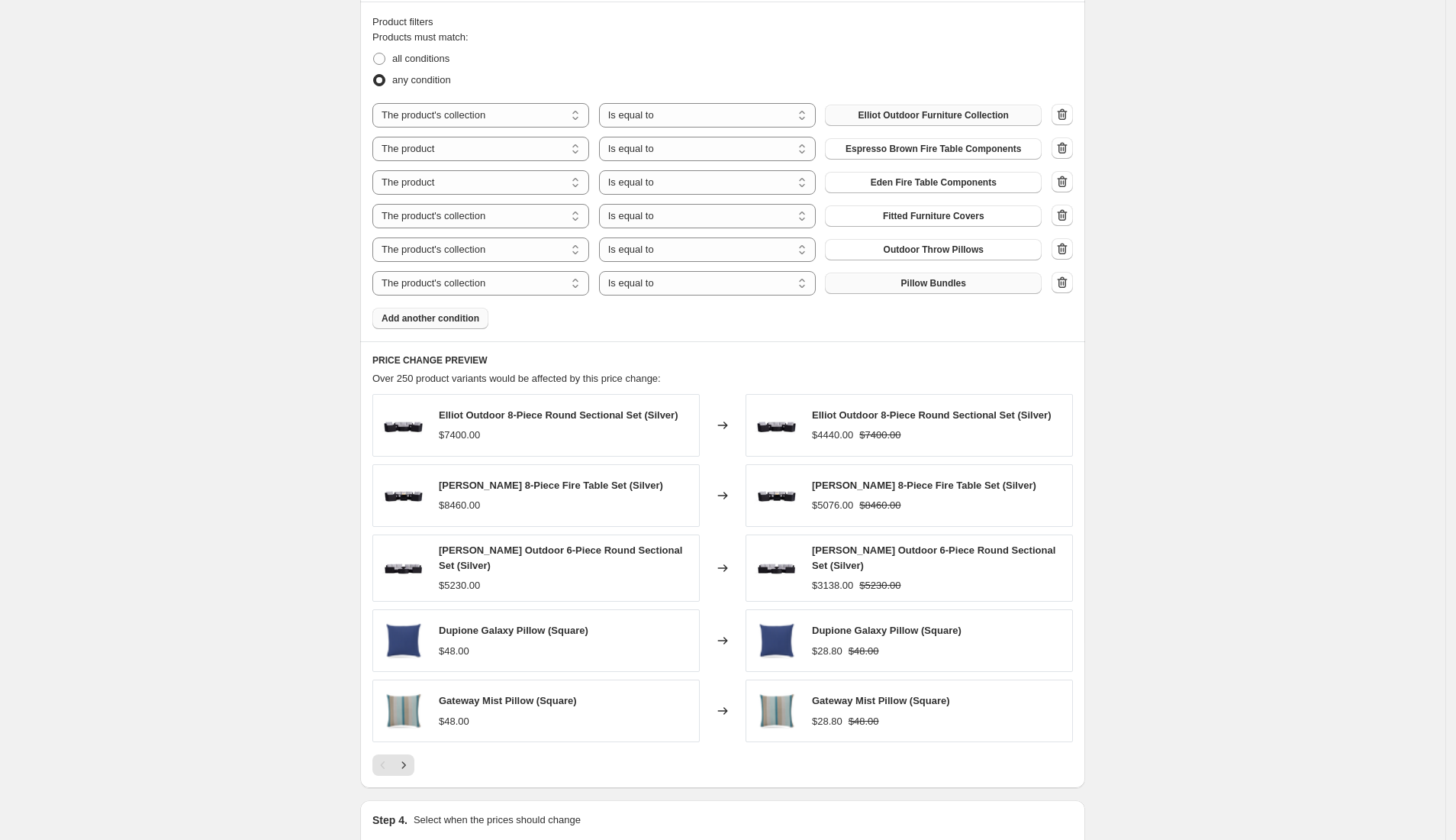
click at [455, 322] on span "Add another condition" at bounding box center [430, 318] width 98 height 12
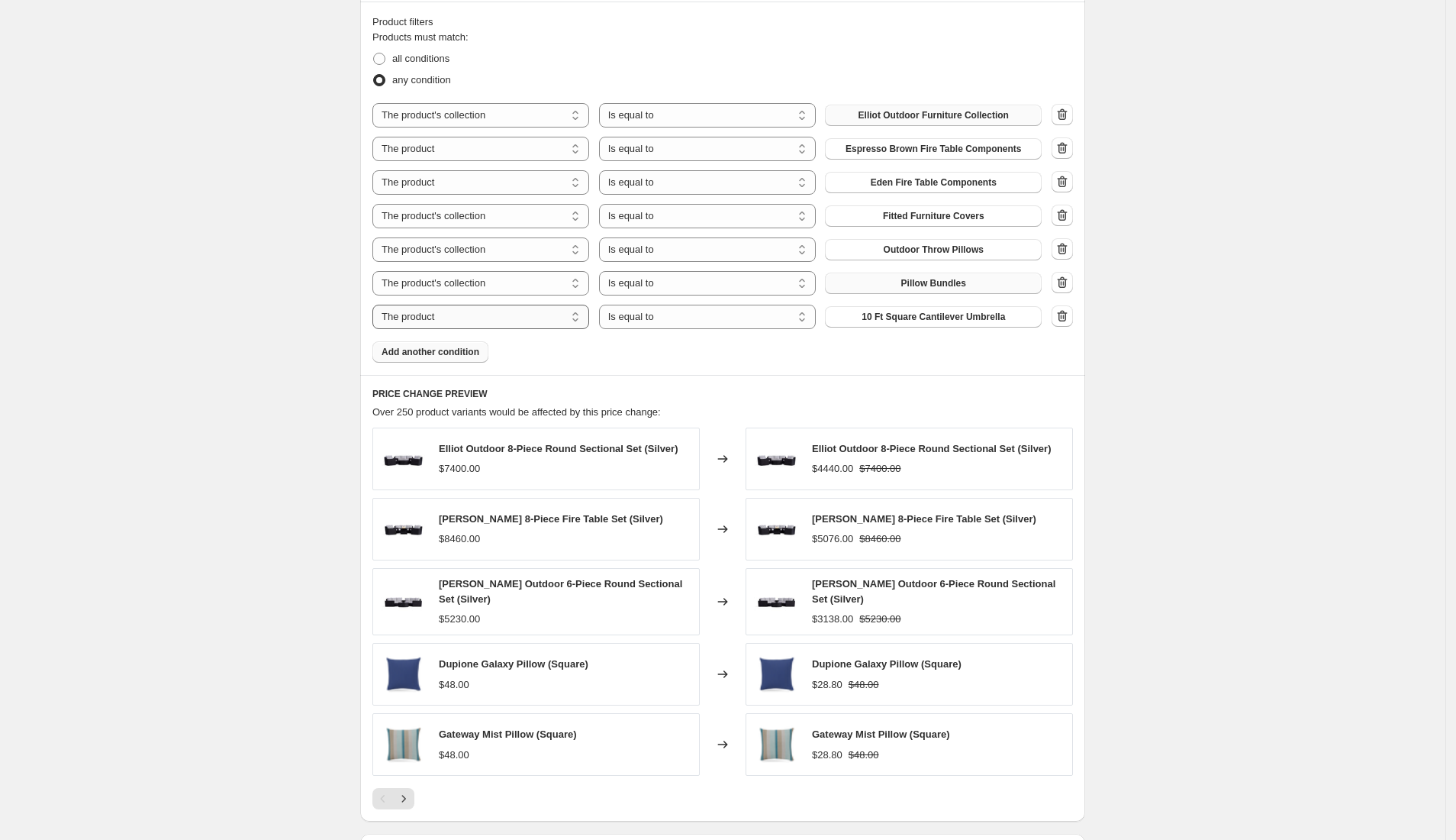
click at [559, 327] on select "The product The product's collection The product's tag The product's vendor The…" at bounding box center [480, 316] width 217 height 24
select select "collection"
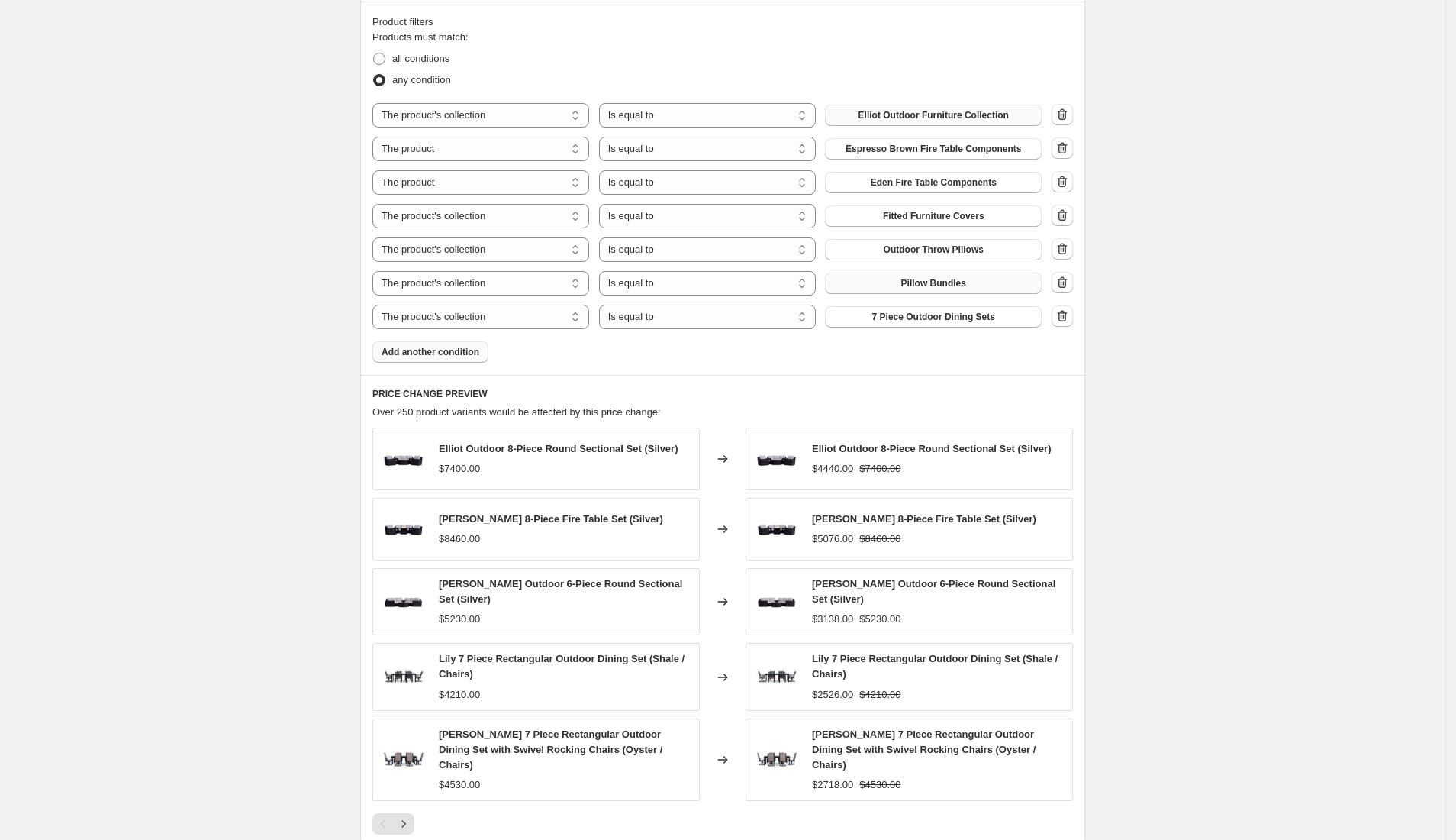
click at [920, 321] on span "7 Piece Outdoor Dining Sets" at bounding box center [933, 316] width 123 height 12
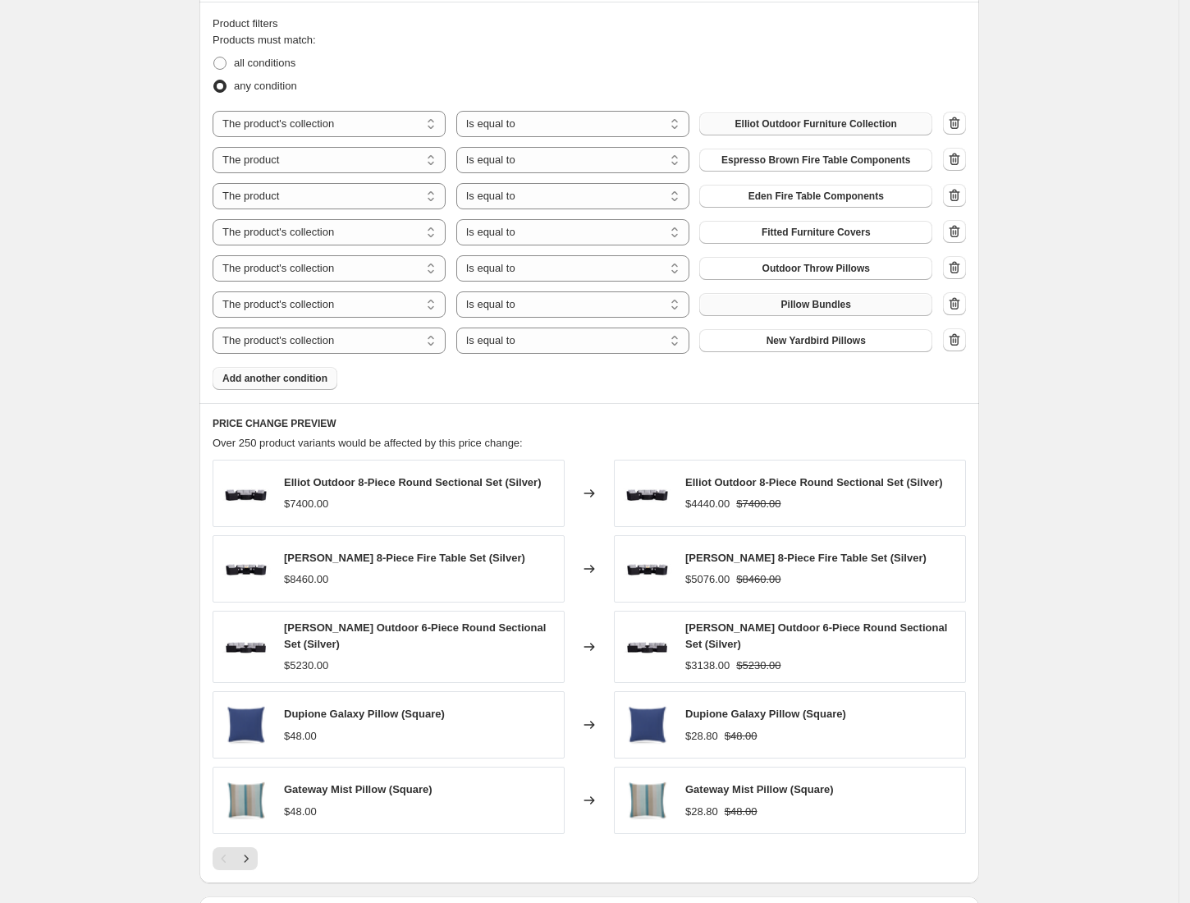
scroll to position [1144, 0]
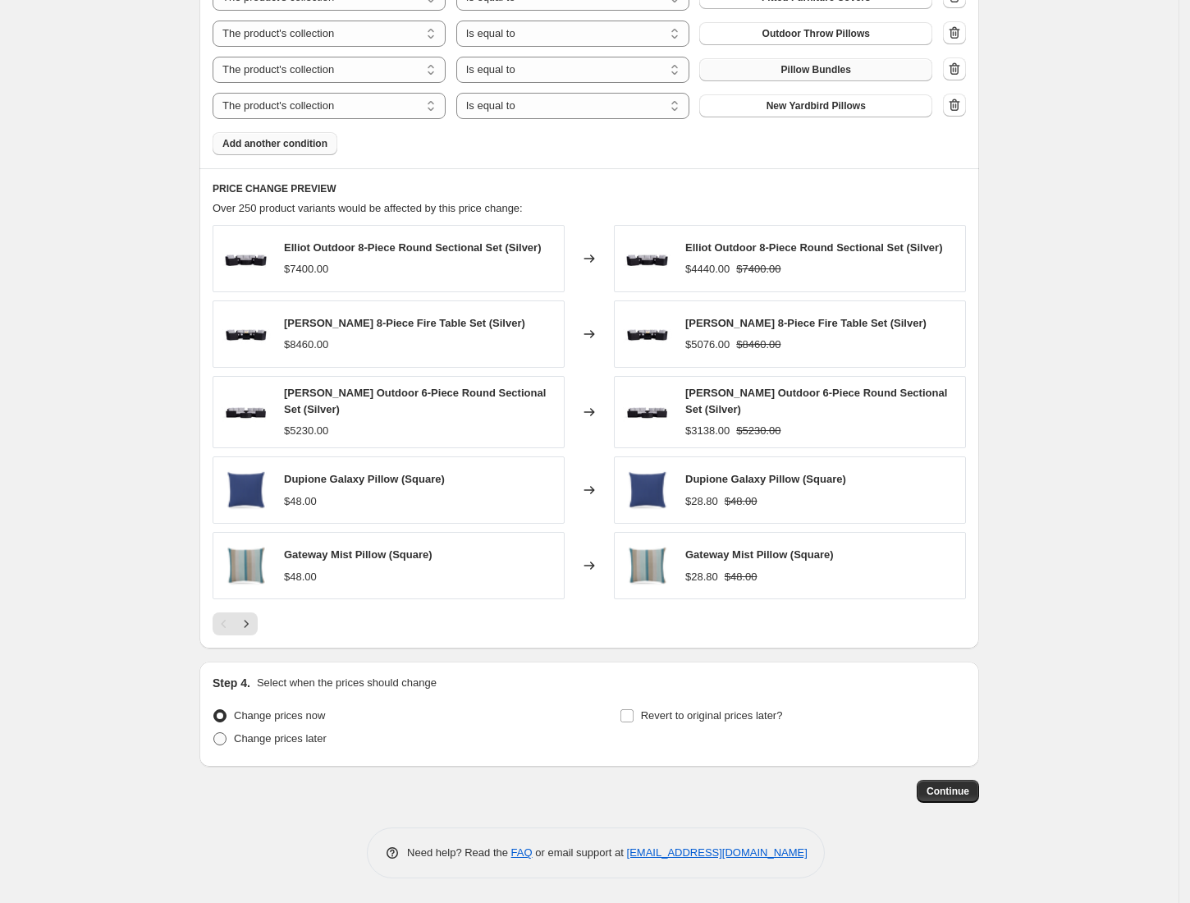
click at [220, 736] on span at bounding box center [219, 738] width 13 height 13
click at [214, 733] on input "Change prices later" at bounding box center [213, 732] width 1 height 1
radio input "true"
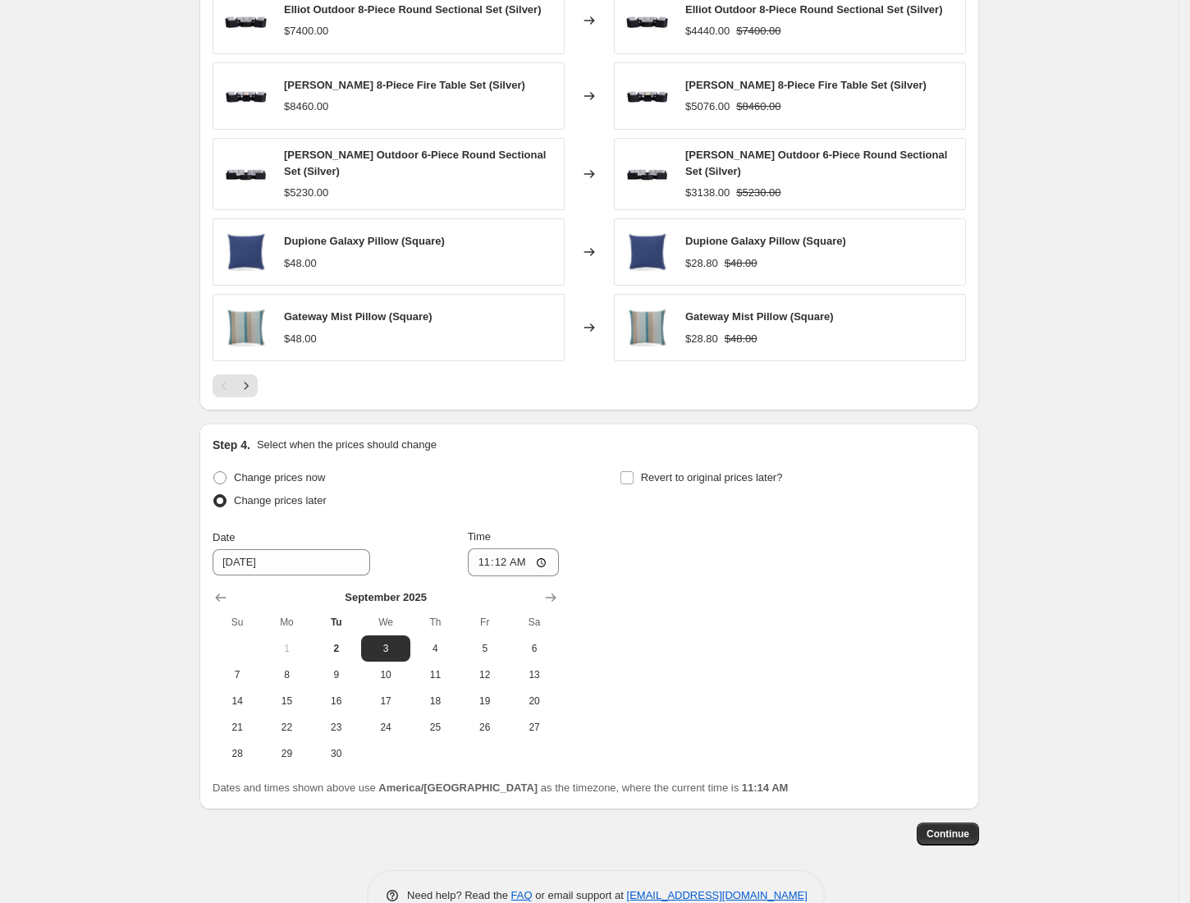
scroll to position [1425, 0]
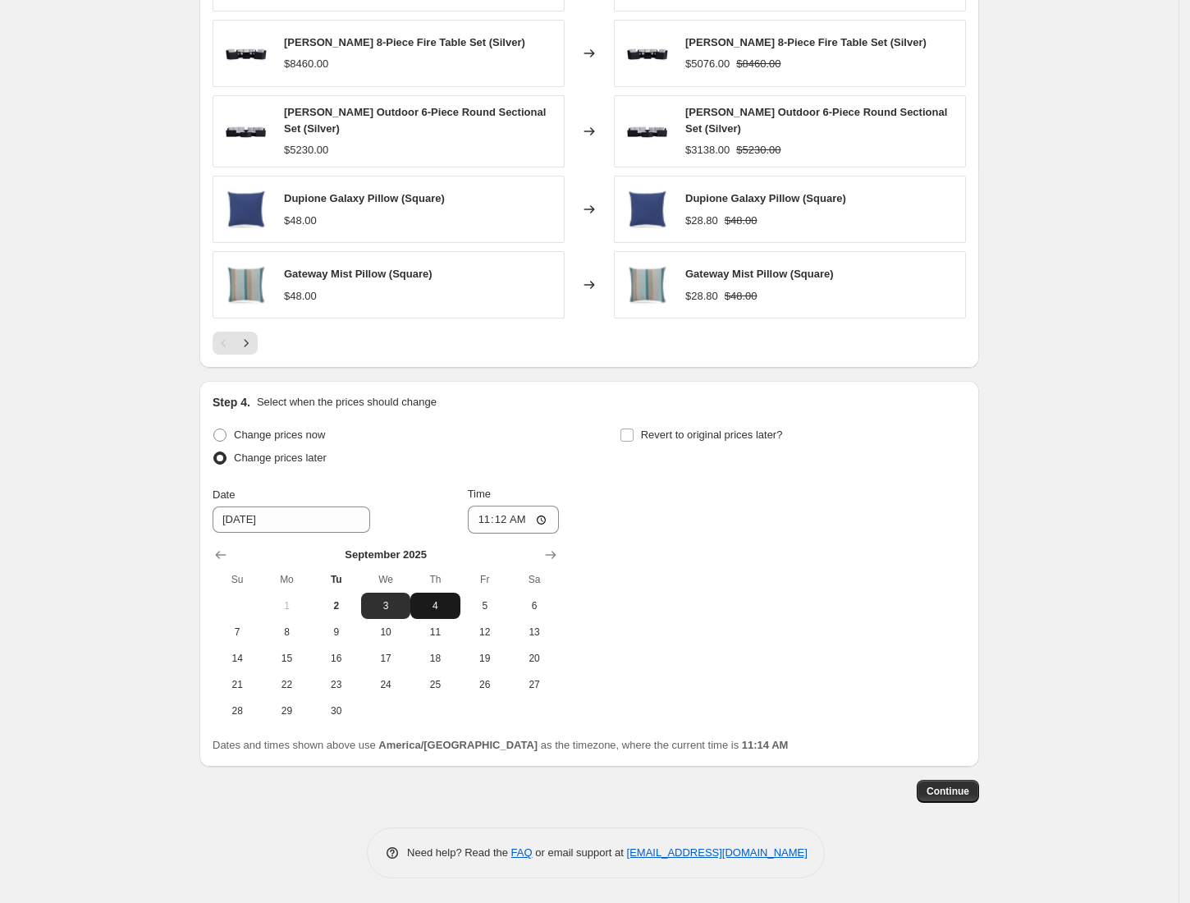
click at [444, 612] on button "4" at bounding box center [434, 605] width 49 height 26
type input "9/4/2025"
click at [545, 519] on input "11:12" at bounding box center [514, 519] width 92 height 28
type input "02:00"
click at [729, 565] on div "Change prices now Change prices later Date 9/4/2025 Time 02:00 September 2025 S…" at bounding box center [589, 573] width 753 height 300
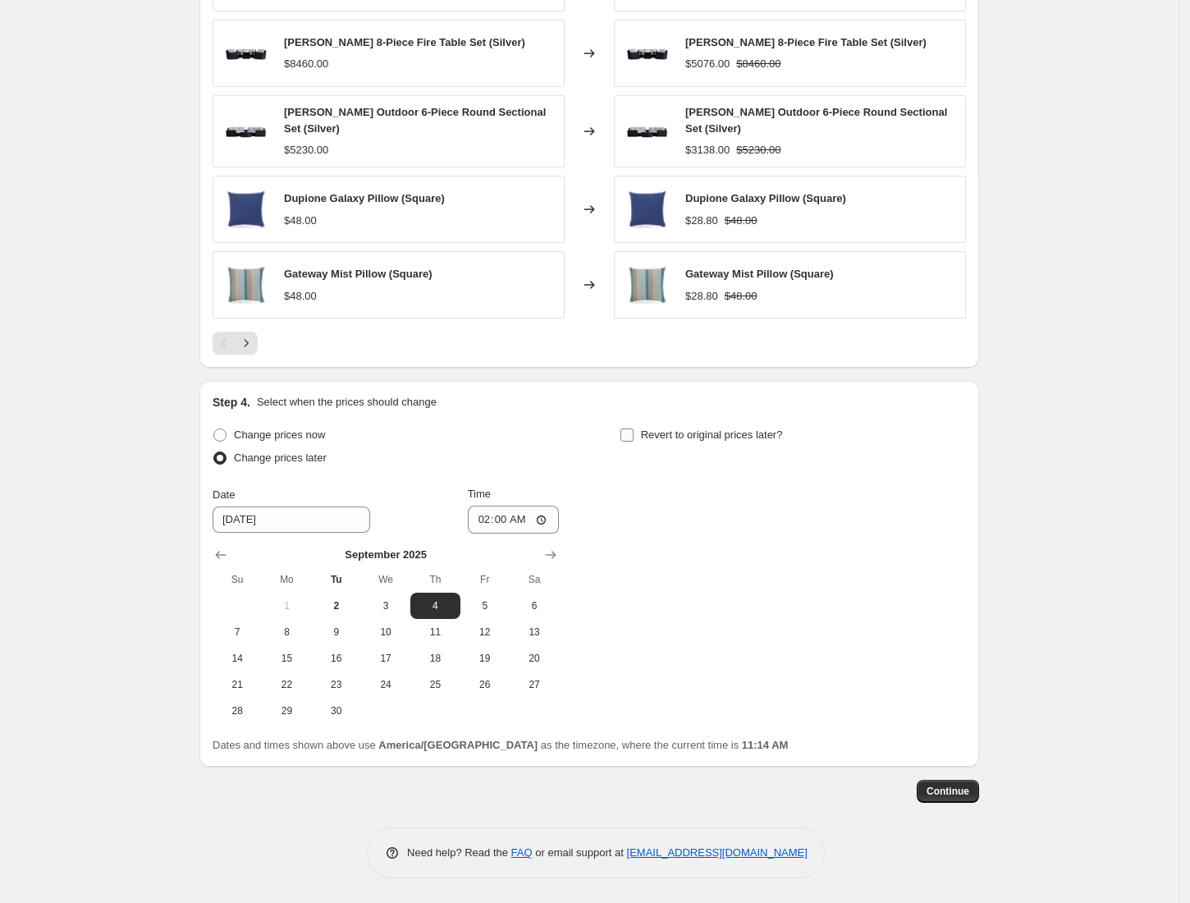
click at [632, 438] on input "Revert to original prices later?" at bounding box center [626, 434] width 13 height 13
checkbox input "true"
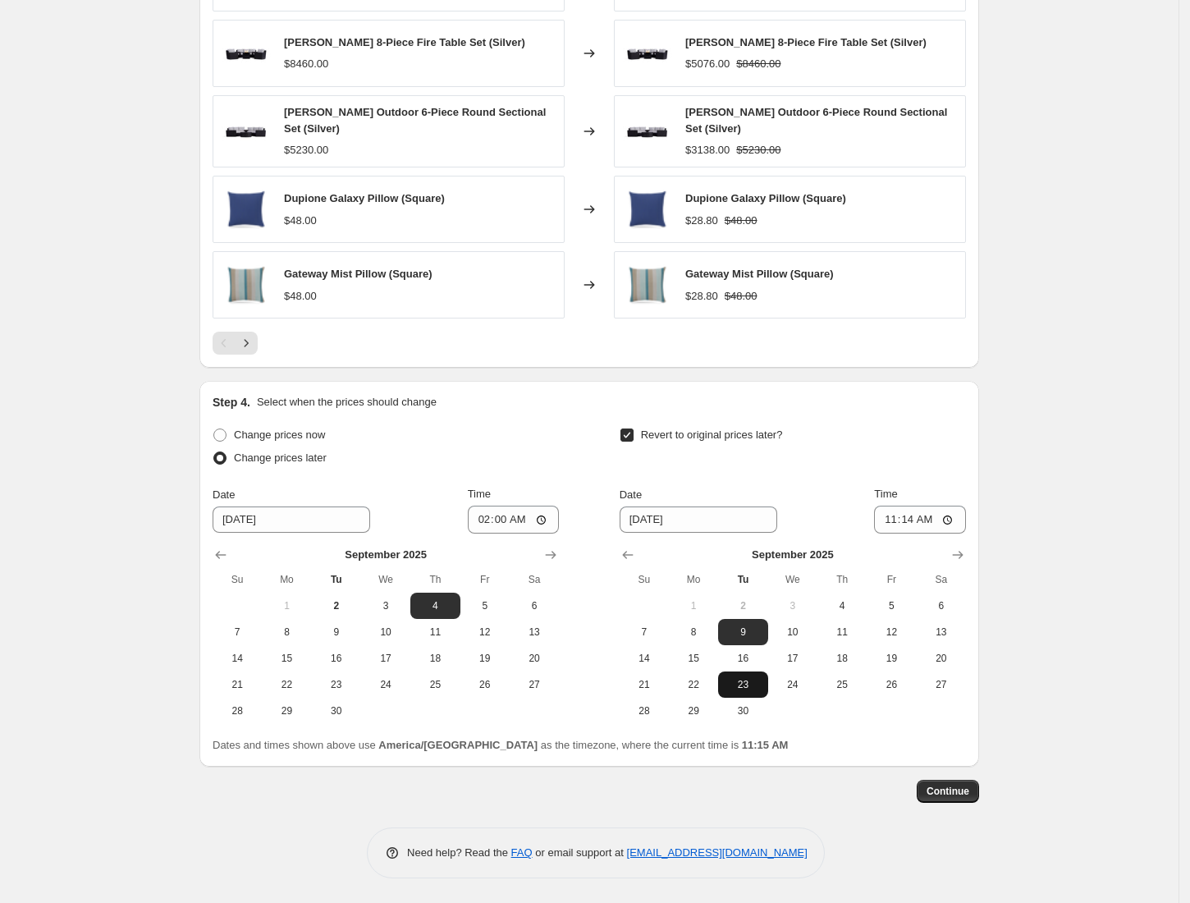
click at [742, 683] on span "23" at bounding box center [743, 684] width 36 height 13
type input "9/23/2025"
click at [949, 513] on input "11:14" at bounding box center [920, 519] width 92 height 28
type input "00:00"
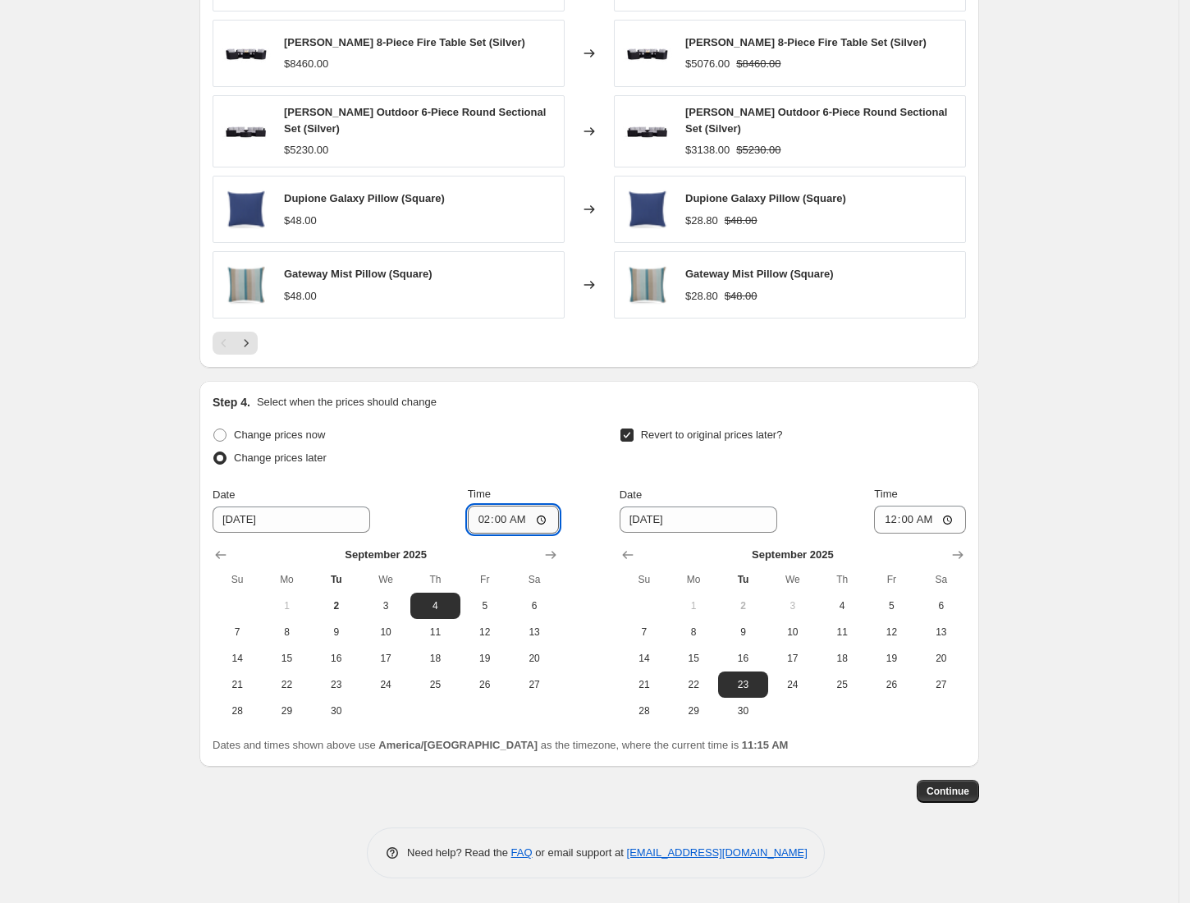
click at [548, 515] on input "02:00" at bounding box center [514, 519] width 92 height 28
type input "00:00"
click at [559, 479] on div "Change prices now Change prices later Date 9/4/2025 Time 00:00 September 2025 S…" at bounding box center [386, 573] width 346 height 300
click at [953, 516] on input "00:00" at bounding box center [920, 519] width 92 height 28
type input "02:00"
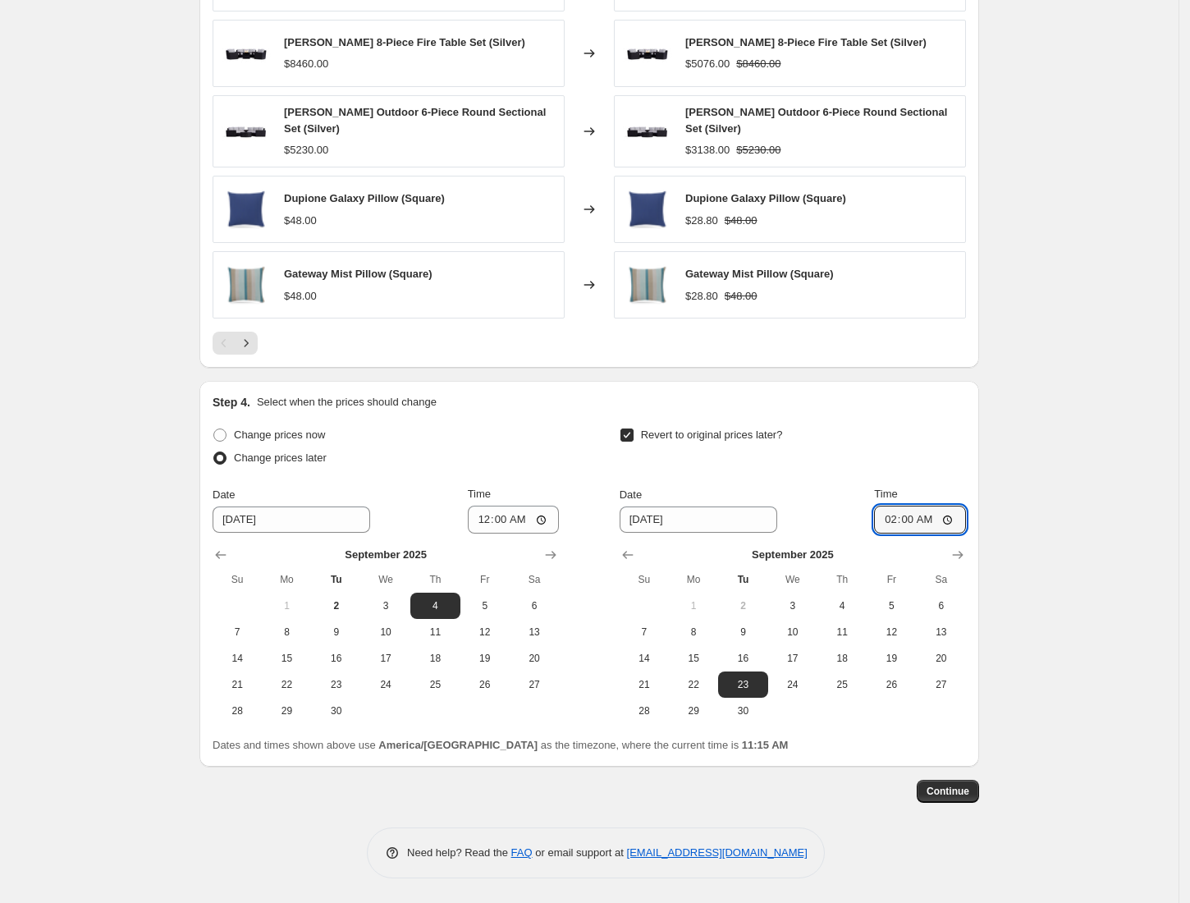
click at [952, 794] on span "Continue" at bounding box center [947, 790] width 43 height 13
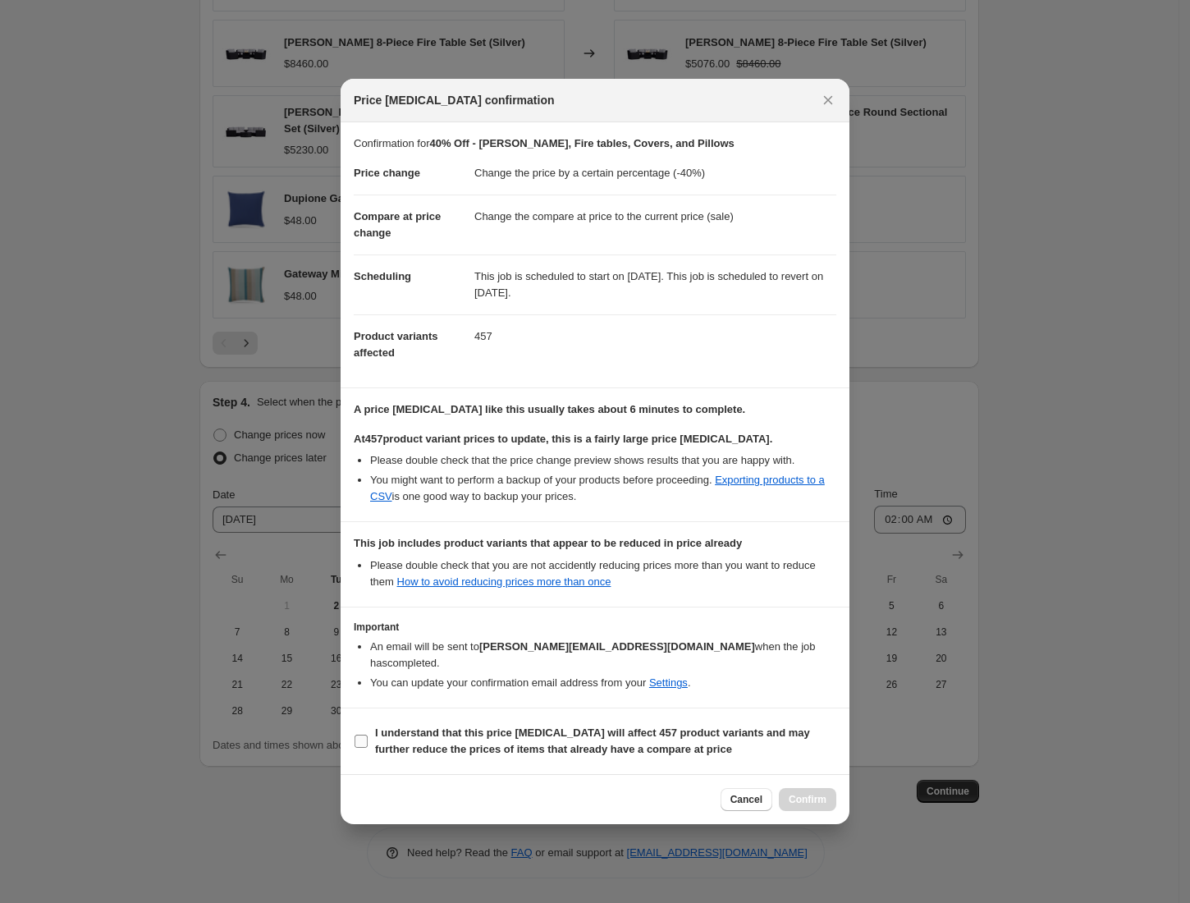
click at [365, 735] on input "I understand that this price change job will affect 457 product variants and ma…" at bounding box center [360, 740] width 13 height 13
checkbox input "true"
click at [798, 793] on span "Confirm" at bounding box center [808, 799] width 38 height 13
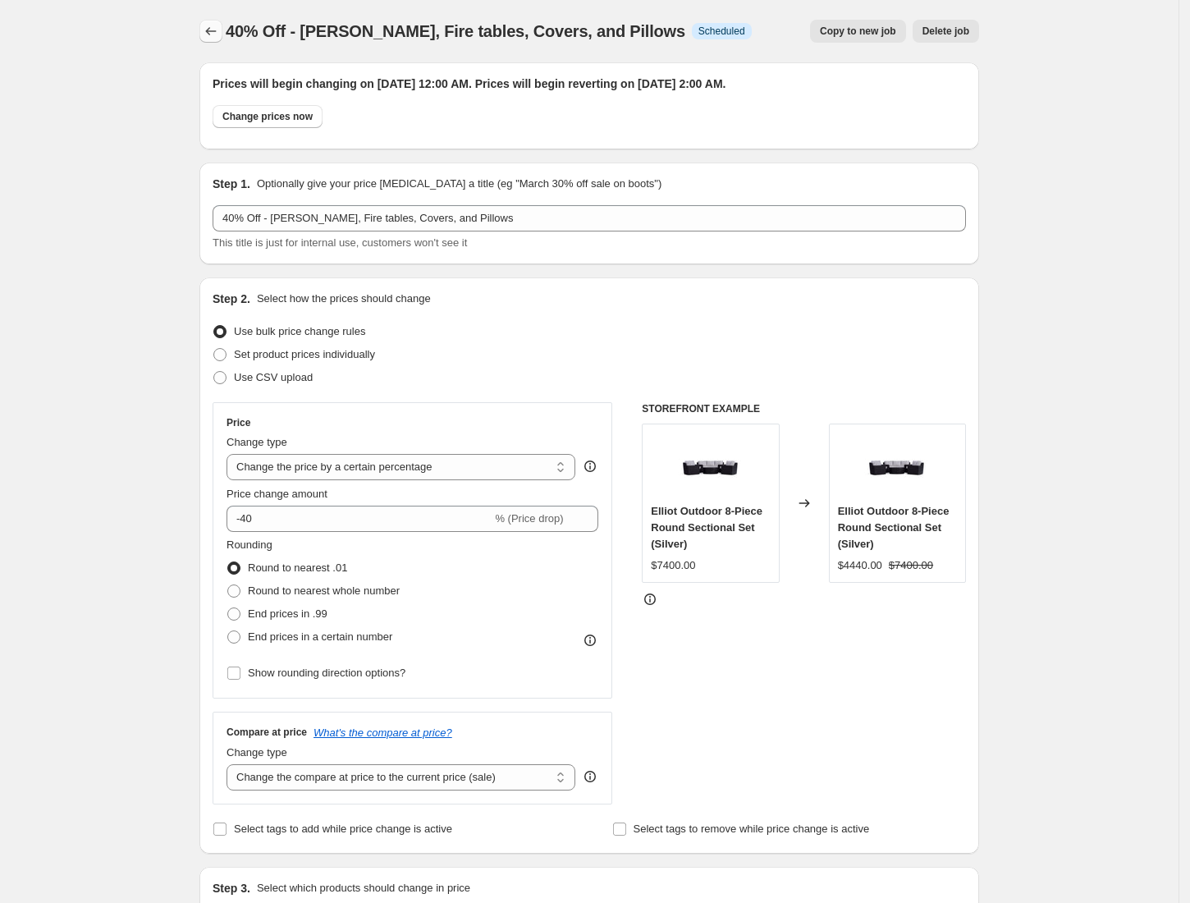
click at [208, 36] on icon "Price change jobs" at bounding box center [211, 31] width 16 height 16
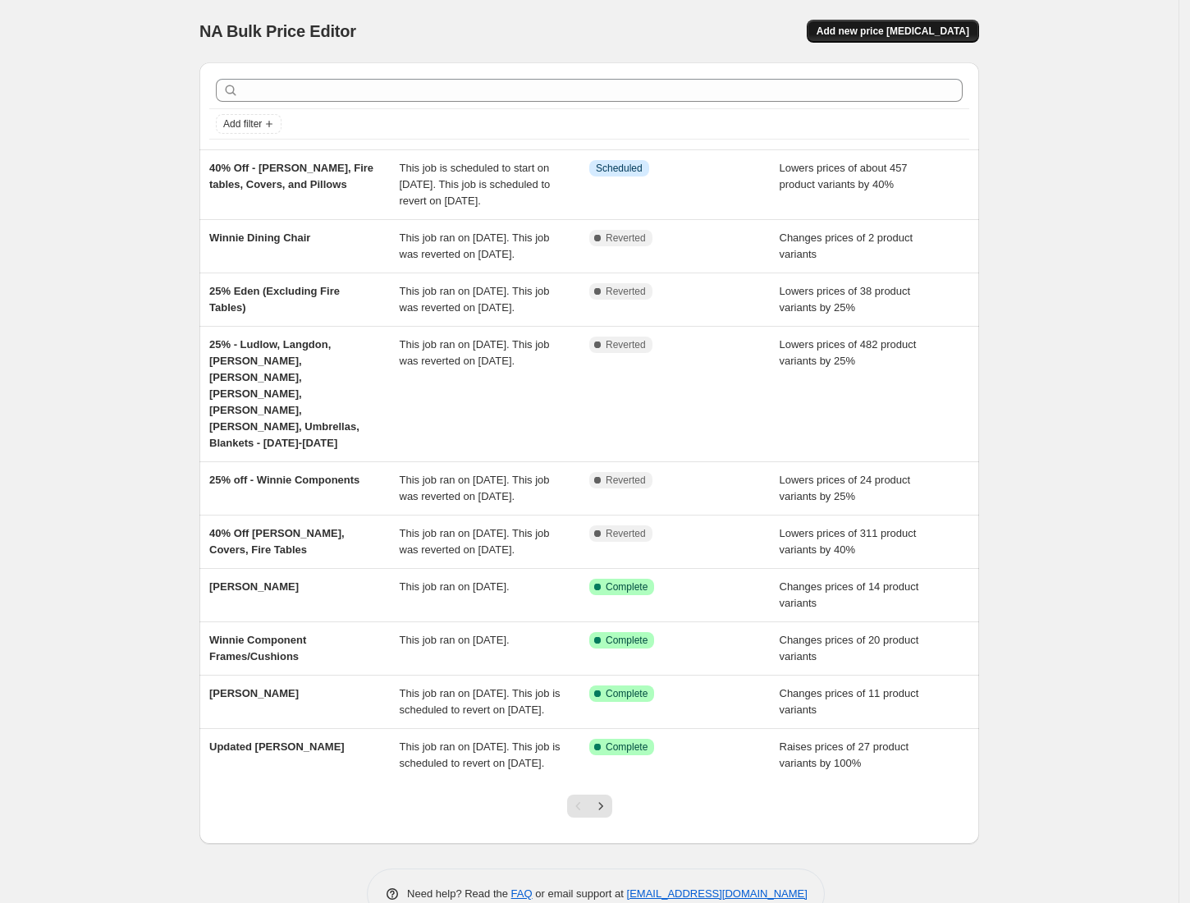
click at [890, 36] on span "Add new price [MEDICAL_DATA]" at bounding box center [892, 31] width 153 height 13
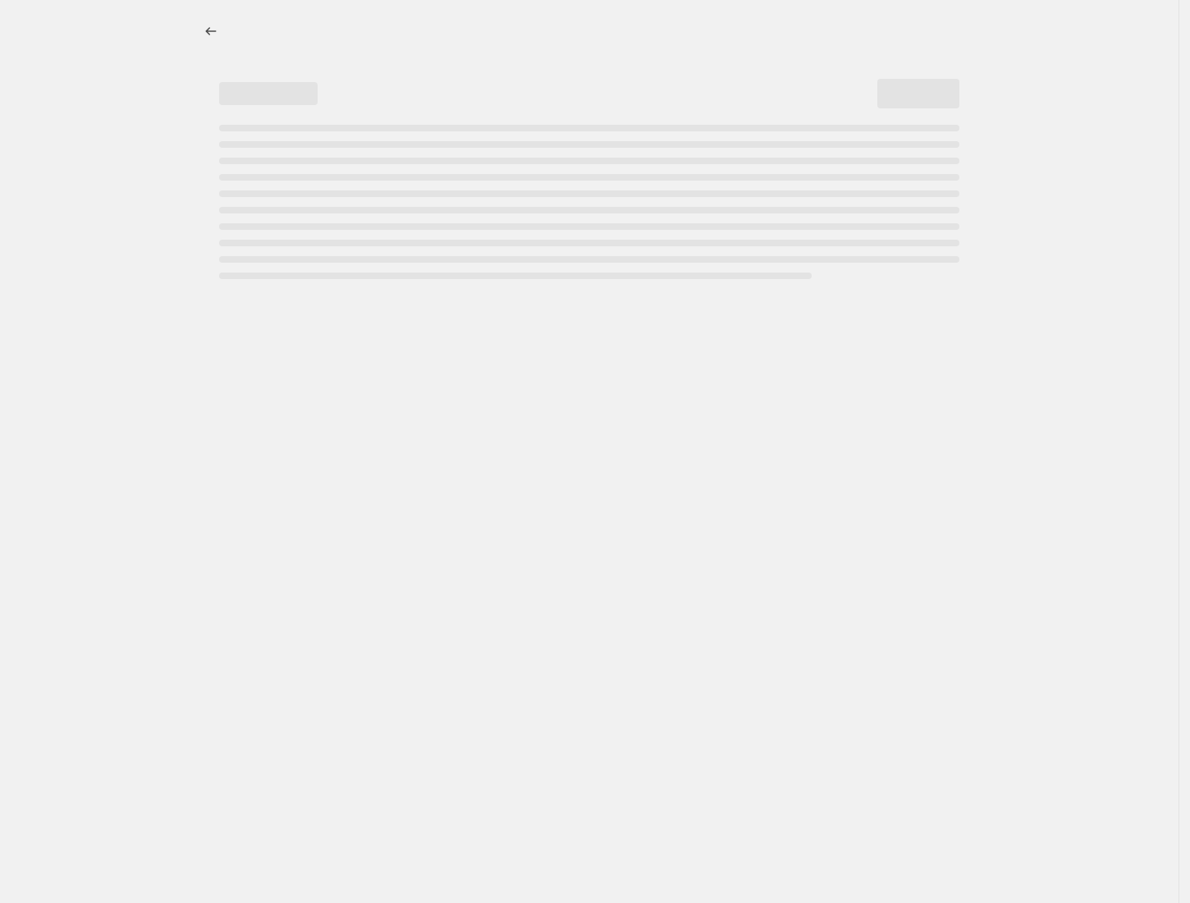
select select "percentage"
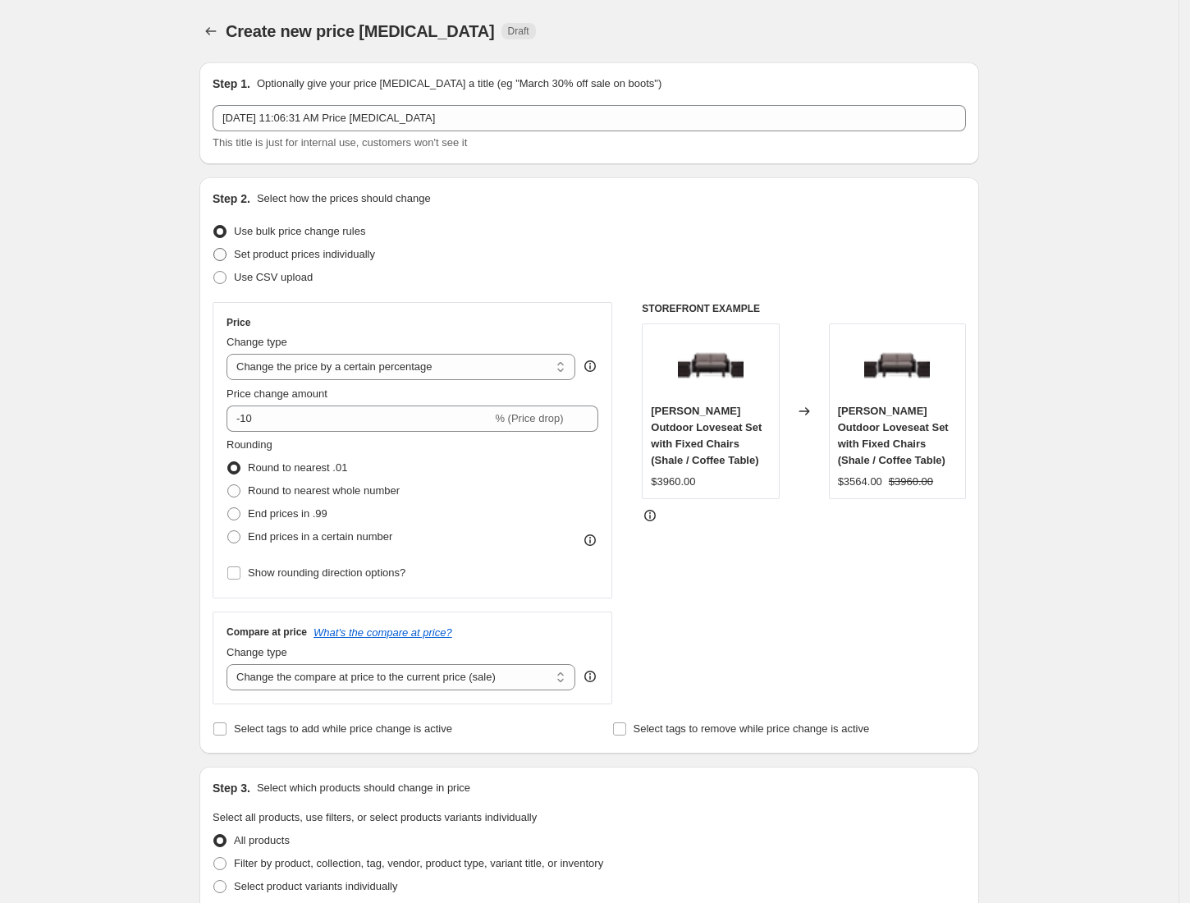
click at [226, 254] on span at bounding box center [219, 254] width 13 height 13
click at [214, 249] on input "Set product prices individually" at bounding box center [213, 248] width 1 height 1
radio input "true"
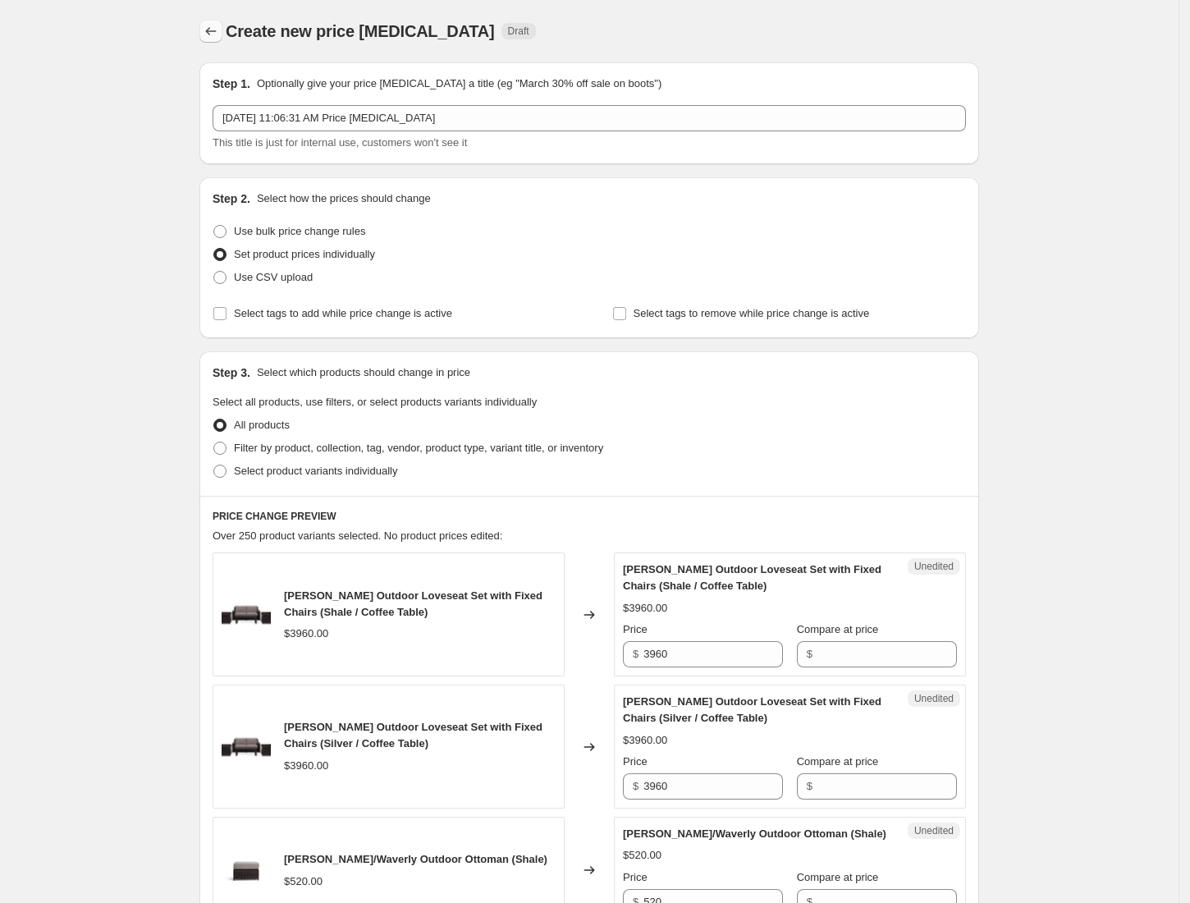
click at [217, 36] on icon "Price change jobs" at bounding box center [211, 31] width 16 height 16
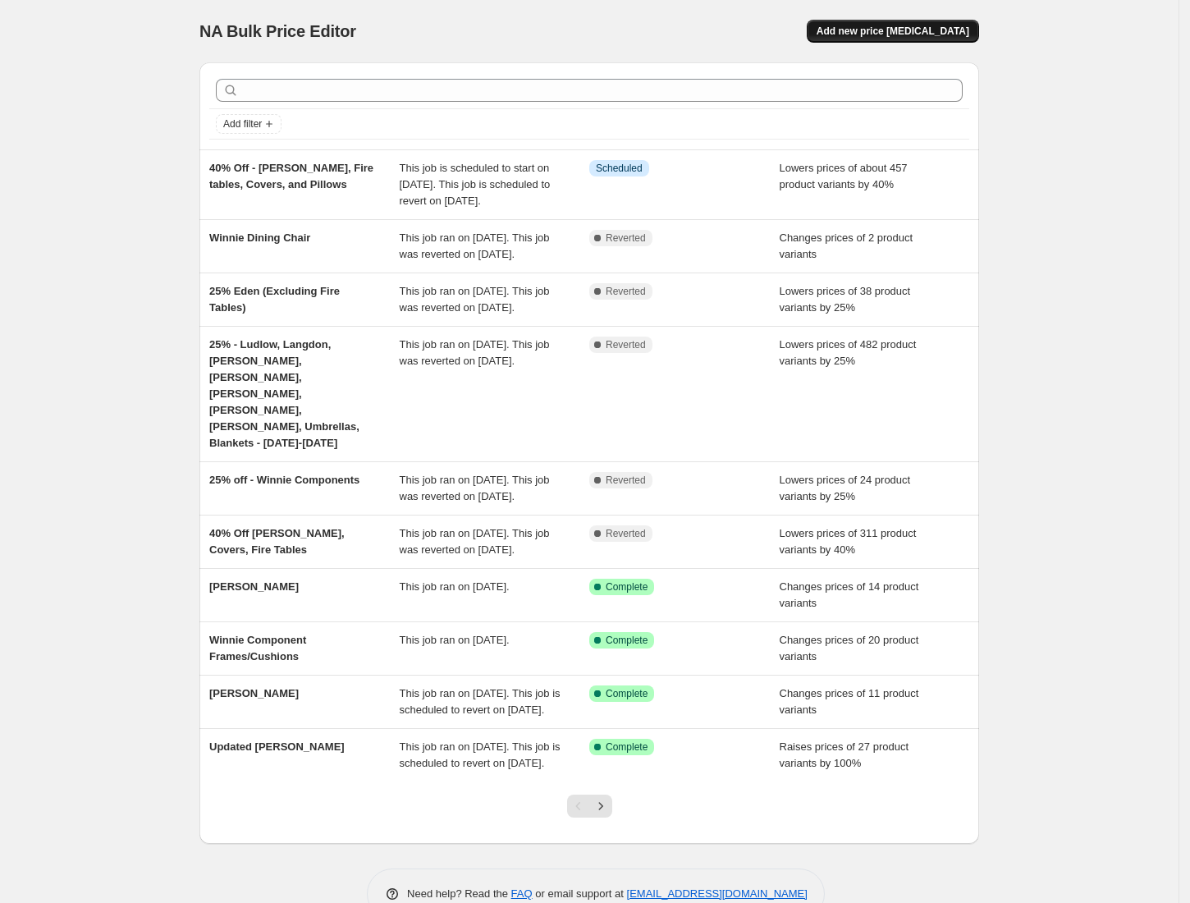
click at [860, 23] on button "Add new price [MEDICAL_DATA]" at bounding box center [893, 31] width 172 height 23
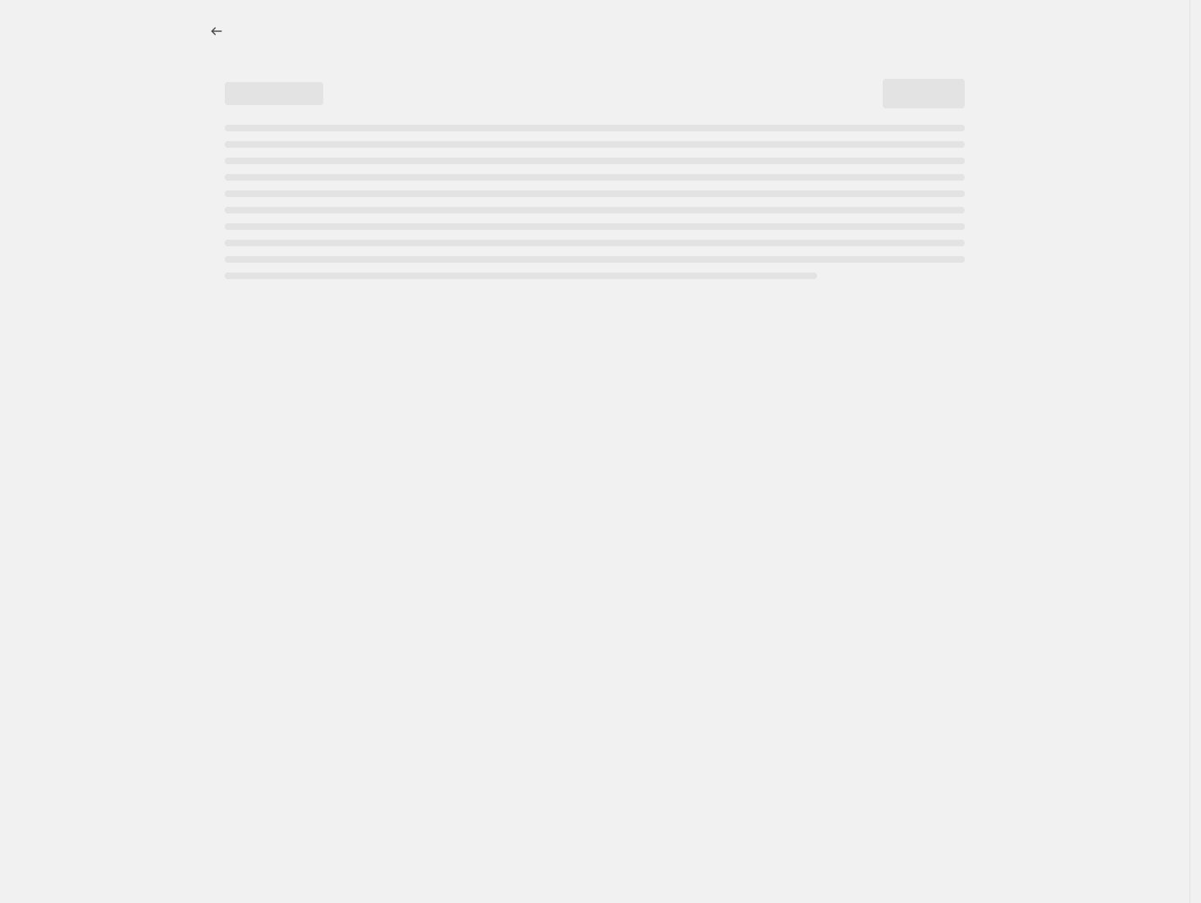
select select "percentage"
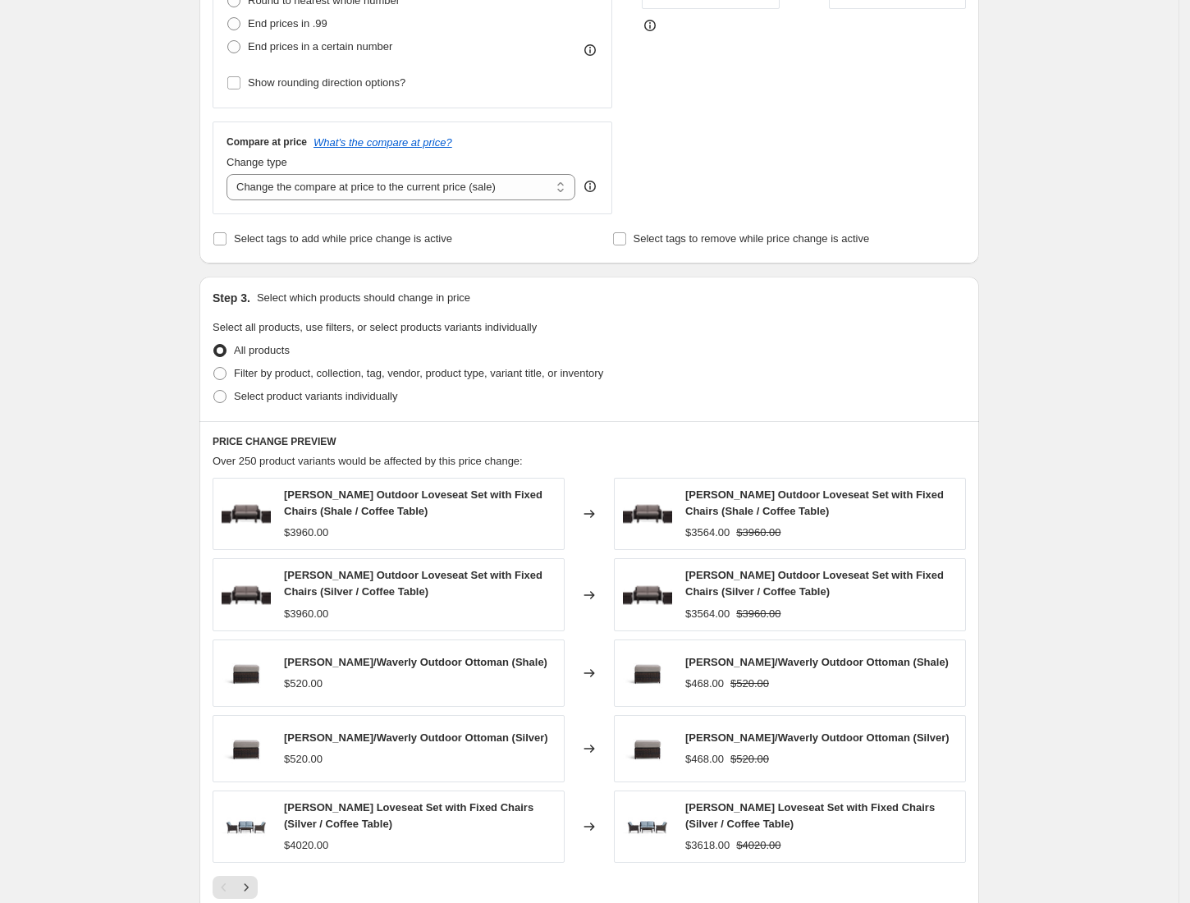
scroll to position [491, 0]
click at [226, 373] on span at bounding box center [219, 372] width 13 height 13
click at [214, 367] on input "Filter by product, collection, tag, vendor, product type, variant title, or inv…" at bounding box center [213, 366] width 1 height 1
radio input "true"
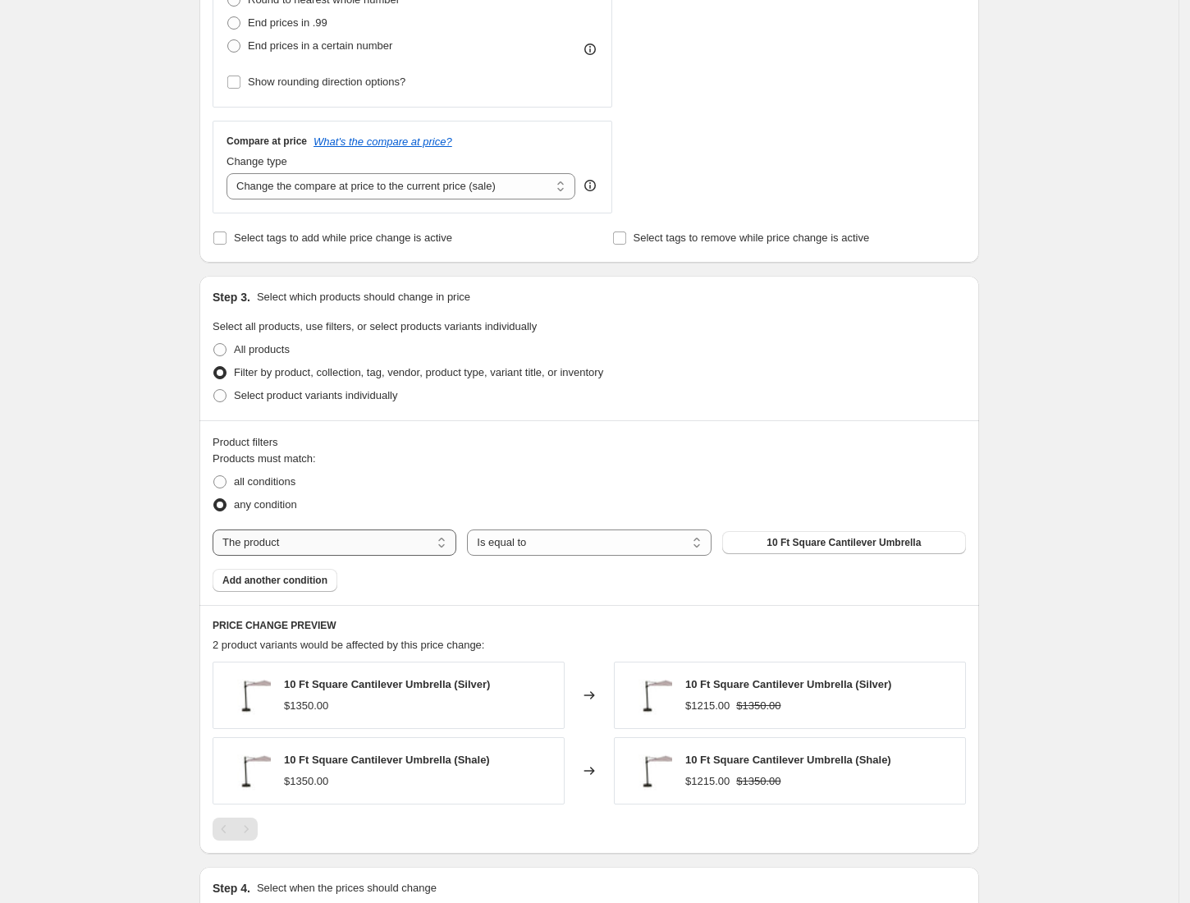
click at [441, 545] on select "The product The product's collection The product's tag The product's vendor The…" at bounding box center [335, 542] width 244 height 26
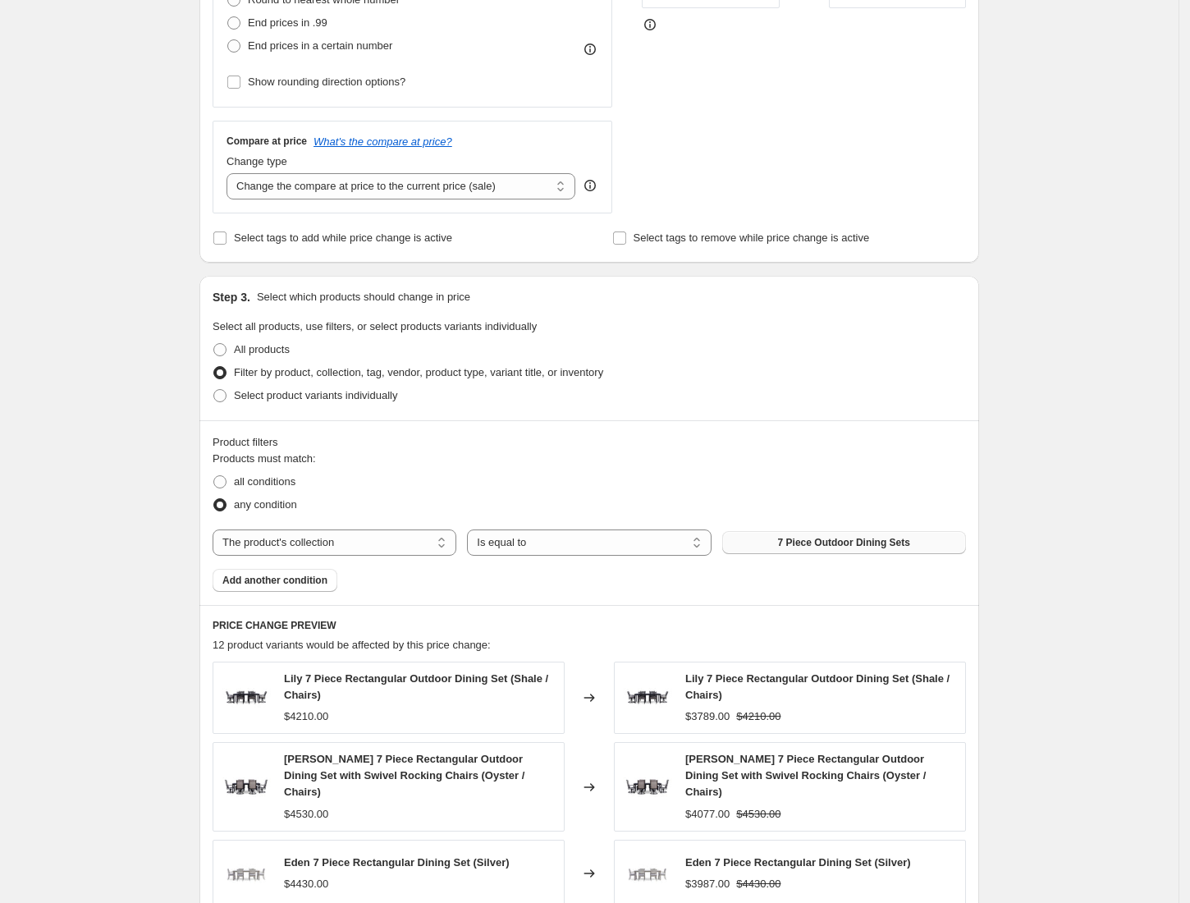
click at [837, 542] on span "7 Piece Outdoor Dining Sets" at bounding box center [844, 542] width 132 height 13
click at [350, 543] on select "The product The product's collection The product's tag The product's vendor The…" at bounding box center [335, 542] width 244 height 26
select select "product"
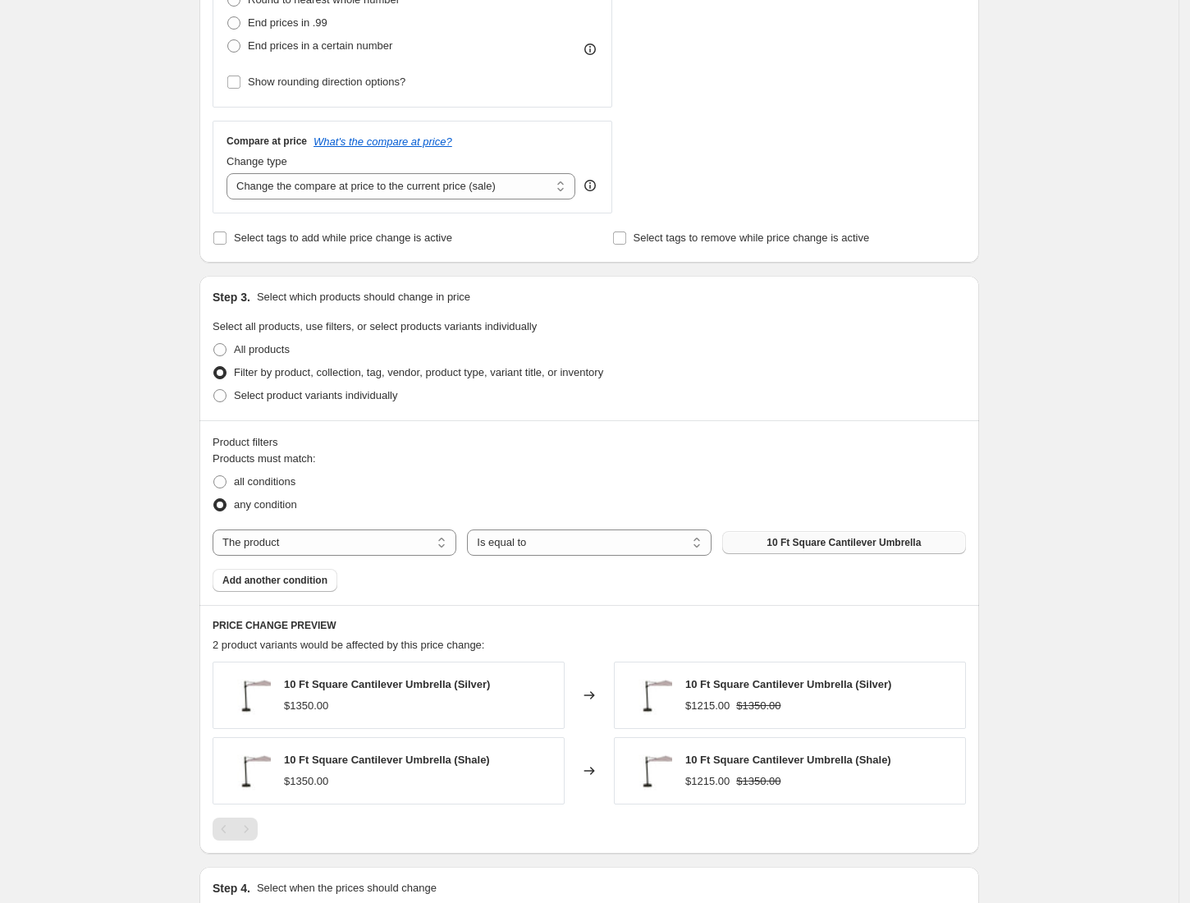
click at [798, 538] on span "10 Ft Square Cantilever Umbrella" at bounding box center [843, 542] width 154 height 13
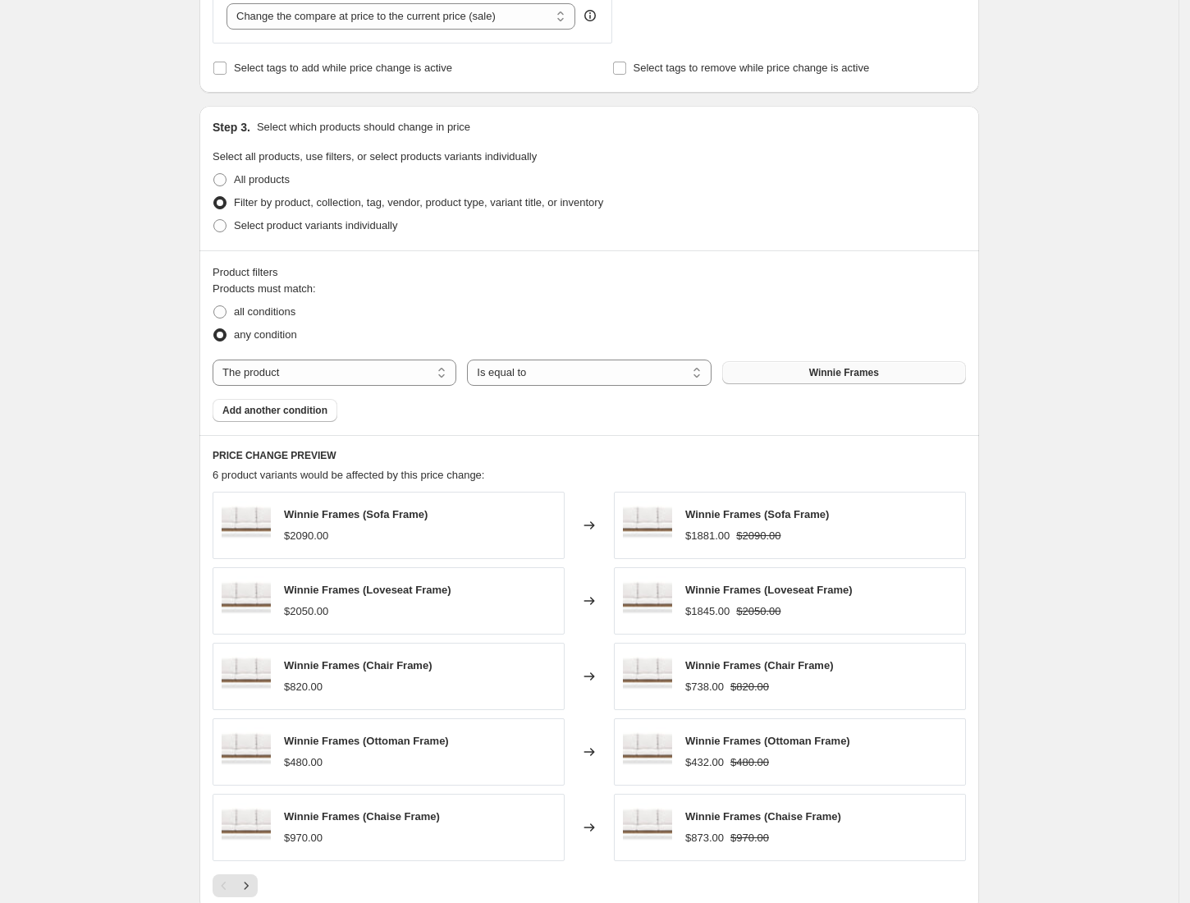
scroll to position [730, 0]
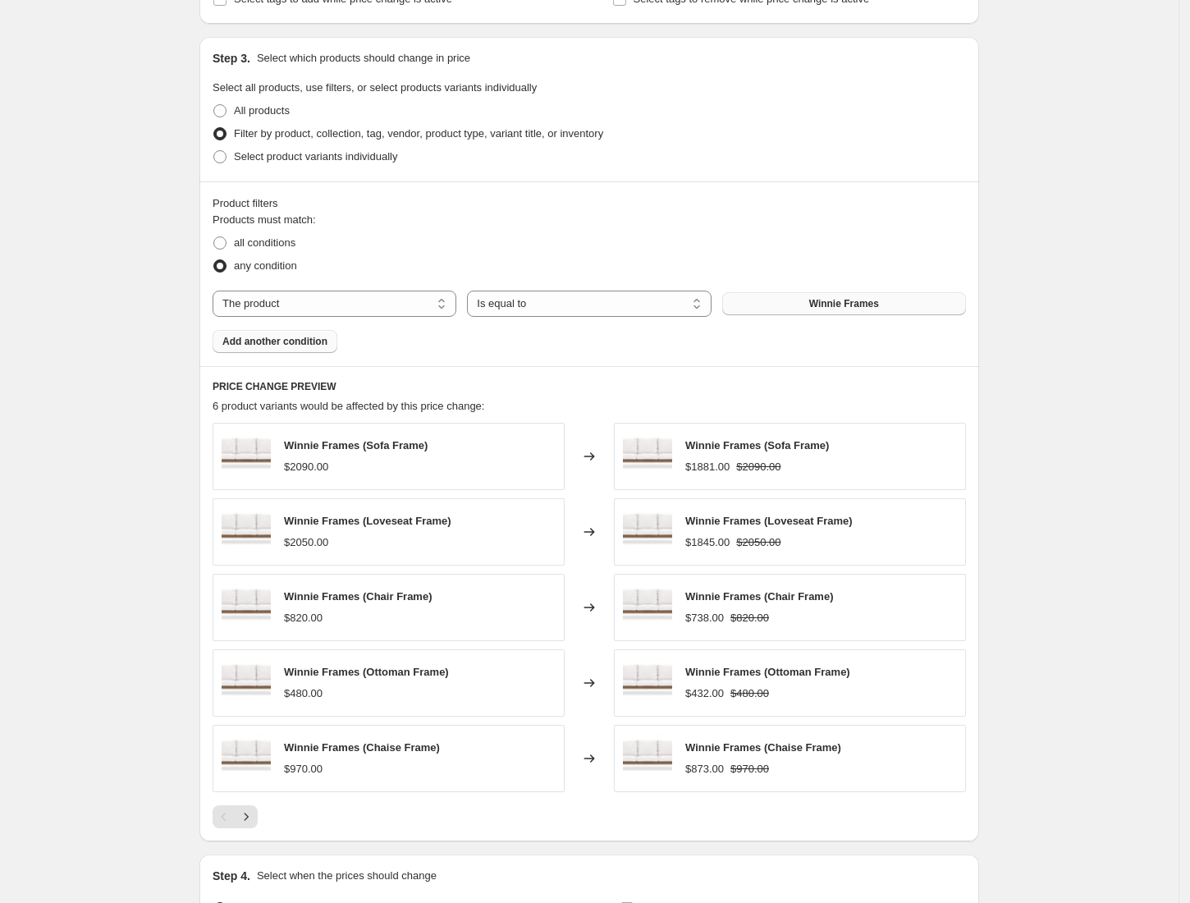
click at [253, 348] on span "Add another condition" at bounding box center [274, 341] width 105 height 13
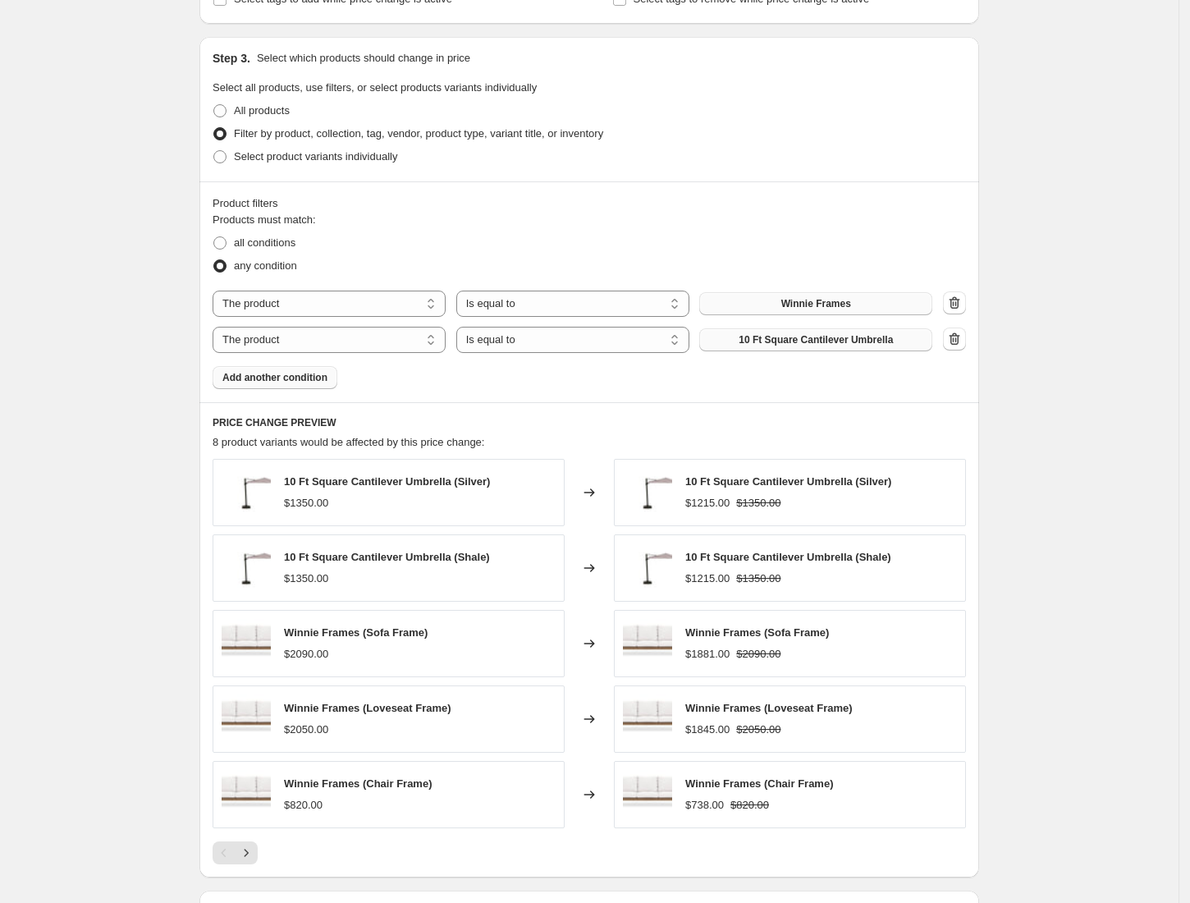
click at [786, 341] on span "10 Ft Square Cantilever Umbrella" at bounding box center [816, 339] width 154 height 13
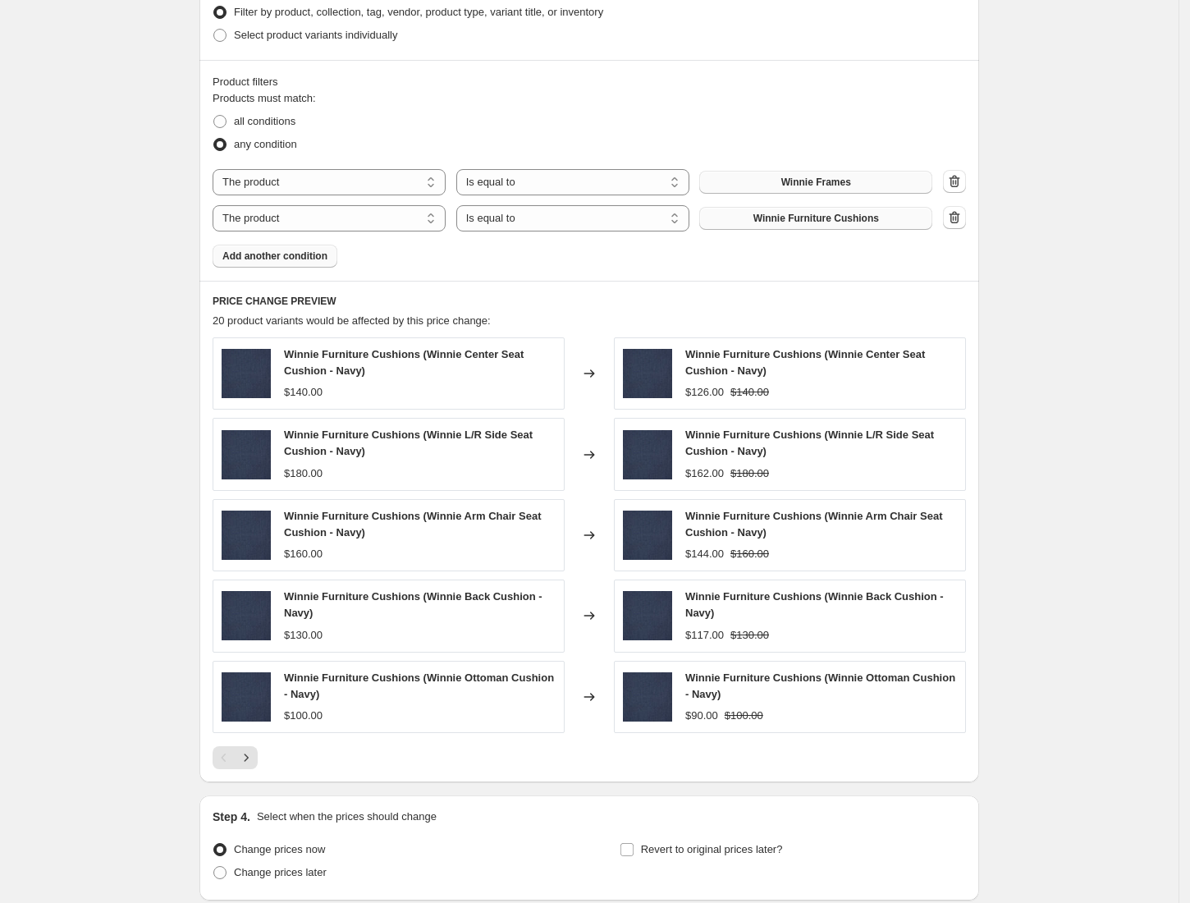
scroll to position [960, 0]
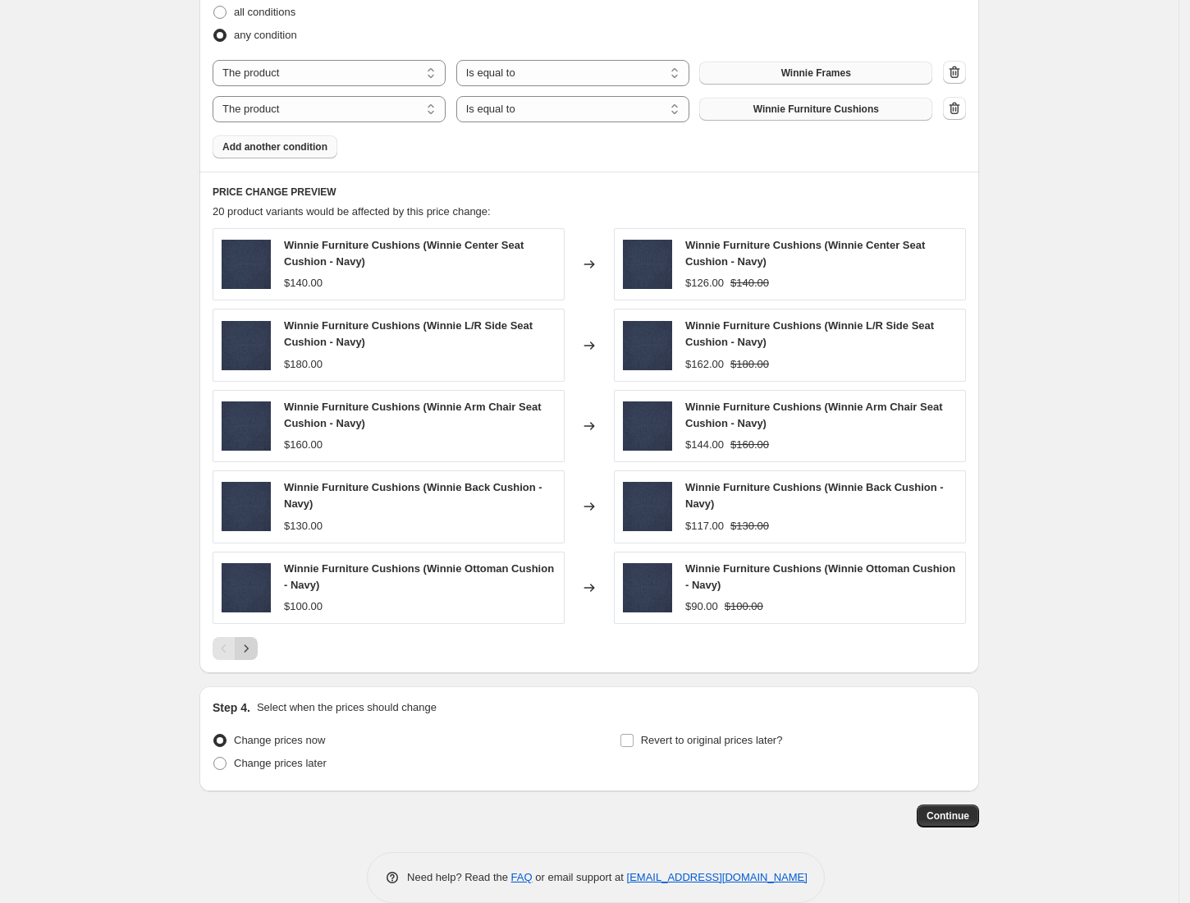
click at [254, 654] on icon "Next" at bounding box center [246, 648] width 16 height 16
click at [253, 655] on icon "Next" at bounding box center [246, 648] width 16 height 16
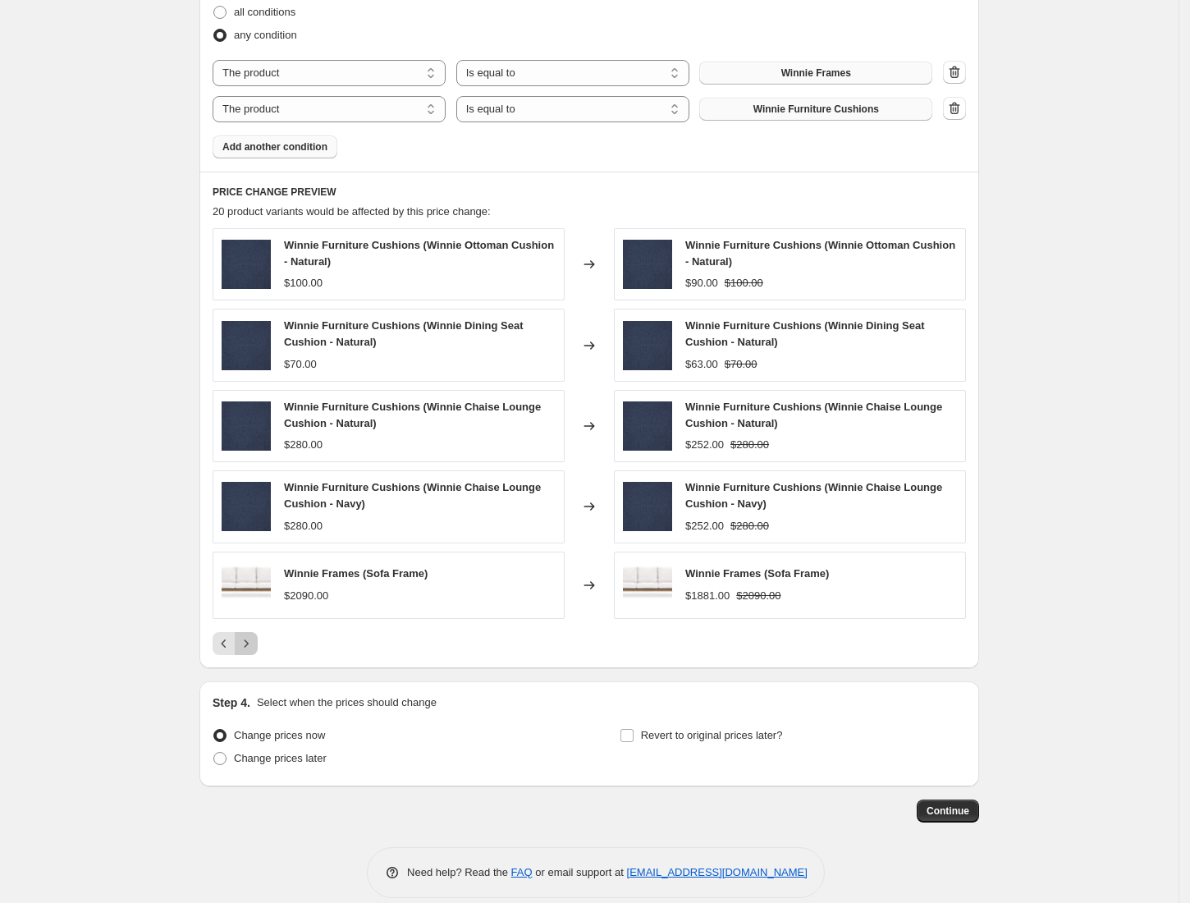
click at [253, 652] on icon "Next" at bounding box center [246, 643] width 16 height 16
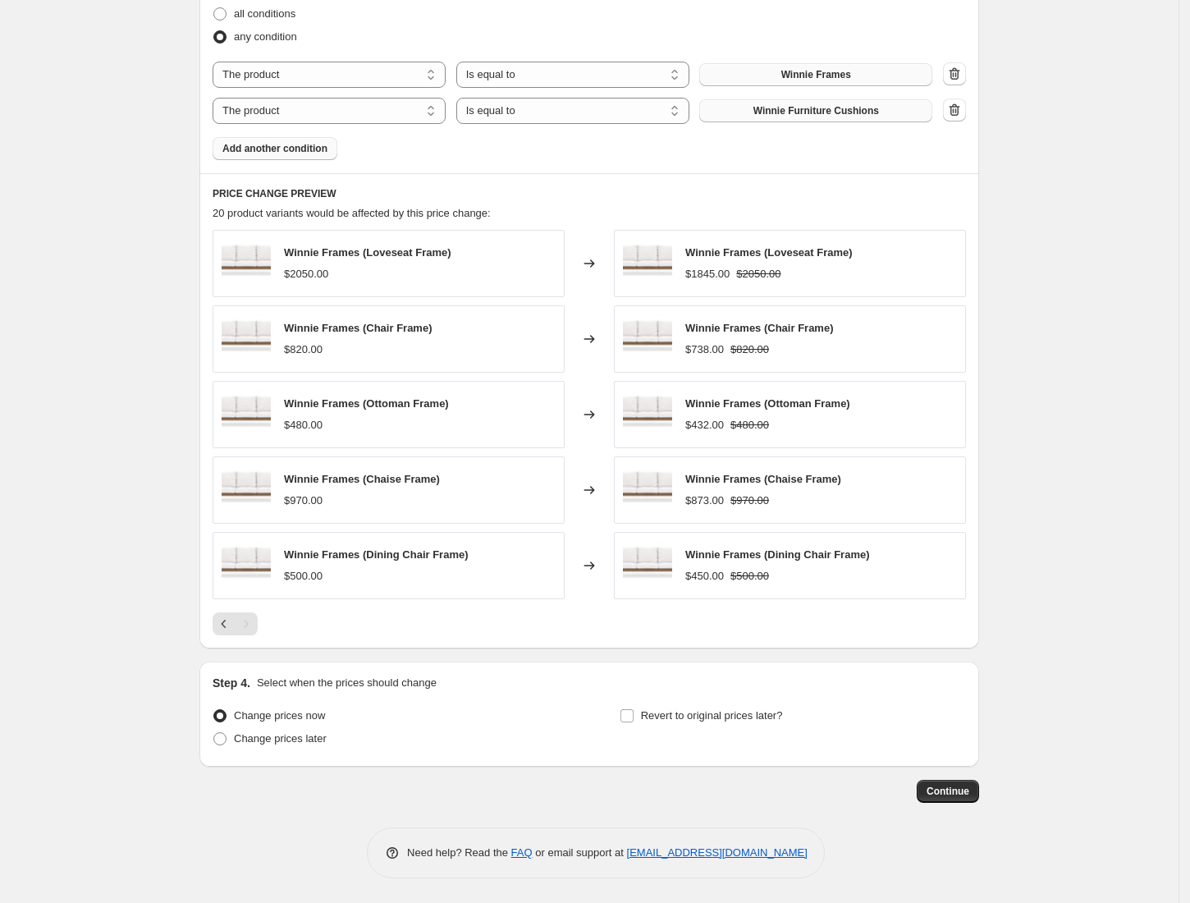
click at [210, 629] on div "PRICE CHANGE PREVIEW 20 product variants would be affected by this price change…" at bounding box center [589, 410] width 780 height 475
click at [230, 625] on icon "Previous" at bounding box center [224, 623] width 16 height 16
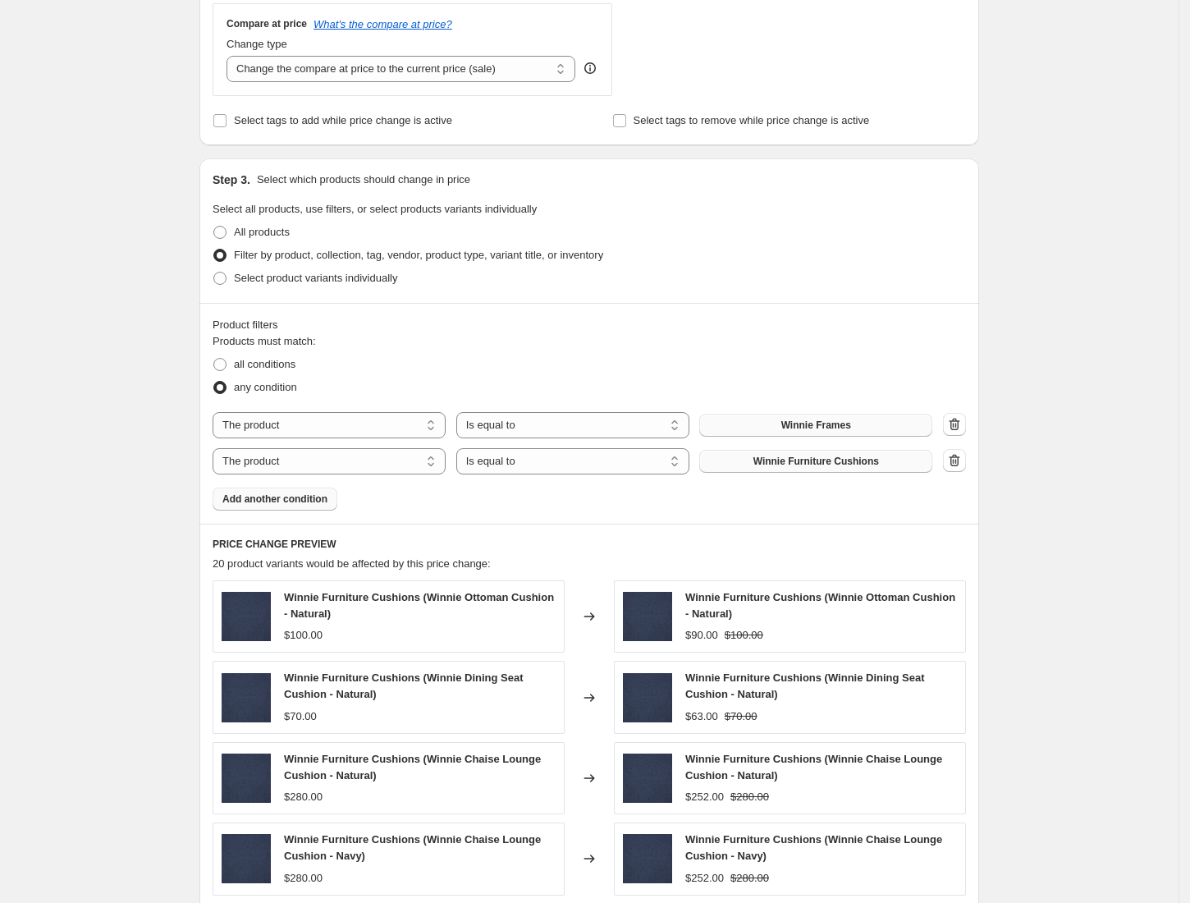
scroll to position [0, 0]
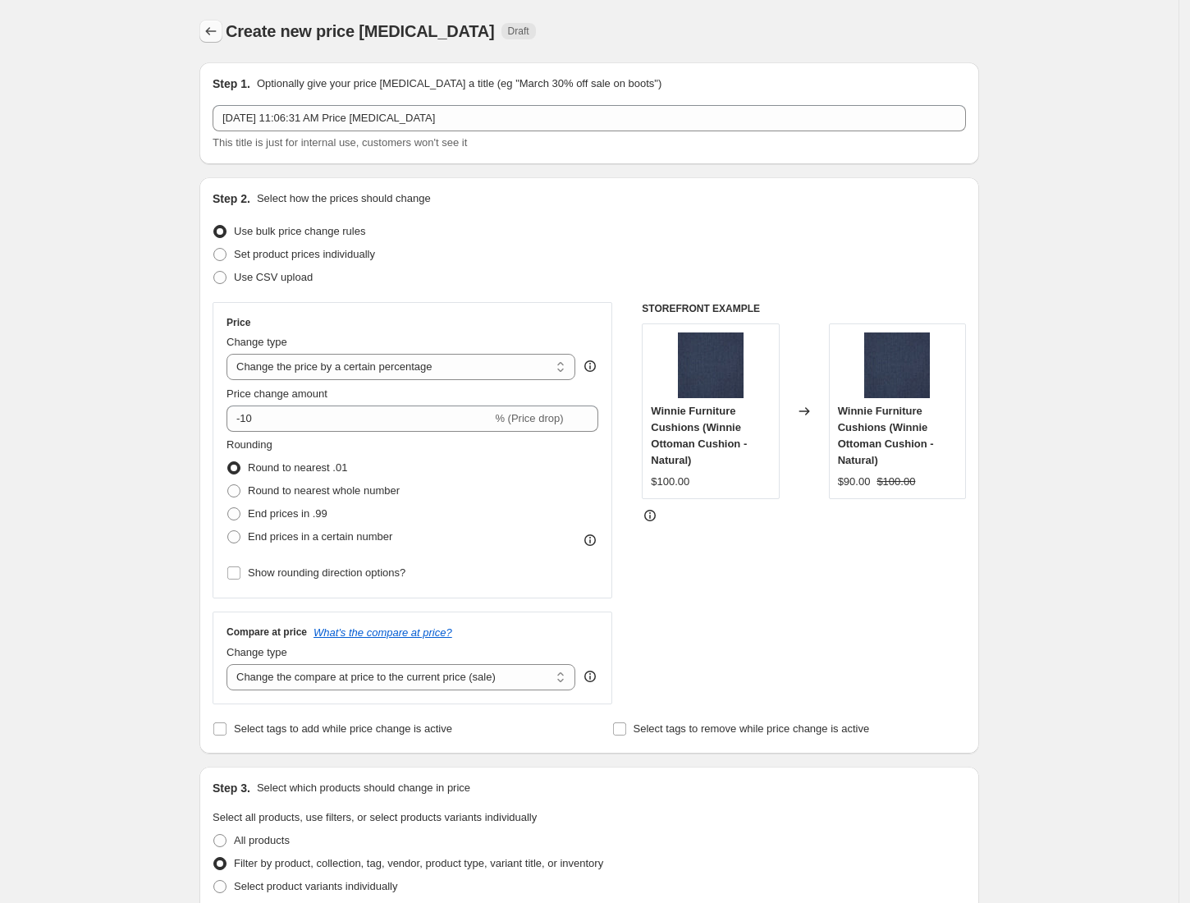
click at [217, 36] on icon "Price change jobs" at bounding box center [211, 31] width 16 height 16
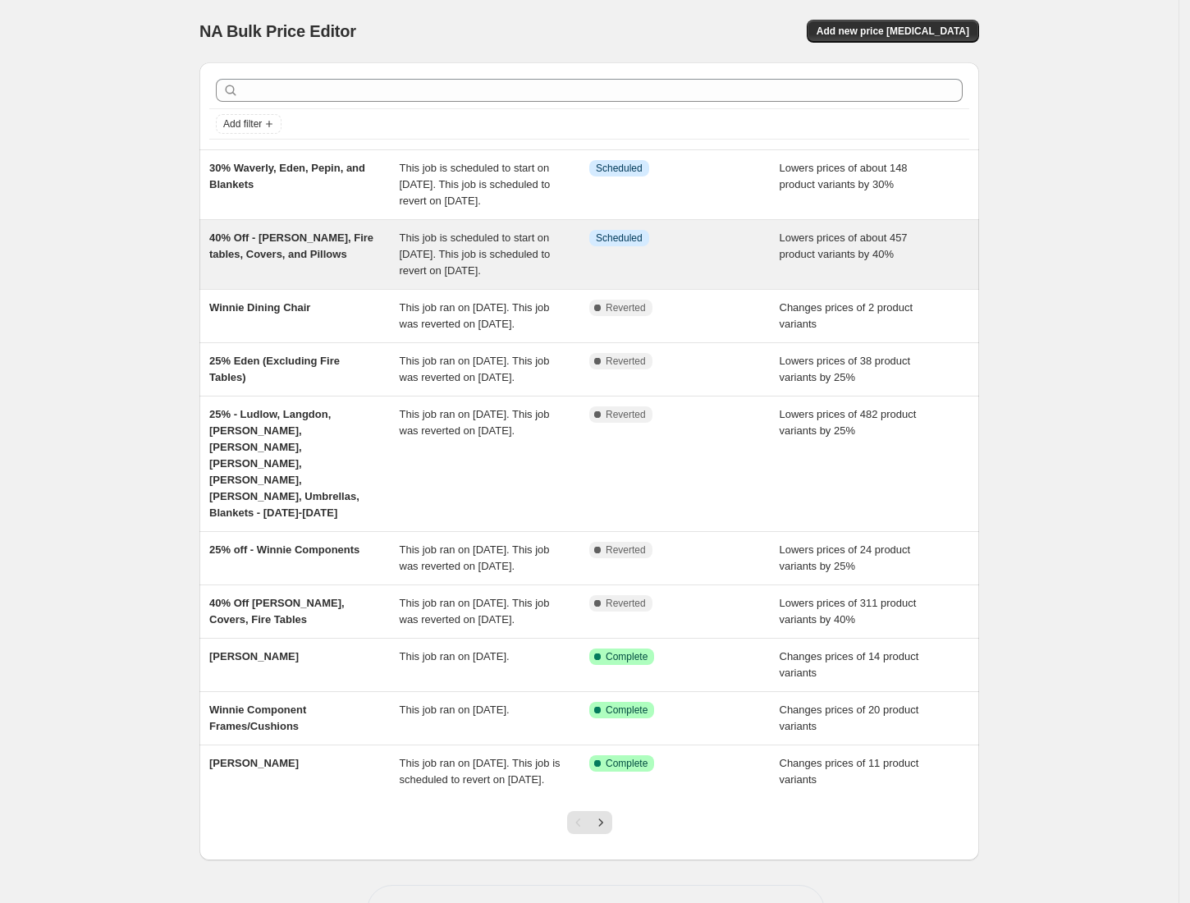
click at [318, 279] on div "40% Off - Elliot, Fire tables, Covers, and Pillows" at bounding box center [304, 254] width 190 height 49
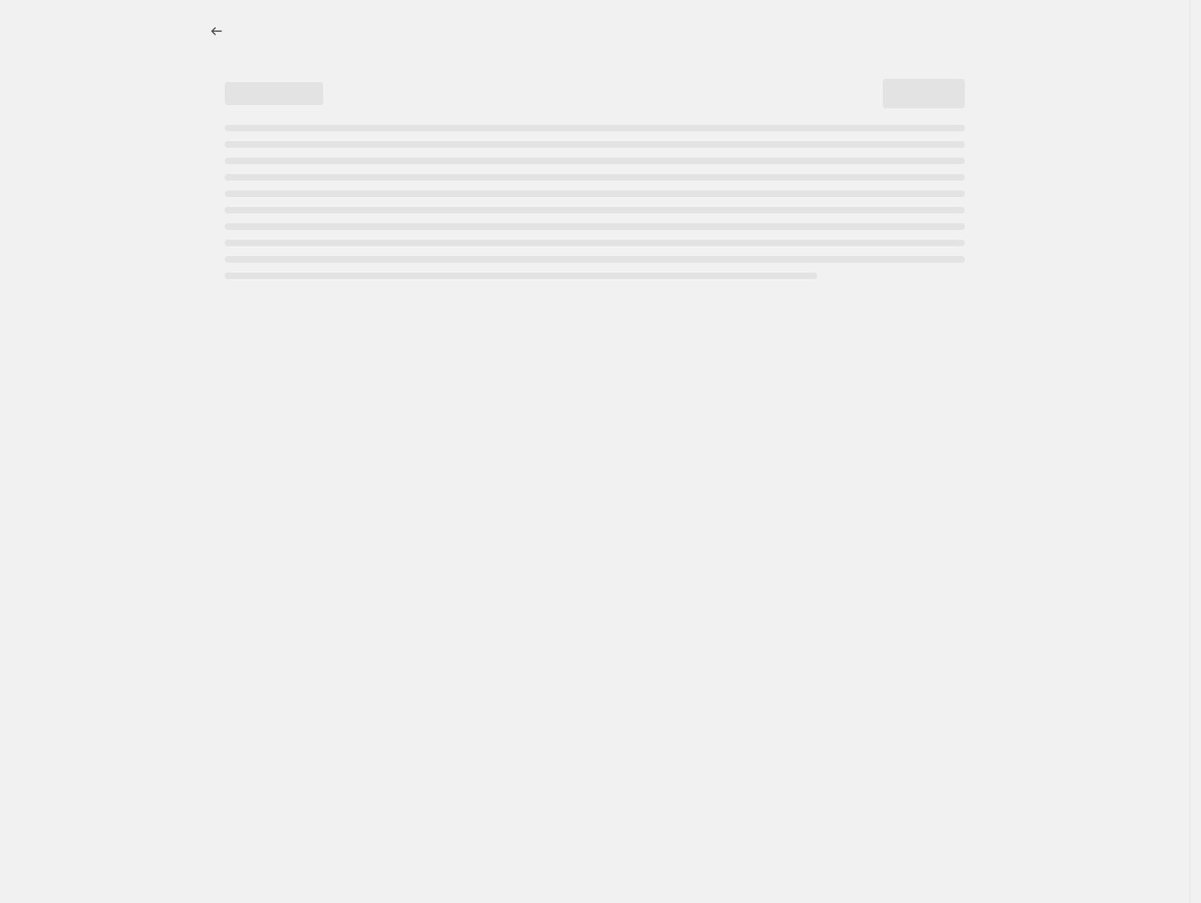
select select "percentage"
select select "collection"
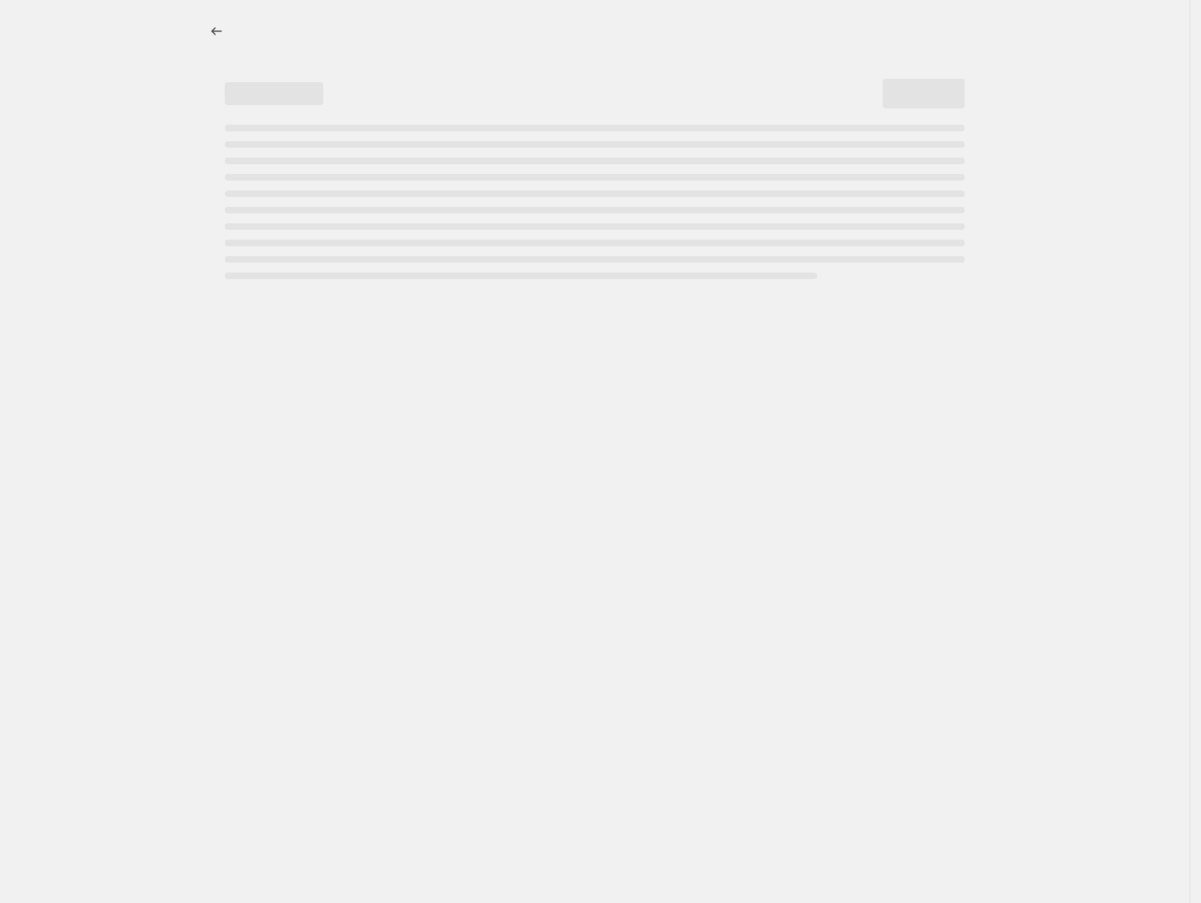
select select "collection"
